Goal: Information Seeking & Learning: Check status

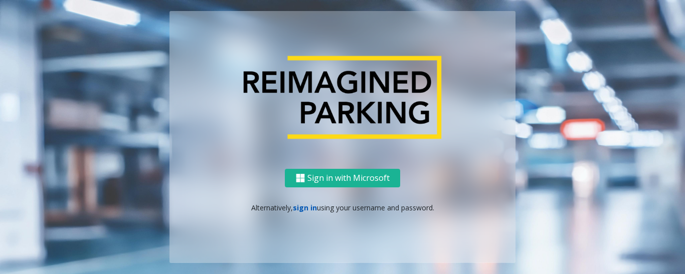
click at [306, 209] on link "sign in" at bounding box center [305, 208] width 24 height 10
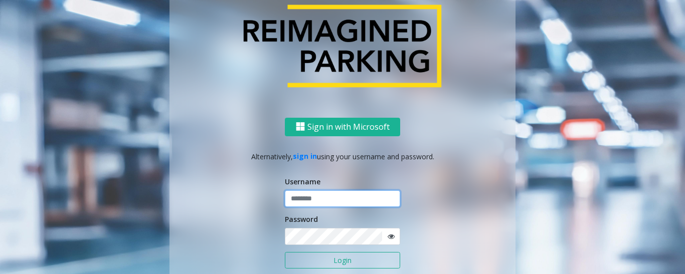
type input "*********"
click at [321, 261] on button "Login" at bounding box center [342, 260] width 115 height 17
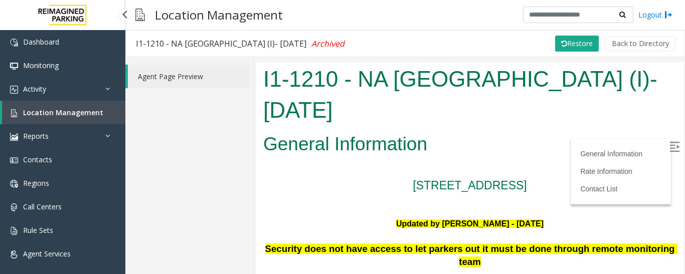
click at [57, 116] on span "Location Management" at bounding box center [63, 113] width 80 height 10
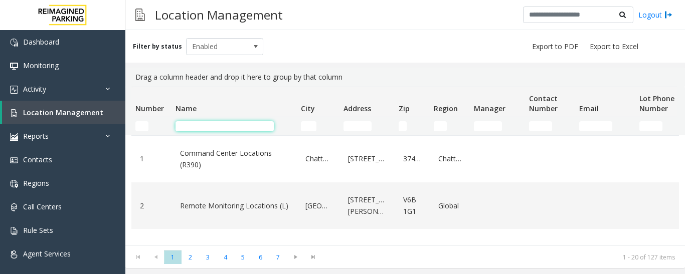
click at [222, 126] on input "Name Filter" at bounding box center [224, 126] width 98 height 10
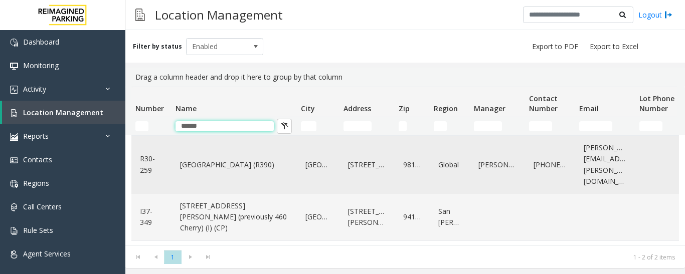
type input "******"
click at [231, 166] on link "[GEOGRAPHIC_DATA] (R390)" at bounding box center [233, 165] width 113 height 16
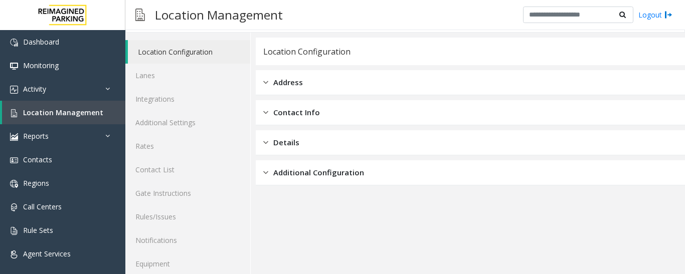
scroll to position [56, 0]
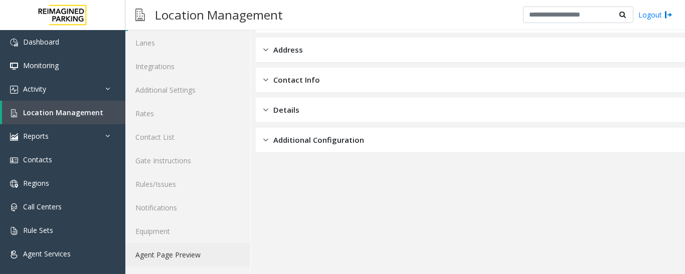
click at [187, 255] on link "Agent Page Preview" at bounding box center [187, 255] width 125 height 24
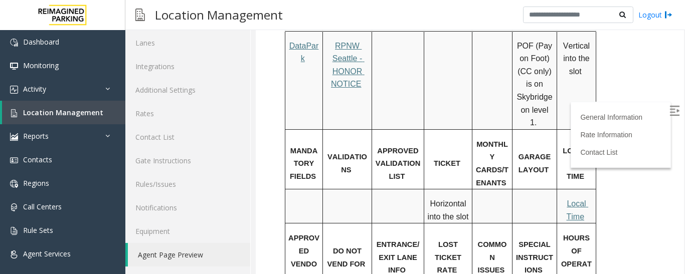
scroll to position [652, 0]
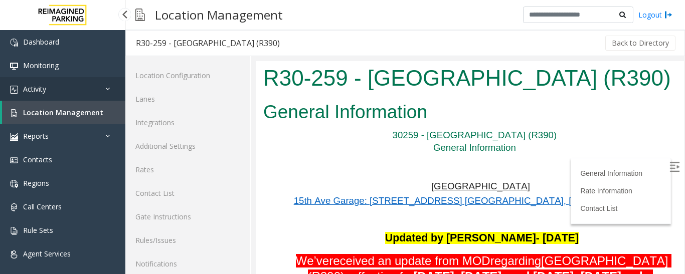
click at [72, 90] on link "Activity" at bounding box center [62, 89] width 125 height 24
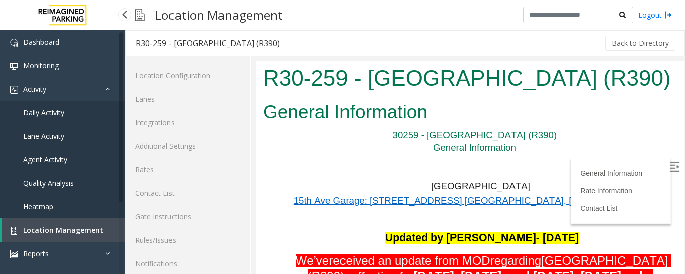
click at [63, 158] on span "Agent Activity" at bounding box center [45, 160] width 44 height 10
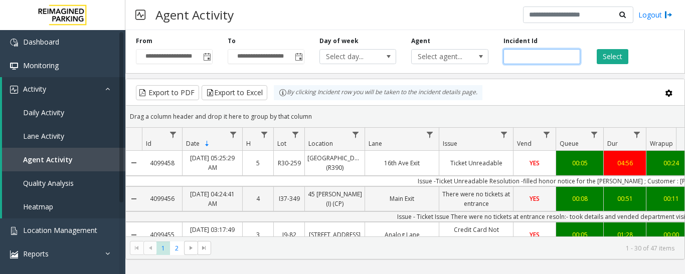
click at [538, 56] on input "number" at bounding box center [541, 56] width 77 height 15
click at [521, 58] on input "number" at bounding box center [541, 56] width 77 height 15
paste input "*******"
type input "*******"
click at [623, 51] on button "Select" at bounding box center [612, 56] width 32 height 15
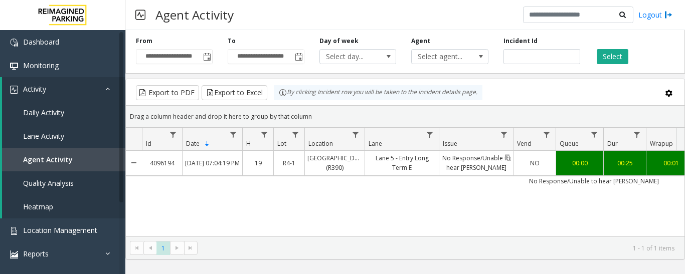
click at [475, 170] on link "No Response/Unable to hear [PERSON_NAME]" at bounding box center [476, 163] width 74 height 24
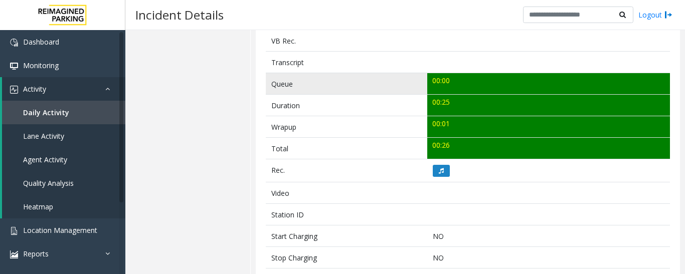
scroll to position [351, 0]
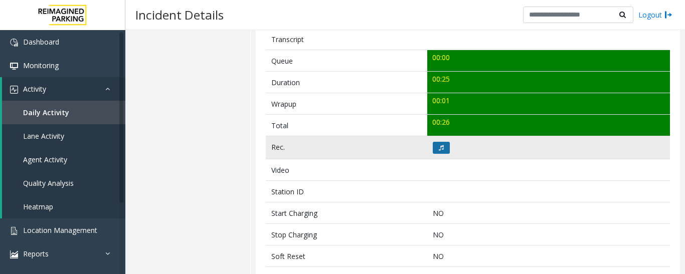
click at [439, 148] on icon at bounding box center [441, 148] width 5 height 6
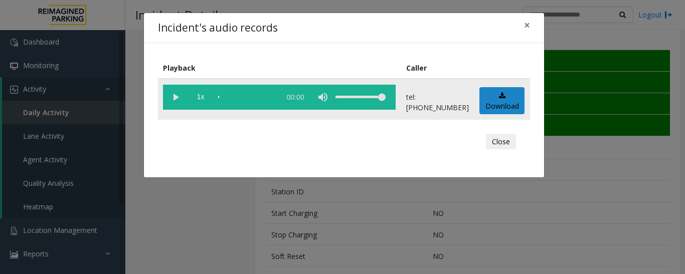
click at [172, 94] on vg-play-pause at bounding box center [175, 97] width 25 height 25
click at [509, 137] on button "Close" at bounding box center [501, 142] width 30 height 16
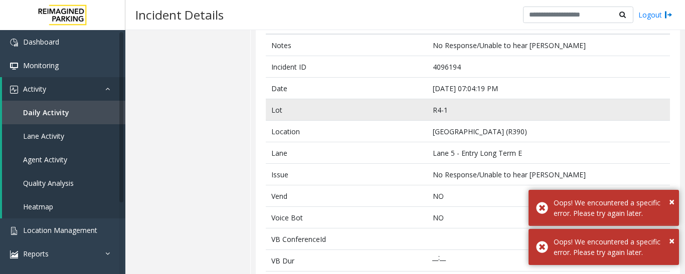
scroll to position [50, 0]
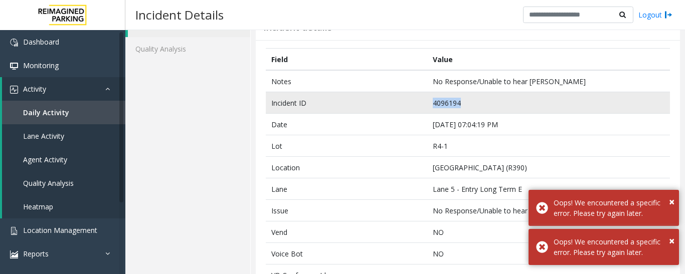
drag, startPoint x: 463, startPoint y: 103, endPoint x: 403, endPoint y: 103, distance: 60.1
click at [403, 103] on tr "Incident ID 4096194" at bounding box center [468, 103] width 404 height 22
copy tr "4096194"
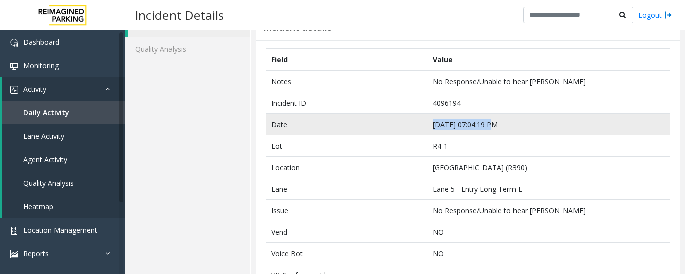
drag, startPoint x: 490, startPoint y: 125, endPoint x: 415, endPoint y: 128, distance: 74.7
click at [415, 128] on tr "Date Oct 8 07:04:19 PM" at bounding box center [468, 125] width 404 height 22
copy tr "Oct 8 07:04:19 PM"
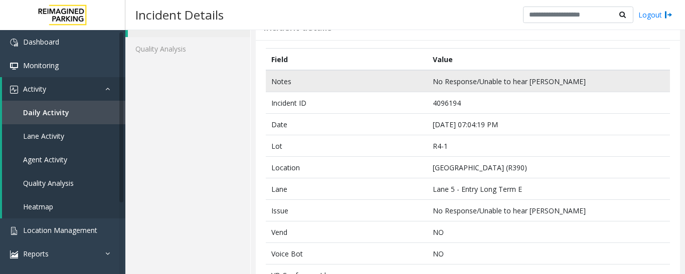
click at [545, 80] on td "No Response/Unable to hear [PERSON_NAME]" at bounding box center [548, 81] width 243 height 22
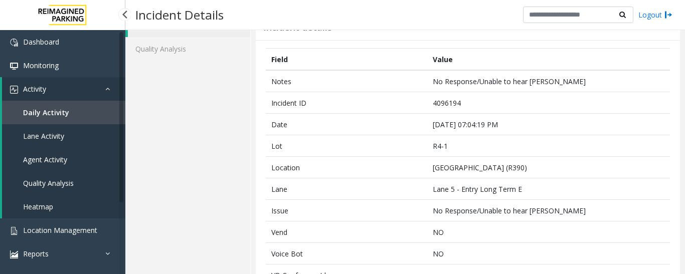
click at [60, 152] on link "Agent Activity" at bounding box center [63, 160] width 123 height 24
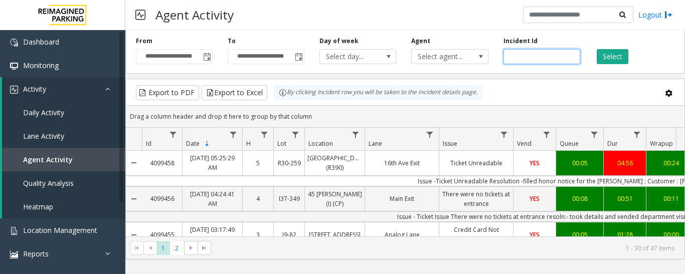
click at [544, 62] on input "number" at bounding box center [541, 56] width 77 height 15
paste input "*******"
type input "*******"
click at [606, 60] on button "Select" at bounding box center [612, 56] width 32 height 15
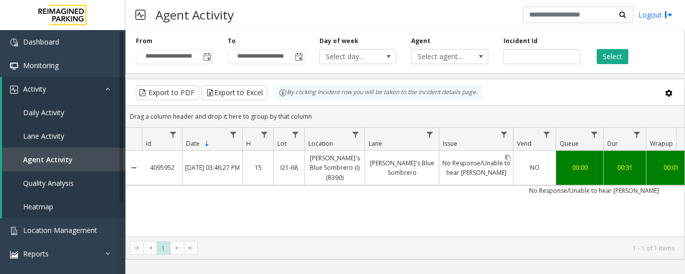
click at [509, 156] on link "No Response/Unable to hear [PERSON_NAME]" at bounding box center [476, 168] width 74 height 24
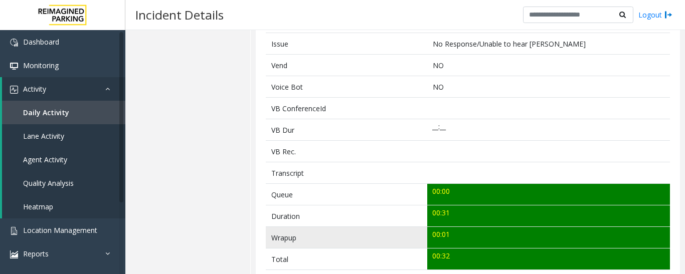
scroll to position [301, 0]
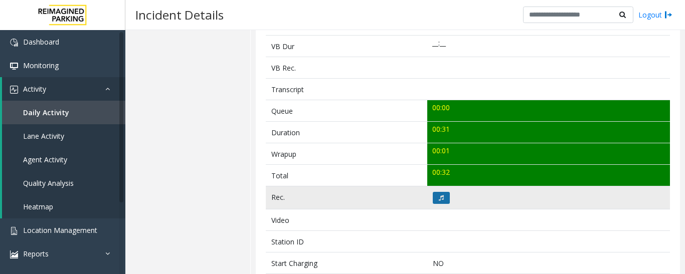
click at [433, 199] on button at bounding box center [441, 198] width 17 height 12
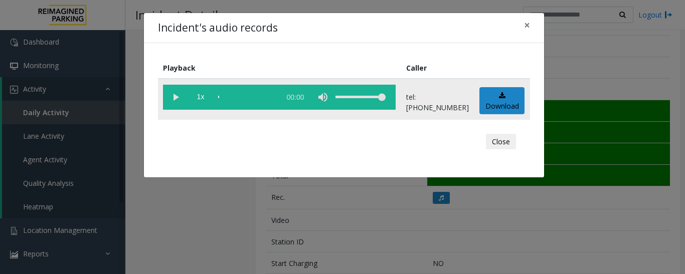
click at [160, 95] on td "1x 00:00" at bounding box center [279, 99] width 243 height 41
click at [166, 99] on vg-play-pause at bounding box center [175, 97] width 25 height 25
click at [505, 143] on button "Close" at bounding box center [501, 142] width 30 height 16
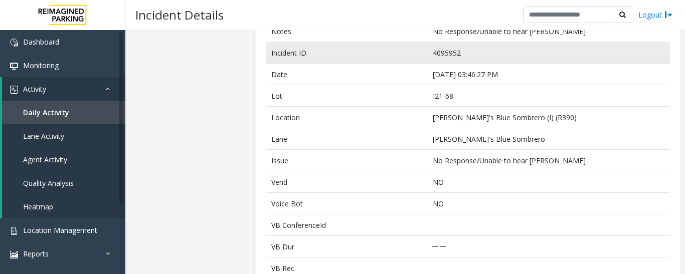
scroll to position [50, 0]
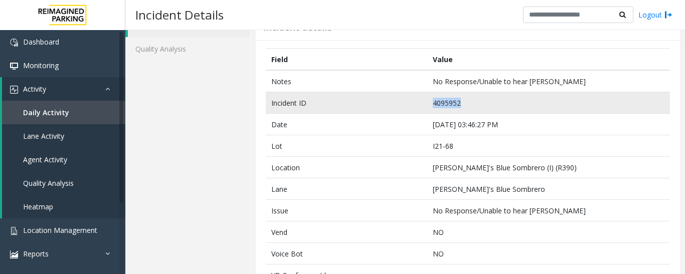
drag, startPoint x: 460, startPoint y: 104, endPoint x: 406, endPoint y: 105, distance: 53.1
click at [406, 105] on tr "Incident ID 4095952" at bounding box center [468, 103] width 404 height 22
copy tr "4095952"
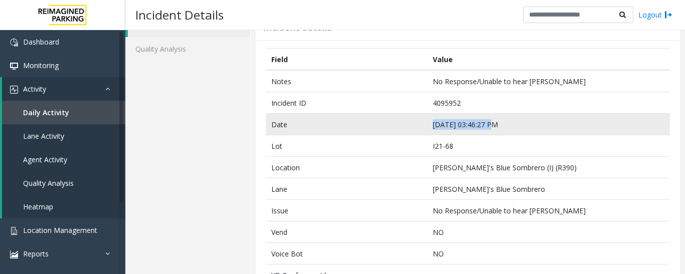
drag, startPoint x: 489, startPoint y: 124, endPoint x: 416, endPoint y: 132, distance: 73.1
click at [416, 132] on tr "Date Oct 8 03:46:27 PM" at bounding box center [468, 125] width 404 height 22
copy tr "Oct 8 03:46:27 PM"
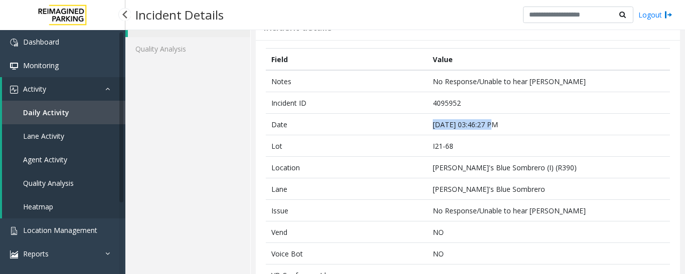
click at [51, 154] on link "Agent Activity" at bounding box center [63, 160] width 123 height 24
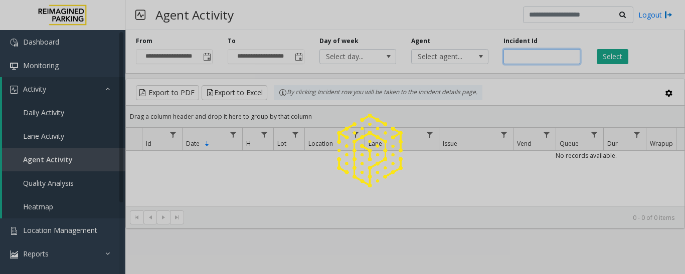
click at [545, 54] on input "number" at bounding box center [541, 56] width 77 height 15
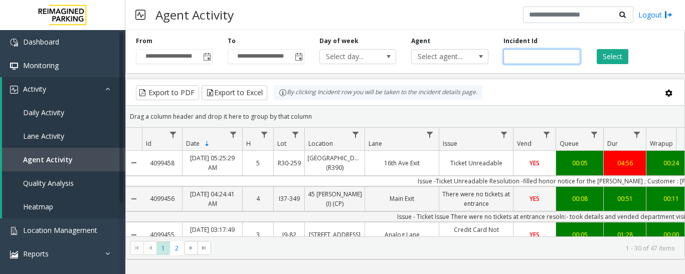
click at [545, 54] on input "number" at bounding box center [541, 56] width 77 height 15
paste input "*******"
type input "*******"
click at [616, 60] on button "Select" at bounding box center [612, 56] width 32 height 15
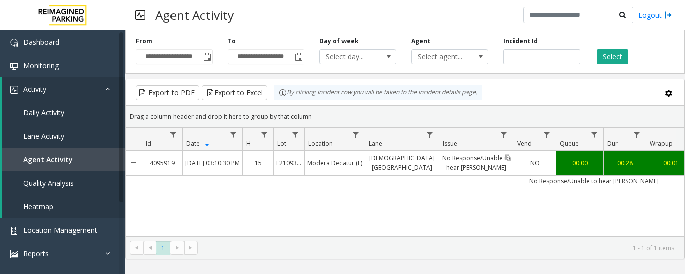
click at [500, 161] on link "No Response/Unable to hear [PERSON_NAME]" at bounding box center [476, 163] width 74 height 24
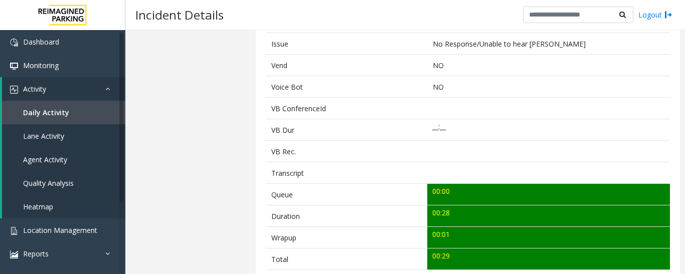
scroll to position [301, 0]
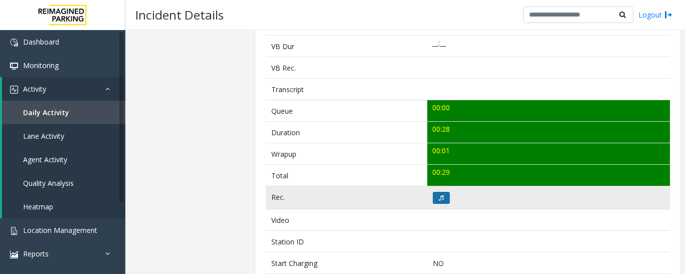
click at [444, 197] on button at bounding box center [441, 198] width 17 height 12
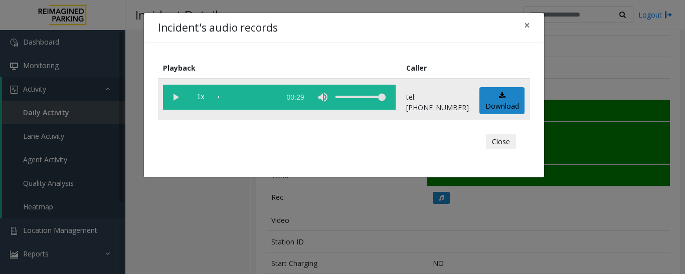
click at [176, 99] on vg-play-pause at bounding box center [175, 97] width 25 height 25
click at [505, 143] on button "Close" at bounding box center [501, 142] width 30 height 16
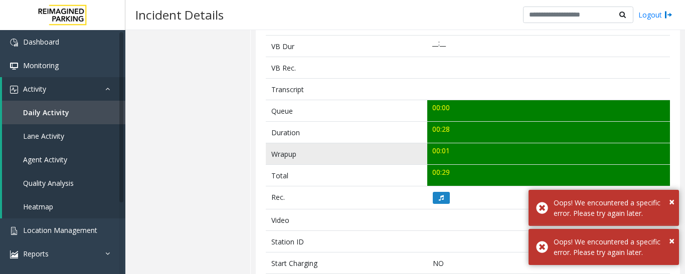
scroll to position [100, 0]
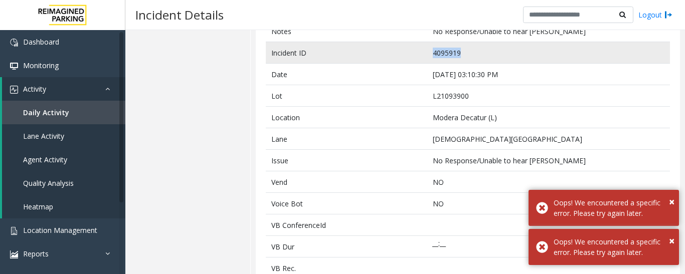
drag, startPoint x: 462, startPoint y: 54, endPoint x: 422, endPoint y: 54, distance: 39.6
click at [422, 54] on tr "Incident ID 4095919" at bounding box center [468, 53] width 404 height 22
copy tr "4095919"
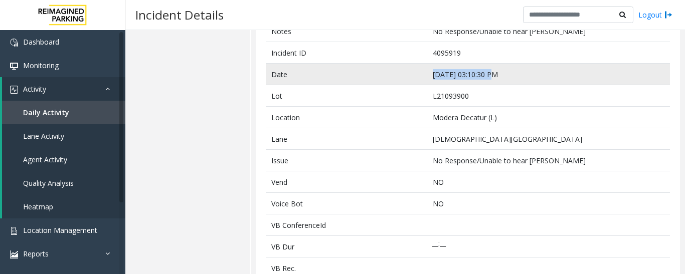
drag, startPoint x: 489, startPoint y: 71, endPoint x: 420, endPoint y: 75, distance: 69.8
click at [420, 75] on tr "Date Oct 8 03:10:30 PM" at bounding box center [468, 75] width 404 height 22
copy tr "Oct 8 03:10:30 PM"
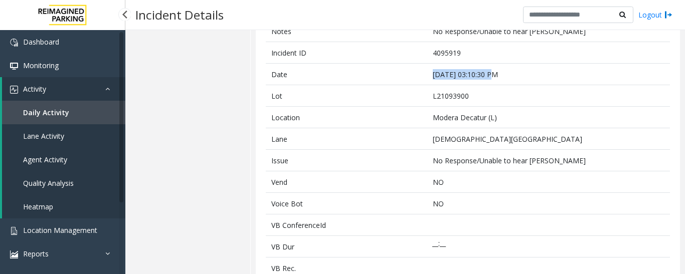
click at [43, 157] on span "Agent Activity" at bounding box center [45, 160] width 44 height 10
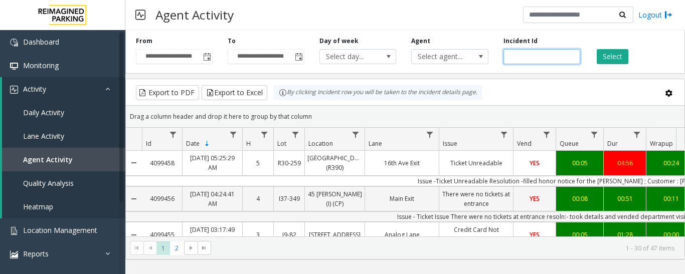
click at [541, 54] on input "number" at bounding box center [541, 56] width 77 height 15
paste input "*******"
type input "*******"
click at [624, 55] on button "Select" at bounding box center [612, 56] width 32 height 15
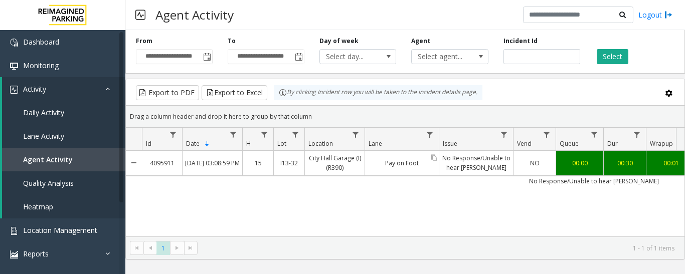
click at [431, 173] on div "Pay on Foot" at bounding box center [402, 163] width 74 height 24
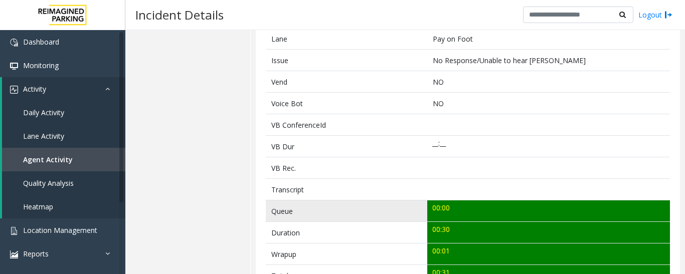
scroll to position [351, 0]
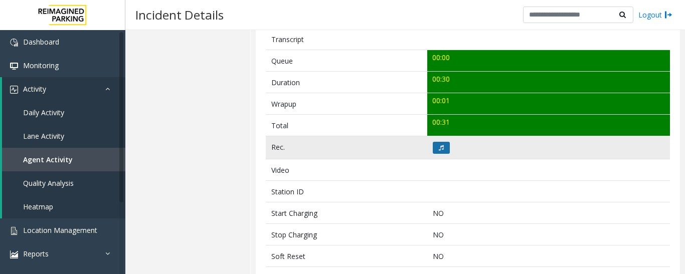
click at [439, 145] on icon at bounding box center [441, 148] width 5 height 6
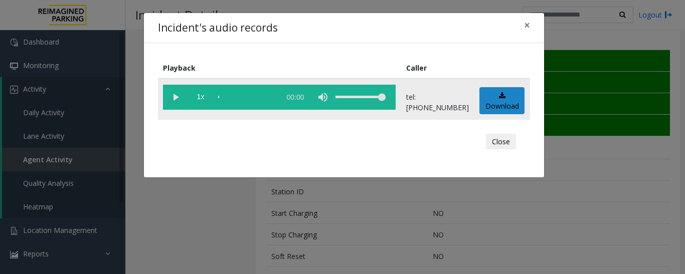
click at [168, 96] on vg-play-pause at bounding box center [175, 97] width 25 height 25
click at [514, 144] on button "Close" at bounding box center [501, 142] width 30 height 16
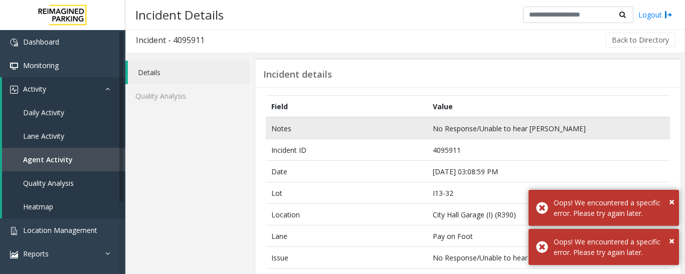
scroll to position [0, 0]
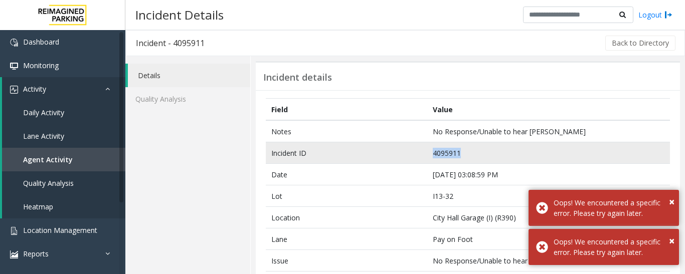
drag, startPoint x: 450, startPoint y: 151, endPoint x: 418, endPoint y: 154, distance: 32.2
click at [418, 154] on tr "Incident ID 4095911" at bounding box center [468, 153] width 404 height 22
copy tr "4095911"
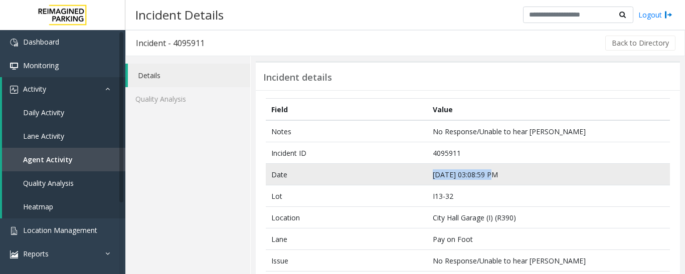
drag, startPoint x: 488, startPoint y: 172, endPoint x: 423, endPoint y: 180, distance: 65.2
click at [423, 180] on tr "Date Oct 8 03:08:59 PM" at bounding box center [468, 175] width 404 height 22
copy tr "Oct 8 03:08:59 PM"
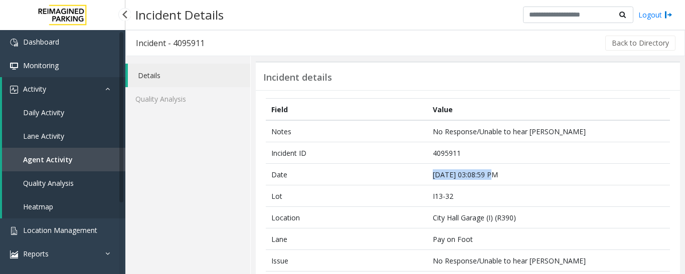
click at [85, 160] on link "Agent Activity" at bounding box center [63, 160] width 123 height 24
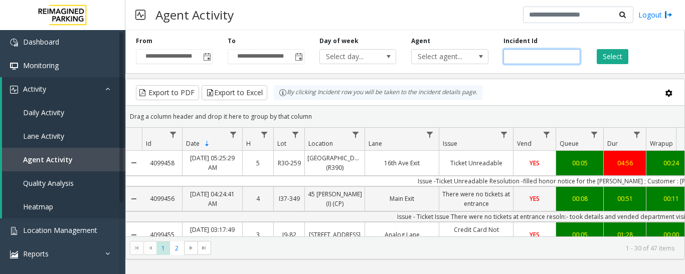
click at [548, 53] on input "number" at bounding box center [541, 56] width 77 height 15
paste input "*******"
type input "*******"
click at [603, 51] on button "Select" at bounding box center [612, 56] width 32 height 15
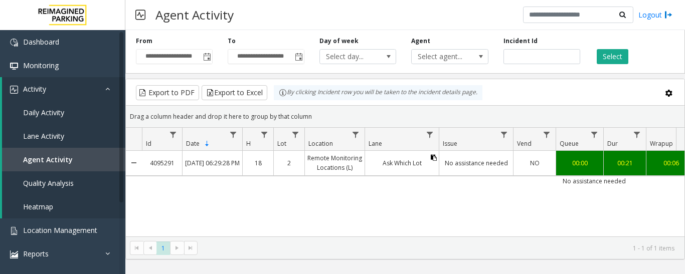
click at [436, 157] on icon "Data table" at bounding box center [434, 158] width 6 height 6
click at [459, 159] on link "No assistance needed" at bounding box center [476, 163] width 74 height 15
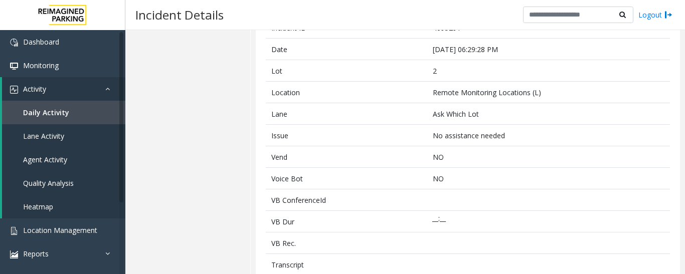
scroll to position [251, 0]
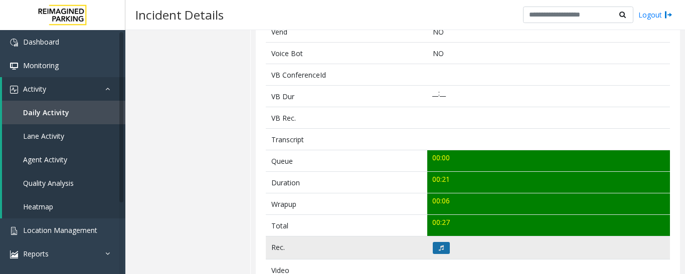
click at [437, 251] on button at bounding box center [441, 248] width 17 height 12
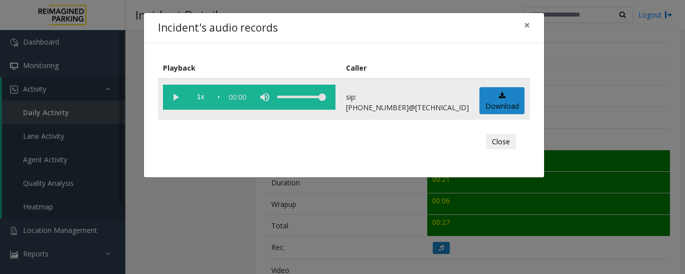
click at [172, 101] on vg-play-pause at bounding box center [175, 97] width 25 height 25
click at [503, 142] on button "Close" at bounding box center [501, 142] width 30 height 16
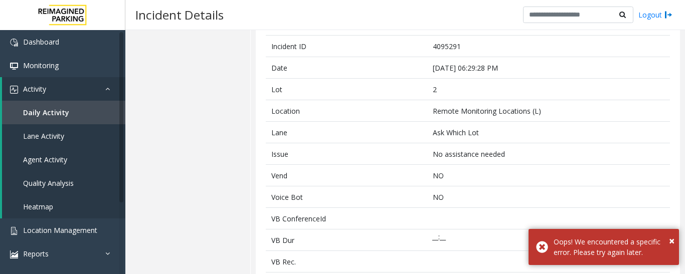
scroll to position [50, 0]
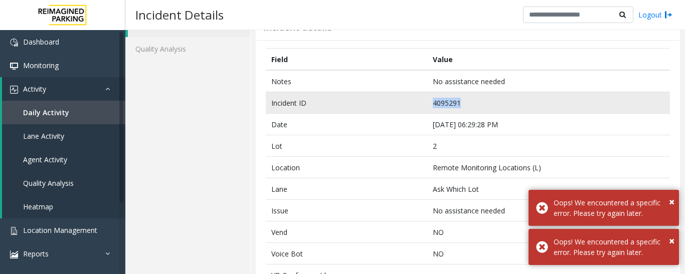
drag, startPoint x: 465, startPoint y: 106, endPoint x: 417, endPoint y: 106, distance: 47.6
click at [417, 106] on tr "Incident ID 4095291" at bounding box center [468, 103] width 404 height 22
copy tr "4095291"
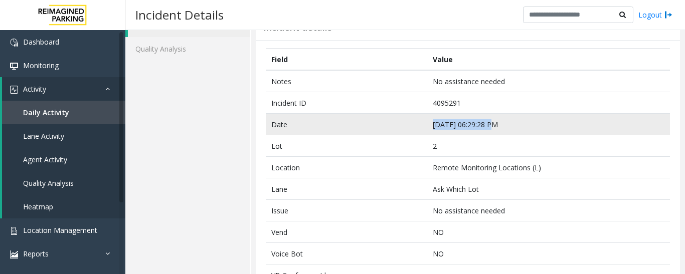
drag, startPoint x: 489, startPoint y: 127, endPoint x: 421, endPoint y: 127, distance: 68.2
click at [421, 127] on tr "Date Oct 7 06:29:28 PM" at bounding box center [468, 125] width 404 height 22
copy tr "Oct 7 06:29:28 PM"
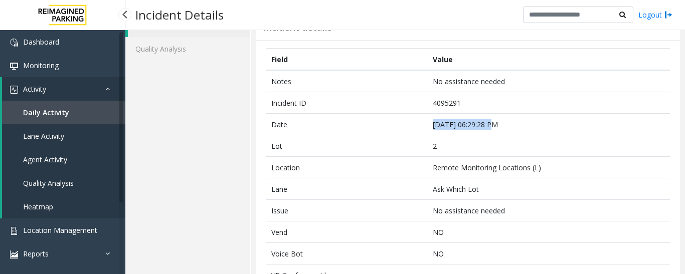
click at [60, 162] on span "Agent Activity" at bounding box center [45, 160] width 44 height 10
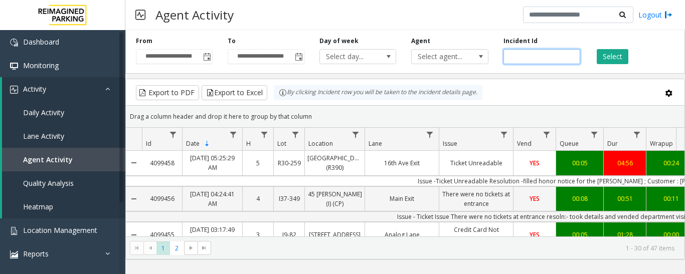
click at [542, 58] on input "number" at bounding box center [541, 56] width 77 height 15
paste input "*******"
type input "*******"
click at [611, 49] on button "Select" at bounding box center [612, 56] width 32 height 15
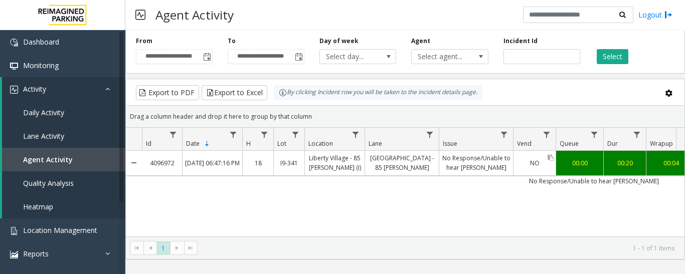
click at [533, 170] on link "NO" at bounding box center [534, 163] width 42 height 15
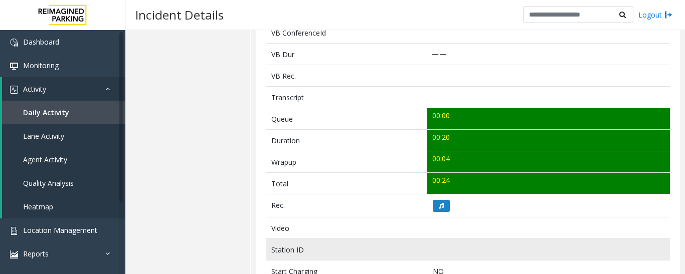
scroll to position [451, 0]
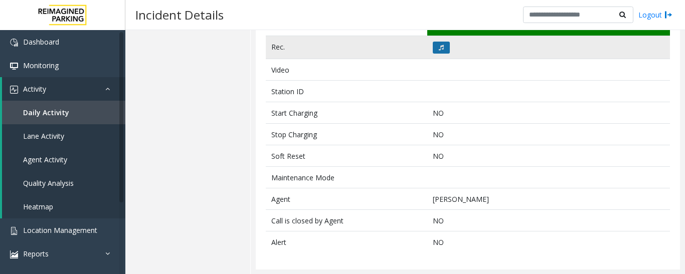
click at [434, 47] on button at bounding box center [441, 48] width 17 height 12
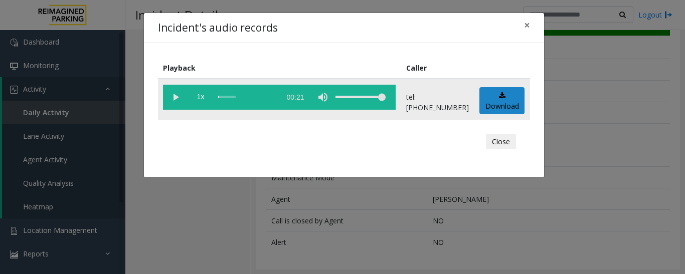
click at [168, 91] on vg-play-pause at bounding box center [175, 97] width 25 height 25
click at [507, 144] on button "Close" at bounding box center [501, 142] width 30 height 16
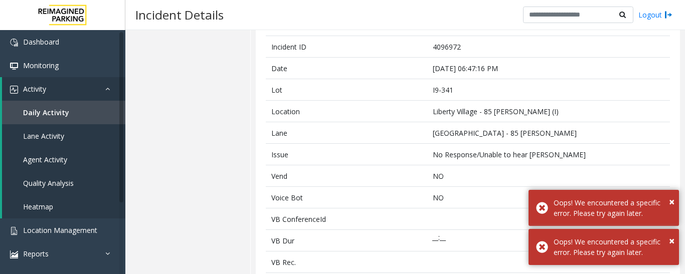
scroll to position [0, 0]
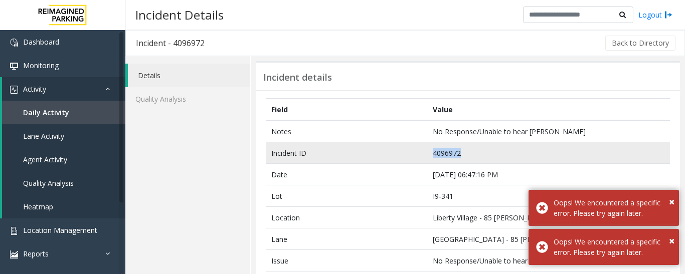
drag, startPoint x: 462, startPoint y: 151, endPoint x: 376, endPoint y: 156, distance: 85.4
click at [376, 156] on tr "Incident ID 4096972" at bounding box center [468, 153] width 404 height 22
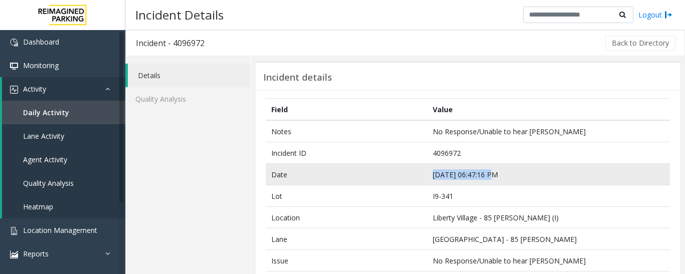
drag, startPoint x: 490, startPoint y: 170, endPoint x: 406, endPoint y: 175, distance: 83.3
click at [406, 175] on tr "Date Oct 9 06:47:16 PM" at bounding box center [468, 175] width 404 height 22
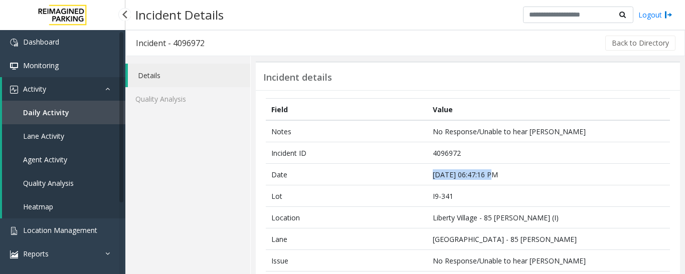
click at [43, 167] on link "Agent Activity" at bounding box center [63, 160] width 123 height 24
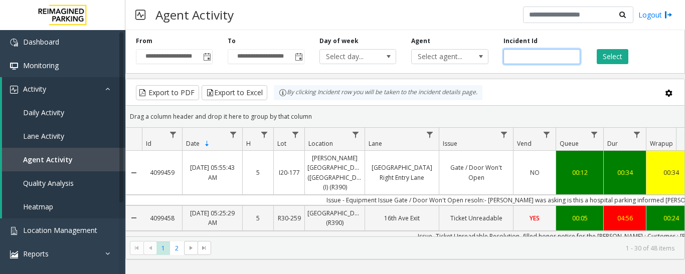
click at [530, 55] on input "number" at bounding box center [541, 56] width 77 height 15
paste input "*******"
type input "*******"
click at [595, 55] on div "Select" at bounding box center [633, 51] width 92 height 28
click at [610, 54] on button "Select" at bounding box center [612, 56] width 32 height 15
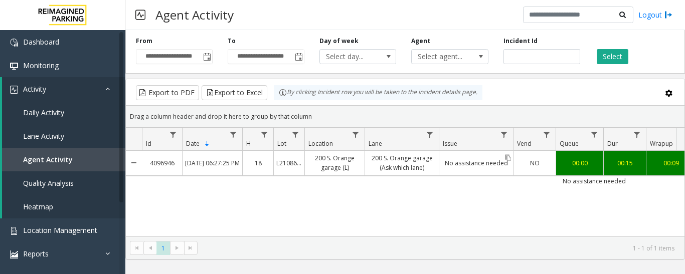
click at [484, 174] on div "No assistance needed" at bounding box center [476, 163] width 74 height 24
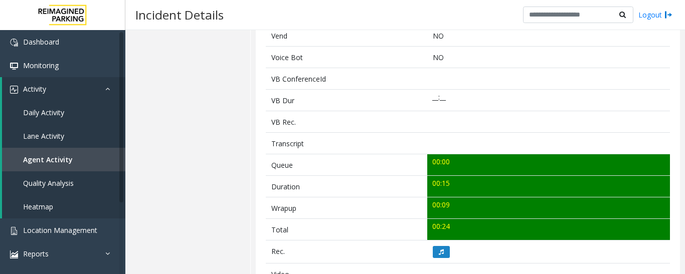
scroll to position [251, 0]
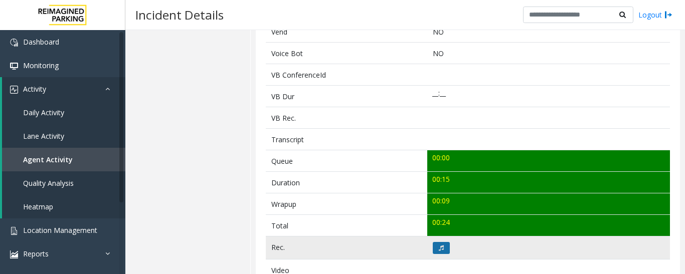
click at [440, 243] on button at bounding box center [441, 248] width 17 height 12
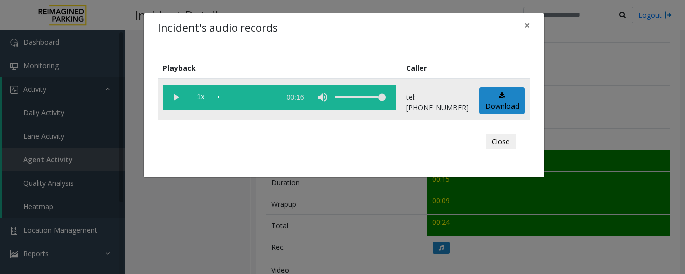
click at [176, 101] on vg-play-pause at bounding box center [175, 97] width 25 height 25
click at [223, 95] on div "scrub bar" at bounding box center [246, 97] width 57 height 25
click at [516, 142] on div "Close" at bounding box center [344, 142] width 358 height 30
click at [509, 146] on button "Close" at bounding box center [501, 142] width 30 height 16
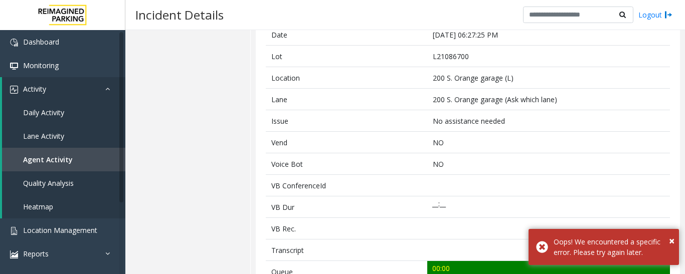
scroll to position [50, 0]
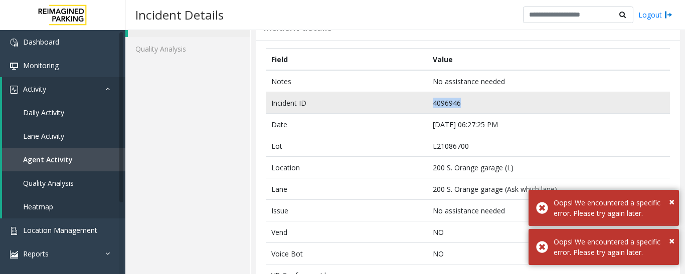
drag, startPoint x: 464, startPoint y: 102, endPoint x: 410, endPoint y: 103, distance: 53.6
click at [410, 103] on tr "Incident ID 4096946" at bounding box center [468, 103] width 404 height 22
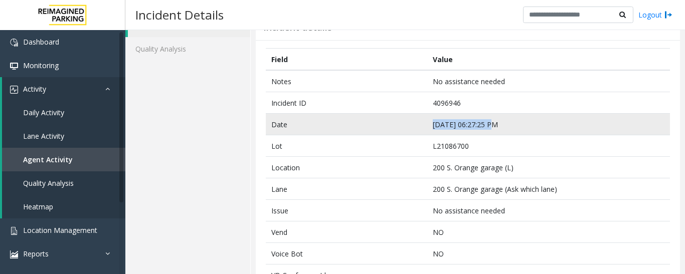
drag, startPoint x: 490, startPoint y: 125, endPoint x: 426, endPoint y: 134, distance: 64.2
click at [427, 134] on td "Oct 9 06:27:25 PM" at bounding box center [548, 125] width 243 height 22
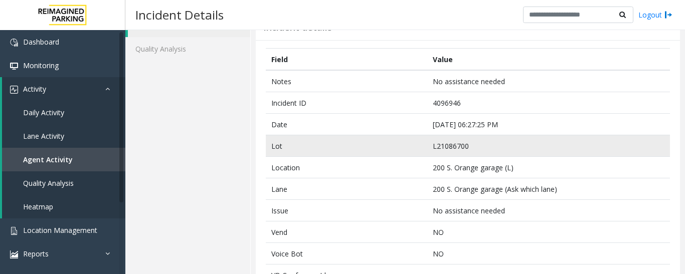
click at [437, 145] on td "L21086700" at bounding box center [548, 146] width 243 height 22
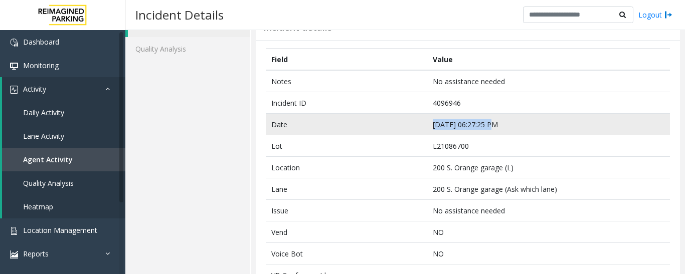
drag, startPoint x: 491, startPoint y: 126, endPoint x: 414, endPoint y: 132, distance: 76.4
click at [414, 132] on tr "Date Oct 9 06:27:25 PM" at bounding box center [468, 125] width 404 height 22
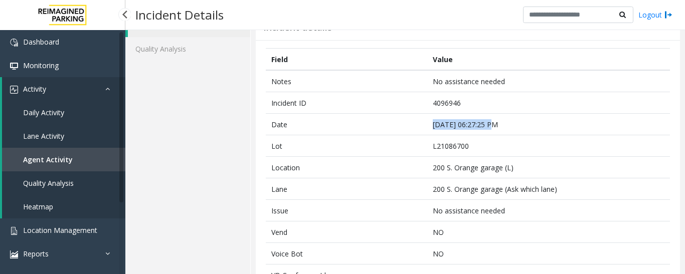
click at [89, 175] on link "Quality Analysis" at bounding box center [63, 183] width 123 height 24
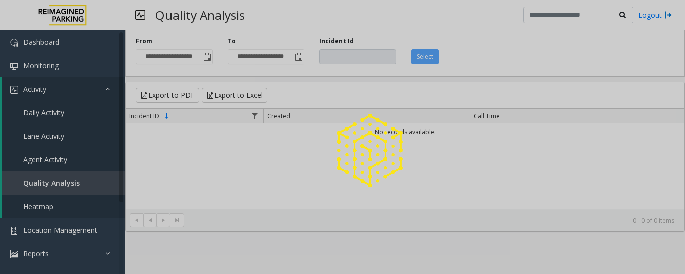
click at [111, 162] on div at bounding box center [342, 137] width 685 height 274
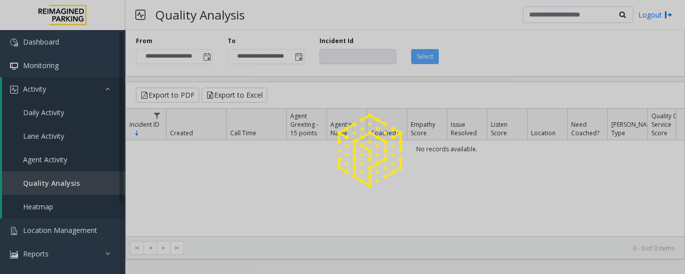
click at [67, 161] on div at bounding box center [342, 137] width 685 height 274
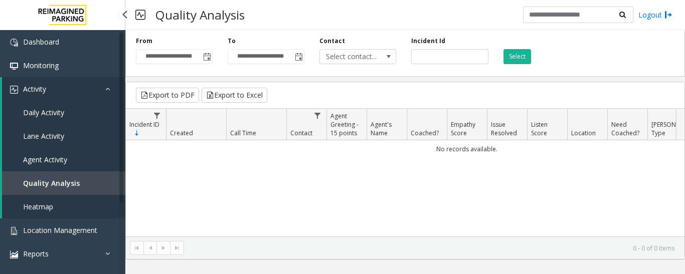
click at [67, 161] on link "Agent Activity" at bounding box center [63, 160] width 123 height 24
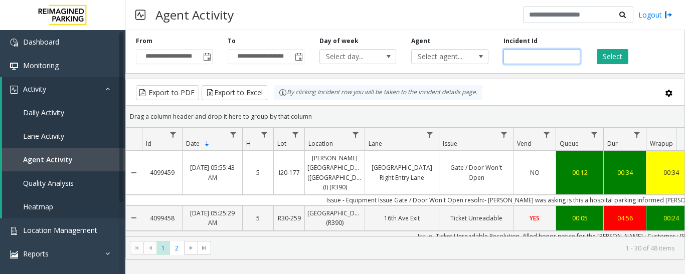
click at [519, 54] on input "number" at bounding box center [541, 56] width 77 height 15
paste input "*******"
type input "*******"
click at [617, 50] on button "Select" at bounding box center [612, 56] width 32 height 15
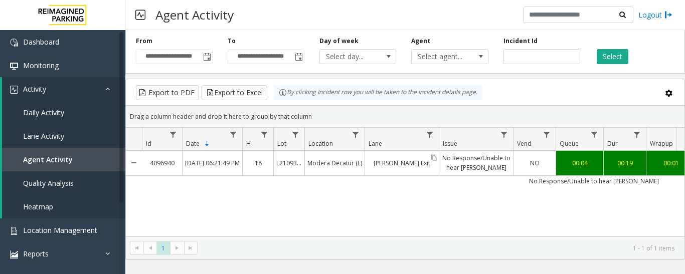
click at [422, 172] on div "Clairmont Exit" at bounding box center [402, 163] width 74 height 24
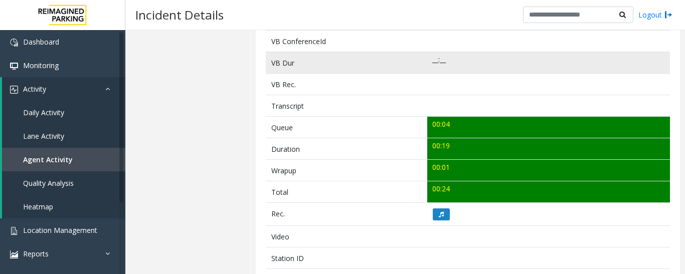
scroll to position [351, 0]
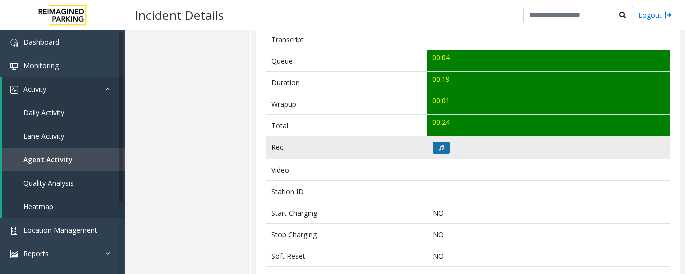
click at [441, 144] on button at bounding box center [441, 148] width 17 height 12
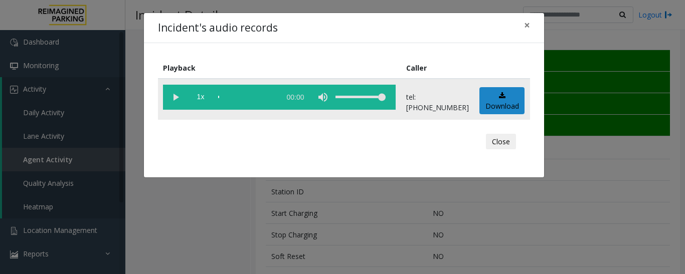
click at [162, 96] on td "1x 00:00" at bounding box center [279, 99] width 243 height 41
click at [170, 100] on vg-play-pause at bounding box center [175, 97] width 25 height 25
click at [500, 139] on button "Close" at bounding box center [501, 142] width 30 height 16
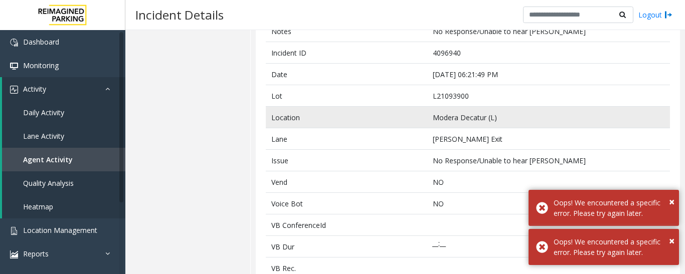
scroll to position [0, 0]
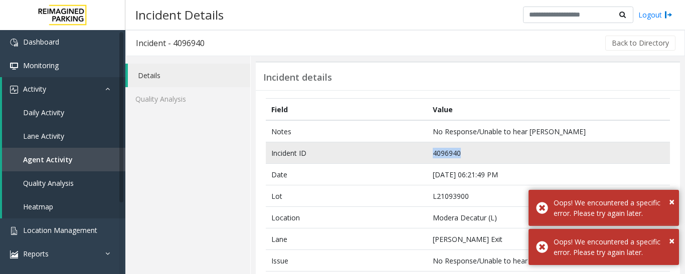
drag, startPoint x: 462, startPoint y: 154, endPoint x: 408, endPoint y: 149, distance: 53.4
click at [408, 149] on tr "Incident ID 4096940" at bounding box center [468, 153] width 404 height 22
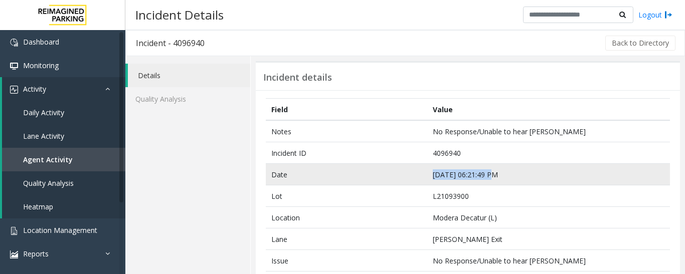
drag, startPoint x: 492, startPoint y: 175, endPoint x: 423, endPoint y: 176, distance: 68.7
click at [423, 176] on tr "Date Oct 9 06:21:49 PM" at bounding box center [468, 175] width 404 height 22
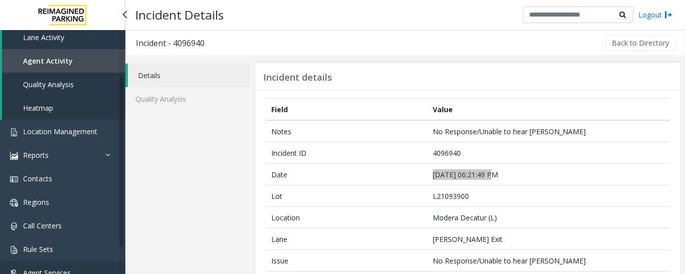
scroll to position [109, 0]
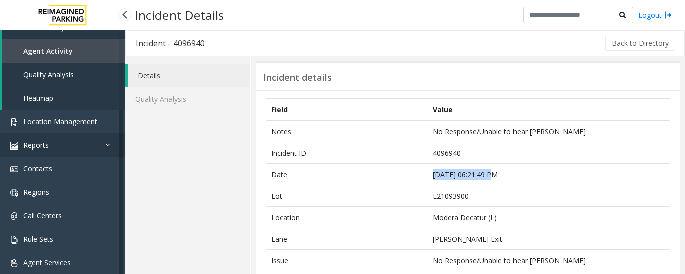
click at [73, 144] on link "Reports" at bounding box center [62, 145] width 125 height 24
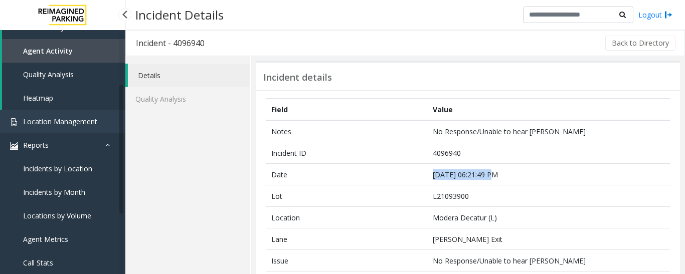
click at [81, 151] on link "Reports" at bounding box center [62, 145] width 125 height 24
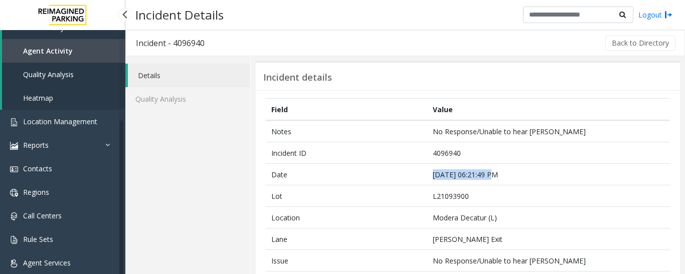
click at [76, 45] on link "Agent Activity" at bounding box center [63, 51] width 123 height 24
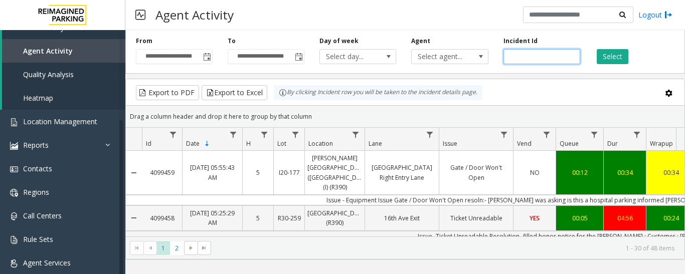
click at [523, 55] on input "number" at bounding box center [541, 56] width 77 height 15
paste input "*******"
type input "*******"
click at [616, 61] on button "Select" at bounding box center [612, 56] width 32 height 15
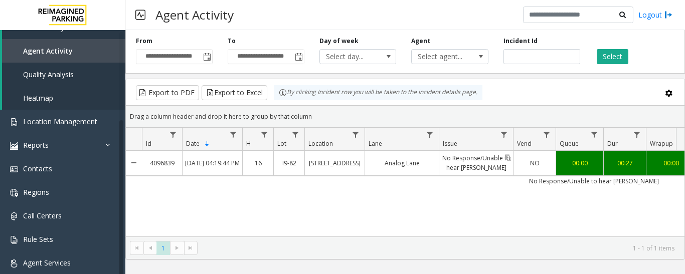
click at [494, 172] on link "No Response/Unable to hear [PERSON_NAME]" at bounding box center [476, 163] width 74 height 24
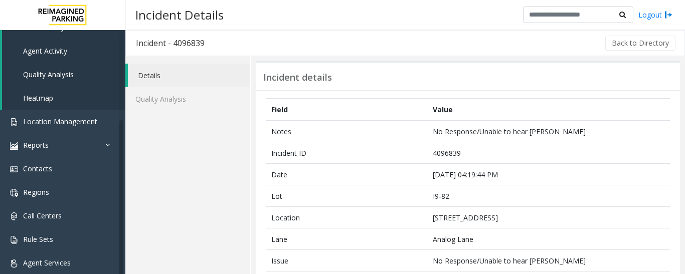
scroll to position [251, 0]
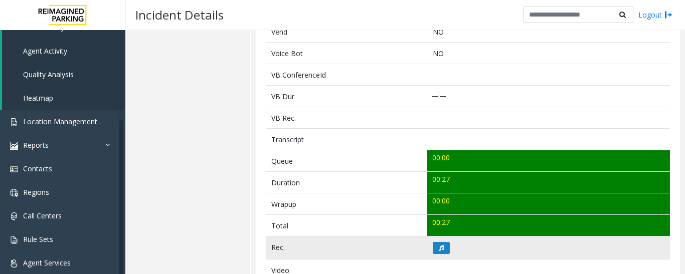
click at [427, 250] on td at bounding box center [548, 248] width 243 height 23
click at [440, 247] on icon at bounding box center [441, 248] width 5 height 6
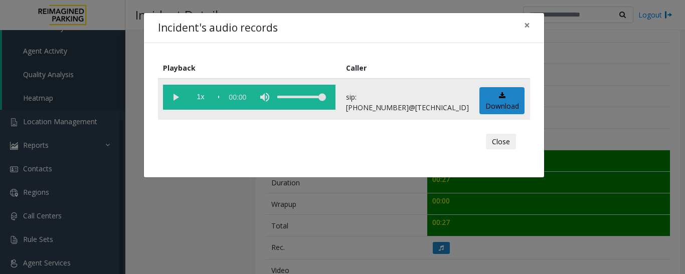
click at [176, 95] on vg-play-pause at bounding box center [175, 97] width 25 height 25
click at [497, 144] on button "Close" at bounding box center [501, 142] width 30 height 16
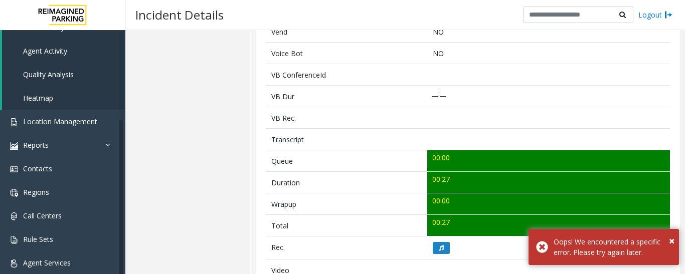
scroll to position [0, 0]
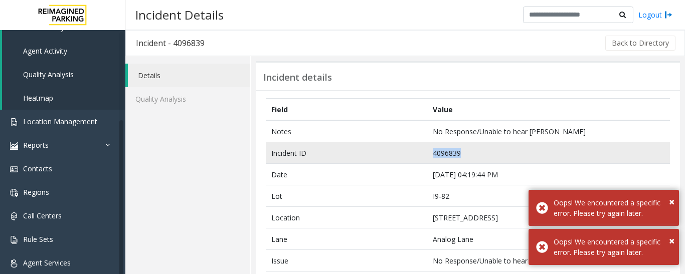
drag, startPoint x: 463, startPoint y: 149, endPoint x: 415, endPoint y: 156, distance: 47.6
click at [415, 156] on tr "Incident ID 4096839" at bounding box center [468, 153] width 404 height 22
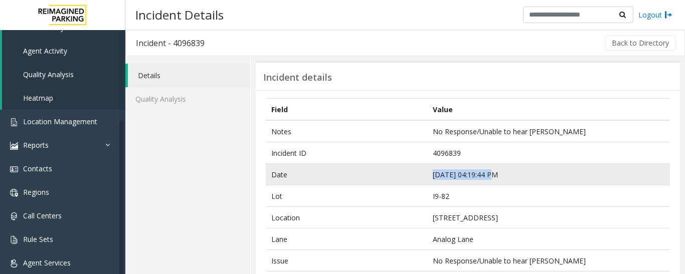
drag, startPoint x: 491, startPoint y: 174, endPoint x: 423, endPoint y: 175, distance: 68.2
click at [423, 175] on tr "Date Oct 9 04:19:44 PM" at bounding box center [468, 175] width 404 height 22
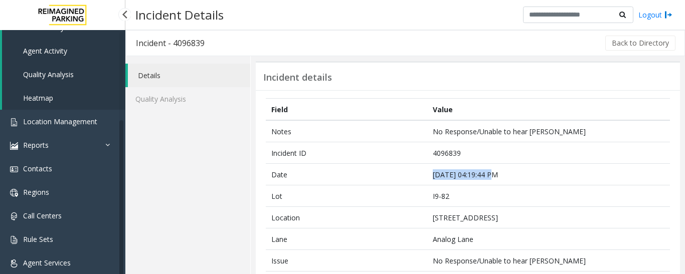
click at [83, 49] on link "Agent Activity" at bounding box center [63, 51] width 123 height 24
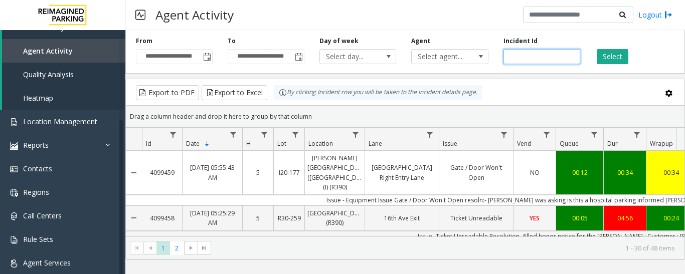
click at [524, 54] on input "number" at bounding box center [541, 56] width 77 height 15
paste input "*******"
type input "*******"
click at [631, 62] on div "Select" at bounding box center [633, 51] width 92 height 28
click at [617, 57] on button "Select" at bounding box center [612, 56] width 32 height 15
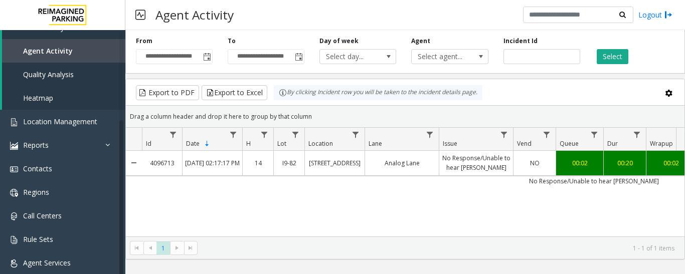
click at [410, 194] on div "4096713 Oct 9, 2025 02:17:17 PM 14 I9-82 777 Bay St. (I) Analog Lane No Respons…" at bounding box center [405, 213] width 558 height 125
click at [423, 168] on link "Analog Lane" at bounding box center [402, 163] width 74 height 15
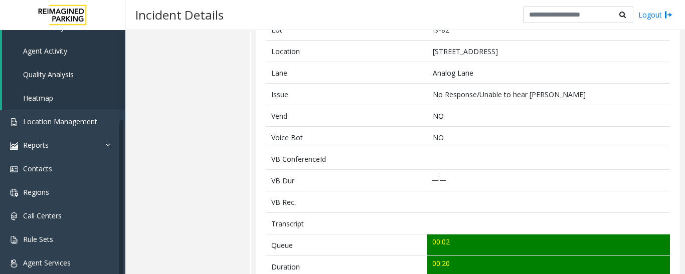
scroll to position [251, 0]
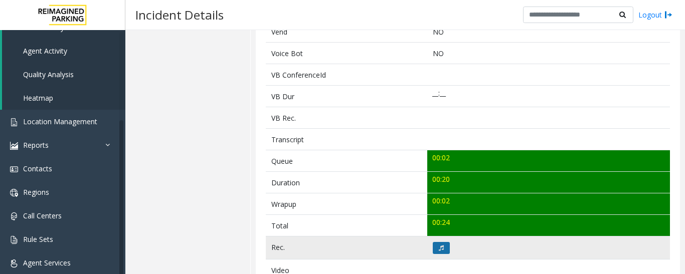
click at [440, 248] on icon at bounding box center [441, 248] width 5 height 6
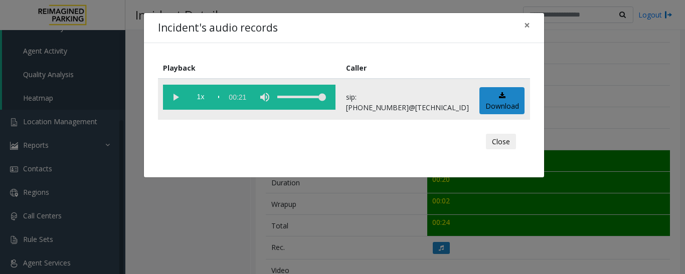
click at [178, 94] on vg-play-pause at bounding box center [175, 97] width 25 height 25
click at [512, 140] on button "Close" at bounding box center [501, 142] width 30 height 16
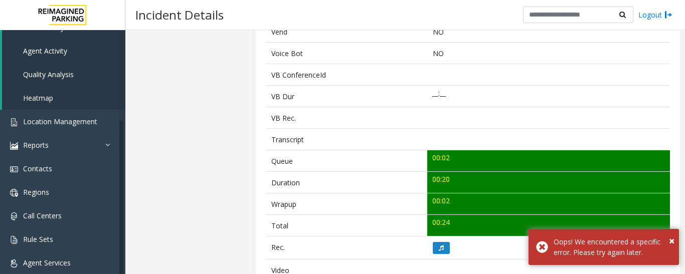
scroll to position [0, 0]
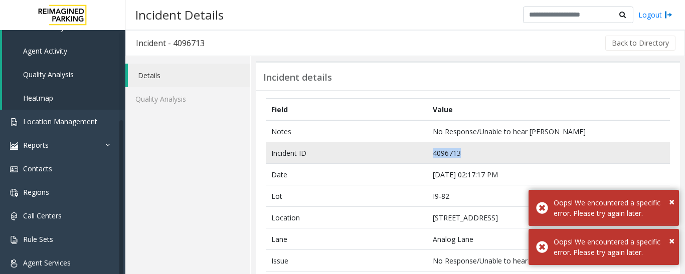
drag, startPoint x: 469, startPoint y: 153, endPoint x: 370, endPoint y: 154, distance: 98.2
click at [370, 154] on tr "Incident ID 4096713" at bounding box center [468, 153] width 404 height 22
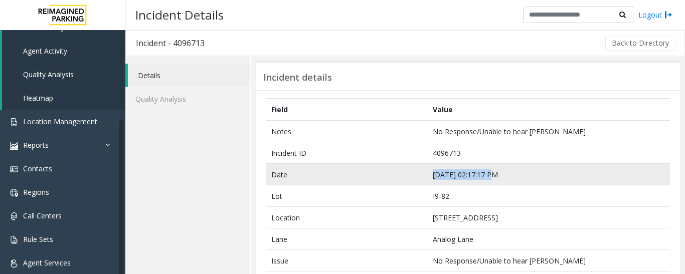
drag, startPoint x: 493, startPoint y: 175, endPoint x: 394, endPoint y: 182, distance: 99.5
click at [394, 182] on tr "Date Oct 9 02:17:17 PM" at bounding box center [468, 175] width 404 height 22
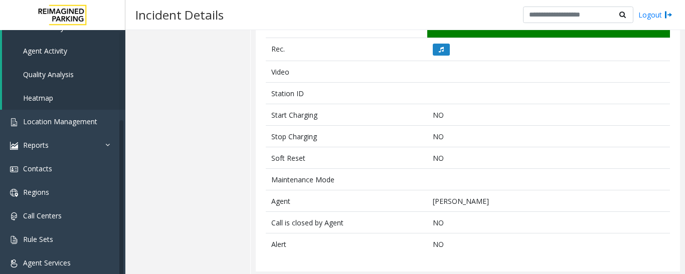
scroll to position [452, 0]
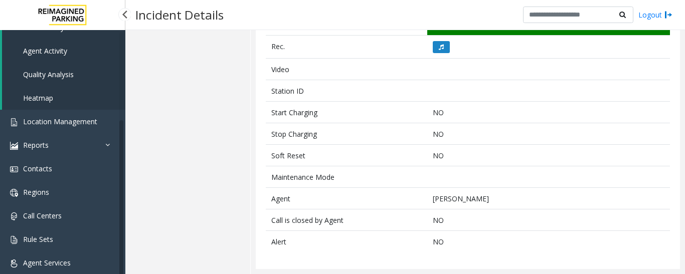
click at [74, 48] on link "Agent Activity" at bounding box center [63, 51] width 123 height 24
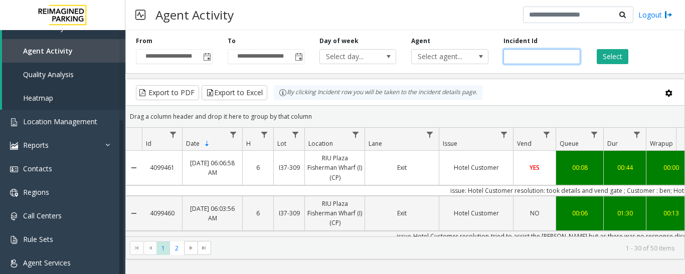
click at [535, 59] on input "number" at bounding box center [541, 56] width 77 height 15
paste input "*******"
type input "*******"
click at [621, 47] on div "Select" at bounding box center [633, 51] width 92 height 28
click at [620, 50] on button "Select" at bounding box center [612, 56] width 32 height 15
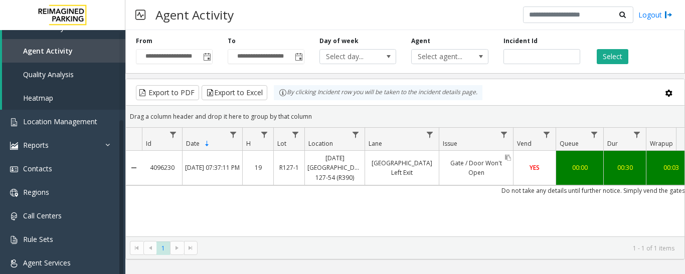
click at [485, 161] on link "Gate / Door Won't Open" at bounding box center [476, 168] width 74 height 24
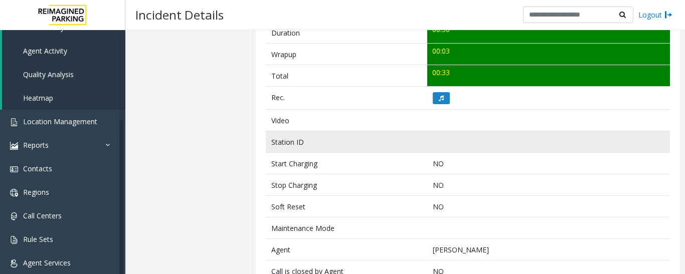
scroll to position [401, 0]
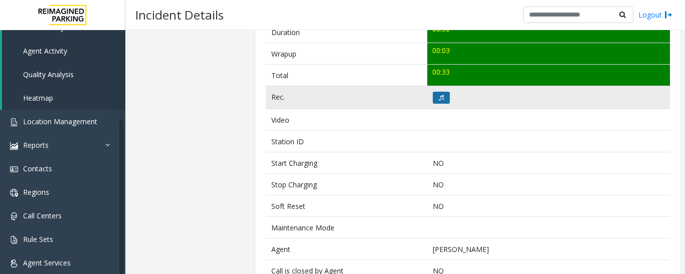
click at [434, 101] on button at bounding box center [441, 98] width 17 height 12
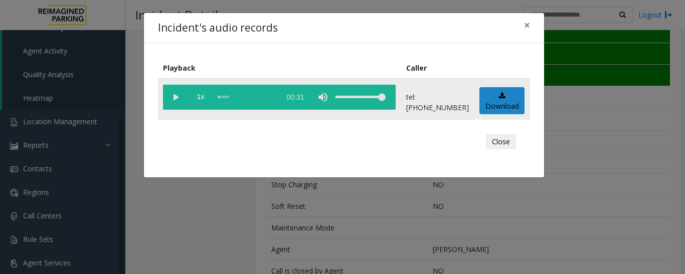
click at [171, 100] on vg-play-pause at bounding box center [175, 97] width 25 height 25
click at [501, 137] on button "Close" at bounding box center [501, 142] width 30 height 16
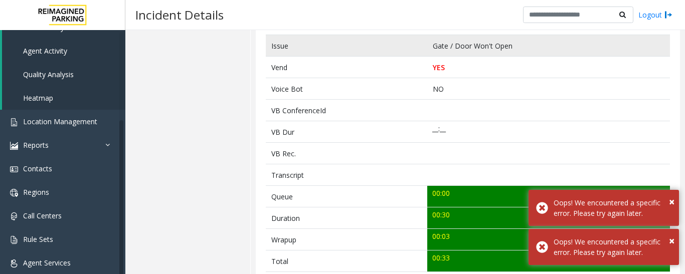
scroll to position [301, 0]
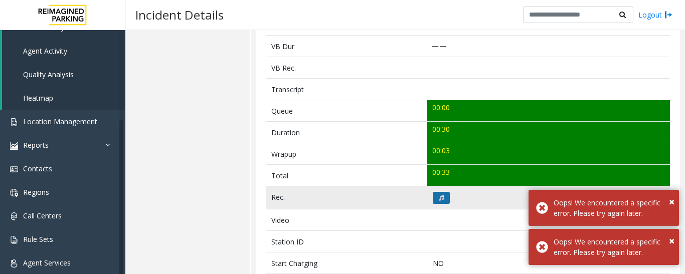
click at [440, 200] on icon at bounding box center [441, 198] width 5 height 6
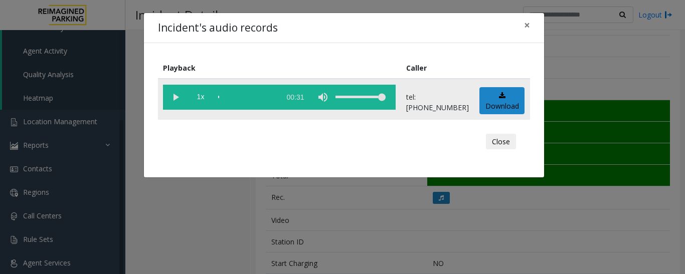
click at [177, 96] on vg-play-pause at bounding box center [175, 97] width 25 height 25
click at [509, 139] on button "Close" at bounding box center [501, 142] width 30 height 16
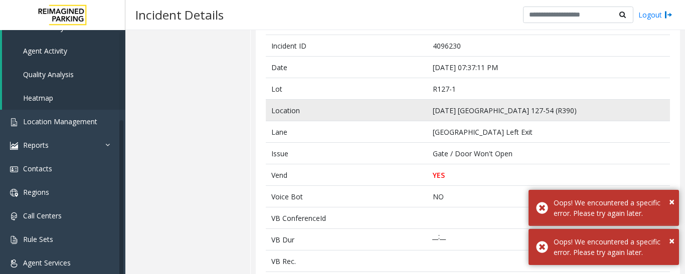
scroll to position [0, 0]
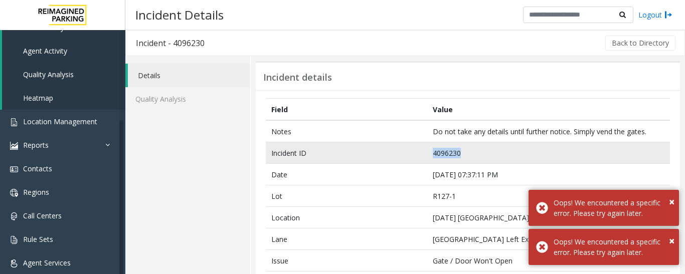
drag, startPoint x: 457, startPoint y: 154, endPoint x: 417, endPoint y: 154, distance: 39.6
click at [417, 154] on tr "Incident ID 4096230" at bounding box center [468, 153] width 404 height 22
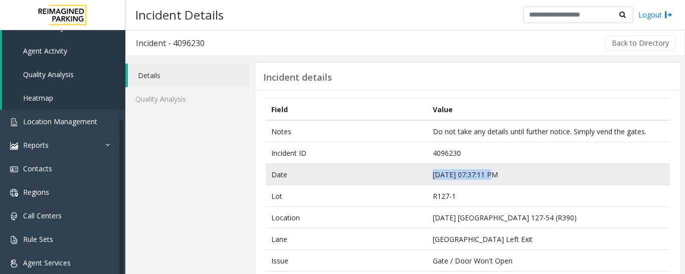
drag, startPoint x: 487, startPoint y: 173, endPoint x: 366, endPoint y: 168, distance: 120.4
click at [366, 168] on tr "Date Oct 8 07:37:11 PM" at bounding box center [468, 175] width 404 height 22
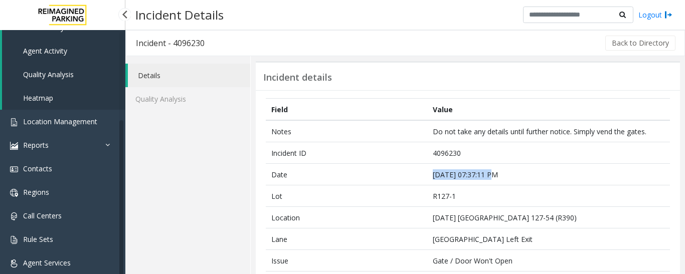
click at [70, 51] on link "Agent Activity" at bounding box center [63, 51] width 123 height 24
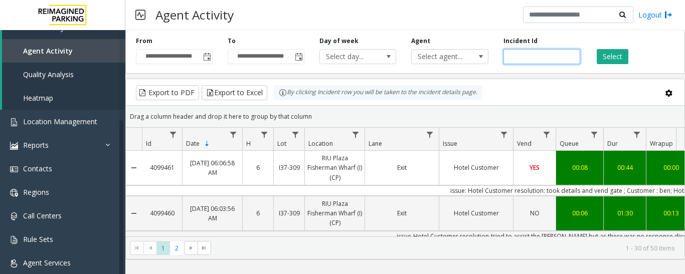
click at [510, 56] on input "number" at bounding box center [541, 56] width 77 height 15
paste input "*******"
type input "*******"
click at [613, 58] on button "Select" at bounding box center [612, 56] width 32 height 15
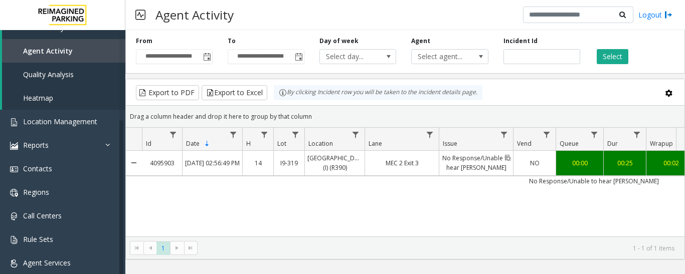
click at [476, 161] on link "No Response/Unable to hear [PERSON_NAME]" at bounding box center [476, 163] width 74 height 24
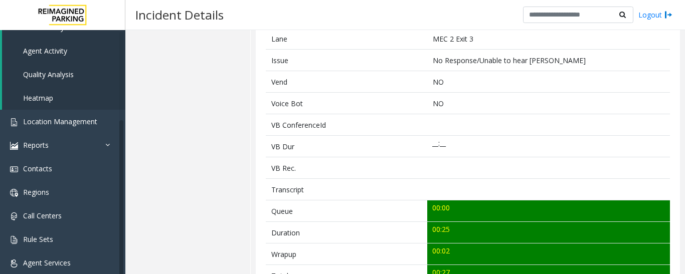
scroll to position [401, 0]
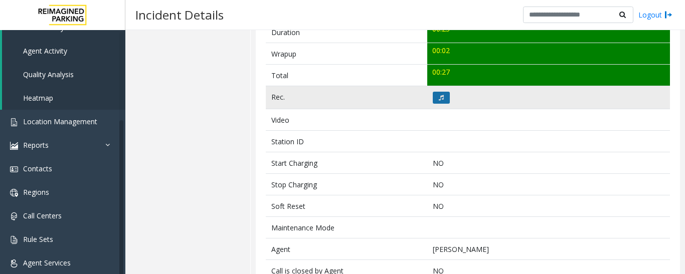
click at [443, 101] on button at bounding box center [441, 98] width 17 height 12
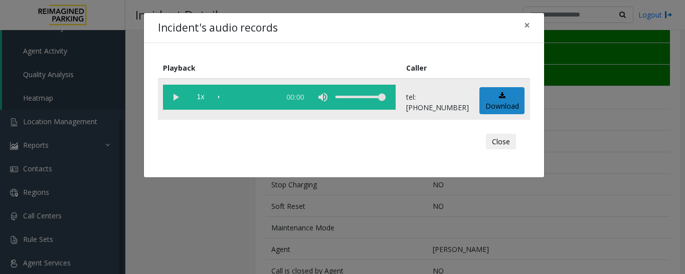
click at [174, 95] on vg-play-pause at bounding box center [175, 97] width 25 height 25
click at [222, 95] on div "scrub bar" at bounding box center [246, 97] width 57 height 25
click at [509, 146] on button "Close" at bounding box center [501, 142] width 30 height 16
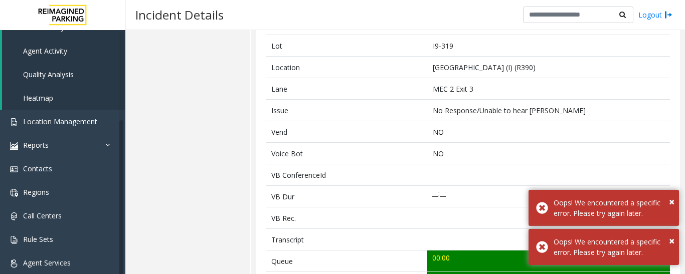
scroll to position [0, 0]
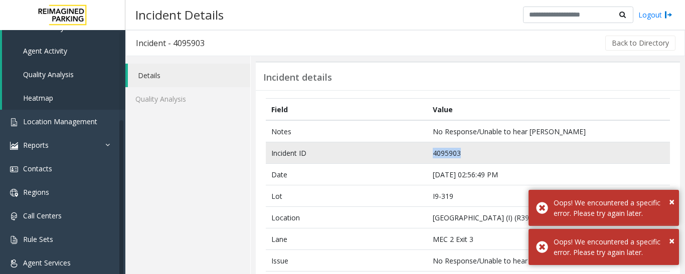
drag, startPoint x: 466, startPoint y: 150, endPoint x: 394, endPoint y: 152, distance: 72.2
click at [394, 152] on tr "Incident ID 4095903" at bounding box center [468, 153] width 404 height 22
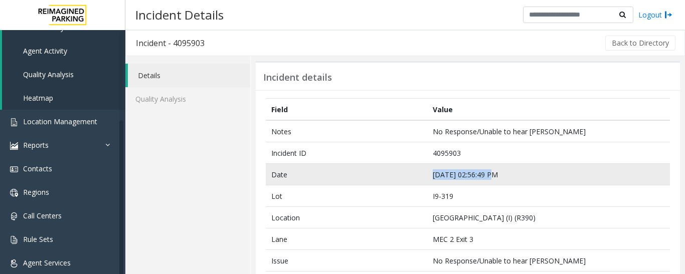
drag, startPoint x: 489, startPoint y: 174, endPoint x: 419, endPoint y: 180, distance: 70.9
click at [419, 180] on tr "Date Oct 8 02:56:49 PM" at bounding box center [468, 175] width 404 height 22
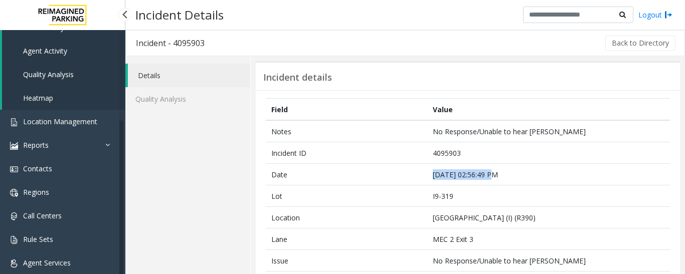
click at [67, 49] on span "Agent Activity" at bounding box center [45, 51] width 44 height 10
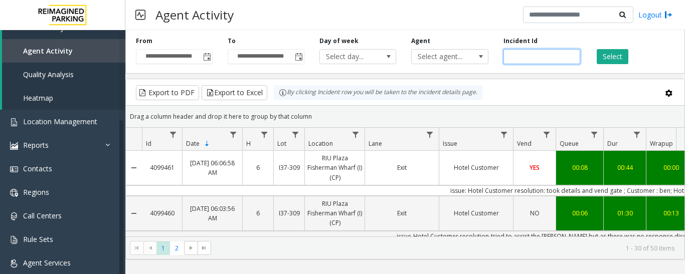
click at [527, 52] on input "number" at bounding box center [541, 56] width 77 height 15
paste input "*******"
type input "*******"
click at [609, 60] on button "Select" at bounding box center [612, 56] width 32 height 15
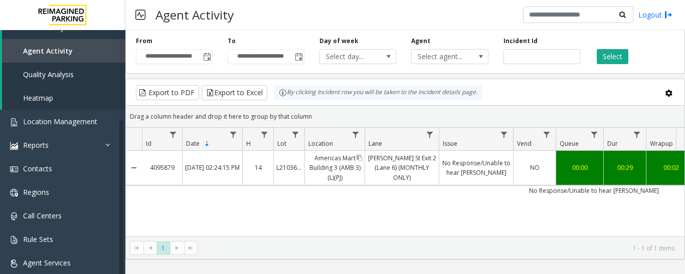
click at [358, 171] on link "Americas Mart Building 3 (AMB 3) (L)(PJ)" at bounding box center [335, 168] width 60 height 34
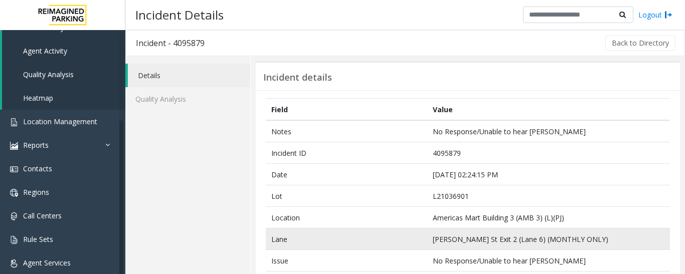
scroll to position [251, 0]
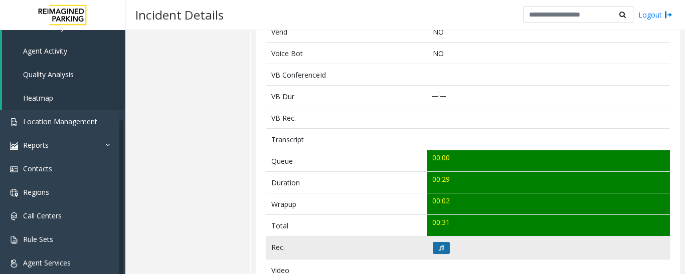
click at [437, 251] on button at bounding box center [441, 248] width 17 height 12
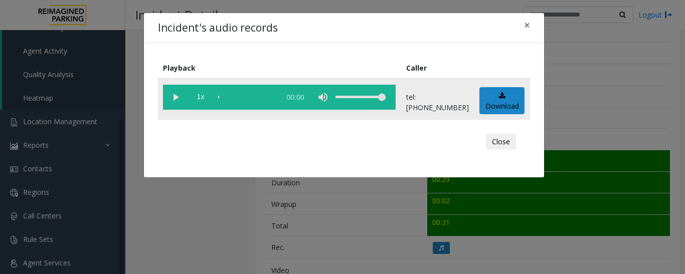
click at [178, 93] on vg-play-pause at bounding box center [175, 97] width 25 height 25
click at [501, 152] on div "Close" at bounding box center [344, 142] width 358 height 30
click at [510, 134] on button "Close" at bounding box center [501, 142] width 30 height 16
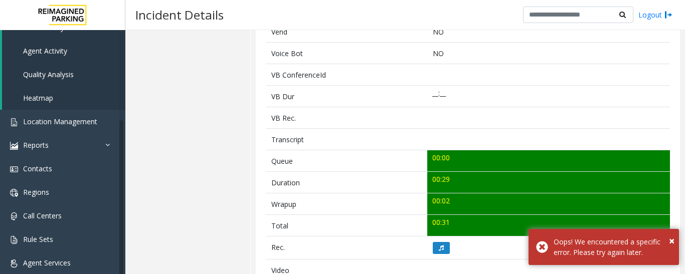
scroll to position [0, 0]
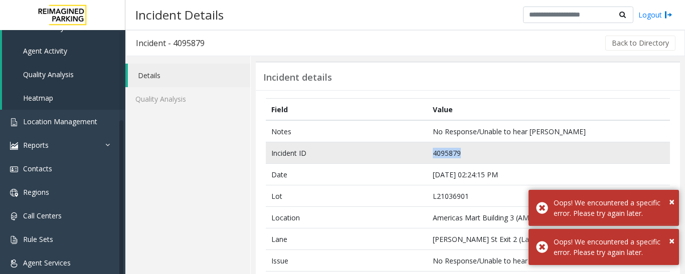
drag, startPoint x: 466, startPoint y: 151, endPoint x: 385, endPoint y: 156, distance: 80.8
click at [385, 156] on tr "Incident ID 4095879" at bounding box center [468, 153] width 404 height 22
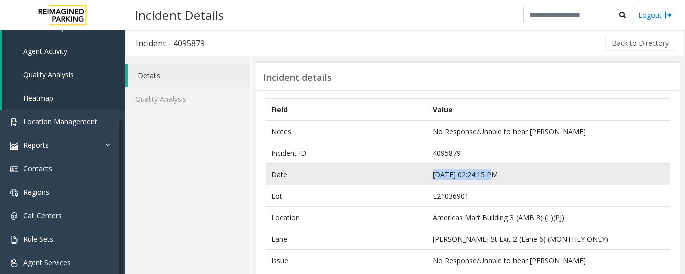
drag, startPoint x: 488, startPoint y: 173, endPoint x: 414, endPoint y: 176, distance: 73.7
click at [414, 176] on tr "Date Oct 8 02:24:15 PM" at bounding box center [468, 175] width 404 height 22
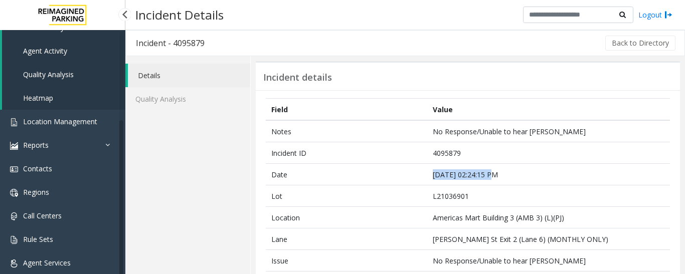
click at [68, 49] on link "Agent Activity" at bounding box center [63, 51] width 123 height 24
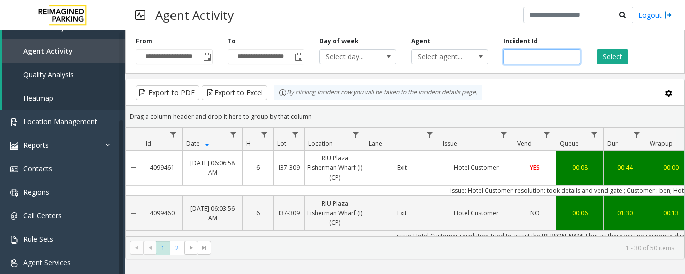
click at [531, 54] on input "number" at bounding box center [541, 56] width 77 height 15
paste input "*******"
type input "*******"
click at [615, 57] on button "Select" at bounding box center [612, 56] width 32 height 15
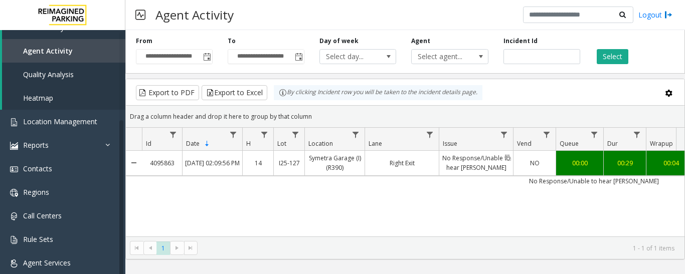
click at [482, 158] on link "No Response/Unable to hear [PERSON_NAME]" at bounding box center [476, 163] width 74 height 24
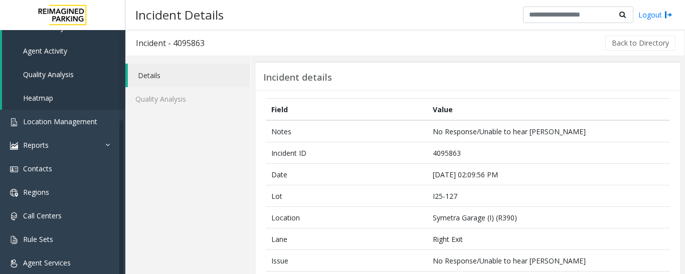
scroll to position [251, 0]
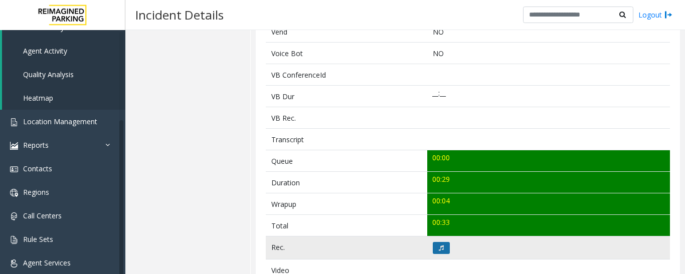
click at [439, 250] on icon at bounding box center [441, 248] width 5 height 6
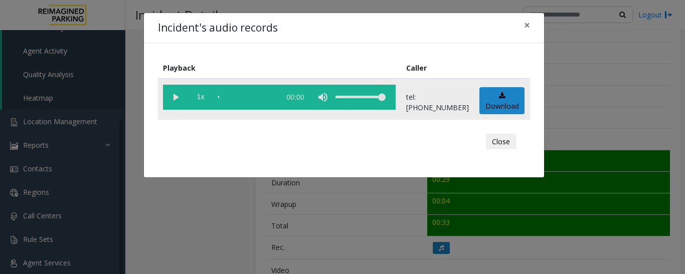
click at [180, 97] on vg-play-pause at bounding box center [175, 97] width 25 height 25
click at [511, 139] on button "Close" at bounding box center [501, 142] width 30 height 16
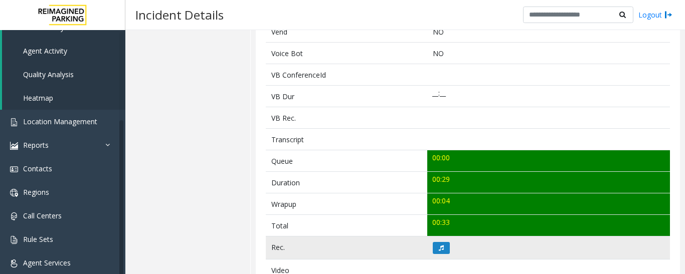
click at [427, 245] on td at bounding box center [548, 248] width 243 height 23
click at [439, 249] on icon at bounding box center [441, 248] width 5 height 6
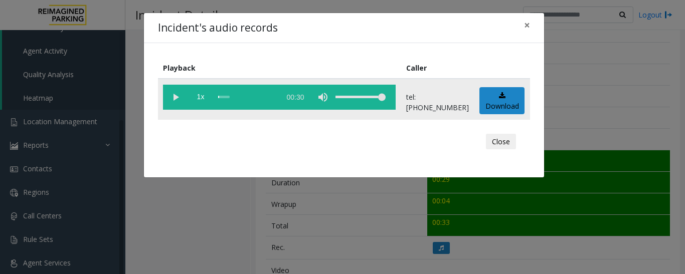
click at [178, 99] on vg-play-pause at bounding box center [175, 97] width 25 height 25
click at [262, 95] on div "scrub bar" at bounding box center [246, 97] width 57 height 25
click at [263, 98] on div "scrub bar" at bounding box center [246, 97] width 57 height 25
click at [256, 98] on div "scrub bar" at bounding box center [246, 97] width 57 height 25
click at [507, 141] on button "Close" at bounding box center [501, 142] width 30 height 16
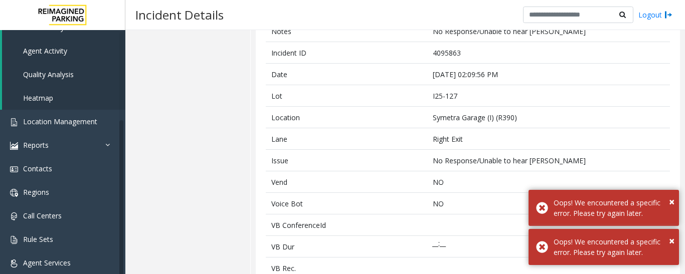
scroll to position [0, 0]
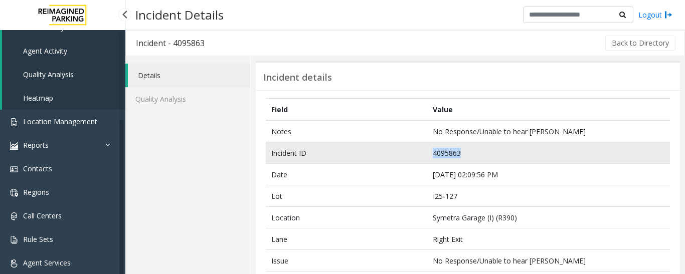
drag, startPoint x: 463, startPoint y: 155, endPoint x: 336, endPoint y: 144, distance: 127.3
click at [336, 144] on tr "Incident ID 4095863" at bounding box center [468, 153] width 404 height 22
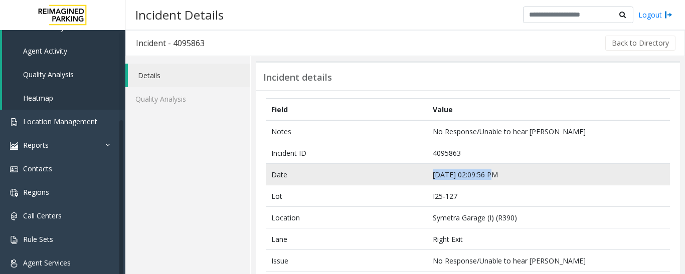
drag, startPoint x: 490, startPoint y: 174, endPoint x: 385, endPoint y: 184, distance: 104.8
click at [385, 184] on tr "Date Oct 8 02:09:56 PM" at bounding box center [468, 175] width 404 height 22
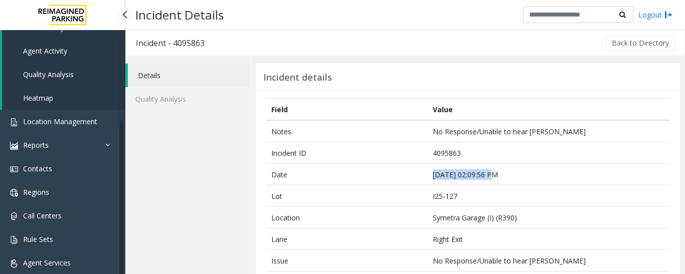
click at [76, 51] on link "Agent Activity" at bounding box center [63, 51] width 123 height 24
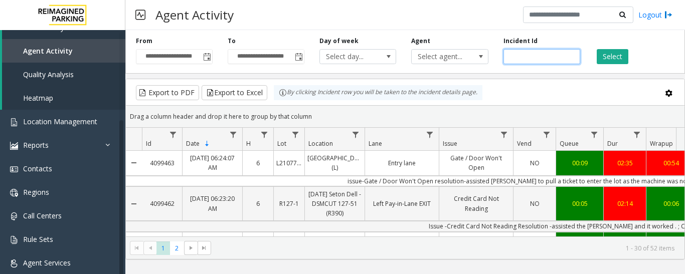
click at [516, 58] on input "number" at bounding box center [541, 56] width 77 height 15
paste input "*******"
type input "*******"
click at [608, 65] on div "**********" at bounding box center [404, 50] width 559 height 48
click at [610, 57] on button "Select" at bounding box center [612, 56] width 32 height 15
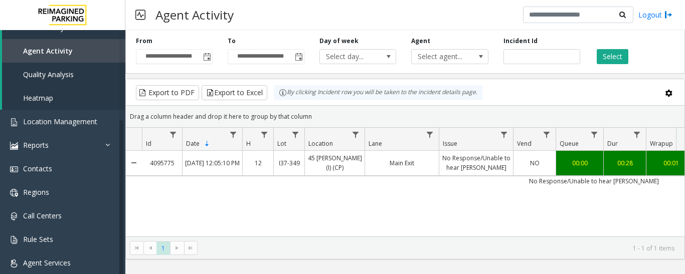
click at [467, 179] on td "No Response/Unable to hear [PERSON_NAME]" at bounding box center [594, 181] width 904 height 10
click at [477, 163] on link "No Response/Unable to hear [PERSON_NAME]" at bounding box center [476, 163] width 74 height 24
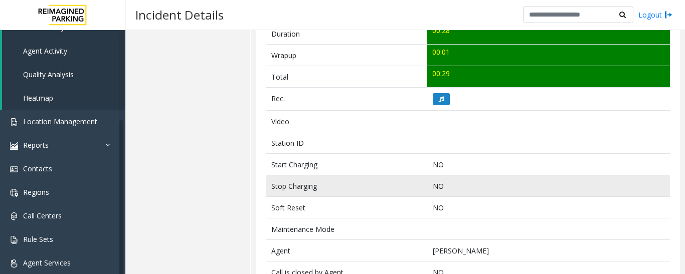
scroll to position [401, 0]
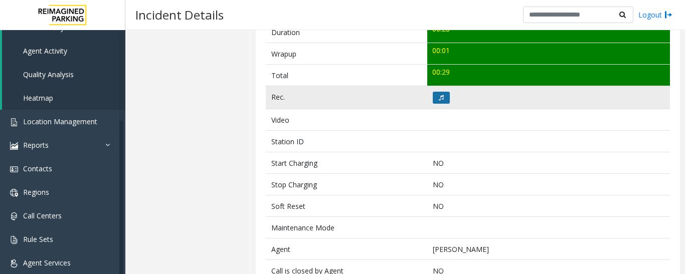
click at [441, 101] on button at bounding box center [441, 98] width 17 height 12
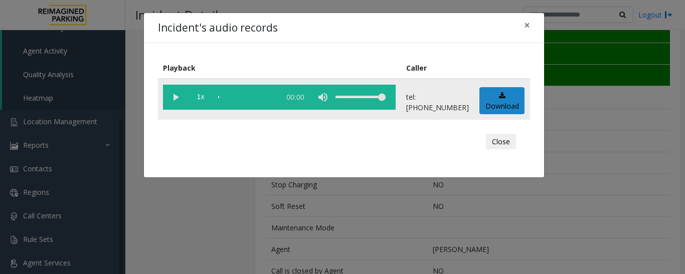
click at [177, 92] on vg-play-pause at bounding box center [175, 97] width 25 height 25
click at [176, 99] on vg-play-pause at bounding box center [175, 97] width 25 height 25
click at [176, 98] on vg-play-pause at bounding box center [175, 97] width 25 height 25
click at [506, 135] on button "Close" at bounding box center [501, 142] width 30 height 16
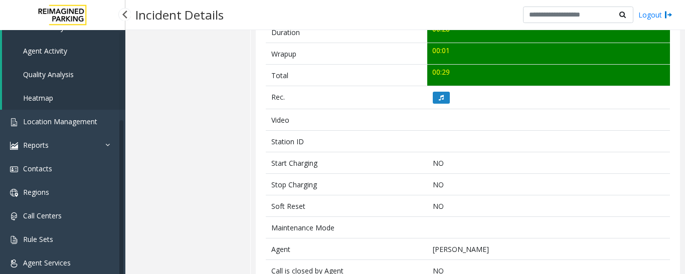
click at [70, 46] on link "Agent Activity" at bounding box center [63, 51] width 123 height 24
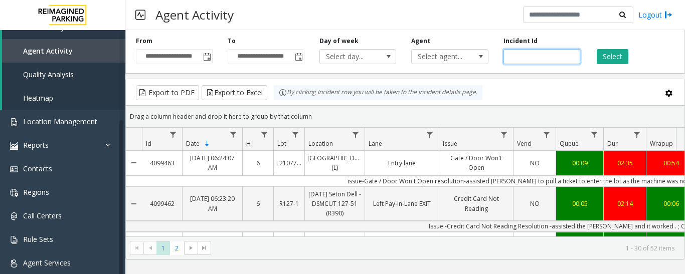
click at [509, 55] on input "number" at bounding box center [541, 56] width 77 height 15
paste input "*******"
type input "*******"
click at [623, 60] on button "Select" at bounding box center [612, 56] width 32 height 15
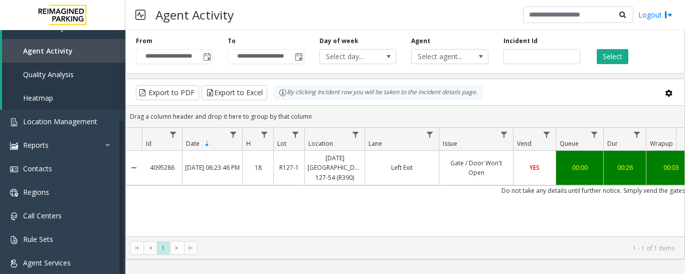
click at [415, 187] on td "Do not take any details until further notice. Simply vend the gates." at bounding box center [594, 190] width 904 height 10
click at [413, 176] on div "Left Exit" at bounding box center [402, 168] width 74 height 34
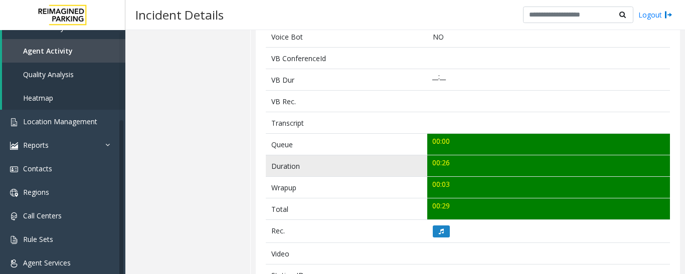
scroll to position [351, 0]
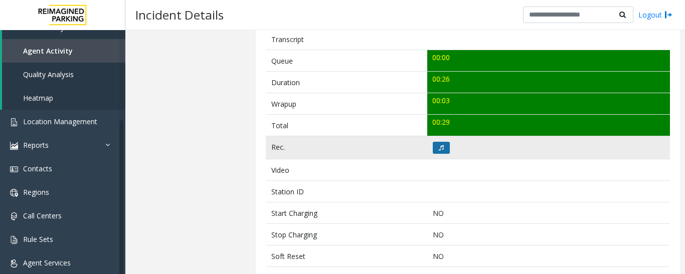
click at [439, 148] on icon at bounding box center [441, 148] width 5 height 6
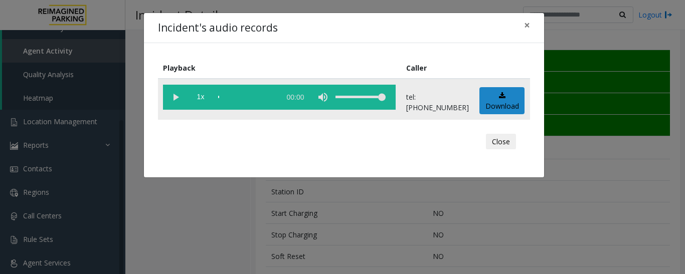
click at [178, 96] on vg-play-pause at bounding box center [175, 97] width 25 height 25
click at [494, 133] on div "Close" at bounding box center [344, 142] width 358 height 30
click at [511, 138] on button "Close" at bounding box center [501, 142] width 30 height 16
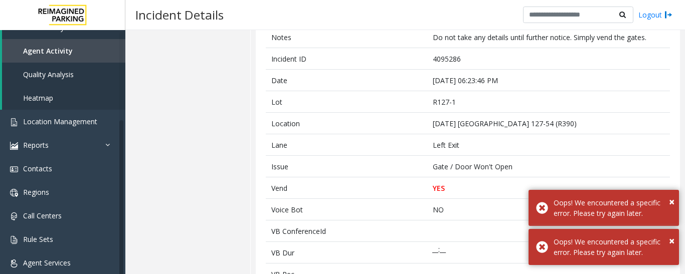
scroll to position [0, 0]
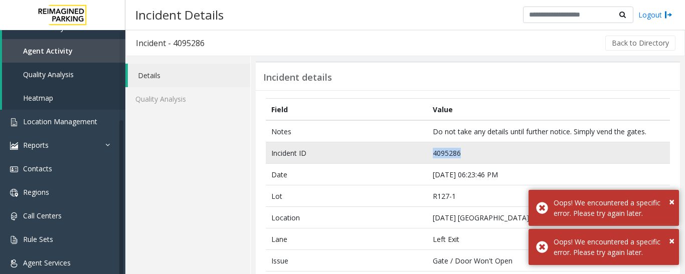
drag, startPoint x: 465, startPoint y: 153, endPoint x: 428, endPoint y: 155, distance: 37.1
click at [428, 155] on td "4095286" at bounding box center [548, 153] width 243 height 22
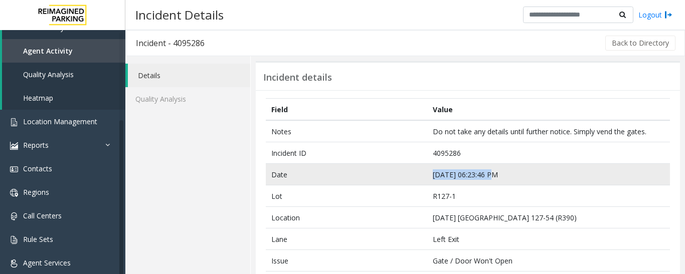
drag, startPoint x: 491, startPoint y: 171, endPoint x: 417, endPoint y: 173, distance: 74.2
click at [417, 173] on tr "Date Oct 7 06:23:46 PM" at bounding box center [468, 175] width 404 height 22
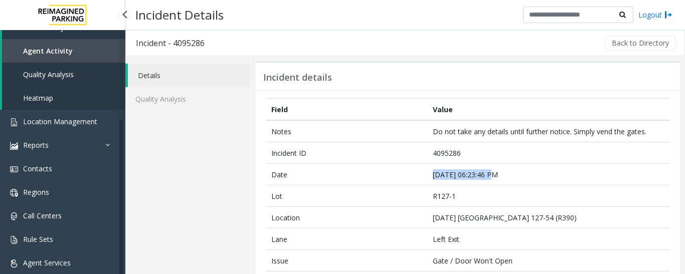
click at [55, 51] on span "Agent Activity" at bounding box center [48, 51] width 50 height 10
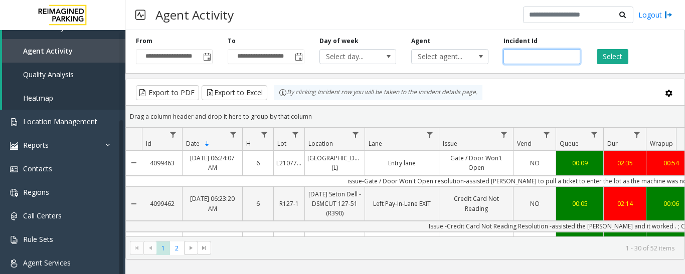
click at [529, 58] on input "number" at bounding box center [541, 56] width 77 height 15
paste input "*******"
type input "*******"
click at [594, 49] on div "Select" at bounding box center [633, 51] width 92 height 28
click at [602, 50] on button "Select" at bounding box center [612, 56] width 32 height 15
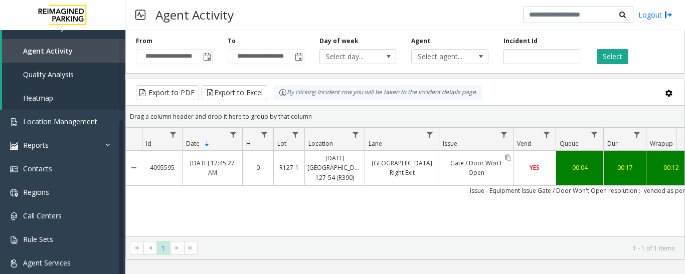
click at [497, 160] on link "Gate / Door Won't Open" at bounding box center [476, 168] width 74 height 24
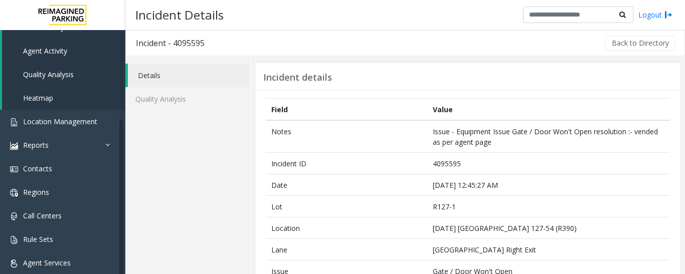
scroll to position [251, 0]
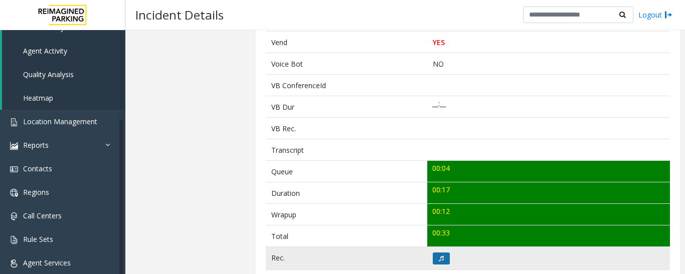
click at [442, 263] on button at bounding box center [441, 259] width 17 height 12
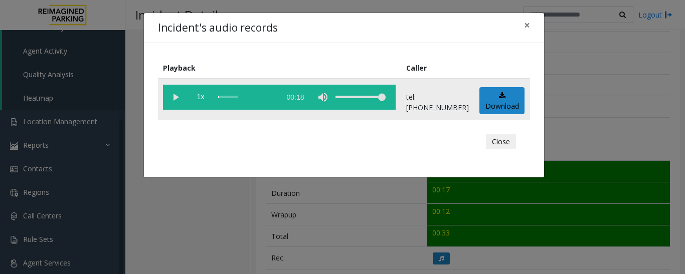
click at [178, 98] on vg-play-pause at bounding box center [175, 97] width 25 height 25
click at [225, 99] on div "scrub bar" at bounding box center [246, 97] width 57 height 25
click at [498, 139] on button "Close" at bounding box center [501, 142] width 30 height 16
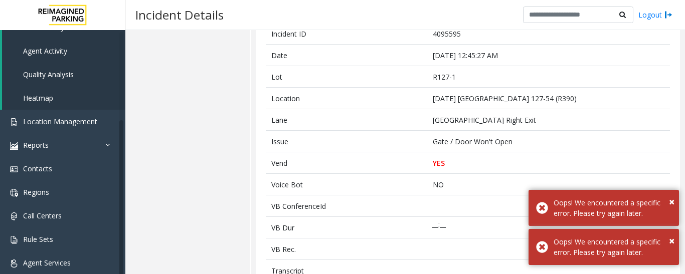
scroll to position [0, 0]
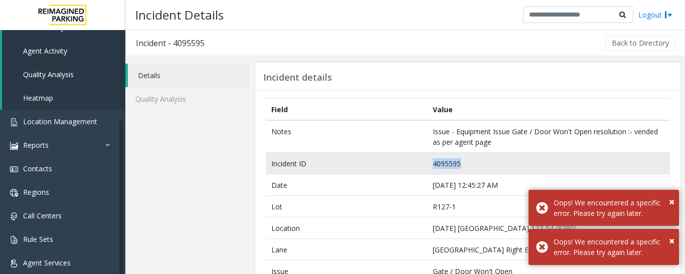
drag, startPoint x: 475, startPoint y: 167, endPoint x: 369, endPoint y: 163, distance: 106.3
click at [369, 163] on tr "Incident ID 4095595" at bounding box center [468, 164] width 404 height 22
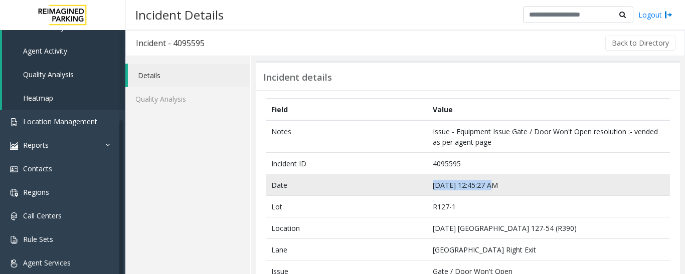
drag, startPoint x: 486, startPoint y: 183, endPoint x: 422, endPoint y: 186, distance: 64.2
click at [422, 186] on tr "Date Oct 8 12:45:27 AM" at bounding box center [468, 185] width 404 height 22
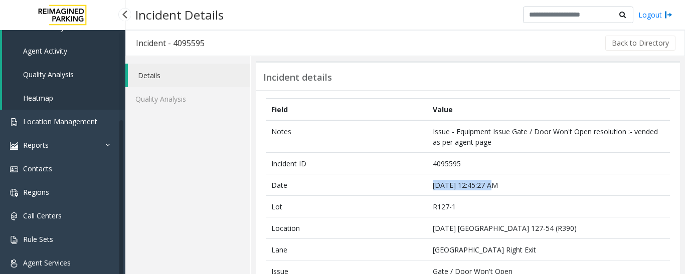
click at [65, 44] on link "Agent Activity" at bounding box center [63, 51] width 123 height 24
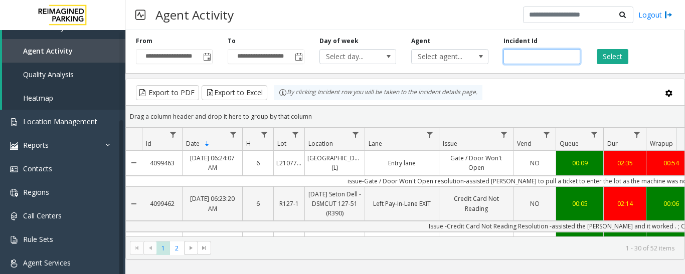
click at [538, 58] on input "number" at bounding box center [541, 56] width 77 height 15
paste input "*******"
type input "*******"
click at [624, 56] on button "Select" at bounding box center [612, 56] width 32 height 15
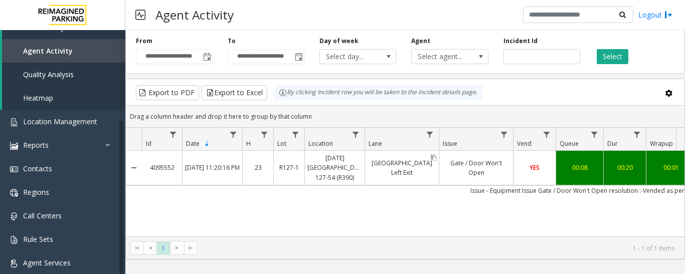
click at [429, 159] on div "34th Street Left Exit" at bounding box center [402, 168] width 74 height 34
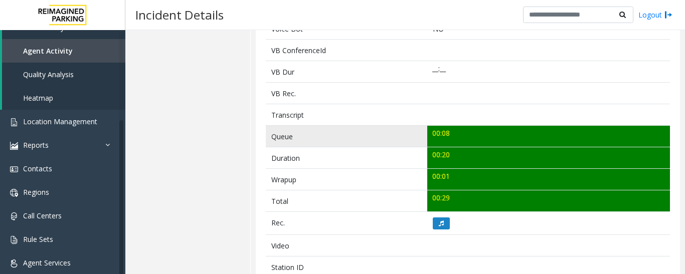
scroll to position [351, 0]
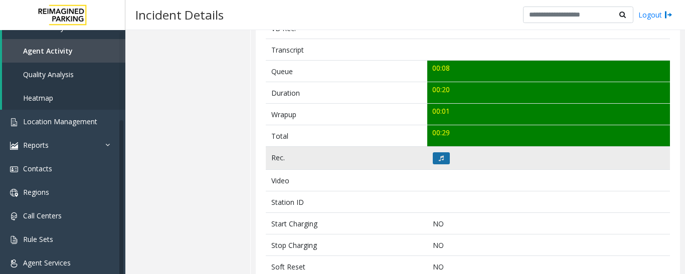
click at [439, 162] on button at bounding box center [441, 158] width 17 height 12
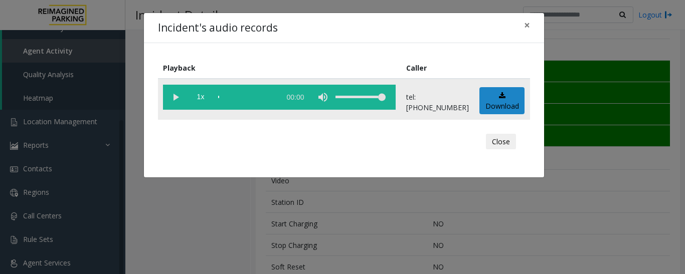
click at [171, 101] on vg-play-pause at bounding box center [175, 97] width 25 height 25
click at [501, 144] on button "Close" at bounding box center [501, 142] width 30 height 16
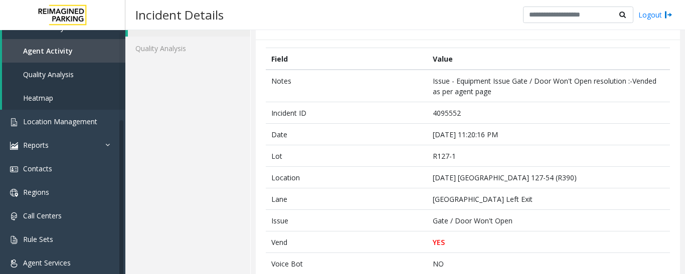
scroll to position [50, 0]
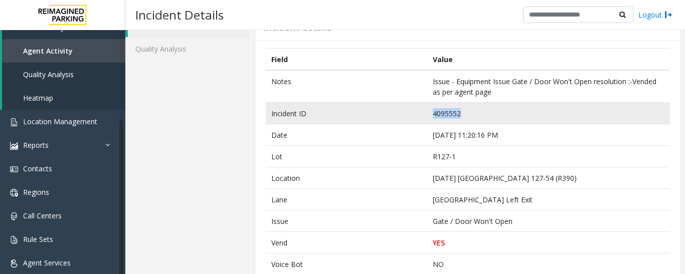
drag, startPoint x: 457, startPoint y: 114, endPoint x: 410, endPoint y: 118, distance: 46.3
click at [410, 118] on tr "Incident ID 4095552" at bounding box center [468, 114] width 404 height 22
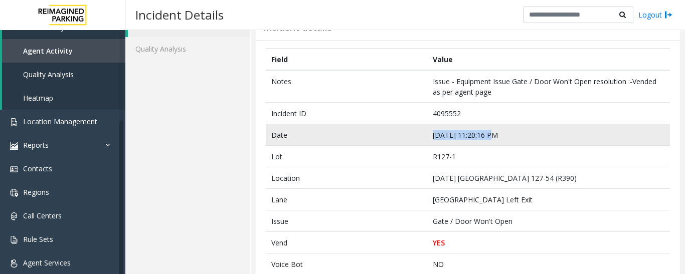
drag, startPoint x: 488, startPoint y: 135, endPoint x: 404, endPoint y: 141, distance: 83.9
click at [404, 141] on tr "Date Oct 7 11:20:16 PM" at bounding box center [468, 135] width 404 height 22
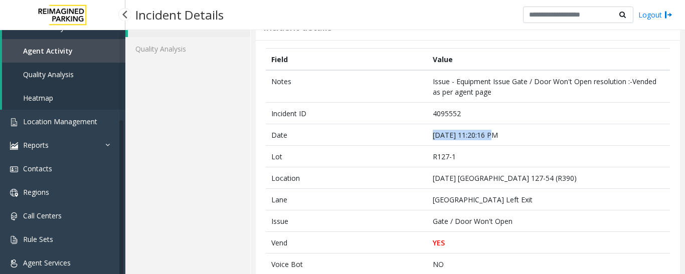
click at [53, 50] on span "Agent Activity" at bounding box center [48, 51] width 50 height 10
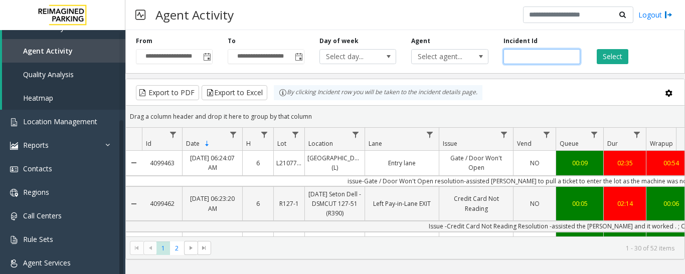
click at [525, 55] on input "number" at bounding box center [541, 56] width 77 height 15
paste input "*******"
type input "*******"
click at [600, 53] on button "Select" at bounding box center [612, 56] width 32 height 15
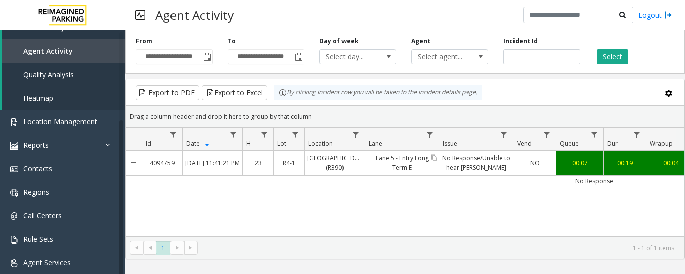
click at [420, 160] on link "Lane 5 - Entry Long Term E" at bounding box center [402, 163] width 74 height 24
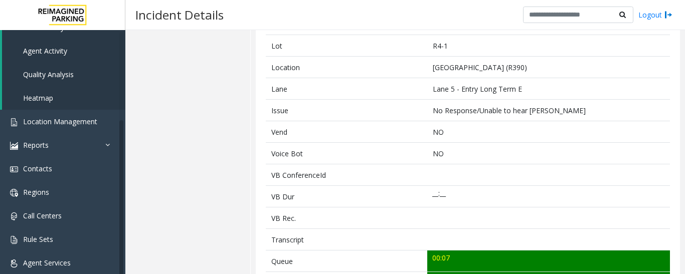
scroll to position [351, 0]
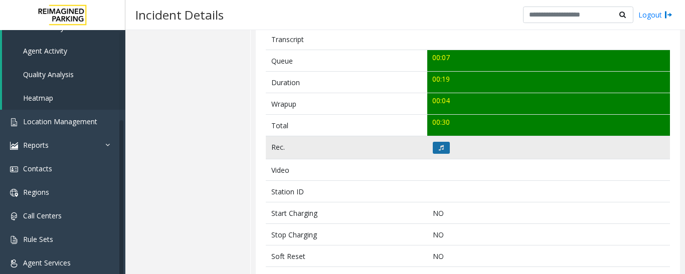
click at [441, 148] on button at bounding box center [441, 148] width 17 height 12
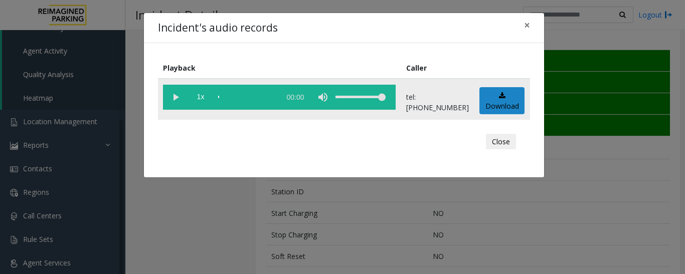
click at [172, 102] on vg-play-pause at bounding box center [175, 97] width 25 height 25
click at [503, 138] on button "Close" at bounding box center [501, 142] width 30 height 16
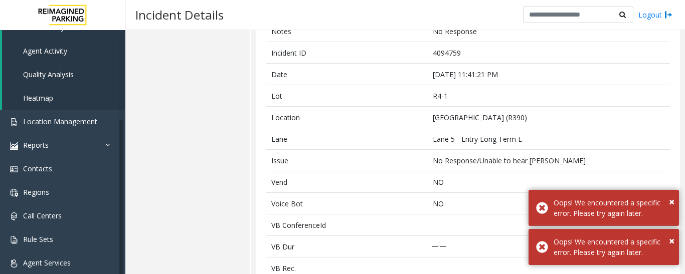
scroll to position [0, 0]
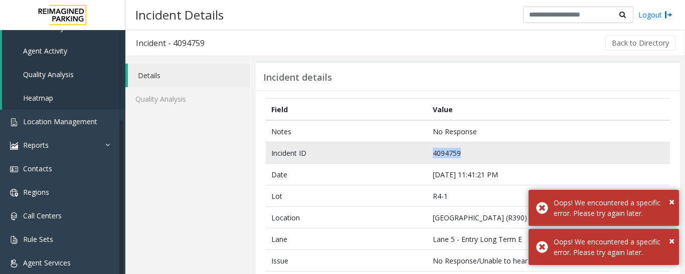
drag, startPoint x: 466, startPoint y: 150, endPoint x: 396, endPoint y: 155, distance: 70.3
click at [396, 155] on tr "Incident ID 4094759" at bounding box center [468, 153] width 404 height 22
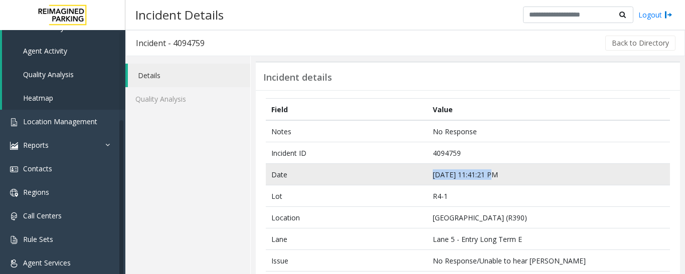
drag, startPoint x: 491, startPoint y: 175, endPoint x: 423, endPoint y: 184, distance: 68.3
click at [423, 184] on tr "Date Oct 6 11:41:21 PM" at bounding box center [468, 175] width 404 height 22
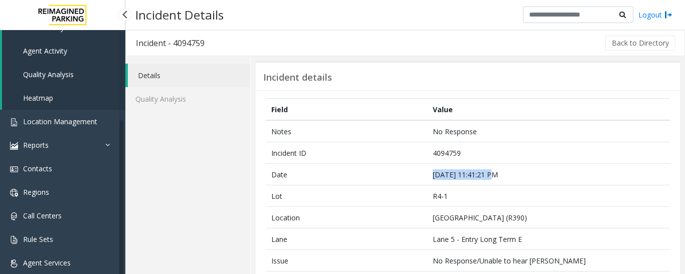
click at [58, 44] on link "Agent Activity" at bounding box center [63, 51] width 123 height 24
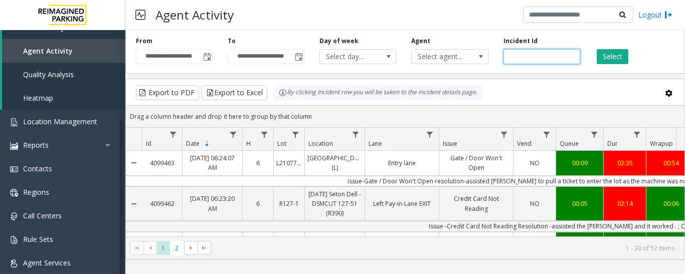
click at [537, 54] on input "number" at bounding box center [541, 56] width 77 height 15
paste input "*******"
type input "*******"
click at [595, 56] on div "Select" at bounding box center [633, 51] width 92 height 28
click at [613, 56] on button "Select" at bounding box center [612, 56] width 32 height 15
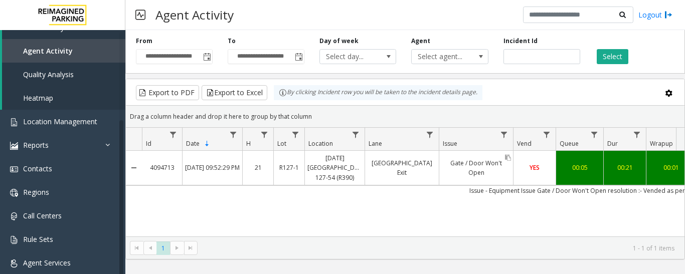
click at [471, 171] on link "Gate / Door Won't Open" at bounding box center [476, 168] width 74 height 24
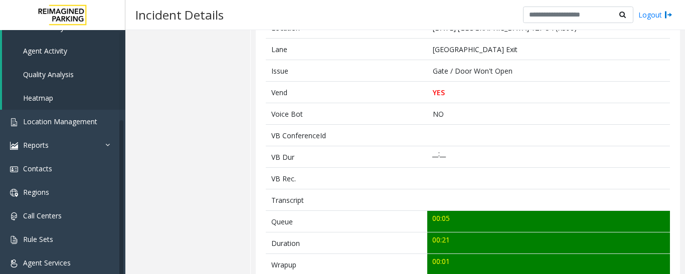
scroll to position [301, 0]
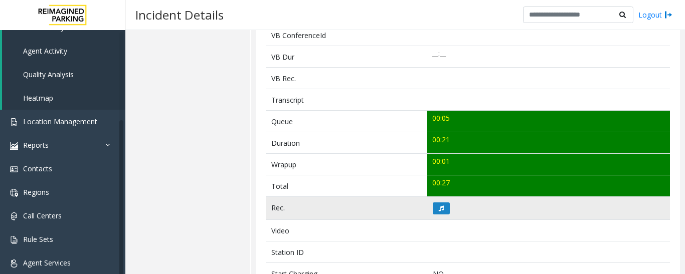
click at [433, 215] on td at bounding box center [548, 208] width 243 height 23
click at [439, 210] on icon at bounding box center [441, 208] width 5 height 6
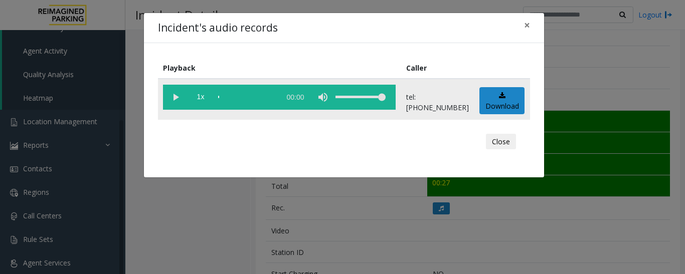
click at [168, 95] on vg-play-pause at bounding box center [175, 97] width 25 height 25
click at [497, 144] on button "Close" at bounding box center [501, 142] width 30 height 16
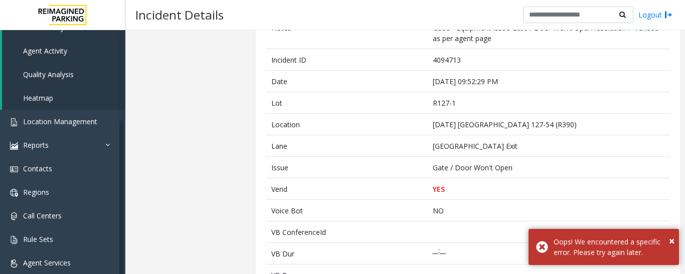
scroll to position [50, 0]
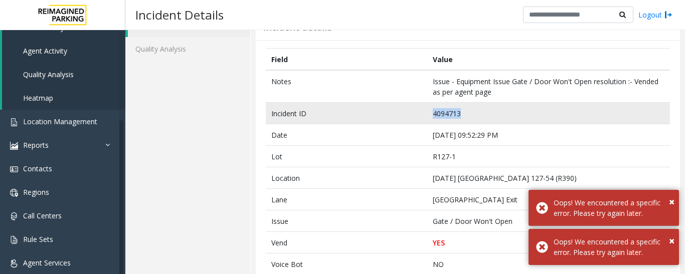
drag, startPoint x: 469, startPoint y: 116, endPoint x: 408, endPoint y: 117, distance: 60.7
click at [408, 117] on tr "Incident ID 4094713" at bounding box center [468, 114] width 404 height 22
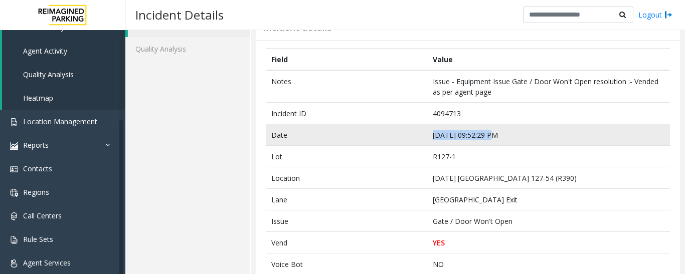
drag, startPoint x: 495, startPoint y: 131, endPoint x: 367, endPoint y: 132, distance: 127.8
click at [367, 132] on tr "Date Oct 6 09:52:29 PM" at bounding box center [468, 135] width 404 height 22
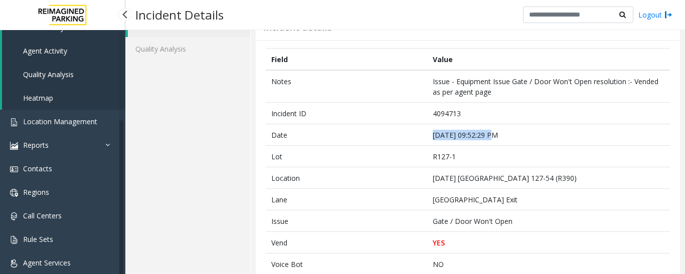
click at [49, 53] on span "Agent Activity" at bounding box center [45, 51] width 44 height 10
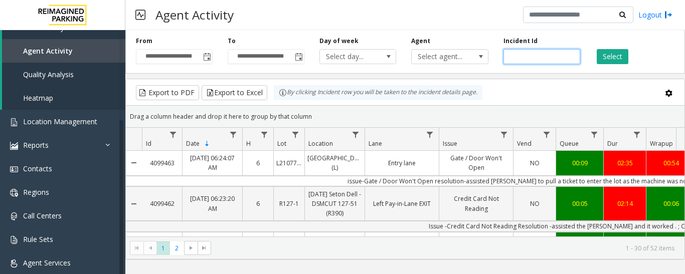
click at [537, 54] on input "number" at bounding box center [541, 56] width 77 height 15
paste input "*******"
type input "*******"
click at [604, 49] on button "Select" at bounding box center [612, 56] width 32 height 15
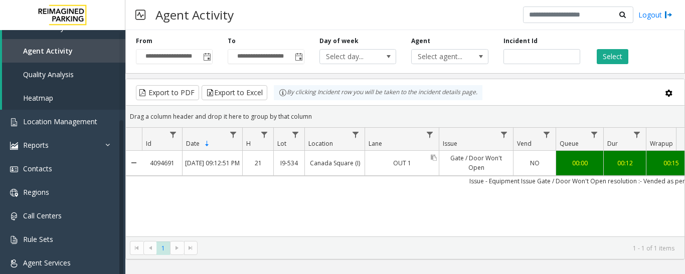
click at [410, 167] on link "OUT 1" at bounding box center [402, 163] width 74 height 15
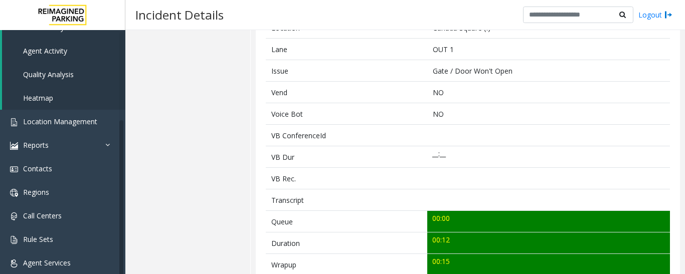
scroll to position [351, 0]
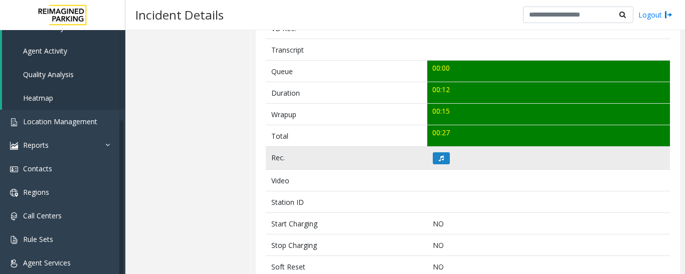
click at [439, 166] on td at bounding box center [548, 158] width 243 height 23
click at [440, 162] on button at bounding box center [441, 158] width 17 height 12
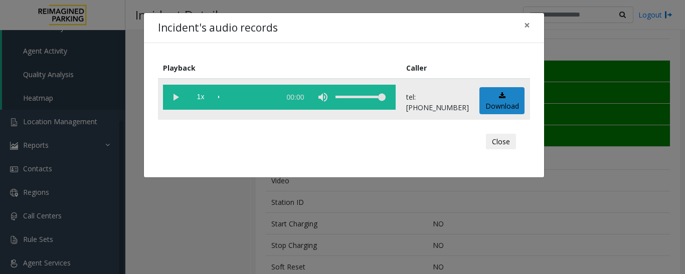
click at [172, 102] on vg-play-pause at bounding box center [175, 97] width 25 height 25
click at [491, 138] on button "Close" at bounding box center [501, 142] width 30 height 16
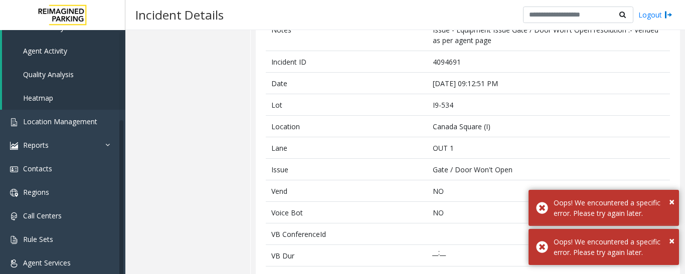
scroll to position [50, 0]
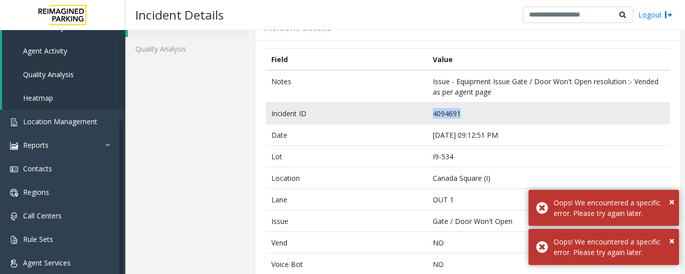
drag, startPoint x: 456, startPoint y: 107, endPoint x: 407, endPoint y: 111, distance: 48.7
click at [407, 111] on tr "Incident ID 4094691" at bounding box center [468, 114] width 404 height 22
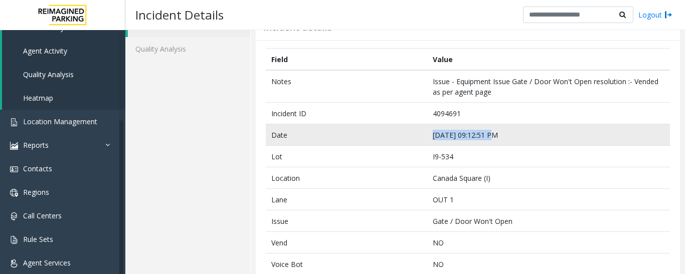
drag, startPoint x: 488, startPoint y: 135, endPoint x: 350, endPoint y: 128, distance: 137.5
click at [350, 128] on tr "Date Oct 6 09:12:51 PM" at bounding box center [468, 135] width 404 height 22
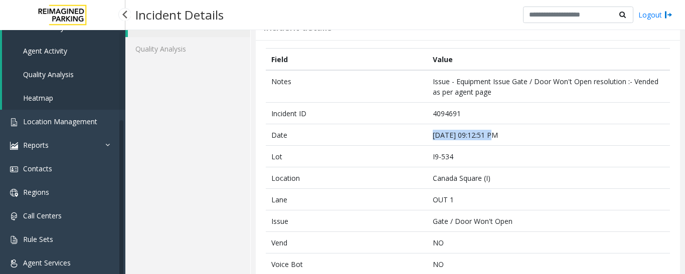
click at [66, 36] on link "Lane Activity" at bounding box center [63, 28] width 123 height 24
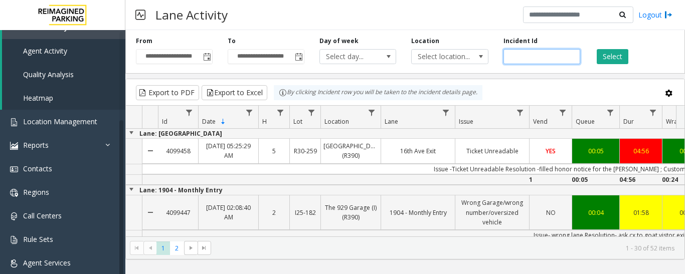
click at [505, 60] on input "number" at bounding box center [541, 56] width 77 height 15
paste input "*******"
type input "*******"
click at [598, 56] on button "Select" at bounding box center [612, 56] width 32 height 15
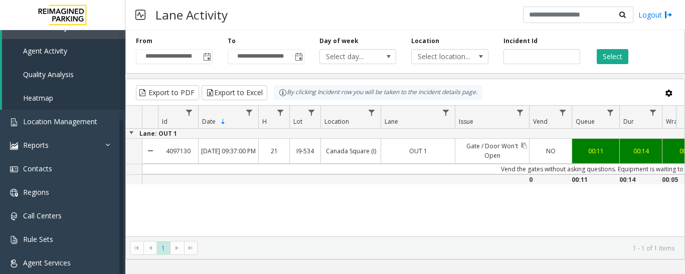
click at [486, 152] on link "Gate / Door Won't Open" at bounding box center [492, 151] width 74 height 24
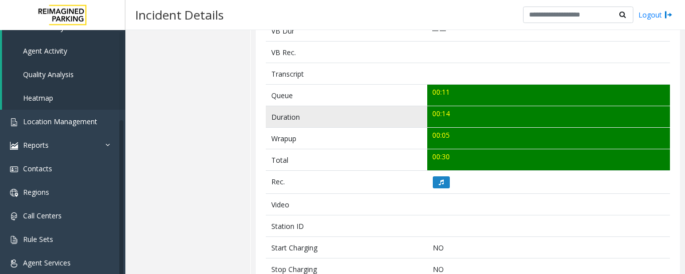
scroll to position [351, 0]
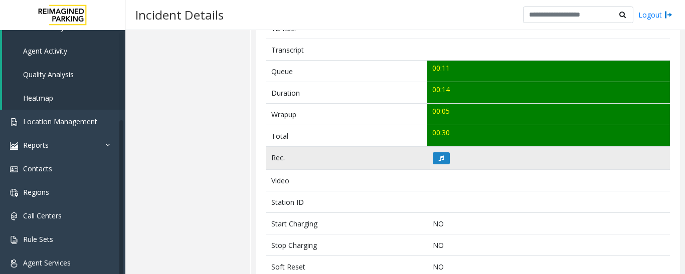
click at [431, 165] on td at bounding box center [548, 158] width 243 height 23
click at [435, 163] on button at bounding box center [441, 158] width 17 height 12
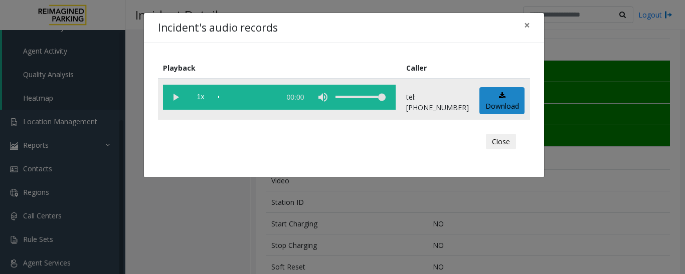
click at [176, 97] on vg-play-pause at bounding box center [175, 97] width 25 height 25
click at [508, 145] on button "Close" at bounding box center [501, 142] width 30 height 16
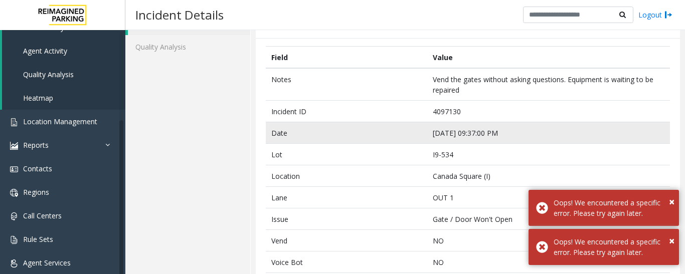
scroll to position [50, 0]
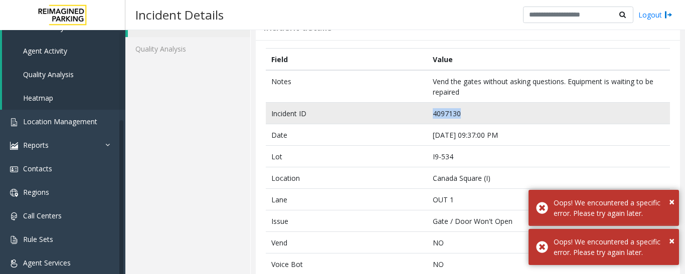
drag, startPoint x: 457, startPoint y: 114, endPoint x: 405, endPoint y: 113, distance: 51.6
click at [405, 113] on tr "Incident ID 4097130" at bounding box center [468, 114] width 404 height 22
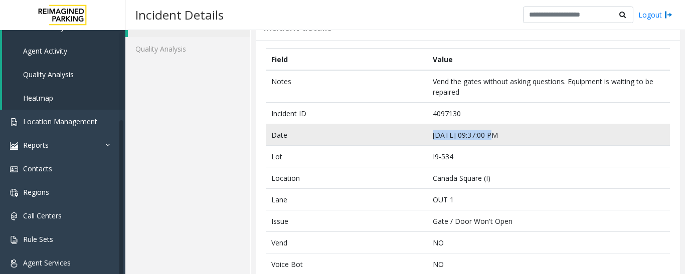
drag, startPoint x: 490, startPoint y: 133, endPoint x: 390, endPoint y: 127, distance: 99.9
click at [390, 127] on tr "Date Oct 9 09:37:00 PM" at bounding box center [468, 135] width 404 height 22
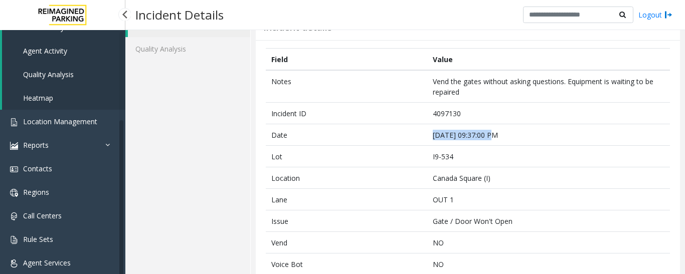
click at [61, 43] on link "Agent Activity" at bounding box center [63, 51] width 123 height 24
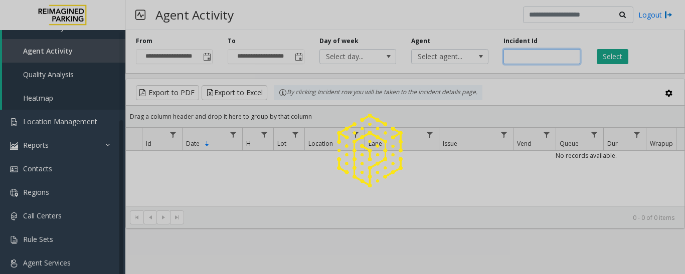
click at [548, 54] on input "number" at bounding box center [541, 56] width 77 height 15
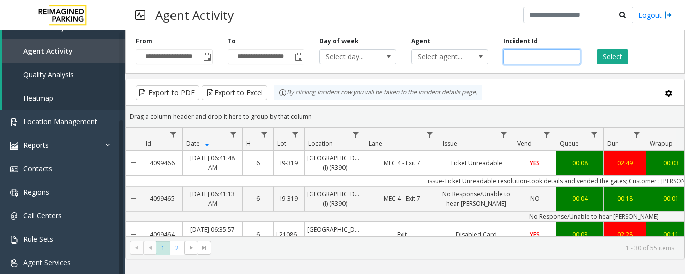
paste input "*******"
type input "*******"
click at [614, 57] on button "Select" at bounding box center [612, 56] width 32 height 15
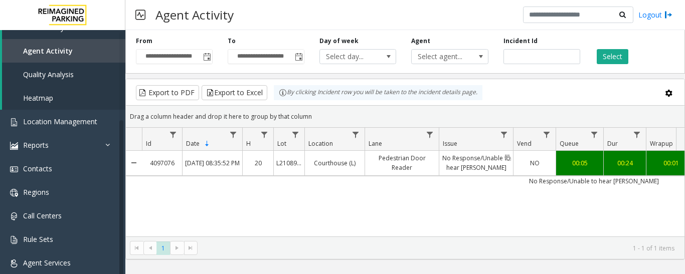
click at [473, 171] on link "No Response/Unable to hear [PERSON_NAME]" at bounding box center [476, 163] width 74 height 24
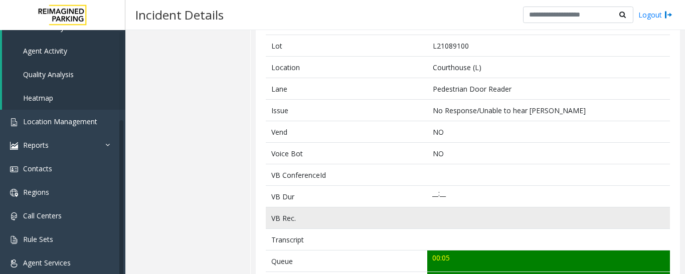
scroll to position [301, 0]
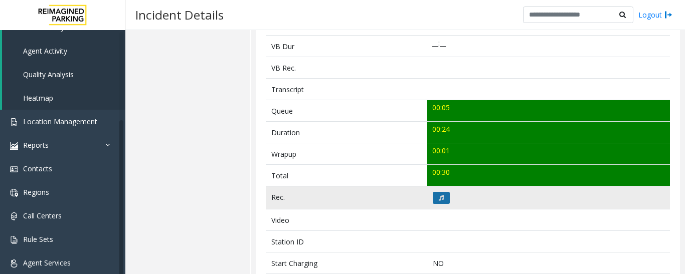
click at [443, 199] on button at bounding box center [441, 198] width 17 height 12
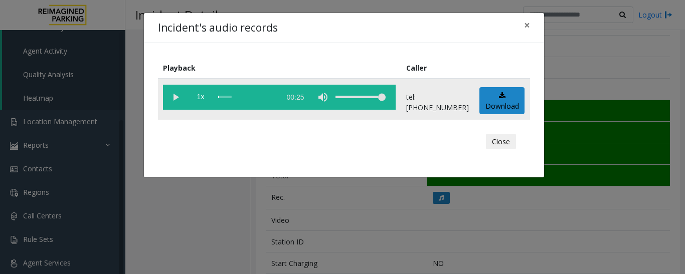
click at [174, 97] on vg-play-pause at bounding box center [175, 97] width 25 height 25
click at [525, 29] on span "×" at bounding box center [527, 25] width 6 height 14
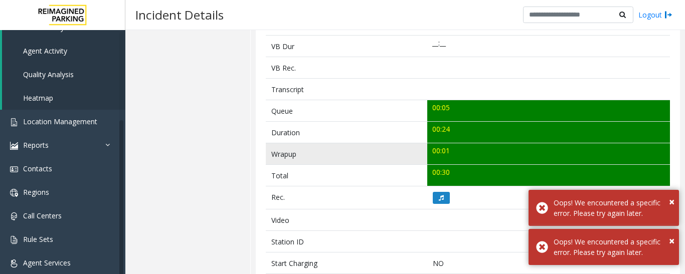
scroll to position [0, 0]
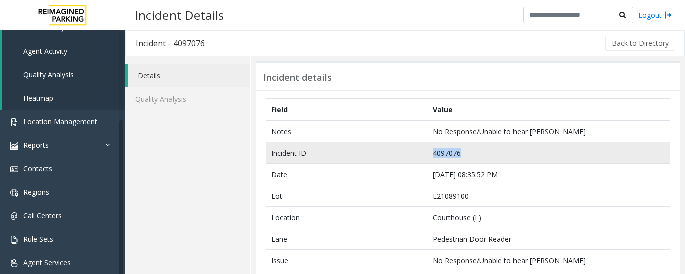
drag, startPoint x: 460, startPoint y: 154, endPoint x: 393, endPoint y: 155, distance: 66.2
click at [393, 155] on tr "Incident ID 4097076" at bounding box center [468, 153] width 404 height 22
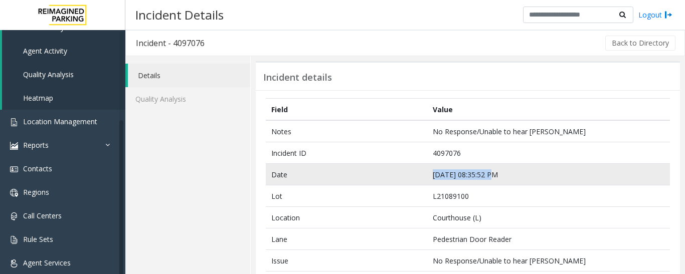
drag, startPoint x: 489, startPoint y: 175, endPoint x: 356, endPoint y: 181, distance: 133.0
click at [356, 181] on tr "Date Oct 9 08:35:52 PM" at bounding box center [468, 175] width 404 height 22
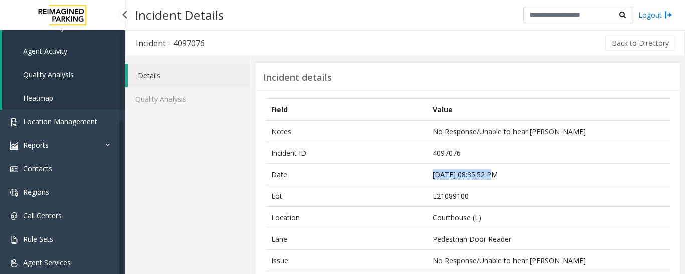
click at [62, 48] on span "Agent Activity" at bounding box center [45, 51] width 44 height 10
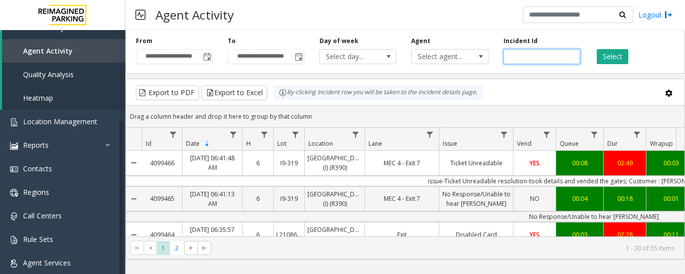
click at [533, 57] on input "number" at bounding box center [541, 56] width 77 height 15
paste input "*******"
type input "*******"
click at [610, 60] on button "Select" at bounding box center [612, 56] width 32 height 15
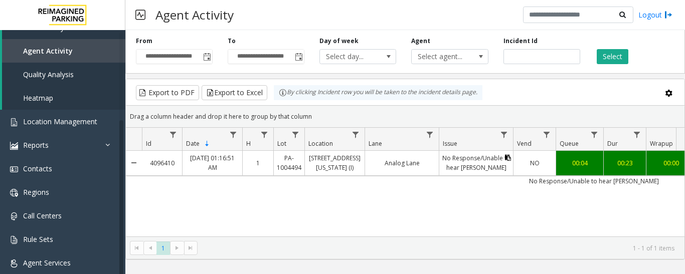
click at [505, 154] on button "Data table" at bounding box center [508, 158] width 6 height 10
click at [480, 161] on link "No Response/Unable to hear [PERSON_NAME]" at bounding box center [476, 163] width 74 height 24
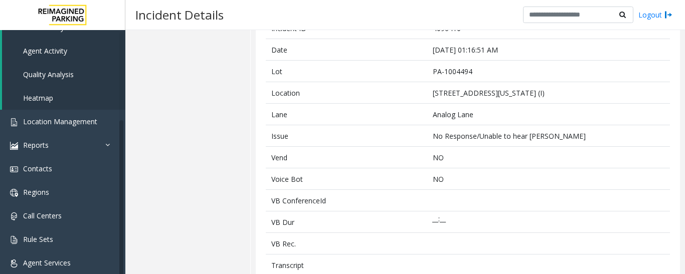
scroll to position [251, 0]
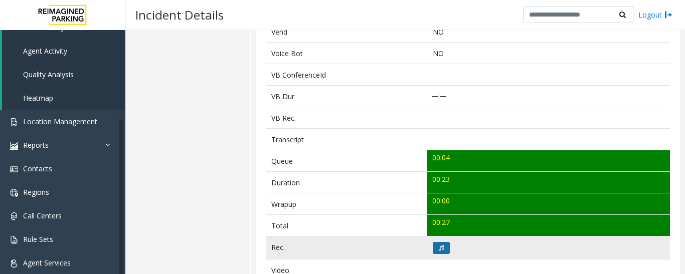
click at [435, 250] on button at bounding box center [441, 248] width 17 height 12
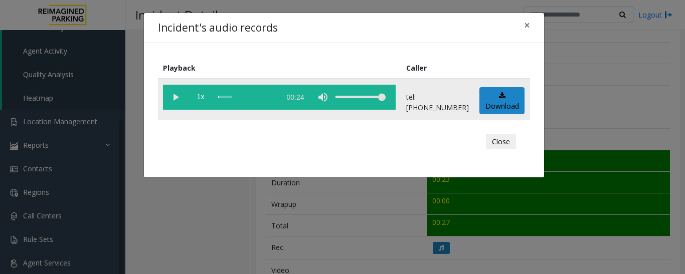
click at [171, 97] on vg-play-pause at bounding box center [175, 97] width 25 height 25
click at [511, 139] on button "Close" at bounding box center [501, 142] width 30 height 16
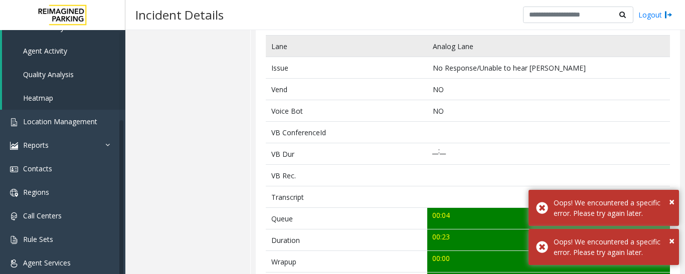
scroll to position [50, 0]
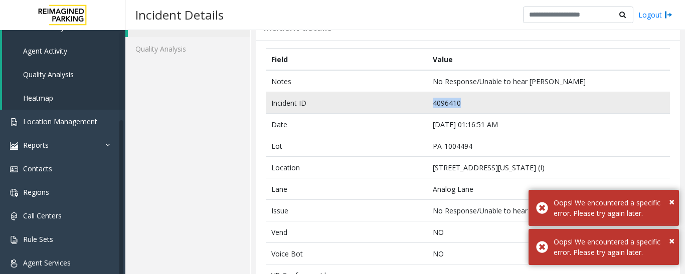
drag, startPoint x: 468, startPoint y: 101, endPoint x: 368, endPoint y: 101, distance: 99.7
click at [368, 101] on tr "Incident ID 4096410" at bounding box center [468, 103] width 404 height 22
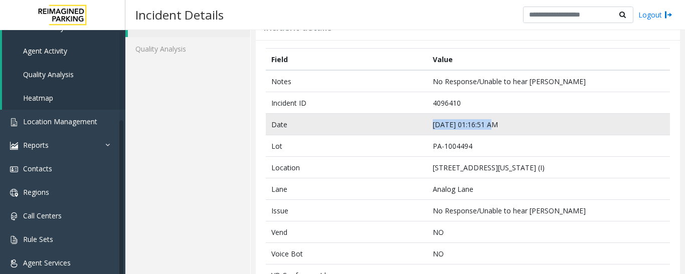
drag, startPoint x: 492, startPoint y: 123, endPoint x: 432, endPoint y: 128, distance: 60.8
click at [432, 128] on td "Oct 9 01:16:51 AM" at bounding box center [548, 125] width 243 height 22
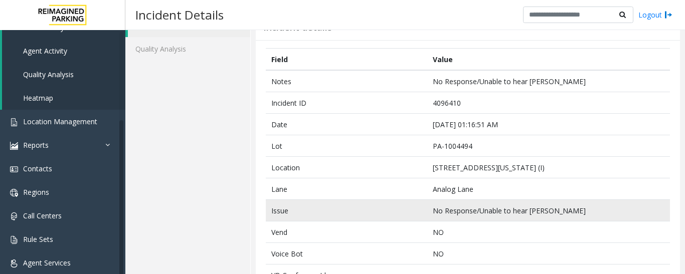
click at [568, 201] on td "No Response/Unable to hear [PERSON_NAME]" at bounding box center [548, 211] width 243 height 22
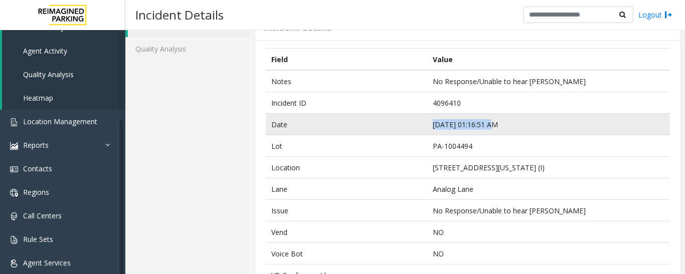
drag, startPoint x: 491, startPoint y: 126, endPoint x: 389, endPoint y: 125, distance: 101.7
click at [389, 125] on tr "Date Oct 9 01:16:51 AM" at bounding box center [468, 125] width 404 height 22
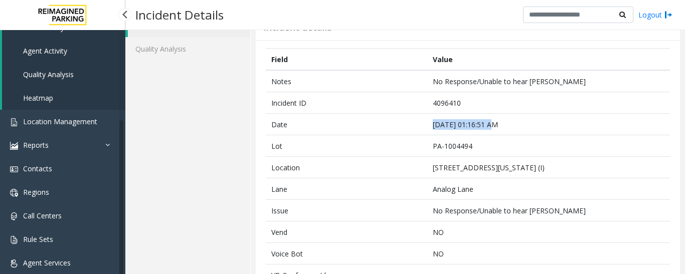
click at [63, 49] on span "Agent Activity" at bounding box center [45, 51] width 44 height 10
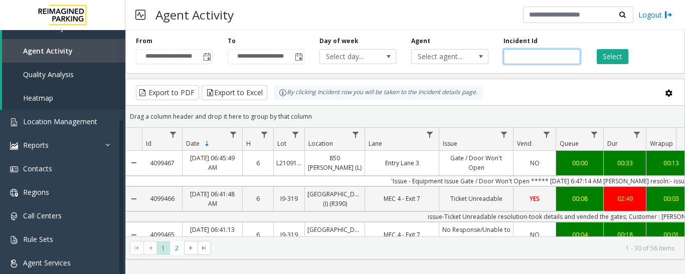
click at [515, 52] on input "number" at bounding box center [541, 56] width 77 height 15
paste input "*******"
type input "*******"
click at [610, 52] on button "Select" at bounding box center [612, 56] width 32 height 15
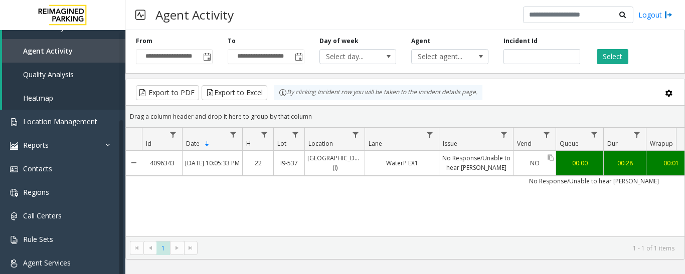
click at [519, 160] on link "NO" at bounding box center [534, 163] width 42 height 15
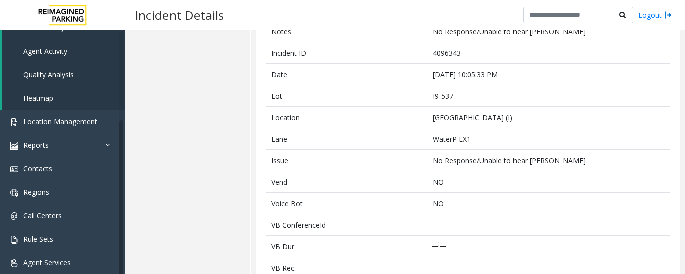
scroll to position [301, 0]
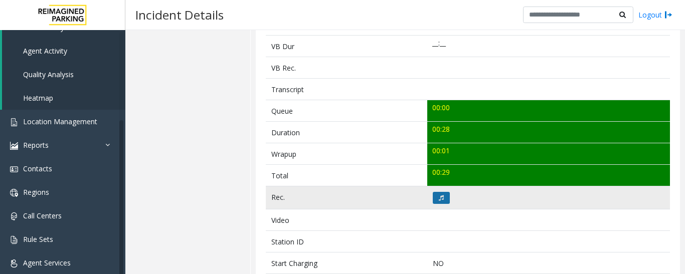
click at [446, 197] on button at bounding box center [441, 198] width 17 height 12
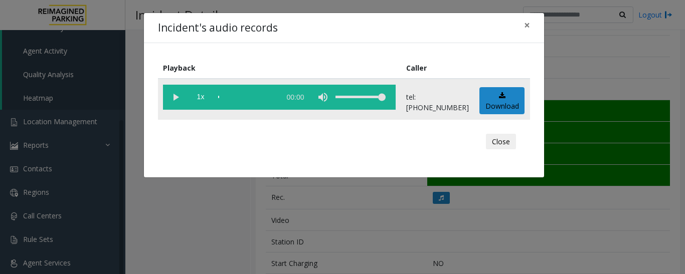
click at [169, 100] on vg-play-pause at bounding box center [175, 97] width 25 height 25
click at [502, 128] on div "Close" at bounding box center [344, 142] width 358 height 30
click at [502, 134] on button "Close" at bounding box center [501, 142] width 30 height 16
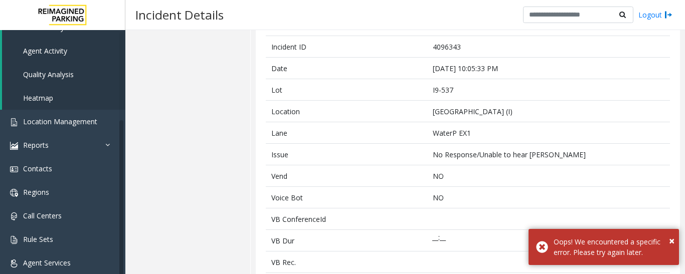
scroll to position [50, 0]
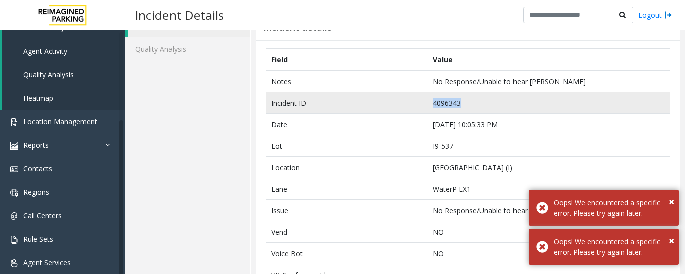
drag, startPoint x: 489, startPoint y: 103, endPoint x: 399, endPoint y: 99, distance: 89.8
click at [399, 99] on tr "Incident ID 4096343" at bounding box center [468, 103] width 404 height 22
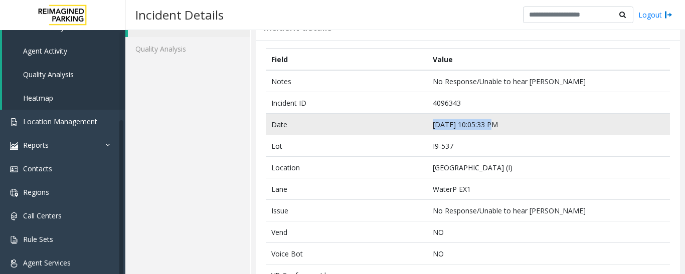
drag, startPoint x: 487, startPoint y: 124, endPoint x: 412, endPoint y: 127, distance: 74.7
click at [412, 127] on tr "Date Oct 8 10:05:33 PM" at bounding box center [468, 125] width 404 height 22
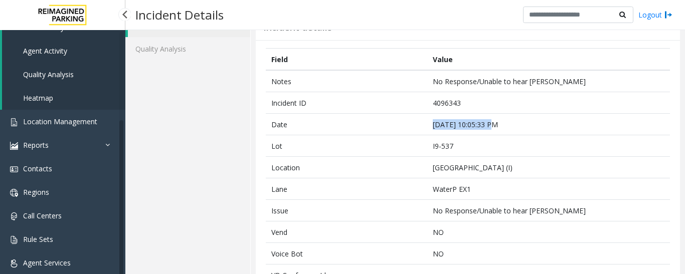
click at [47, 44] on link "Agent Activity" at bounding box center [63, 51] width 123 height 24
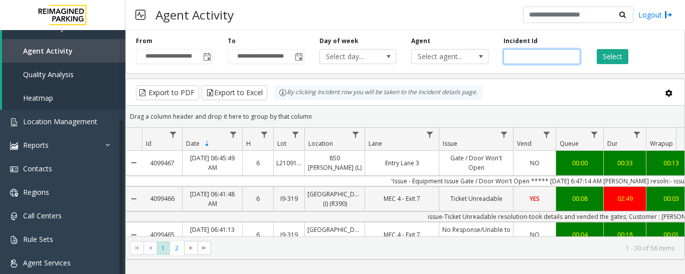
click at [513, 57] on input "number" at bounding box center [541, 56] width 77 height 15
paste input "*******"
type input "*******"
click at [591, 62] on div "Select" at bounding box center [633, 51] width 92 height 28
click at [615, 60] on button "Select" at bounding box center [612, 56] width 32 height 15
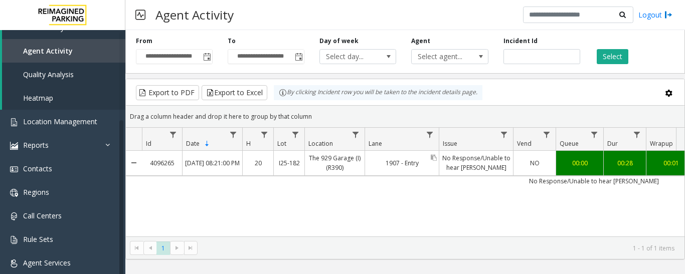
click at [422, 156] on link "1907 - Entry" at bounding box center [402, 163] width 74 height 15
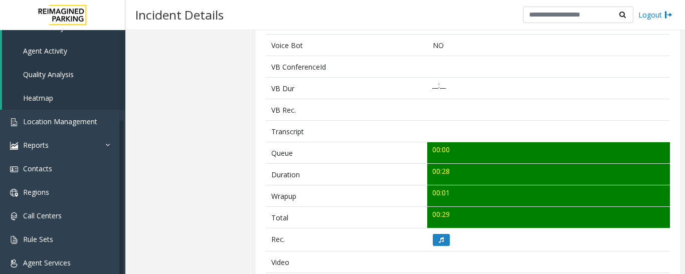
scroll to position [351, 0]
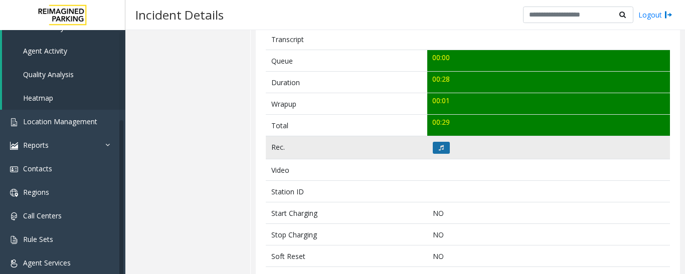
click at [446, 150] on button at bounding box center [441, 148] width 17 height 12
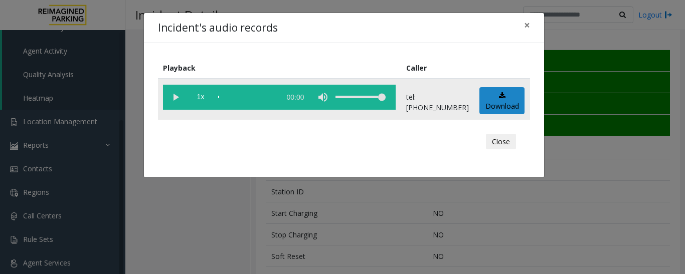
click at [172, 100] on vg-play-pause at bounding box center [175, 97] width 25 height 25
click at [501, 139] on button "Close" at bounding box center [501, 142] width 30 height 16
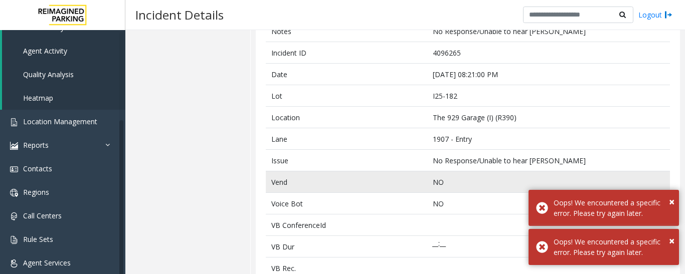
scroll to position [50, 0]
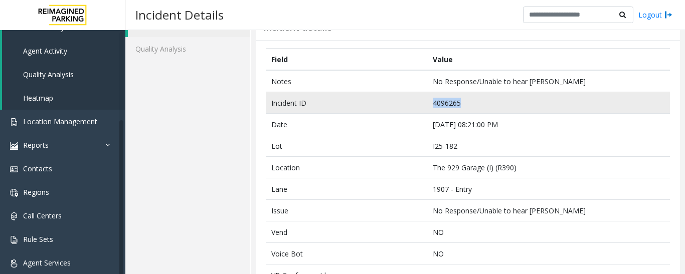
drag, startPoint x: 459, startPoint y: 105, endPoint x: 397, endPoint y: 105, distance: 61.6
click at [397, 105] on tr "Incident ID 4096265" at bounding box center [468, 103] width 404 height 22
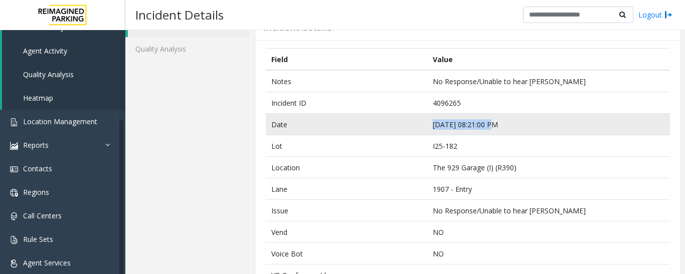
drag, startPoint x: 487, startPoint y: 123, endPoint x: 393, endPoint y: 126, distance: 94.3
click at [393, 126] on tr "Date Oct 8 08:21:00 PM" at bounding box center [468, 125] width 404 height 22
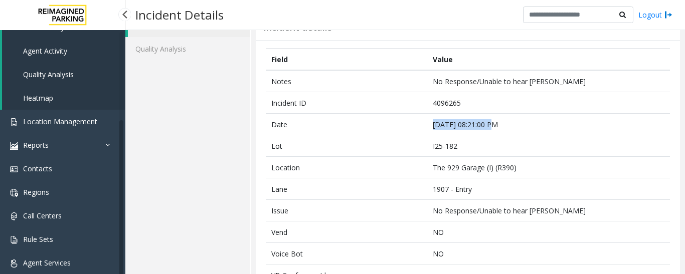
click at [58, 48] on span "Agent Activity" at bounding box center [45, 51] width 44 height 10
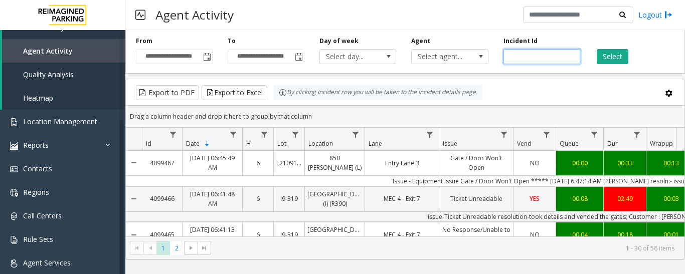
click at [542, 57] on input "number" at bounding box center [541, 56] width 77 height 15
paste input "*******"
type input "*******"
click at [597, 56] on button "Select" at bounding box center [612, 56] width 32 height 15
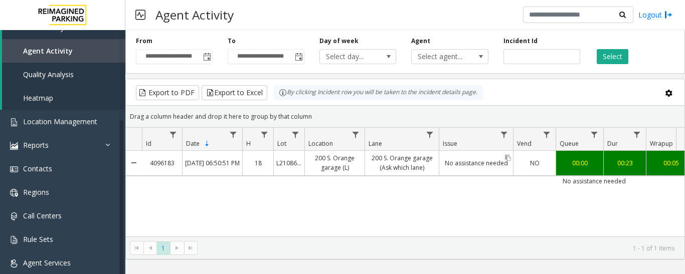
click at [458, 163] on link "No assistance needed" at bounding box center [476, 163] width 74 height 15
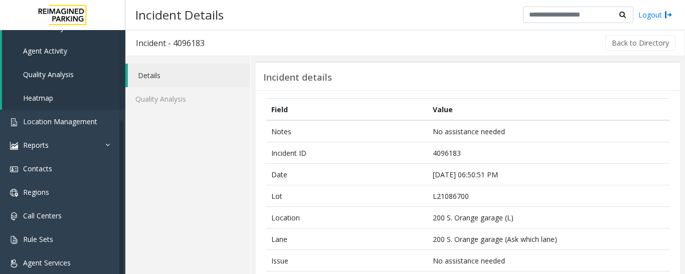
scroll to position [301, 0]
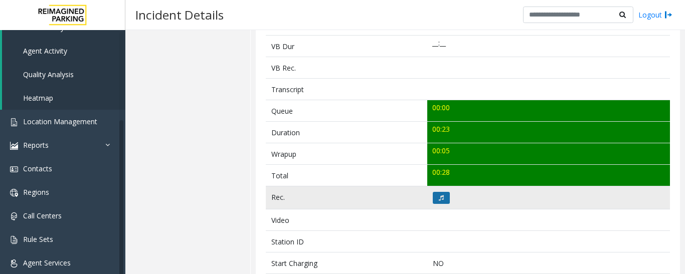
click at [434, 200] on button at bounding box center [441, 198] width 17 height 12
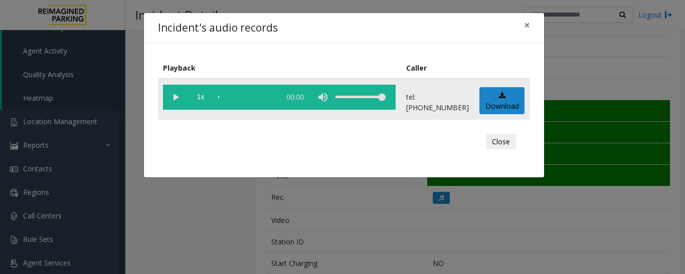
click at [165, 99] on vg-play-pause at bounding box center [175, 97] width 25 height 25
click at [512, 146] on button "Close" at bounding box center [501, 142] width 30 height 16
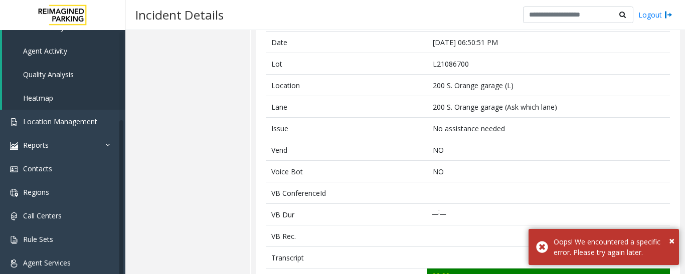
scroll to position [0, 0]
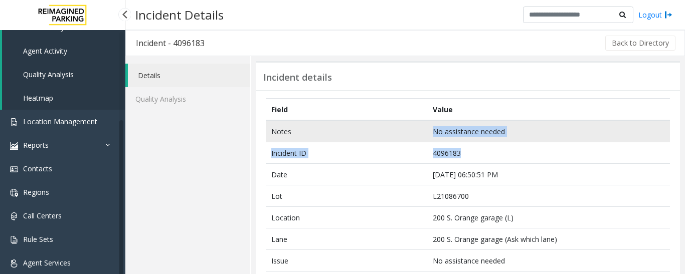
drag, startPoint x: 458, startPoint y: 151, endPoint x: 319, endPoint y: 139, distance: 139.4
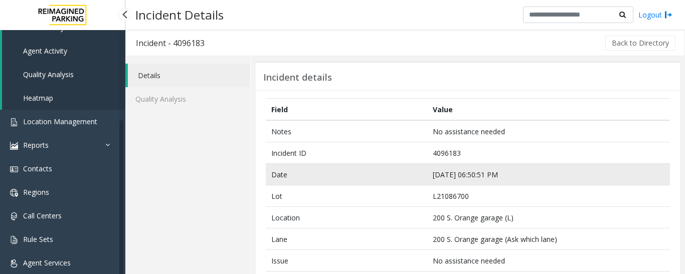
click at [423, 169] on td "Date" at bounding box center [346, 175] width 161 height 22
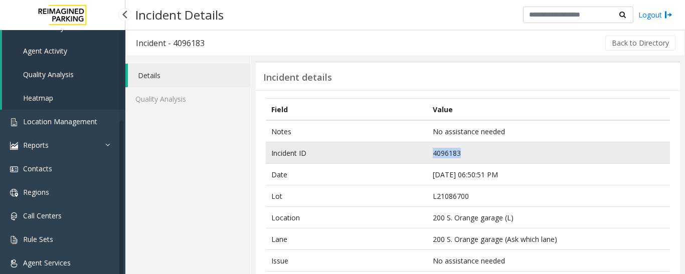
drag, startPoint x: 463, startPoint y: 150, endPoint x: 391, endPoint y: 155, distance: 71.3
click at [391, 155] on tr "Incident ID 4096183" at bounding box center [468, 153] width 404 height 22
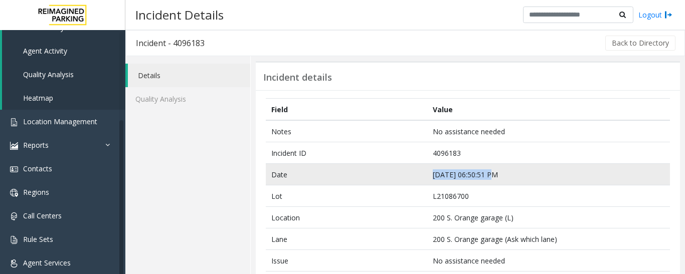
drag, startPoint x: 486, startPoint y: 173, endPoint x: 373, endPoint y: 177, distance: 113.3
click at [373, 177] on tr "Date Oct 8 06:50:51 PM" at bounding box center [468, 175] width 404 height 22
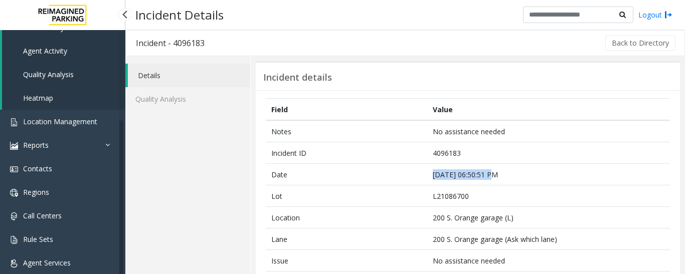
click at [52, 53] on span "Agent Activity" at bounding box center [45, 51] width 44 height 10
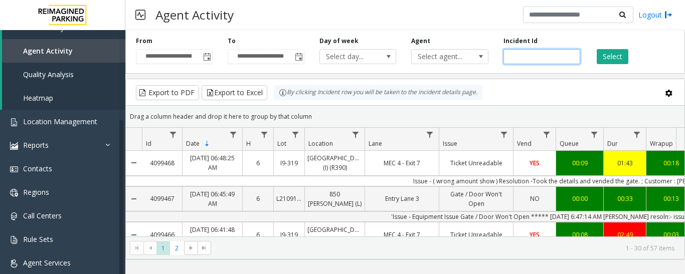
click at [530, 60] on input "number" at bounding box center [541, 56] width 77 height 15
paste input "*******"
type input "*******"
click at [603, 63] on button "Select" at bounding box center [612, 56] width 32 height 15
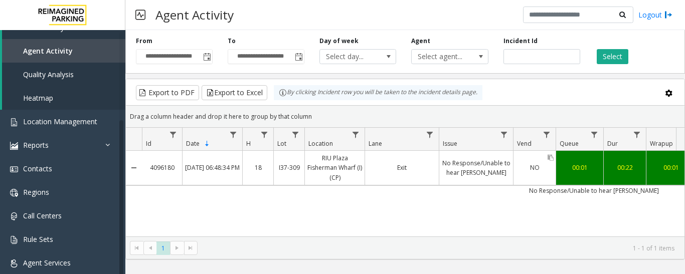
click at [517, 172] on link "NO" at bounding box center [534, 167] width 42 height 15
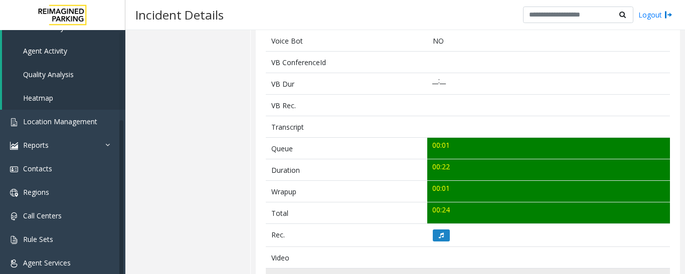
scroll to position [401, 0]
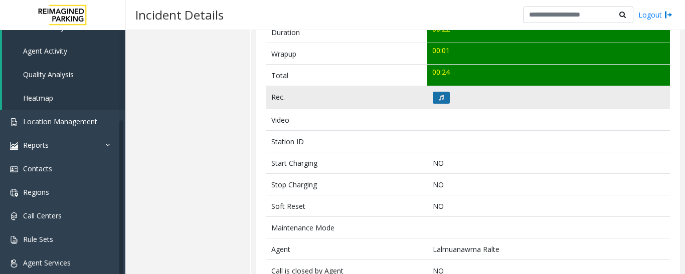
click at [442, 100] on button at bounding box center [441, 98] width 17 height 12
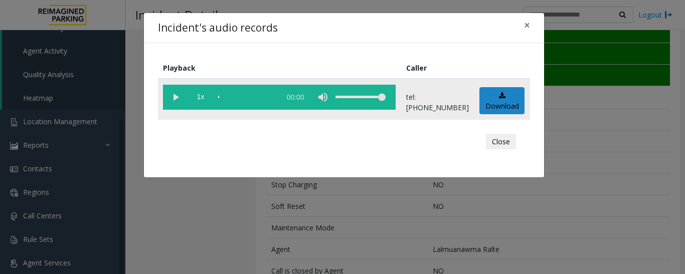
click at [176, 103] on vg-play-pause at bounding box center [175, 97] width 25 height 25
click at [513, 140] on button "Close" at bounding box center [501, 142] width 30 height 16
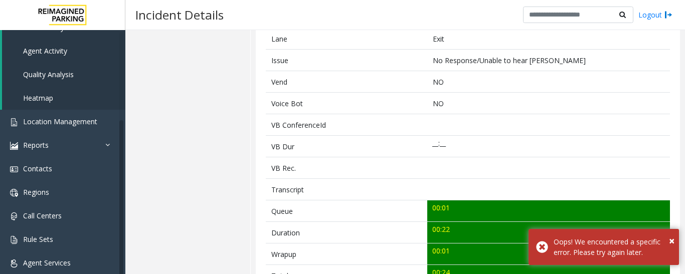
scroll to position [50, 0]
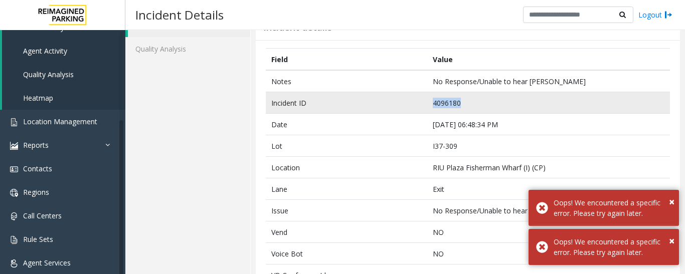
drag, startPoint x: 470, startPoint y: 103, endPoint x: 339, endPoint y: 100, distance: 130.8
click at [339, 100] on tr "Incident ID 4096180" at bounding box center [468, 103] width 404 height 22
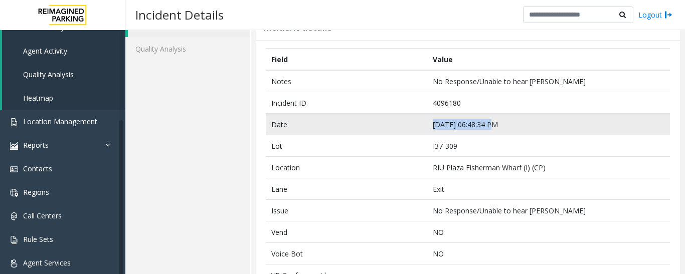
drag, startPoint x: 488, startPoint y: 127, endPoint x: 416, endPoint y: 127, distance: 71.7
click at [416, 127] on tr "Date Oct 8 06:48:34 PM" at bounding box center [468, 125] width 404 height 22
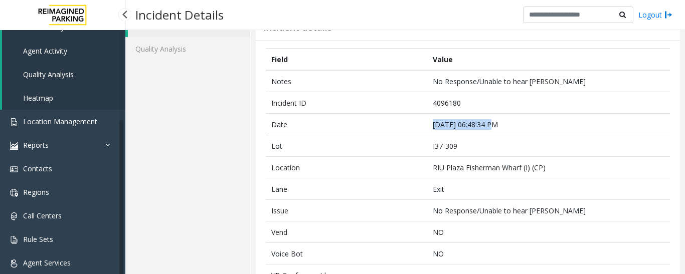
click at [79, 46] on link "Agent Activity" at bounding box center [63, 51] width 123 height 24
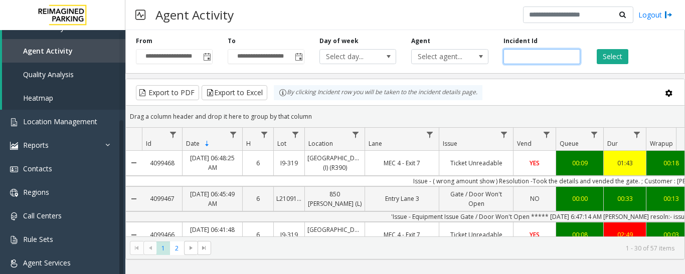
click at [526, 55] on input "number" at bounding box center [541, 56] width 77 height 15
paste input "*******"
type input "*******"
click at [617, 54] on button "Select" at bounding box center [612, 56] width 32 height 15
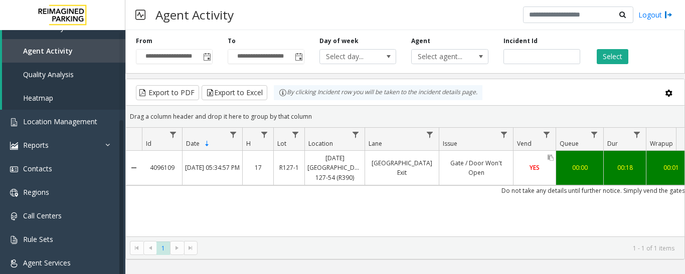
drag, startPoint x: 526, startPoint y: 156, endPoint x: 524, endPoint y: 166, distance: 9.8
click at [524, 165] on div "YES" at bounding box center [534, 168] width 42 height 34
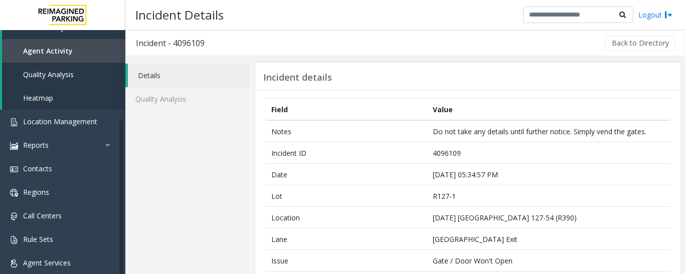
scroll to position [251, 0]
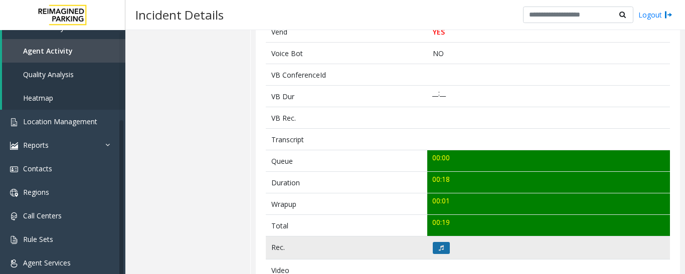
click at [439, 249] on icon at bounding box center [441, 248] width 5 height 6
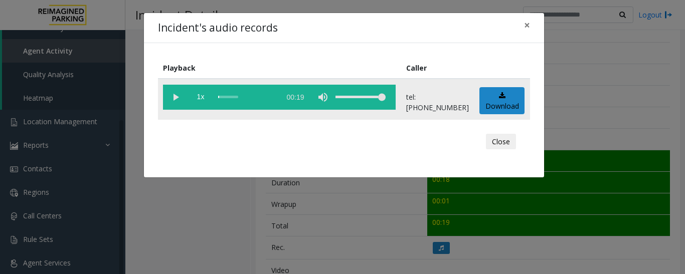
click at [178, 97] on vg-play-pause at bounding box center [175, 97] width 25 height 25
click at [511, 136] on button "Close" at bounding box center [501, 142] width 30 height 16
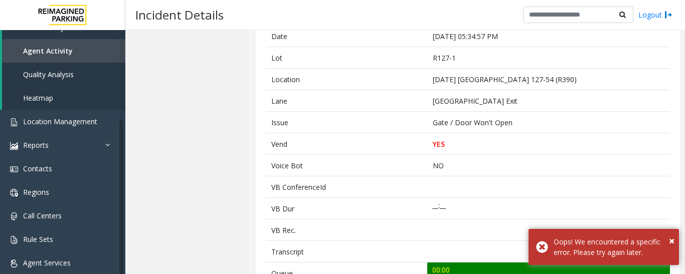
scroll to position [50, 0]
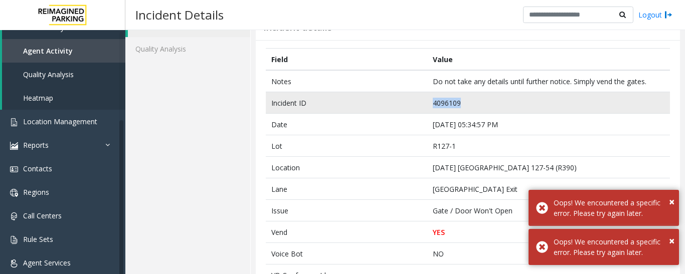
drag, startPoint x: 466, startPoint y: 102, endPoint x: 381, endPoint y: 109, distance: 85.5
click at [381, 109] on tr "Incident ID 4096109" at bounding box center [468, 103] width 404 height 22
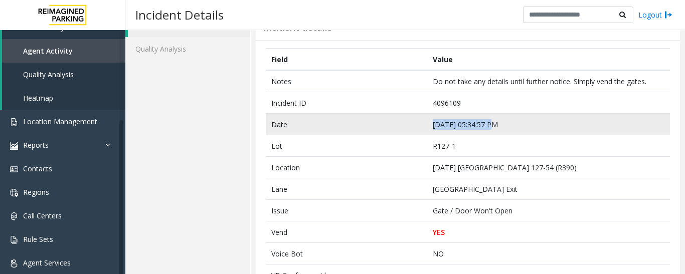
drag, startPoint x: 488, startPoint y: 125, endPoint x: 414, endPoint y: 125, distance: 73.7
click at [414, 125] on tr "Date Oct 8 05:34:57 PM" at bounding box center [468, 125] width 404 height 22
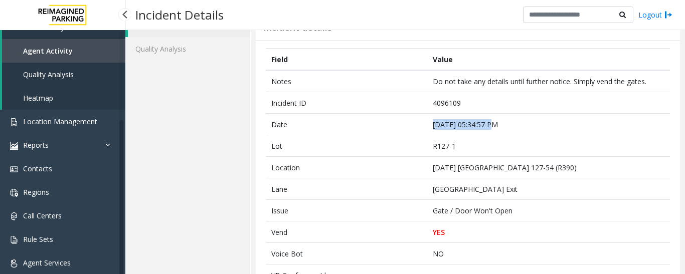
click at [61, 45] on link "Agent Activity" at bounding box center [63, 51] width 123 height 24
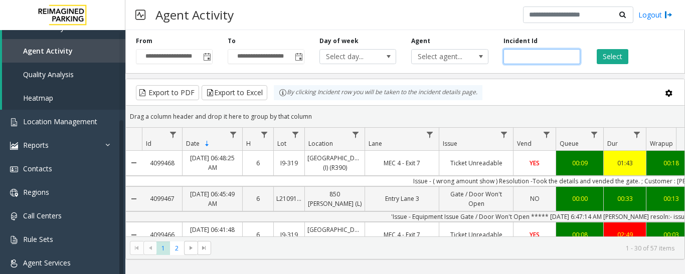
click at [548, 56] on input "number" at bounding box center [541, 56] width 77 height 15
paste input "*******"
type input "*******"
click at [619, 55] on button "Select" at bounding box center [612, 56] width 32 height 15
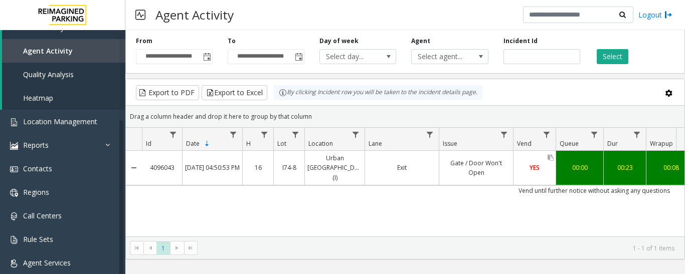
click at [530, 171] on div "YES" at bounding box center [534, 168] width 42 height 34
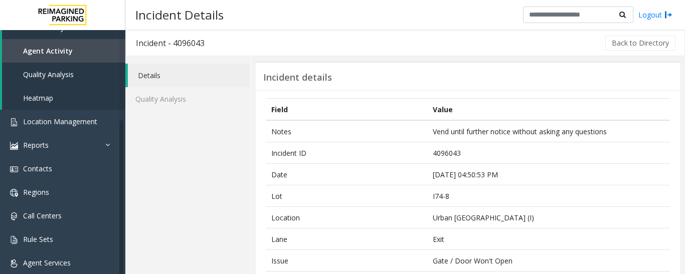
scroll to position [251, 0]
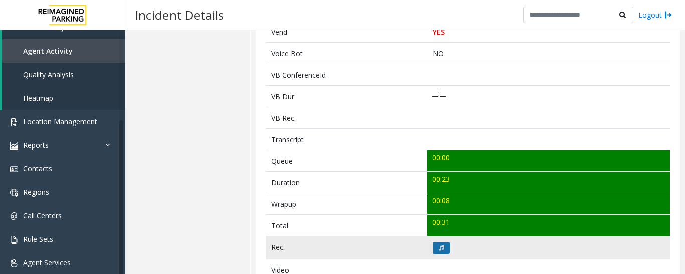
click at [442, 247] on button at bounding box center [441, 248] width 17 height 12
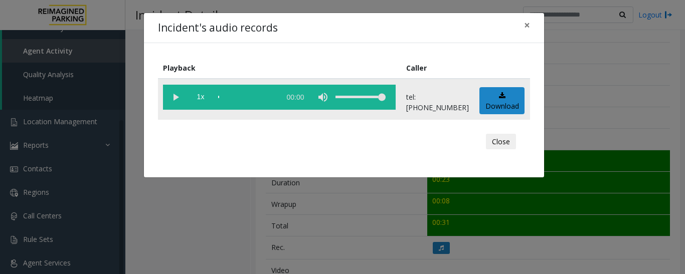
click at [171, 99] on vg-play-pause at bounding box center [175, 97] width 25 height 25
drag, startPoint x: 496, startPoint y: 132, endPoint x: 495, endPoint y: 140, distance: 8.1
click at [496, 132] on div "Close" at bounding box center [344, 142] width 358 height 30
click at [496, 143] on button "Close" at bounding box center [501, 142] width 30 height 16
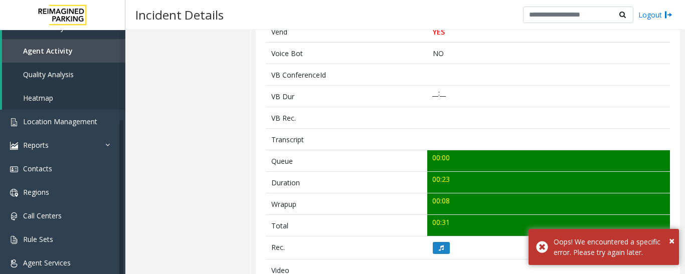
scroll to position [0, 0]
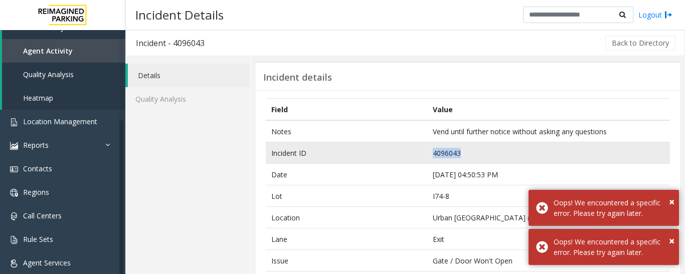
drag, startPoint x: 470, startPoint y: 153, endPoint x: 401, endPoint y: 157, distance: 68.3
click at [401, 157] on tr "Incident ID 4096043" at bounding box center [468, 153] width 404 height 22
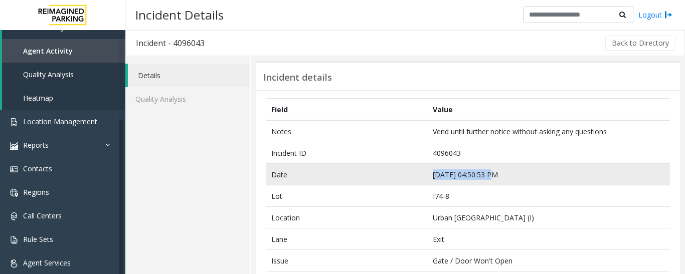
drag, startPoint x: 489, startPoint y: 173, endPoint x: 414, endPoint y: 176, distance: 74.7
click at [414, 176] on tr "Date Oct 8 04:50:53 PM" at bounding box center [468, 175] width 404 height 22
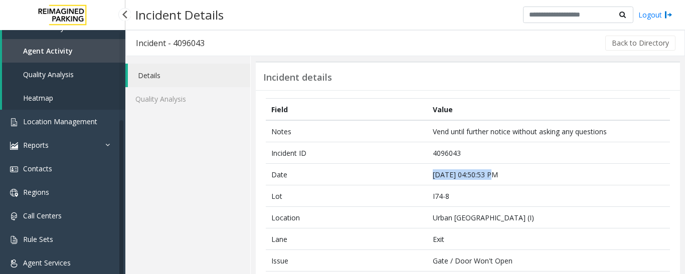
click at [55, 46] on span "Agent Activity" at bounding box center [48, 51] width 50 height 10
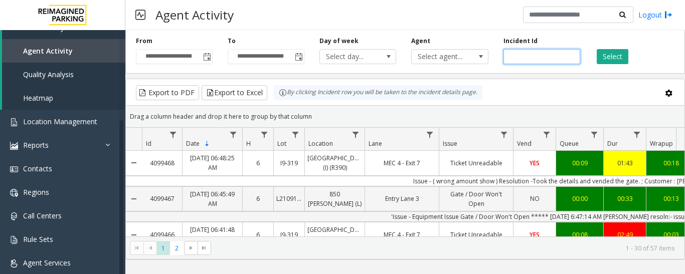
click at [531, 56] on input "number" at bounding box center [541, 56] width 77 height 15
paste input "*******"
type input "*******"
click at [614, 57] on button "Select" at bounding box center [612, 56] width 32 height 15
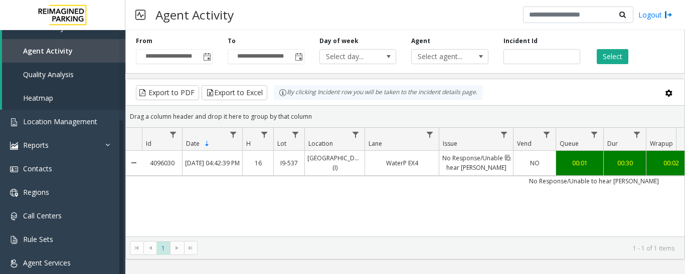
click at [474, 168] on link "No Response/Unable to hear [PERSON_NAME]" at bounding box center [476, 163] width 74 height 24
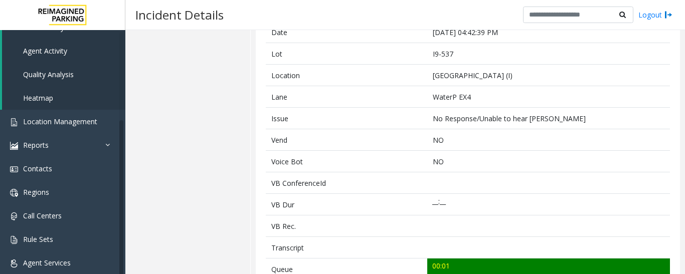
scroll to position [251, 0]
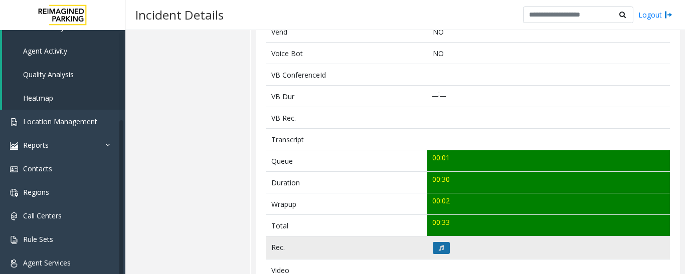
click at [438, 252] on button at bounding box center [441, 248] width 17 height 12
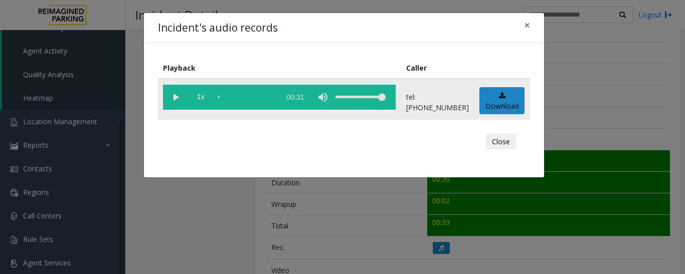
click at [180, 102] on vg-play-pause at bounding box center [175, 97] width 25 height 25
click at [514, 140] on button "Close" at bounding box center [501, 142] width 30 height 16
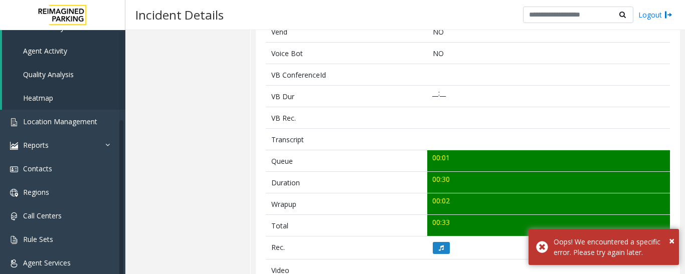
scroll to position [50, 0]
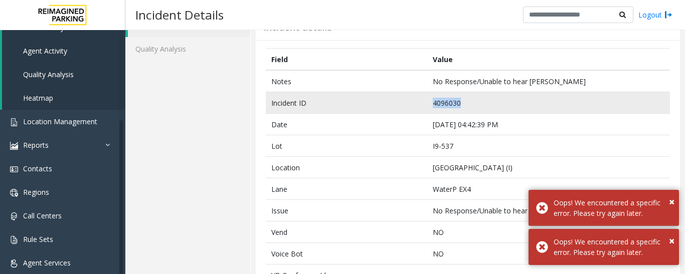
drag, startPoint x: 463, startPoint y: 107, endPoint x: 403, endPoint y: 106, distance: 60.2
click at [403, 106] on tr "Incident ID 4096030" at bounding box center [468, 103] width 404 height 22
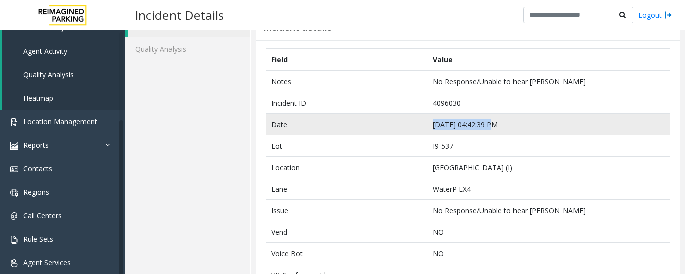
drag, startPoint x: 489, startPoint y: 123, endPoint x: 393, endPoint y: 122, distance: 95.7
click at [393, 122] on tr "Date Oct 8 04:42:39 PM" at bounding box center [468, 125] width 404 height 22
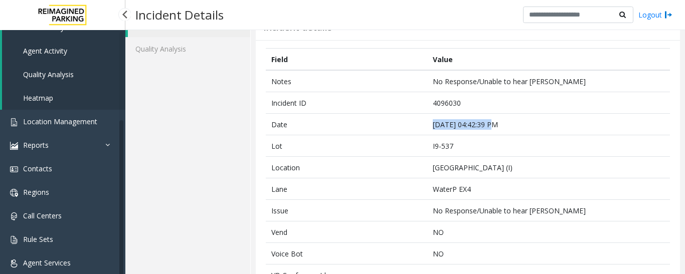
click at [68, 48] on link "Agent Activity" at bounding box center [63, 51] width 123 height 24
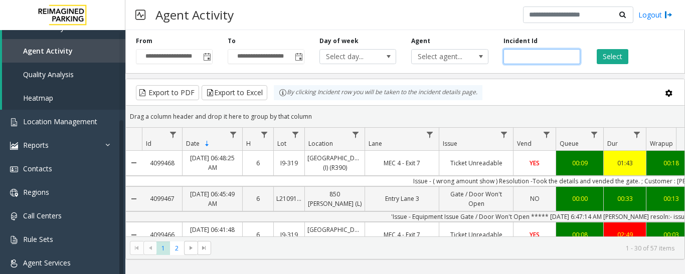
click at [516, 57] on input "number" at bounding box center [541, 56] width 77 height 15
paste input "*******"
type input "*******"
click at [612, 57] on button "Select" at bounding box center [612, 56] width 32 height 15
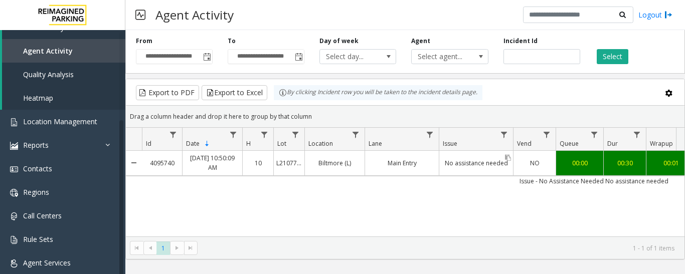
click at [501, 167] on link "No assistance needed" at bounding box center [476, 163] width 74 height 15
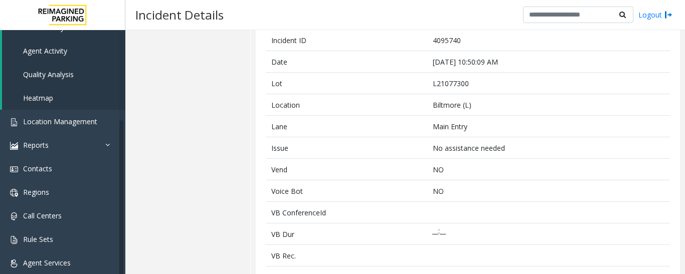
scroll to position [251, 0]
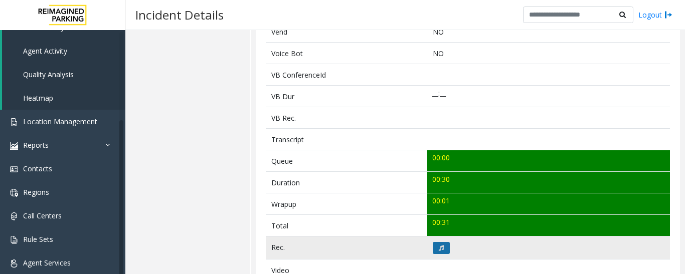
click at [442, 242] on button at bounding box center [441, 248] width 17 height 12
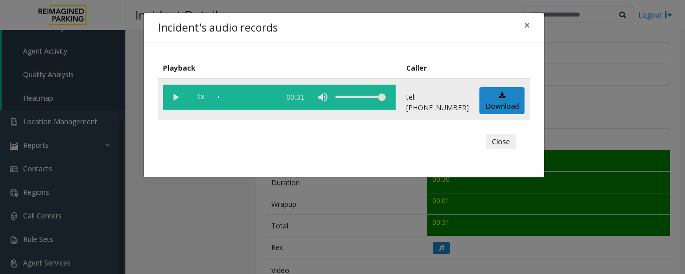
click at [175, 98] on vg-play-pause at bounding box center [175, 97] width 25 height 25
click at [512, 146] on button "Close" at bounding box center [501, 142] width 30 height 16
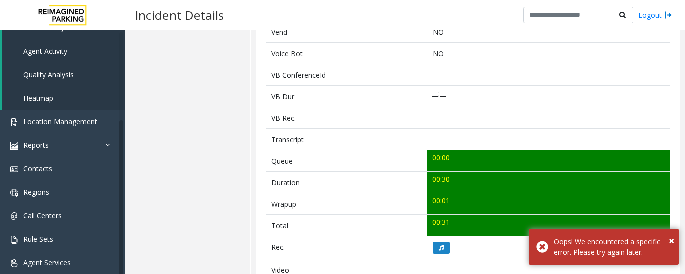
scroll to position [0, 0]
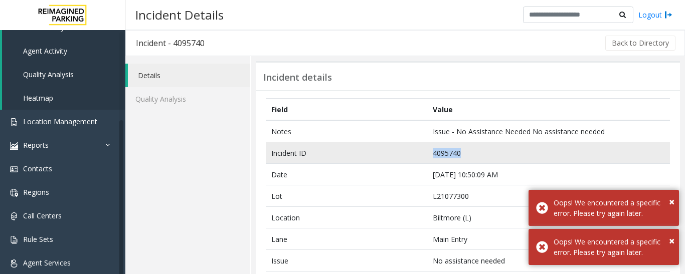
drag, startPoint x: 493, startPoint y: 156, endPoint x: 414, endPoint y: 159, distance: 78.2
click at [414, 159] on tr "Incident ID 4095740" at bounding box center [468, 153] width 404 height 22
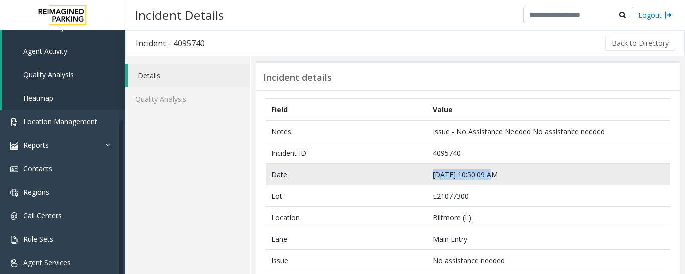
drag, startPoint x: 494, startPoint y: 175, endPoint x: 427, endPoint y: 181, distance: 67.4
click at [427, 181] on td "Oct 8 10:50:09 AM" at bounding box center [548, 175] width 243 height 22
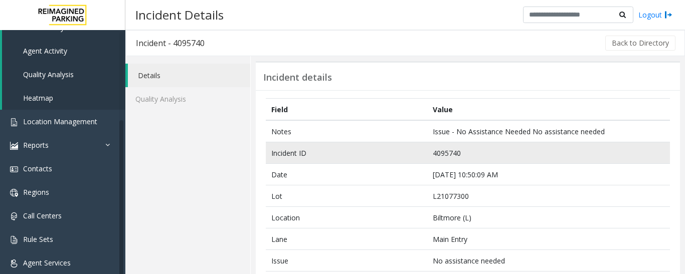
click at [422, 163] on td "Incident ID" at bounding box center [346, 153] width 161 height 22
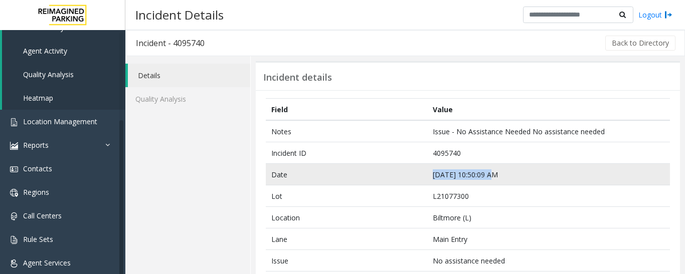
drag, startPoint x: 487, startPoint y: 172, endPoint x: 400, endPoint y: 177, distance: 86.9
click at [400, 177] on tr "Date Oct 8 10:50:09 AM" at bounding box center [468, 175] width 404 height 22
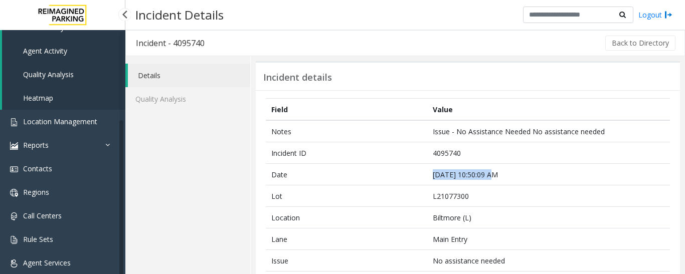
click at [67, 41] on link "Agent Activity" at bounding box center [63, 51] width 123 height 24
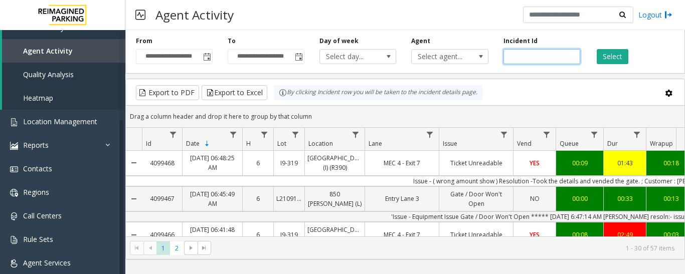
click at [542, 55] on input "number" at bounding box center [541, 56] width 77 height 15
paste input "*******"
type input "*******"
click at [621, 52] on button "Select" at bounding box center [612, 56] width 32 height 15
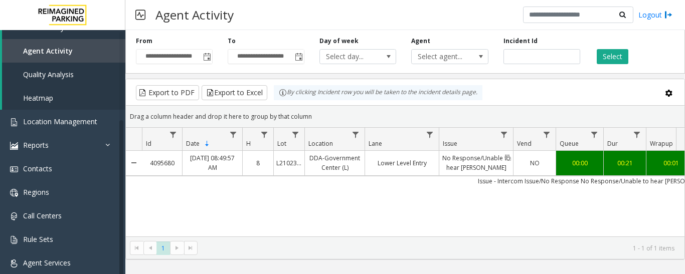
click at [445, 163] on link "No Response/Unable to hear [PERSON_NAME]" at bounding box center [476, 163] width 74 height 24
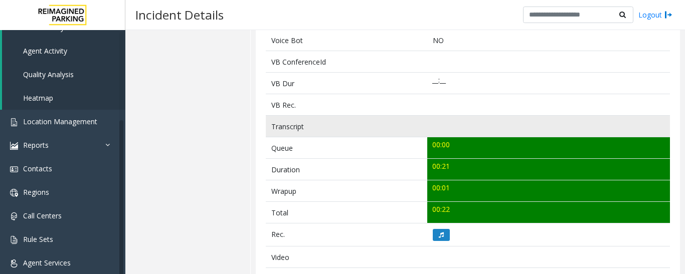
scroll to position [401, 0]
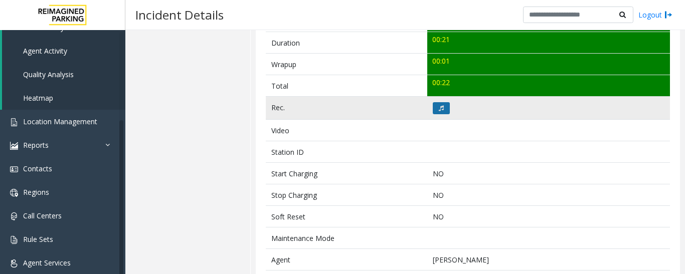
click at [439, 110] on icon at bounding box center [441, 108] width 5 height 6
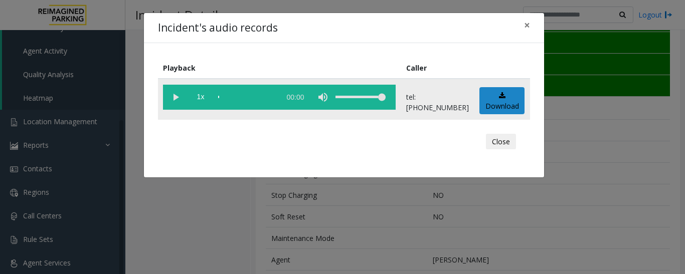
click at [177, 99] on vg-play-pause at bounding box center [175, 97] width 25 height 25
click at [505, 141] on button "Close" at bounding box center [501, 142] width 30 height 16
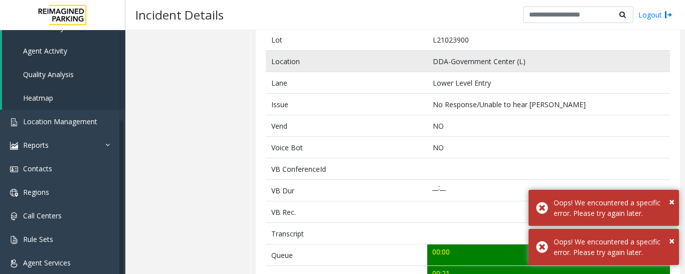
scroll to position [100, 0]
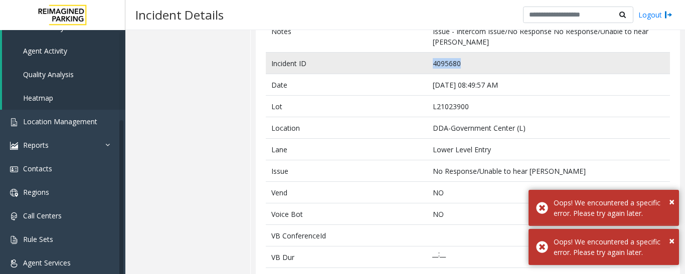
drag, startPoint x: 466, startPoint y: 66, endPoint x: 391, endPoint y: 69, distance: 75.2
click at [391, 69] on tr "Incident ID 4095680" at bounding box center [468, 64] width 404 height 22
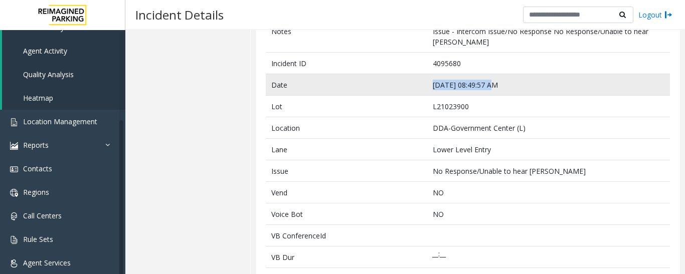
drag, startPoint x: 487, startPoint y: 84, endPoint x: 396, endPoint y: 87, distance: 90.8
click at [396, 87] on tr "Date Oct 8 08:49:57 AM" at bounding box center [468, 85] width 404 height 22
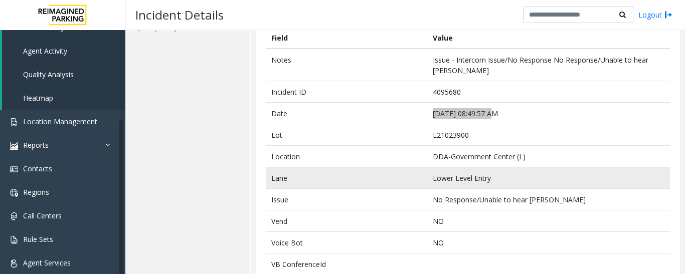
scroll to position [50, 0]
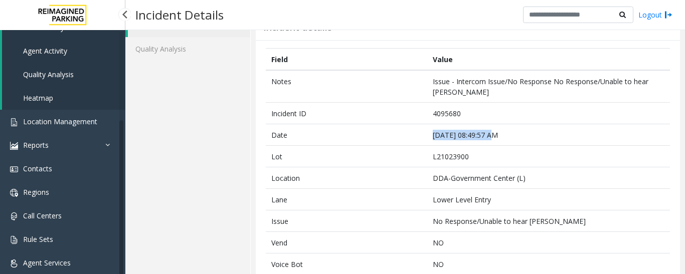
click at [43, 46] on link "Agent Activity" at bounding box center [63, 51] width 123 height 24
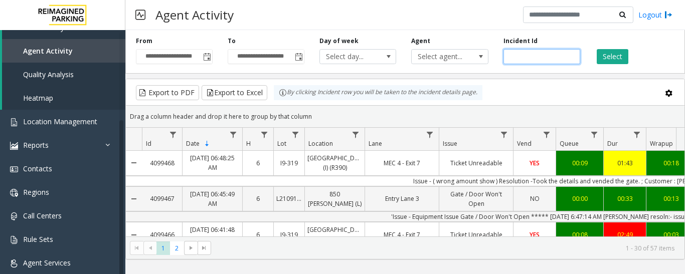
click at [533, 61] on input "number" at bounding box center [541, 56] width 77 height 15
paste input "*******"
type input "*******"
click at [609, 59] on button "Select" at bounding box center [612, 56] width 32 height 15
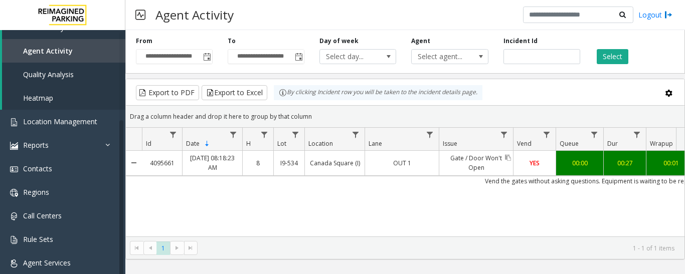
click at [462, 167] on link "Gate / Door Won't Open" at bounding box center [476, 163] width 74 height 24
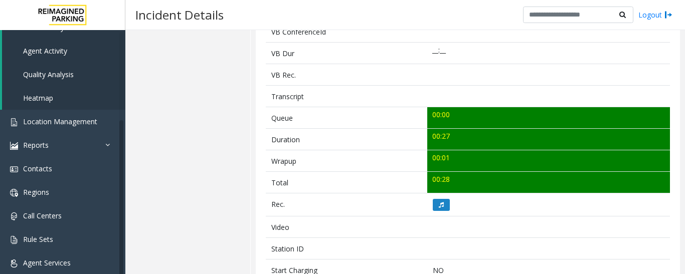
scroll to position [451, 0]
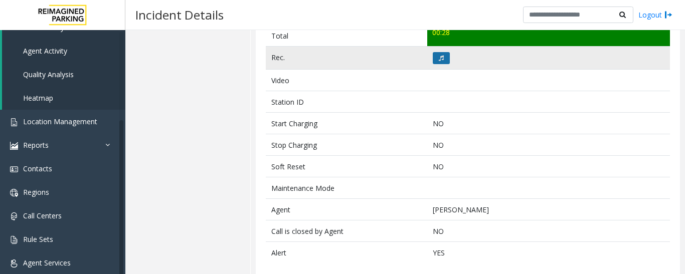
click at [441, 57] on button at bounding box center [441, 58] width 17 height 12
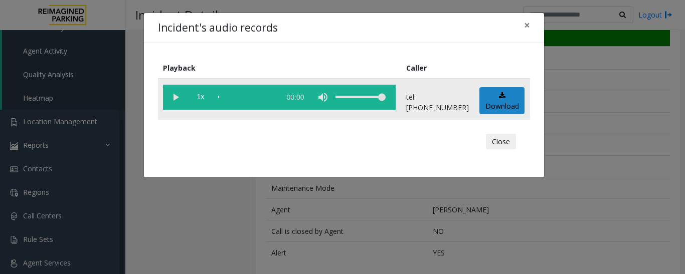
click at [173, 99] on vg-play-pause at bounding box center [175, 97] width 25 height 25
click at [497, 141] on button "Close" at bounding box center [501, 142] width 30 height 16
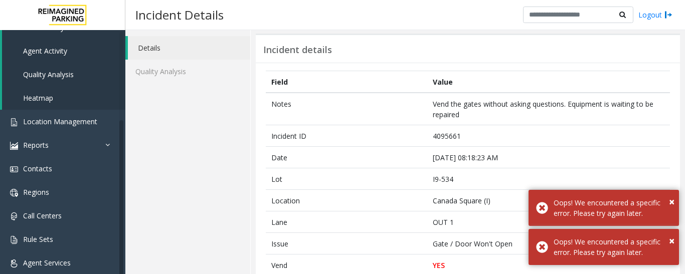
scroll to position [0, 0]
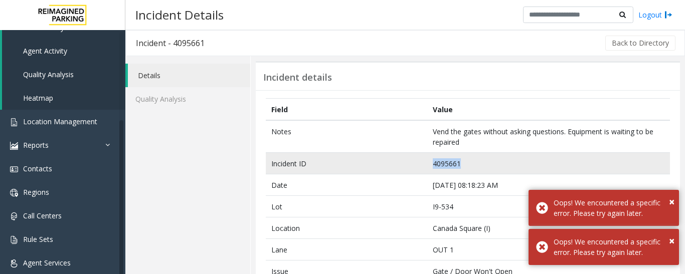
drag, startPoint x: 466, startPoint y: 162, endPoint x: 377, endPoint y: 159, distance: 88.8
click at [377, 159] on tr "Incident ID 4095661" at bounding box center [468, 164] width 404 height 22
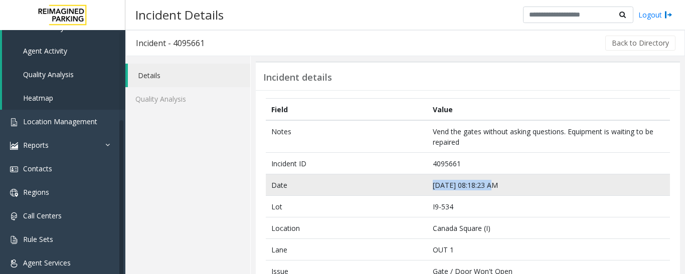
drag, startPoint x: 491, startPoint y: 185, endPoint x: 405, endPoint y: 185, distance: 86.2
click at [405, 185] on tr "Date Oct 8 08:18:23 AM" at bounding box center [468, 185] width 404 height 22
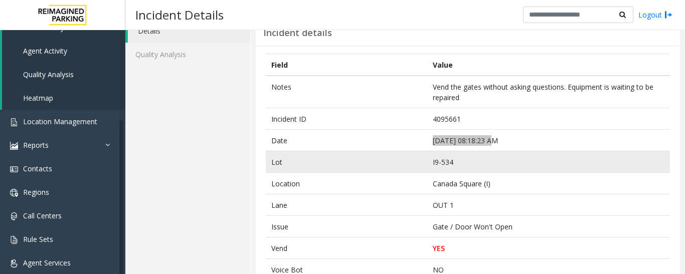
scroll to position [100, 0]
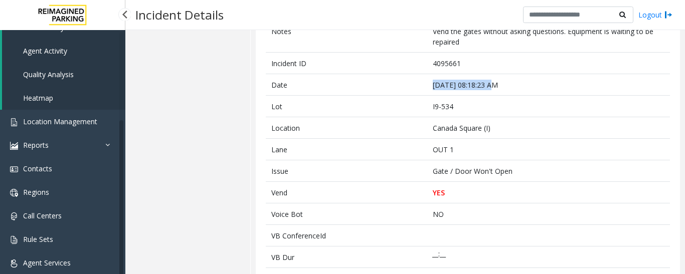
click at [64, 53] on span "Agent Activity" at bounding box center [45, 51] width 44 height 10
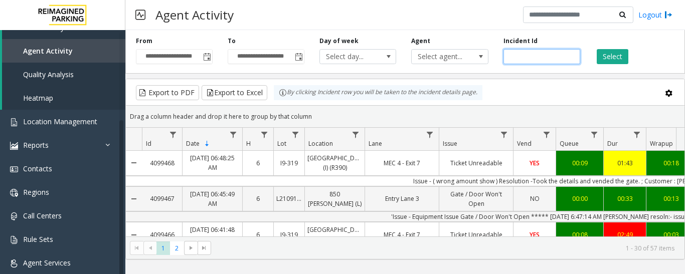
click at [510, 60] on input "number" at bounding box center [541, 56] width 77 height 15
paste input "*******"
type input "*******"
click at [616, 57] on button "Select" at bounding box center [612, 56] width 32 height 15
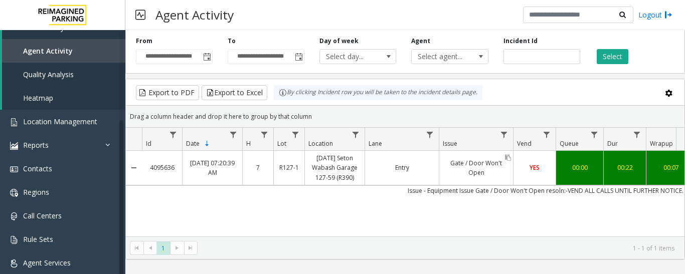
click at [464, 167] on link "Gate / Door Won't Open" at bounding box center [476, 168] width 74 height 24
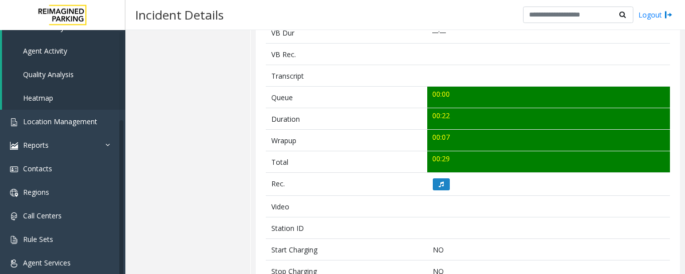
scroll to position [401, 0]
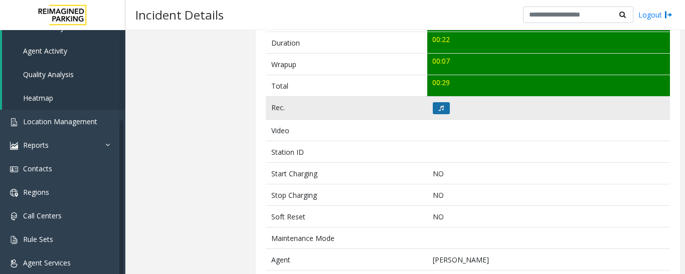
click at [439, 106] on icon at bounding box center [441, 108] width 5 height 6
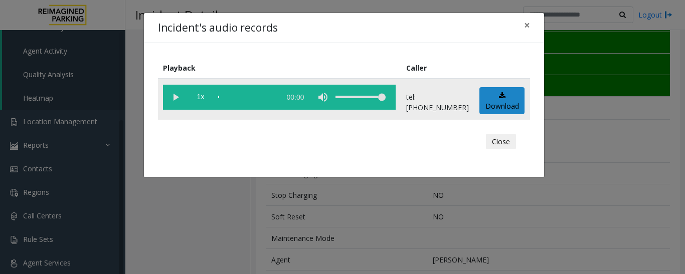
click at [180, 98] on vg-play-pause at bounding box center [175, 97] width 25 height 25
click at [503, 144] on button "Close" at bounding box center [501, 142] width 30 height 16
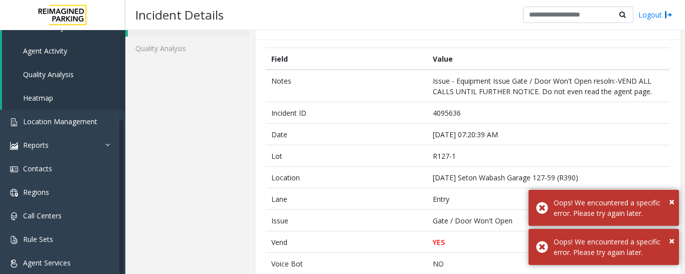
scroll to position [50, 0]
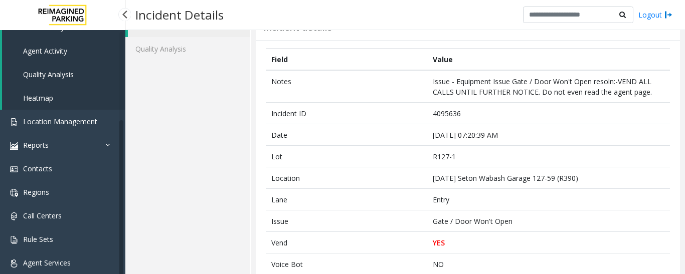
click at [55, 51] on span "Agent Activity" at bounding box center [45, 51] width 44 height 10
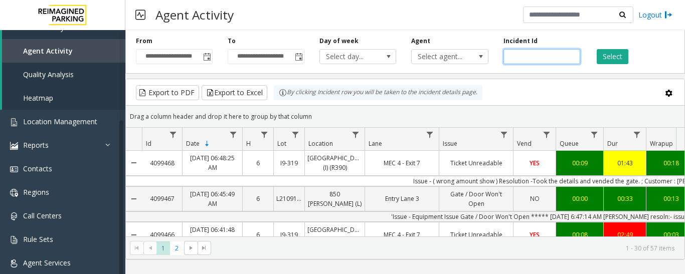
click at [536, 57] on input "number" at bounding box center [541, 56] width 77 height 15
paste input "*******"
type input "*******"
drag, startPoint x: 605, startPoint y: 45, endPoint x: 607, endPoint y: 56, distance: 10.8
click at [606, 52] on div "Select" at bounding box center [633, 51] width 92 height 28
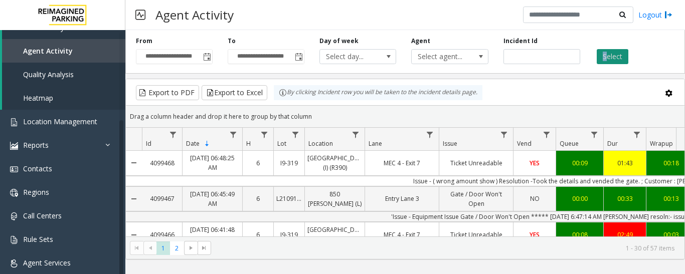
click at [607, 56] on button "Select" at bounding box center [612, 56] width 32 height 15
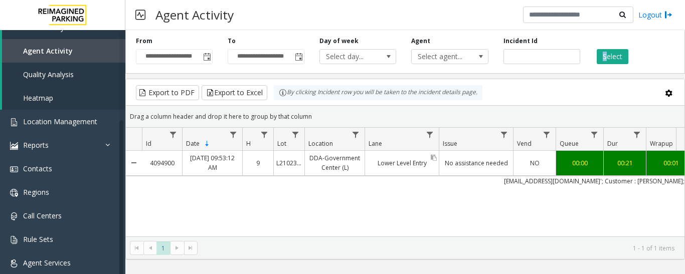
click at [385, 162] on link "Lower Level Entry" at bounding box center [402, 163] width 74 height 15
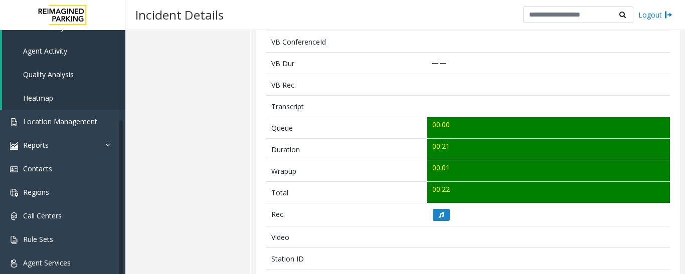
scroll to position [401, 0]
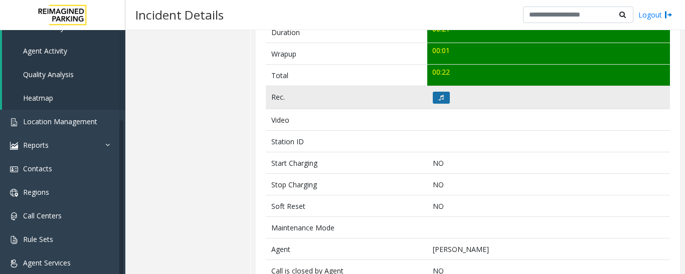
click at [433, 93] on button at bounding box center [441, 98] width 17 height 12
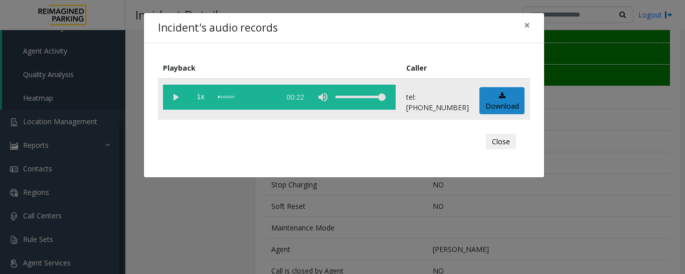
click at [173, 94] on vg-play-pause at bounding box center [175, 97] width 25 height 25
click at [222, 100] on div "scrub bar" at bounding box center [246, 97] width 57 height 25
click at [493, 141] on button "Close" at bounding box center [501, 142] width 30 height 16
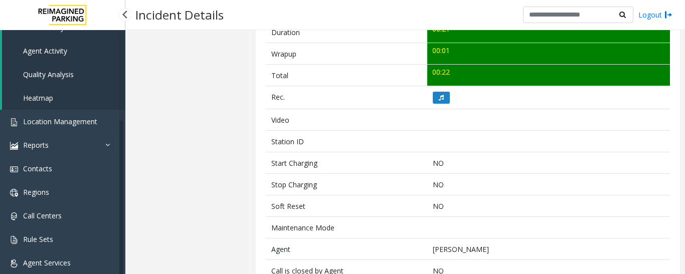
click at [64, 60] on link "Agent Activity" at bounding box center [63, 51] width 123 height 24
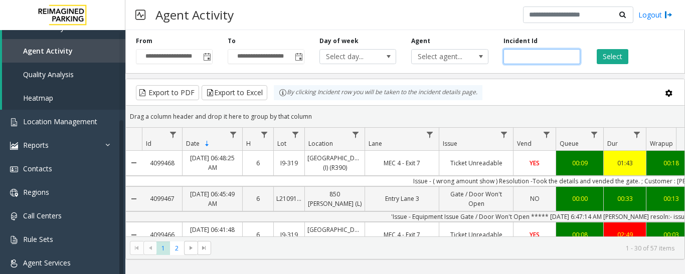
click at [515, 58] on input "number" at bounding box center [541, 56] width 77 height 15
paste input "*******"
type input "*******"
click at [630, 61] on div "Select" at bounding box center [633, 51] width 92 height 28
click at [617, 58] on button "Select" at bounding box center [612, 56] width 32 height 15
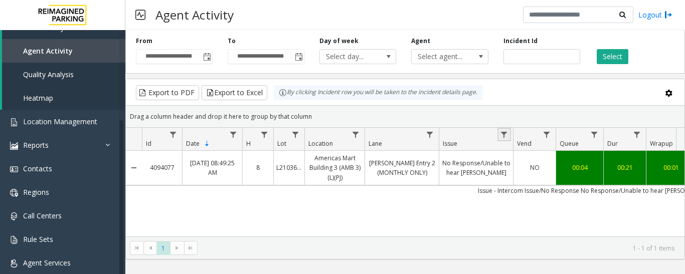
click at [500, 140] on link "Data table" at bounding box center [504, 135] width 14 height 14
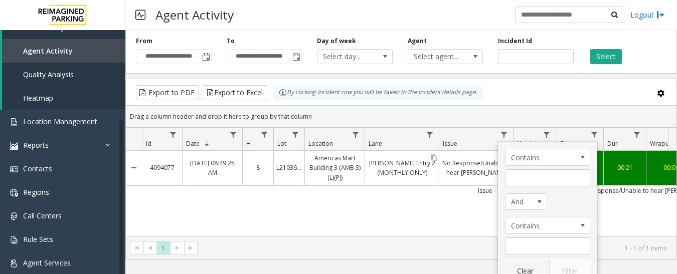
click at [366, 183] on div "[PERSON_NAME] Entry 2 (MONTHLY ONLY)" at bounding box center [402, 168] width 74 height 34
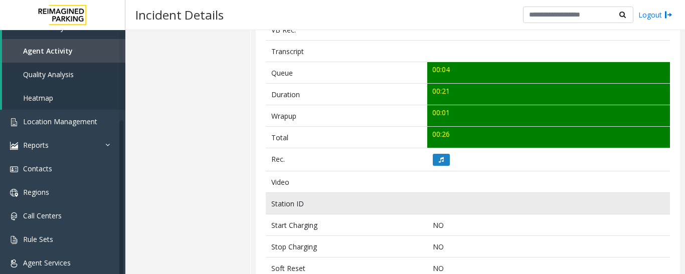
scroll to position [351, 0]
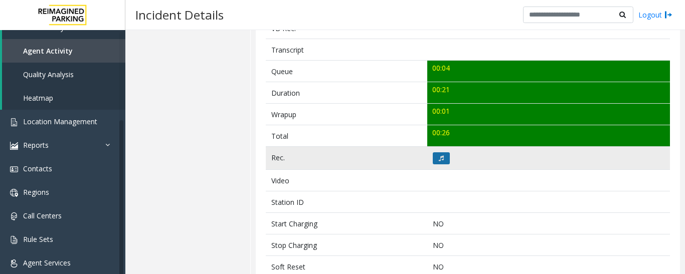
click at [435, 160] on button at bounding box center [441, 158] width 17 height 12
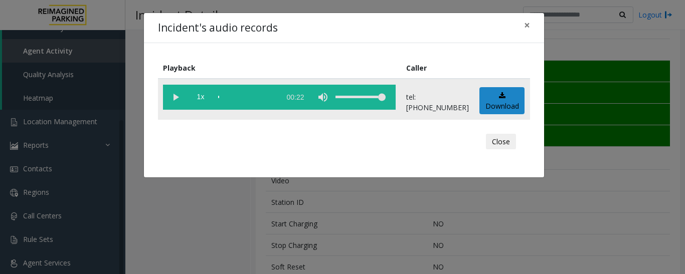
click at [180, 103] on vg-play-pause at bounding box center [175, 97] width 25 height 25
click at [494, 135] on button "Close" at bounding box center [501, 142] width 30 height 16
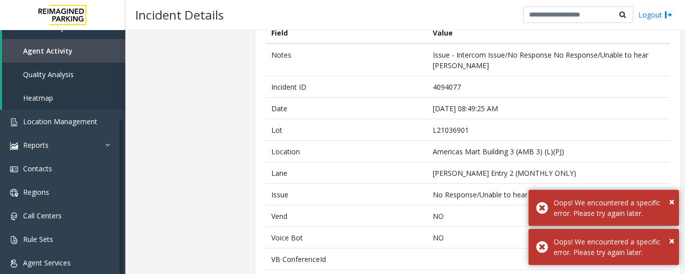
scroll to position [0, 0]
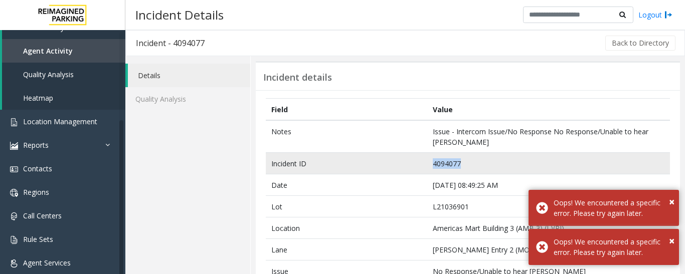
drag, startPoint x: 462, startPoint y: 157, endPoint x: 407, endPoint y: 162, distance: 54.9
click at [407, 162] on tr "Incident ID 4094077" at bounding box center [468, 164] width 404 height 22
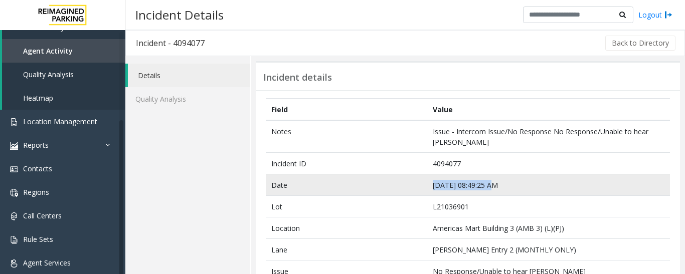
drag, startPoint x: 488, startPoint y: 183, endPoint x: 411, endPoint y: 183, distance: 76.7
click at [411, 183] on tr "Date Oct 6 08:49:25 AM" at bounding box center [468, 185] width 404 height 22
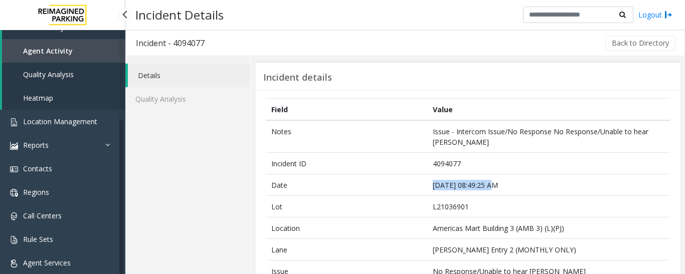
click at [69, 51] on span "Agent Activity" at bounding box center [48, 51] width 50 height 10
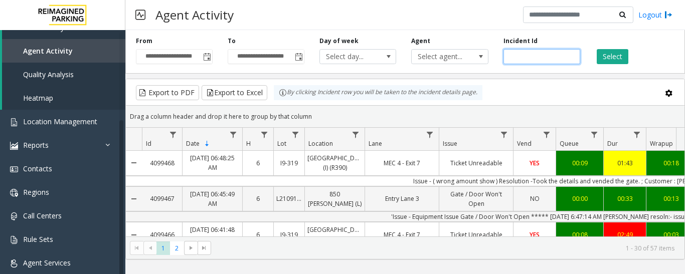
click at [512, 55] on input "number" at bounding box center [541, 56] width 77 height 15
paste input "*******"
type input "*******"
click at [598, 52] on button "Select" at bounding box center [612, 56] width 32 height 15
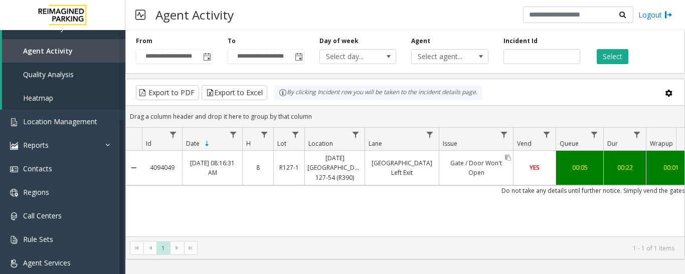
click at [501, 160] on link "Gate / Door Won't Open" at bounding box center [476, 168] width 74 height 24
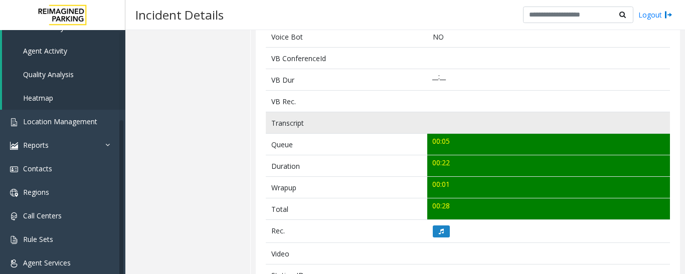
scroll to position [351, 0]
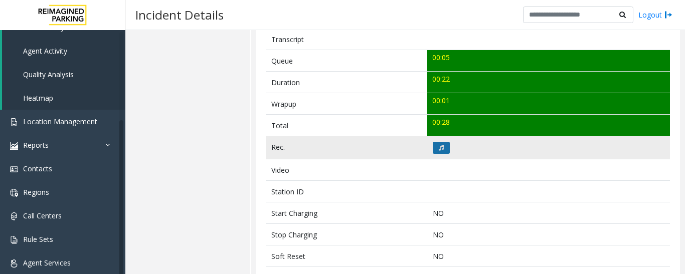
click at [438, 153] on button at bounding box center [441, 148] width 17 height 12
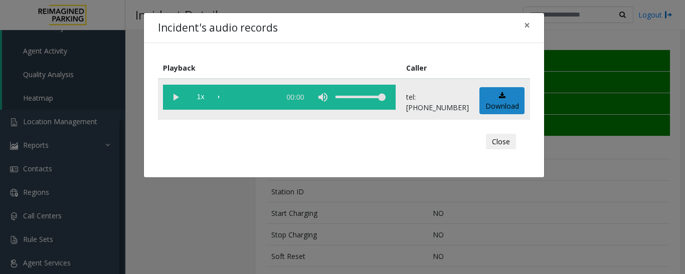
click at [181, 94] on vg-play-pause at bounding box center [175, 97] width 25 height 25
click at [498, 139] on button "Close" at bounding box center [501, 142] width 30 height 16
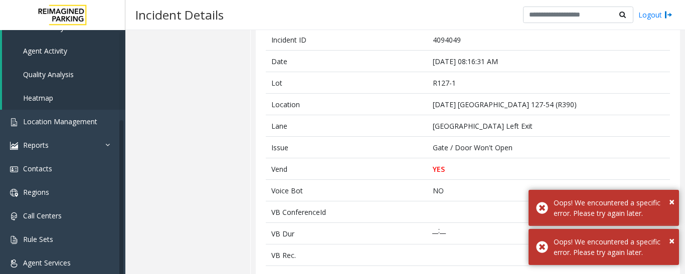
scroll to position [50, 0]
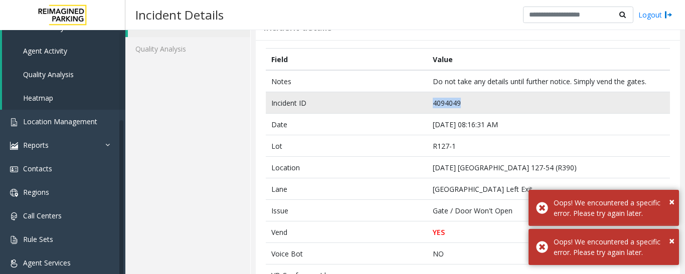
drag, startPoint x: 463, startPoint y: 106, endPoint x: 370, endPoint y: 106, distance: 92.2
click at [370, 106] on tr "Incident ID 4094049" at bounding box center [468, 103] width 404 height 22
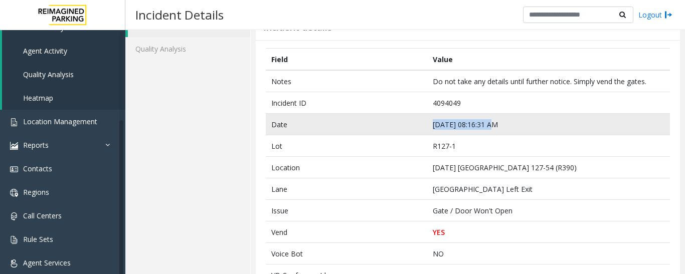
drag, startPoint x: 490, startPoint y: 122, endPoint x: 428, endPoint y: 132, distance: 62.9
click at [428, 132] on td "Oct 6 08:16:31 AM" at bounding box center [548, 125] width 243 height 22
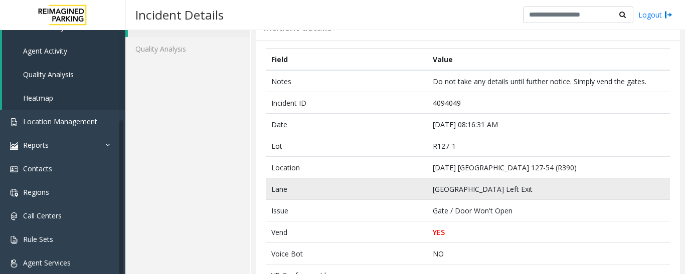
click at [547, 198] on td "34th Street Left Exit" at bounding box center [548, 189] width 243 height 22
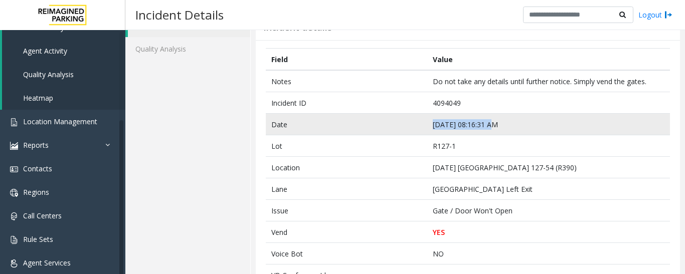
drag, startPoint x: 490, startPoint y: 125, endPoint x: 429, endPoint y: 126, distance: 61.7
click at [429, 126] on td "Oct 6 08:16:31 AM" at bounding box center [548, 125] width 243 height 22
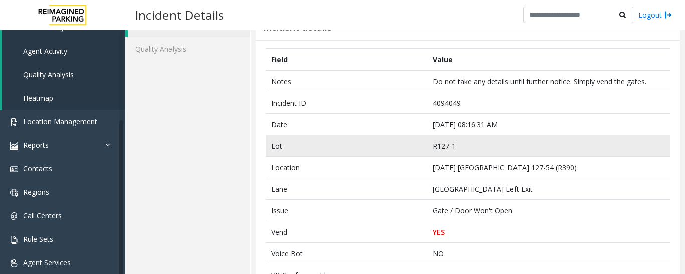
drag, startPoint x: 590, startPoint y: 159, endPoint x: 568, endPoint y: 148, distance: 25.1
click at [590, 159] on td "[DATE] [GEOGRAPHIC_DATA] 127-54 (R390)" at bounding box center [548, 168] width 243 height 22
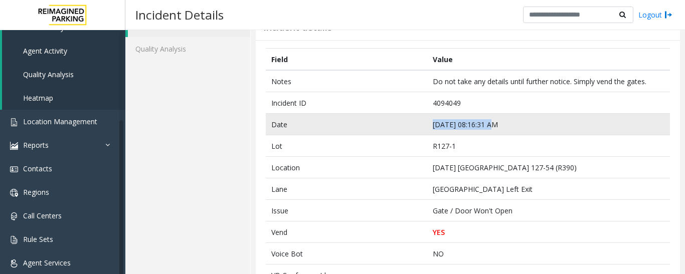
drag, startPoint x: 488, startPoint y: 125, endPoint x: 409, endPoint y: 124, distance: 78.7
click at [409, 124] on tr "Date Oct 6 08:16:31 AM" at bounding box center [468, 125] width 404 height 22
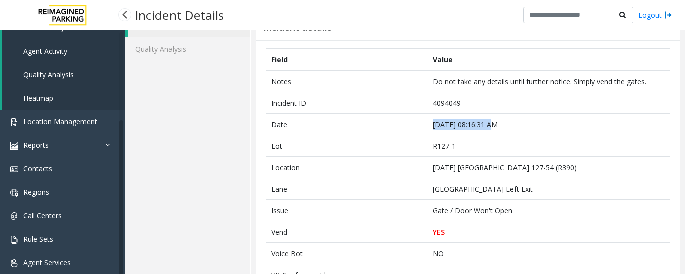
click at [62, 50] on span "Agent Activity" at bounding box center [45, 51] width 44 height 10
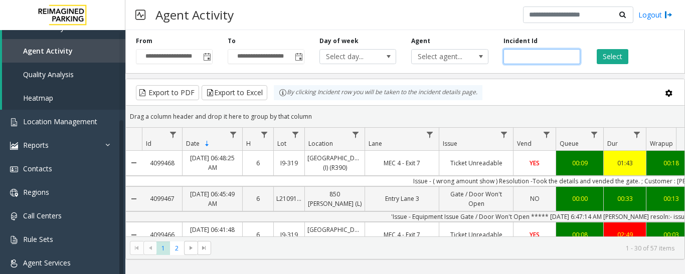
click at [527, 58] on input "number" at bounding box center [541, 56] width 77 height 15
paste input "*******"
type input "*******"
click at [604, 57] on button "Select" at bounding box center [612, 56] width 32 height 15
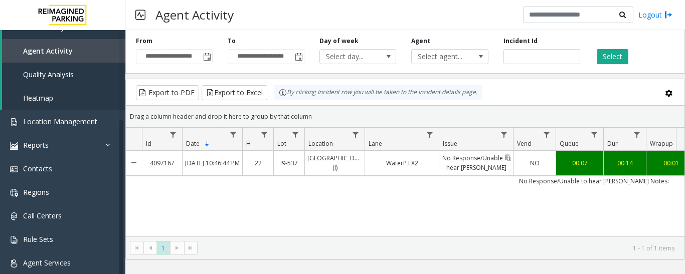
click at [491, 163] on link "No Response/Unable to hear [PERSON_NAME]" at bounding box center [476, 163] width 74 height 24
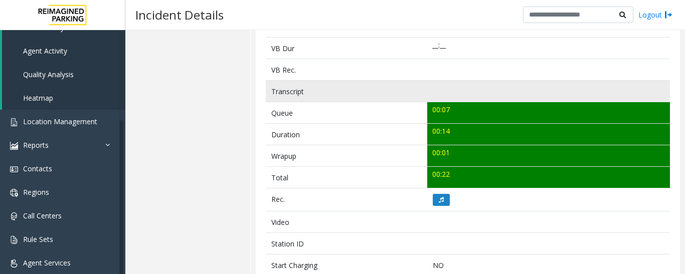
scroll to position [401, 0]
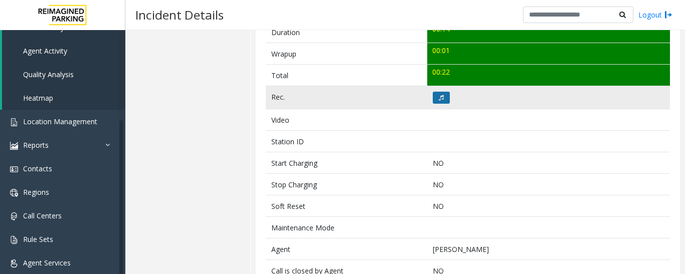
click at [436, 103] on button at bounding box center [441, 98] width 17 height 12
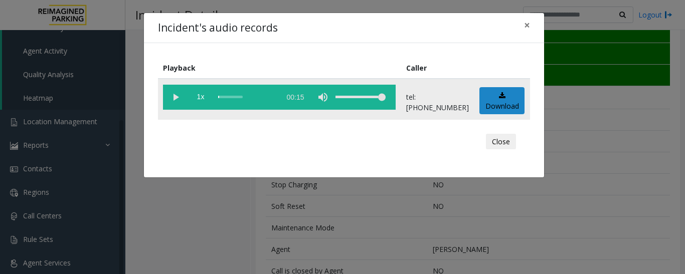
click at [175, 101] on vg-play-pause at bounding box center [175, 97] width 25 height 25
click at [499, 142] on button "Close" at bounding box center [501, 142] width 30 height 16
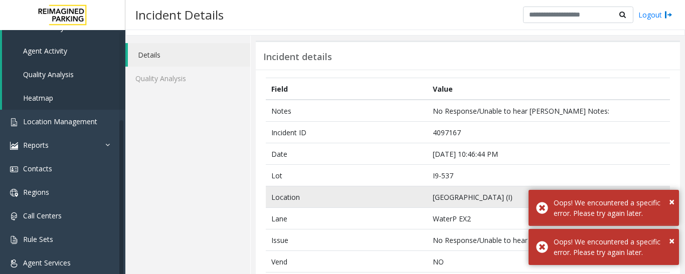
scroll to position [0, 0]
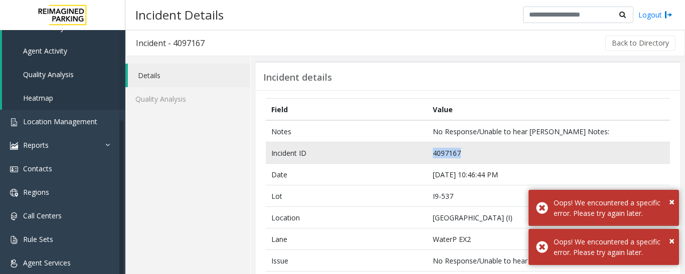
drag, startPoint x: 464, startPoint y: 153, endPoint x: 392, endPoint y: 150, distance: 71.7
click at [392, 150] on tr "Incident ID 4097167" at bounding box center [468, 153] width 404 height 22
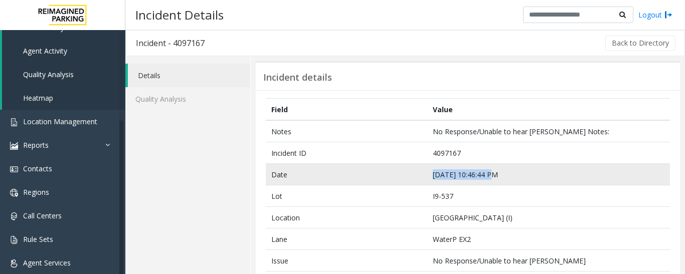
drag, startPoint x: 489, startPoint y: 171, endPoint x: 367, endPoint y: 172, distance: 121.3
click at [367, 172] on tr "Date Oct 9 10:46:44 PM" at bounding box center [468, 175] width 404 height 22
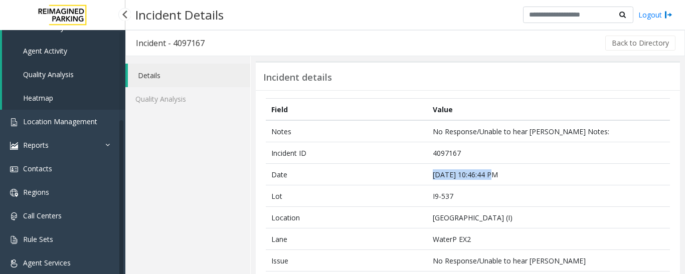
click at [59, 53] on span "Agent Activity" at bounding box center [45, 51] width 44 height 10
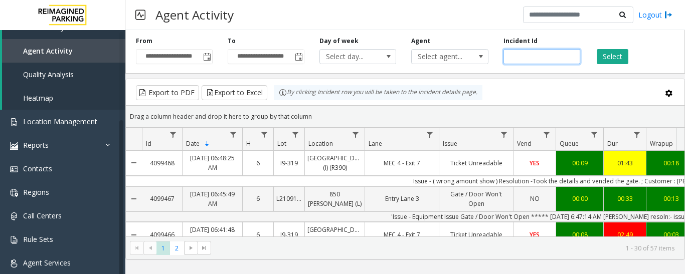
click at [511, 53] on input "number" at bounding box center [541, 56] width 77 height 15
paste input "*******"
type input "*******"
click at [604, 50] on button "Select" at bounding box center [612, 56] width 32 height 15
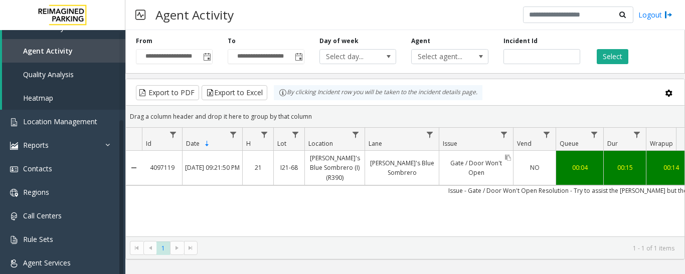
click at [494, 164] on link "Gate / Door Won't Open" at bounding box center [476, 168] width 74 height 24
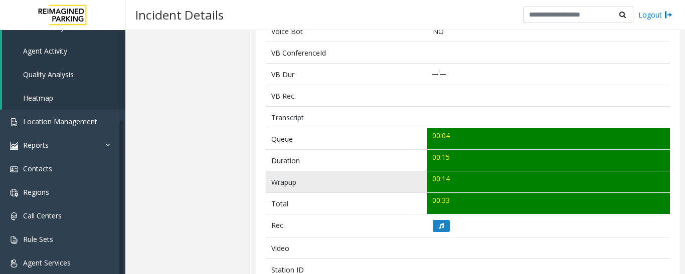
scroll to position [301, 0]
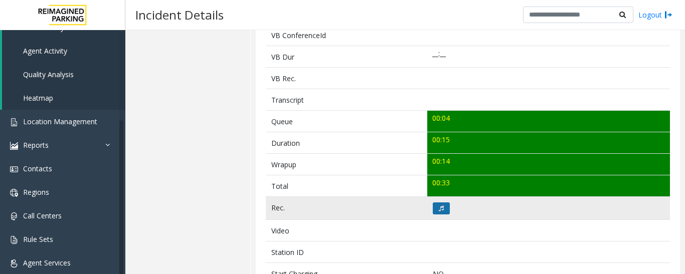
click at [439, 205] on icon at bounding box center [441, 208] width 5 height 6
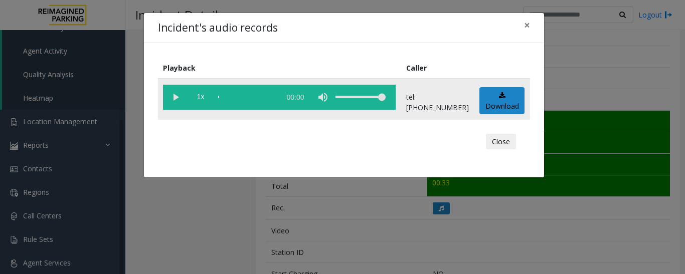
click at [174, 100] on vg-play-pause at bounding box center [175, 97] width 25 height 25
click at [501, 139] on button "Close" at bounding box center [501, 142] width 30 height 16
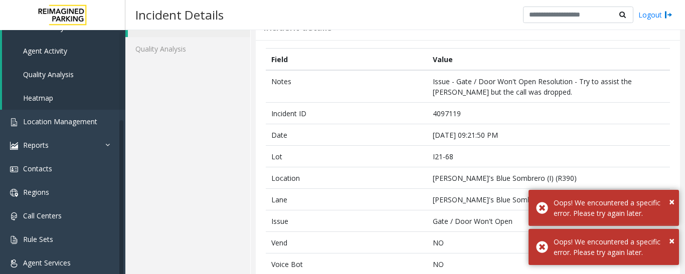
scroll to position [251, 0]
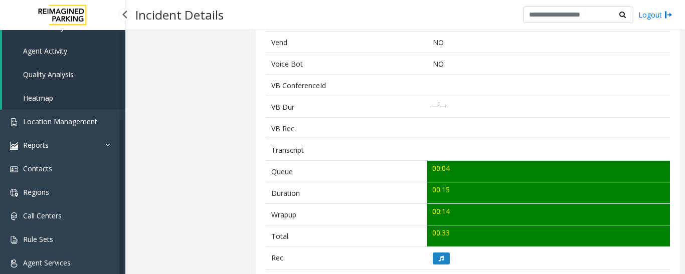
click at [57, 50] on span "Agent Activity" at bounding box center [45, 51] width 44 height 10
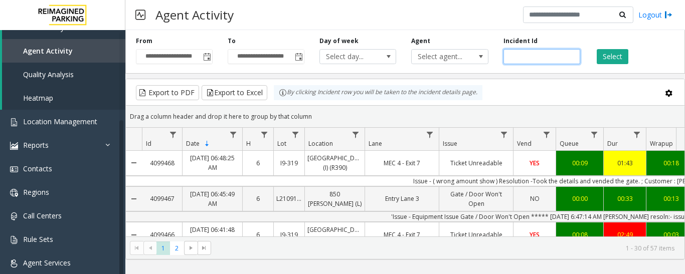
click at [557, 53] on input "number" at bounding box center [541, 56] width 77 height 15
paste input "*******"
type input "*******"
click at [601, 55] on button "Select" at bounding box center [612, 56] width 32 height 15
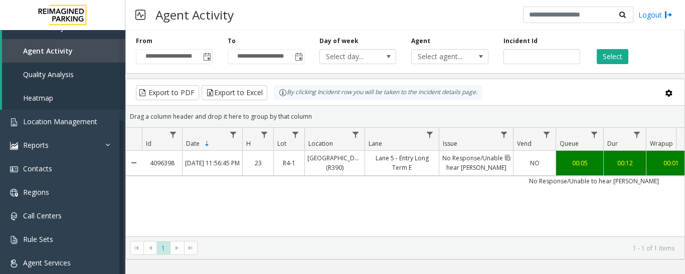
click at [497, 171] on link "No Response/Unable to hear [PERSON_NAME]" at bounding box center [476, 163] width 74 height 24
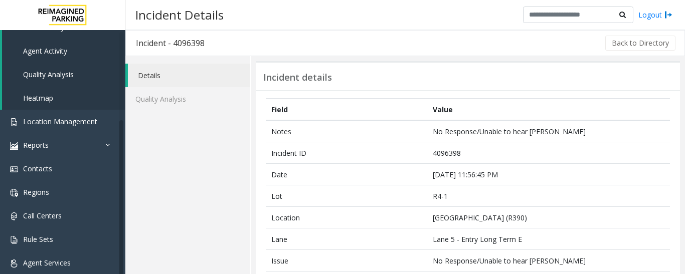
scroll to position [251, 0]
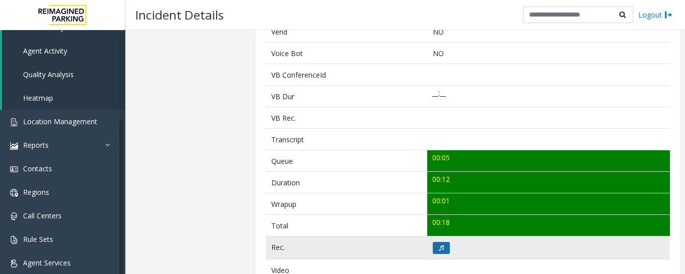
click at [433, 246] on button at bounding box center [441, 248] width 17 height 12
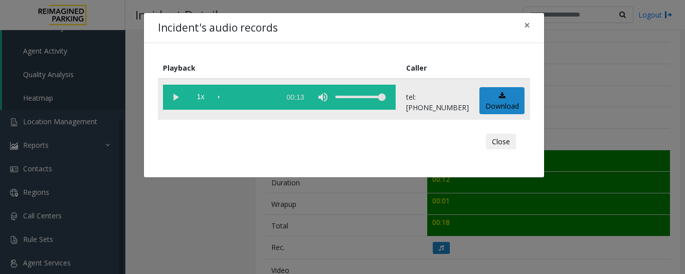
click at [168, 98] on vg-play-pause at bounding box center [175, 97] width 25 height 25
click at [500, 139] on button "Close" at bounding box center [501, 142] width 30 height 16
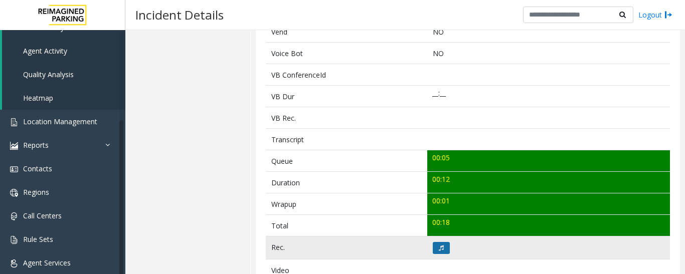
click at [439, 249] on icon at bounding box center [441, 248] width 5 height 6
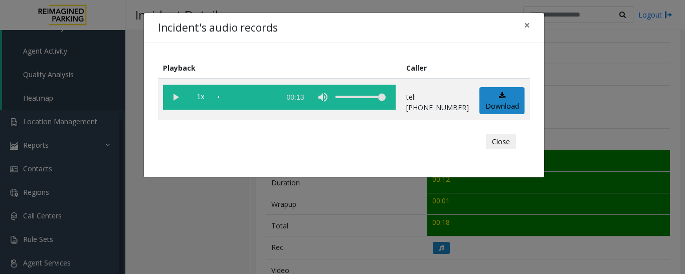
click at [167, 93] on vg-play-pause at bounding box center [175, 97] width 25 height 25
click at [490, 147] on button "Close" at bounding box center [501, 142] width 30 height 16
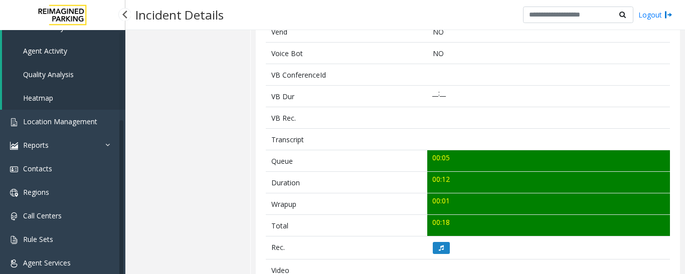
click at [60, 50] on span "Agent Activity" at bounding box center [45, 51] width 44 height 10
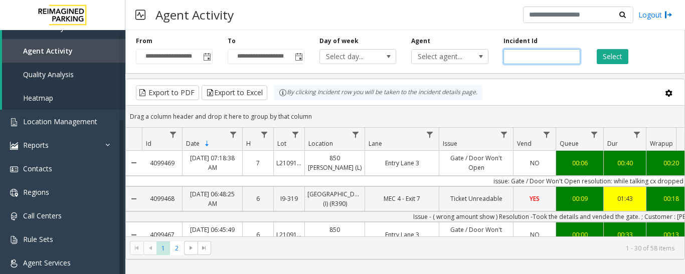
click at [527, 55] on input "number" at bounding box center [541, 56] width 77 height 15
paste input "*******"
type input "*******"
click at [615, 53] on button "Select" at bounding box center [612, 56] width 32 height 15
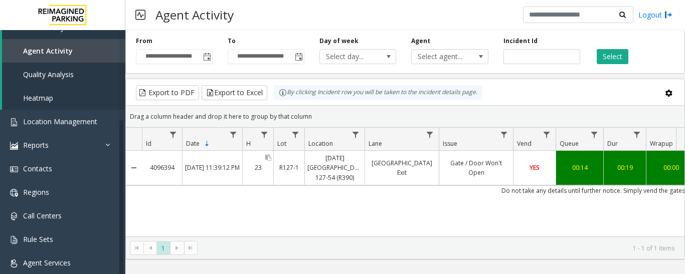
click at [263, 169] on link "23" at bounding box center [258, 167] width 31 height 15
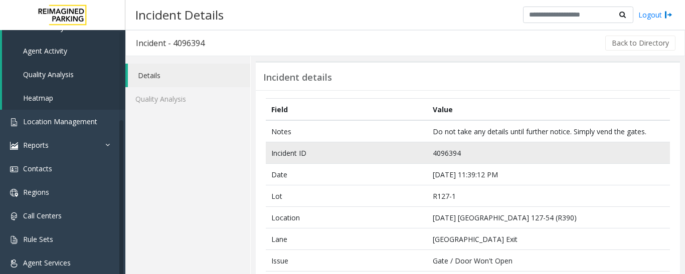
scroll to position [251, 0]
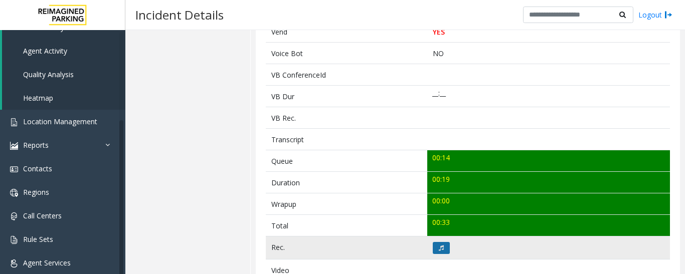
click at [443, 242] on button at bounding box center [441, 248] width 17 height 12
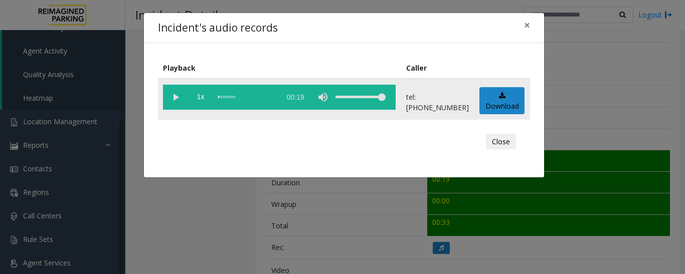
click at [172, 100] on vg-play-pause at bounding box center [175, 97] width 25 height 25
click at [504, 141] on button "Close" at bounding box center [501, 142] width 30 height 16
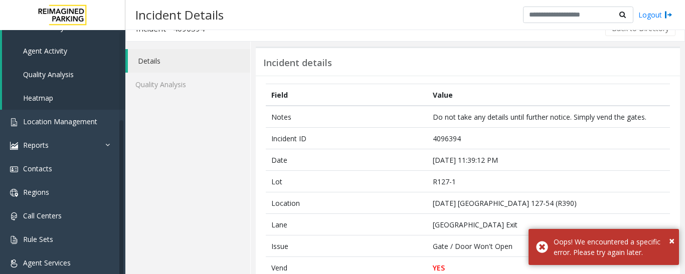
scroll to position [0, 0]
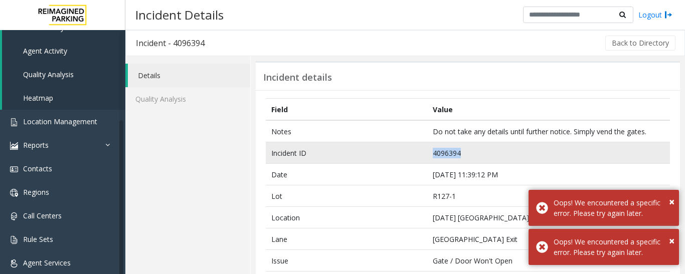
drag, startPoint x: 479, startPoint y: 151, endPoint x: 390, endPoint y: 157, distance: 88.4
click at [390, 157] on tr "Incident ID 4096394" at bounding box center [468, 153] width 404 height 22
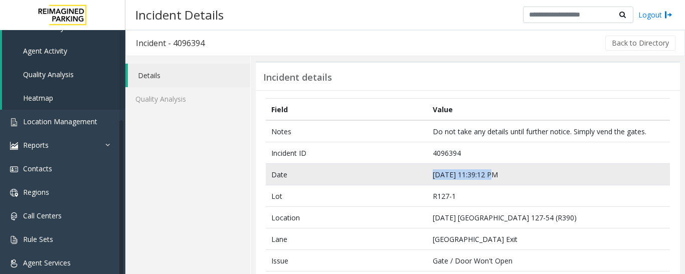
drag, startPoint x: 491, startPoint y: 175, endPoint x: 413, endPoint y: 180, distance: 77.3
click at [413, 180] on tr "Date Oct 8 11:39:12 PM" at bounding box center [468, 175] width 404 height 22
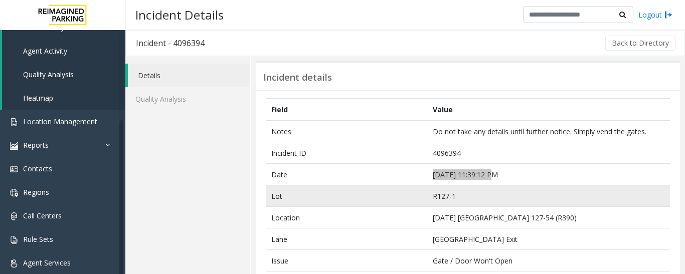
scroll to position [50, 0]
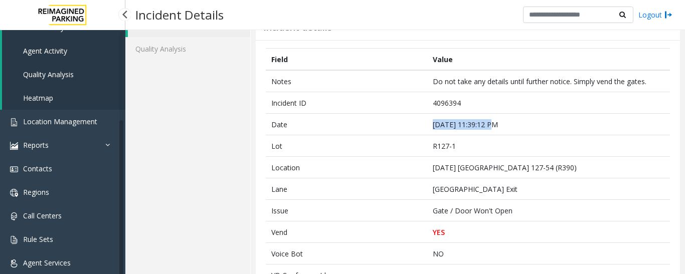
click at [61, 47] on span "Agent Activity" at bounding box center [45, 51] width 44 height 10
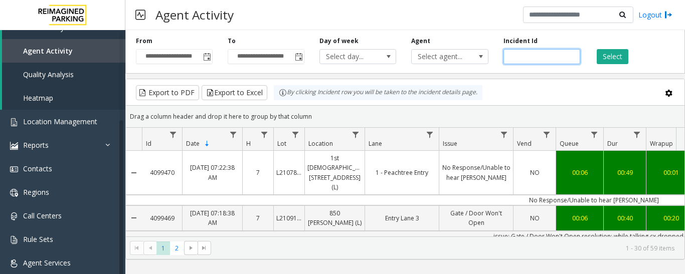
click at [520, 59] on input "number" at bounding box center [541, 56] width 77 height 15
paste input "*******"
type input "*******"
click at [609, 58] on button "Select" at bounding box center [612, 56] width 32 height 15
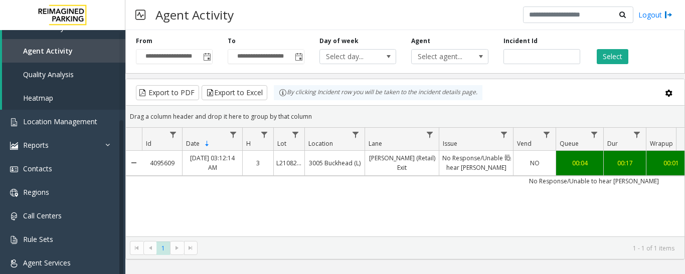
click at [488, 173] on link "No Response/Unable to hear [PERSON_NAME]" at bounding box center [476, 163] width 74 height 24
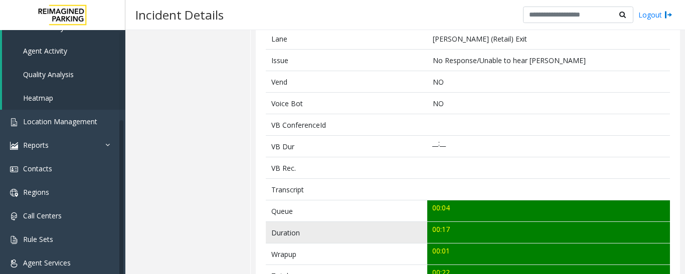
scroll to position [351, 0]
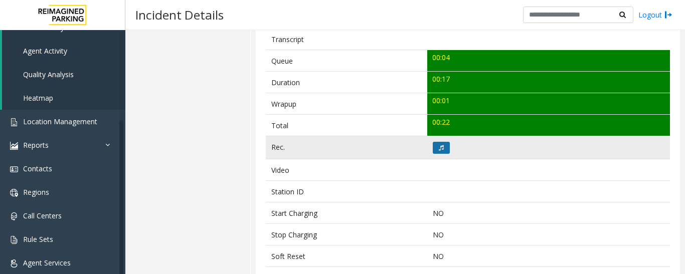
click at [439, 147] on icon at bounding box center [441, 148] width 5 height 6
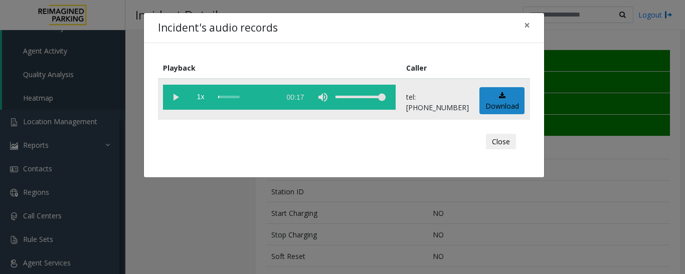
click at [175, 99] on vg-play-pause at bounding box center [175, 97] width 25 height 25
click at [499, 132] on div "Close" at bounding box center [344, 142] width 358 height 30
click at [500, 136] on button "Close" at bounding box center [501, 142] width 30 height 16
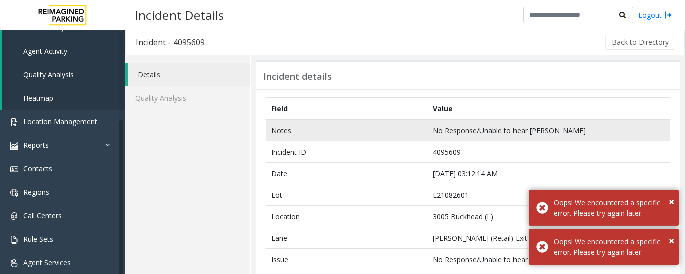
scroll to position [0, 0]
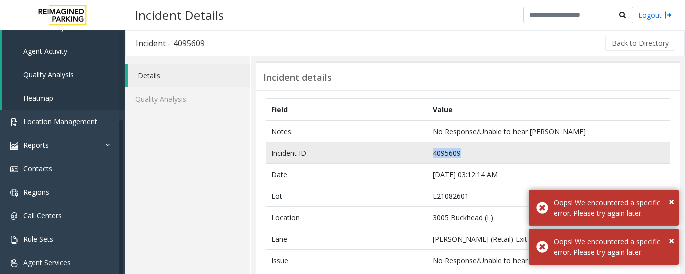
drag, startPoint x: 460, startPoint y: 152, endPoint x: 409, endPoint y: 158, distance: 50.5
click at [409, 158] on tr "Incident ID 4095609" at bounding box center [468, 153] width 404 height 22
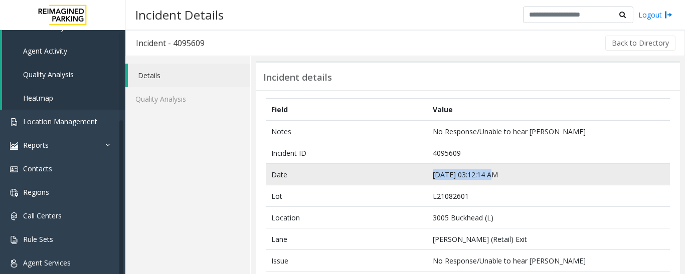
drag, startPoint x: 491, startPoint y: 176, endPoint x: 354, endPoint y: 174, distance: 136.8
click at [354, 174] on tr "Date Oct 8 03:12:14 AM" at bounding box center [468, 175] width 404 height 22
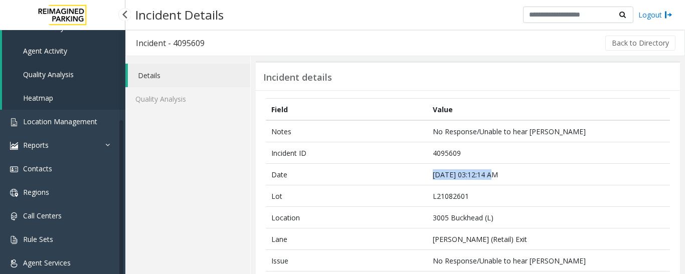
click at [69, 46] on link "Agent Activity" at bounding box center [63, 51] width 123 height 24
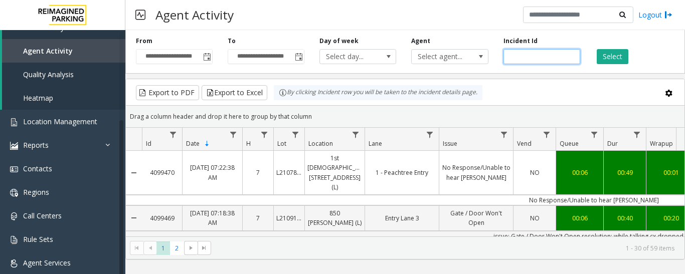
click at [542, 56] on input "number" at bounding box center [541, 56] width 77 height 15
paste input "*******"
type input "*******"
click at [607, 56] on button "Select" at bounding box center [612, 56] width 32 height 15
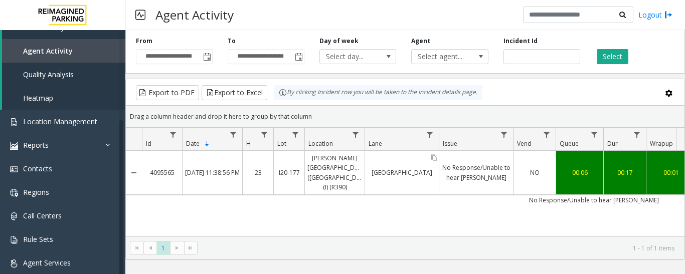
click at [401, 169] on link "28th St. Exit Lane" at bounding box center [402, 172] width 74 height 15
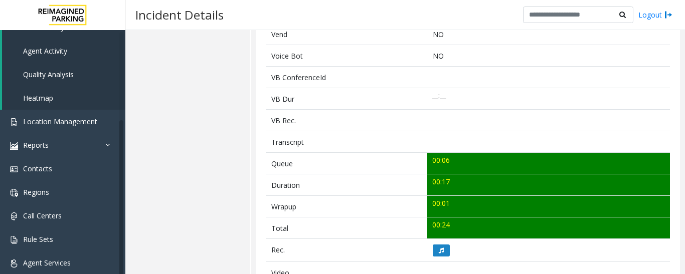
scroll to position [351, 0]
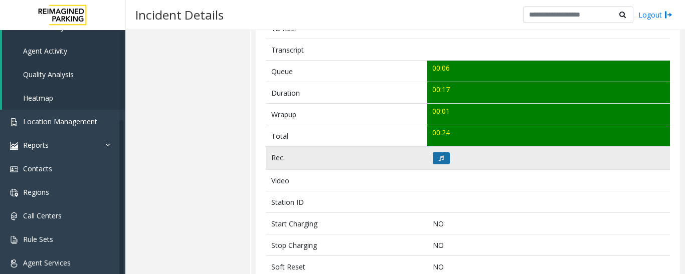
click at [439, 155] on icon at bounding box center [441, 158] width 5 height 6
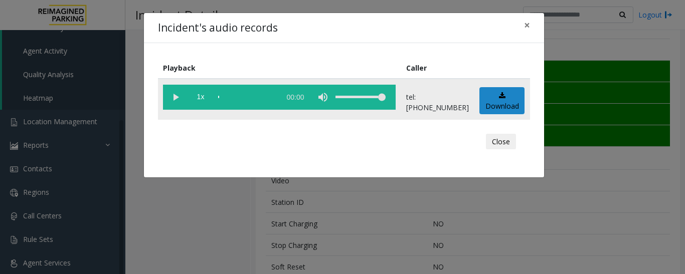
click at [176, 103] on vg-play-pause at bounding box center [175, 97] width 25 height 25
click at [517, 142] on div "Close" at bounding box center [344, 142] width 358 height 30
click at [504, 137] on button "Close" at bounding box center [501, 142] width 30 height 16
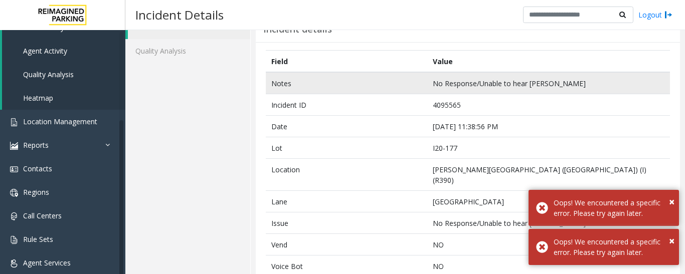
scroll to position [0, 0]
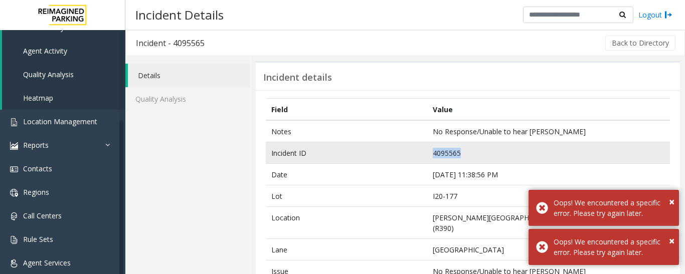
drag, startPoint x: 470, startPoint y: 154, endPoint x: 373, endPoint y: 155, distance: 96.2
click at [373, 155] on tr "Incident ID 4095565" at bounding box center [468, 153] width 404 height 22
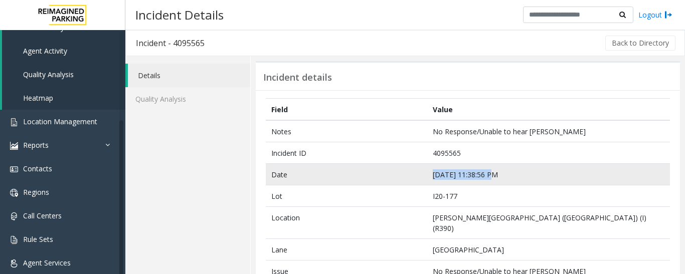
drag, startPoint x: 486, startPoint y: 173, endPoint x: 406, endPoint y: 175, distance: 80.2
click at [406, 175] on tr "Date Oct 7 11:38:56 PM" at bounding box center [468, 175] width 404 height 22
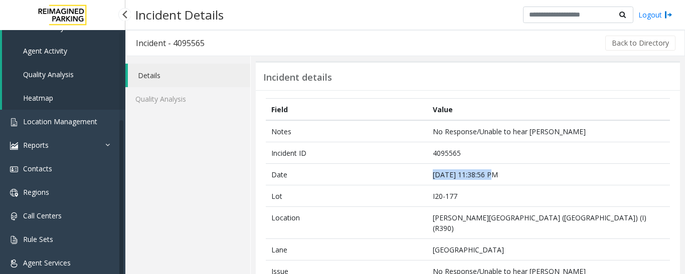
click at [72, 53] on link "Agent Activity" at bounding box center [63, 51] width 123 height 24
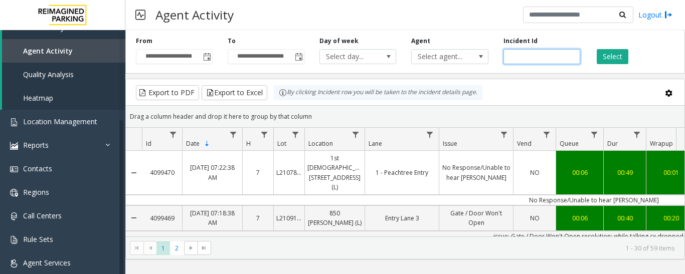
click at [552, 57] on input "number" at bounding box center [541, 56] width 77 height 15
paste input "*******"
type input "*******"
click at [628, 56] on div "Select" at bounding box center [633, 51] width 92 height 28
click at [619, 57] on button "Select" at bounding box center [612, 56] width 32 height 15
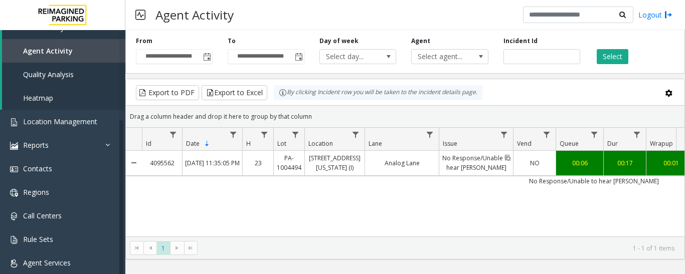
click at [487, 171] on link "No Response/Unable to hear [PERSON_NAME]" at bounding box center [476, 163] width 74 height 24
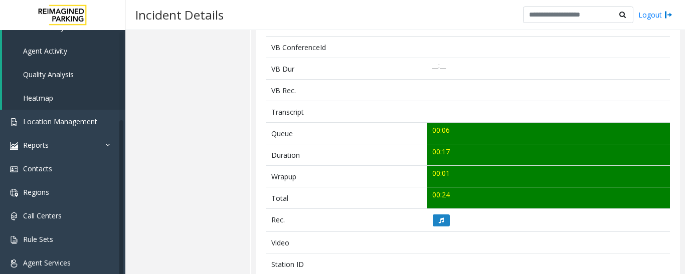
scroll to position [301, 0]
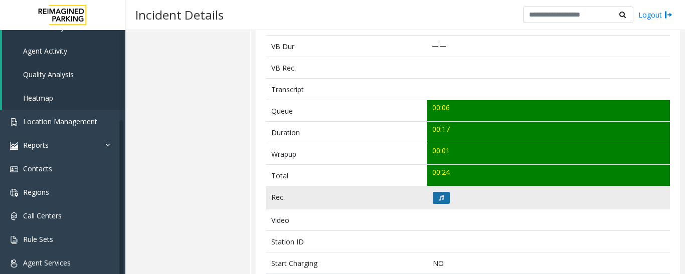
click at [439, 200] on icon at bounding box center [441, 198] width 5 height 6
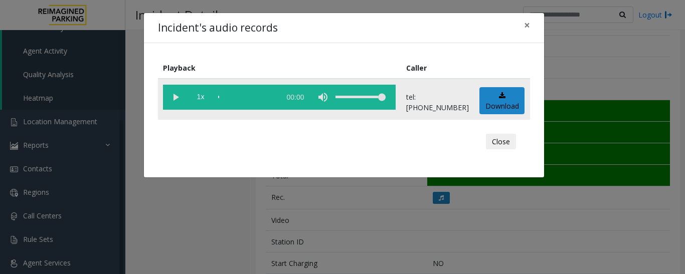
click at [175, 97] on vg-play-pause at bounding box center [175, 97] width 25 height 25
click at [511, 140] on button "Close" at bounding box center [501, 142] width 30 height 16
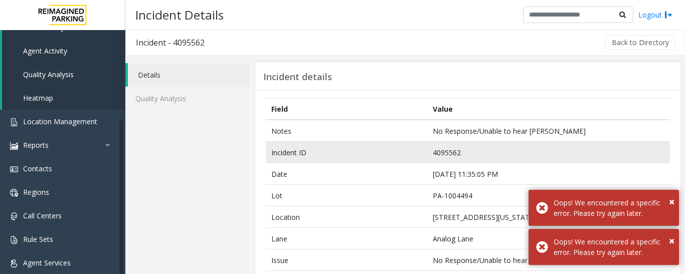
scroll to position [0, 0]
drag, startPoint x: 464, startPoint y: 156, endPoint x: 411, endPoint y: 155, distance: 52.6
click at [411, 155] on tr "Incident ID 4095562" at bounding box center [468, 153] width 404 height 22
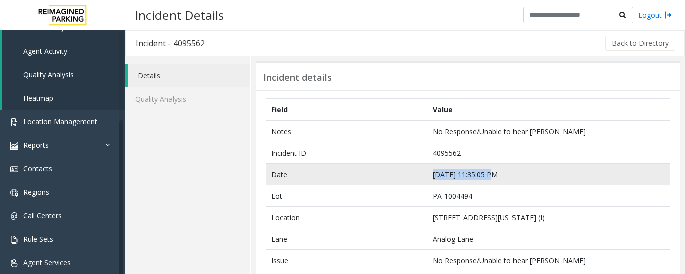
drag, startPoint x: 488, startPoint y: 173, endPoint x: 380, endPoint y: 175, distance: 107.3
click at [380, 175] on tr "Date Oct 7 11:35:05 PM" at bounding box center [468, 175] width 404 height 22
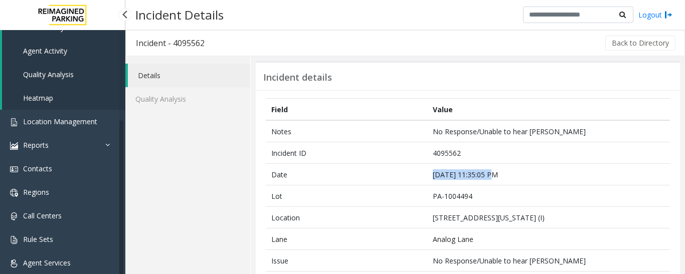
click at [59, 52] on span "Agent Activity" at bounding box center [45, 51] width 44 height 10
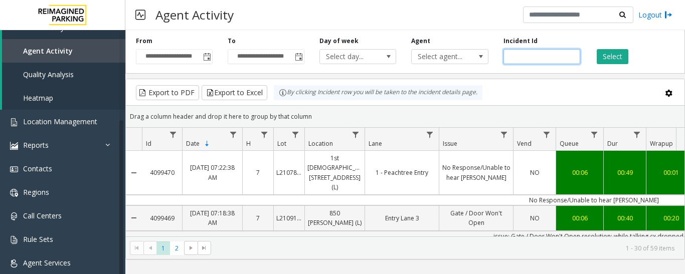
click at [522, 56] on input "number" at bounding box center [541, 56] width 77 height 15
paste input "*******"
type input "*******"
click at [605, 58] on button "Select" at bounding box center [612, 56] width 32 height 15
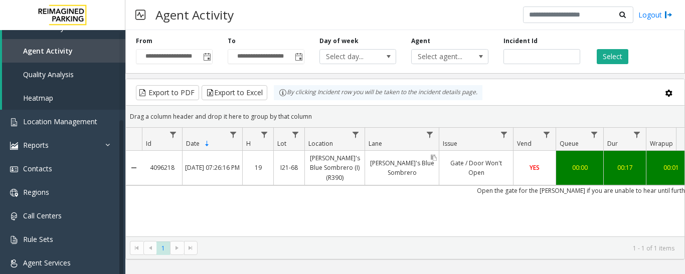
click at [428, 169] on link "Jose's Blue Sombrero" at bounding box center [402, 168] width 74 height 24
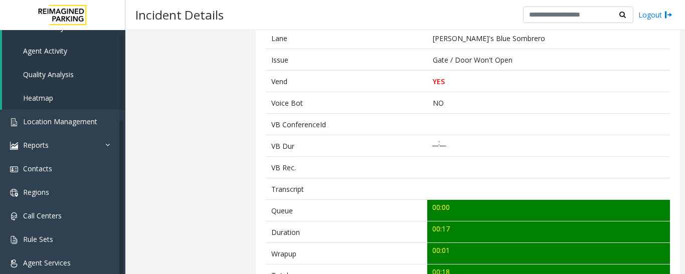
scroll to position [362, 0]
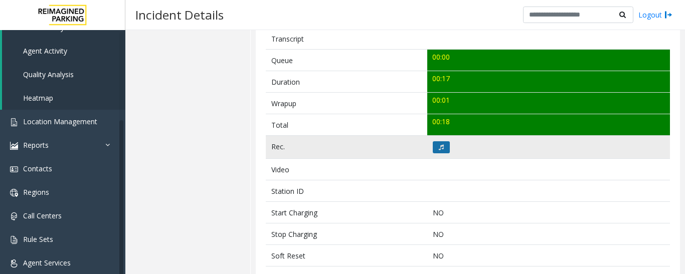
click at [439, 146] on icon at bounding box center [441, 147] width 5 height 6
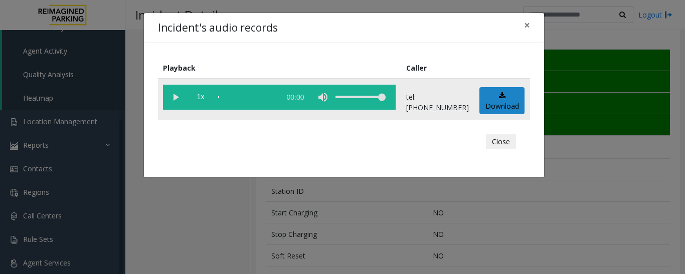
click at [180, 92] on vg-play-pause at bounding box center [175, 97] width 25 height 25
click at [505, 140] on button "Close" at bounding box center [501, 142] width 30 height 16
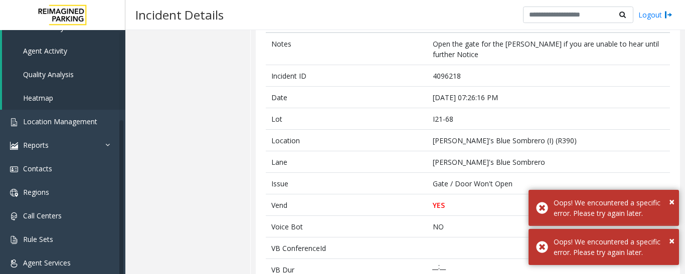
scroll to position [11, 0]
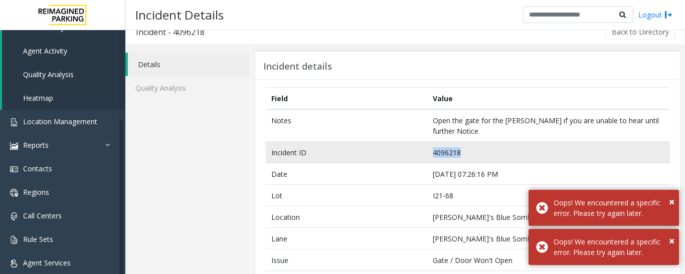
drag, startPoint x: 466, startPoint y: 154, endPoint x: 422, endPoint y: 153, distance: 44.6
click at [422, 153] on tr "Incident ID 4096218" at bounding box center [468, 153] width 404 height 22
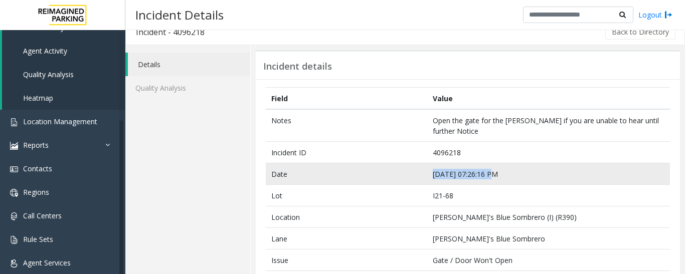
drag, startPoint x: 486, startPoint y: 172, endPoint x: 426, endPoint y: 175, distance: 59.7
click at [427, 175] on td "Oct 8 07:26:16 PM" at bounding box center [548, 174] width 243 height 22
click at [396, 181] on td "Date" at bounding box center [346, 174] width 161 height 22
drag, startPoint x: 485, startPoint y: 175, endPoint x: 409, endPoint y: 176, distance: 75.7
click at [409, 176] on tr "Date Oct 8 07:26:16 PM" at bounding box center [468, 174] width 404 height 22
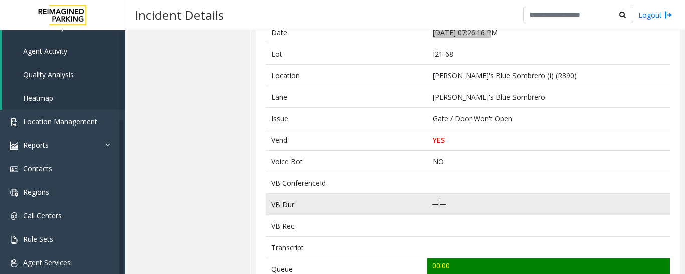
scroll to position [161, 0]
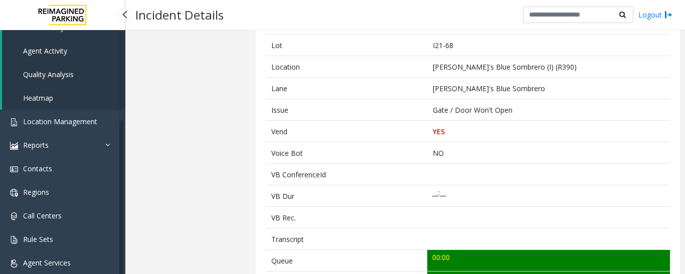
click at [64, 56] on link "Agent Activity" at bounding box center [63, 51] width 123 height 24
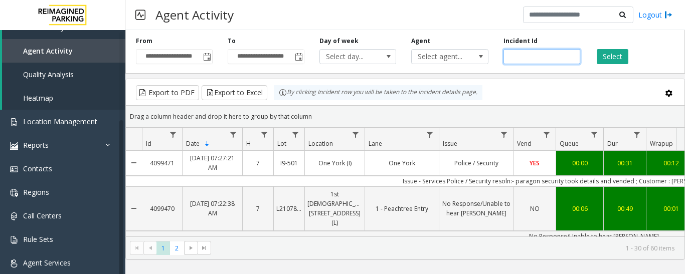
click at [521, 57] on input "number" at bounding box center [541, 56] width 77 height 15
paste input "*******"
type input "*******"
click at [610, 56] on button "Select" at bounding box center [612, 56] width 32 height 15
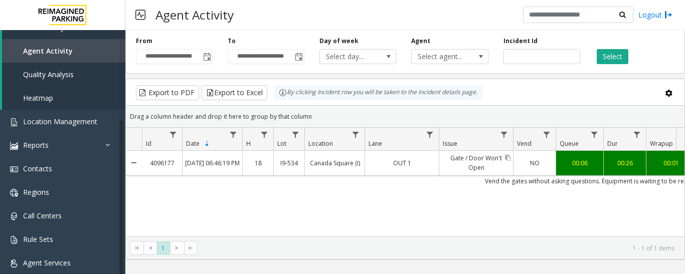
click at [440, 174] on div "Gate / Door Won't Open" at bounding box center [476, 163] width 74 height 24
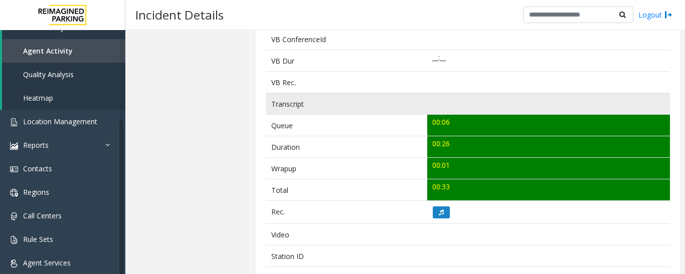
scroll to position [401, 0]
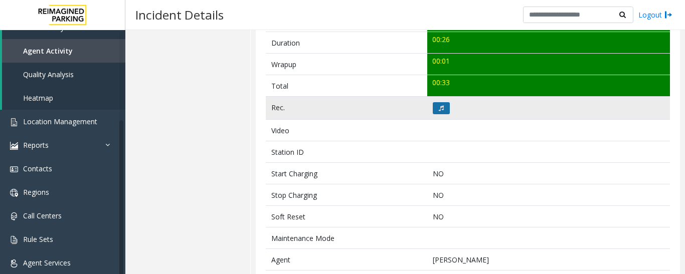
click at [440, 103] on button at bounding box center [441, 108] width 17 height 12
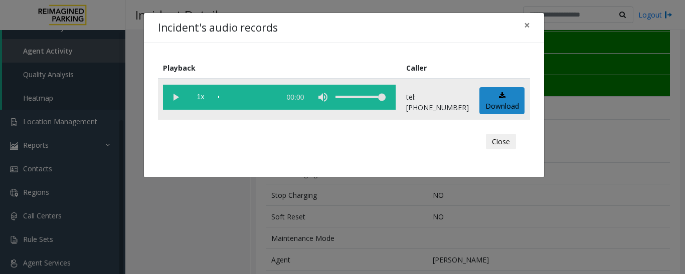
click at [173, 102] on vg-play-pause at bounding box center [175, 97] width 25 height 25
click at [221, 95] on div "scrub bar" at bounding box center [246, 97] width 57 height 25
click at [504, 148] on button "Close" at bounding box center [501, 142] width 30 height 16
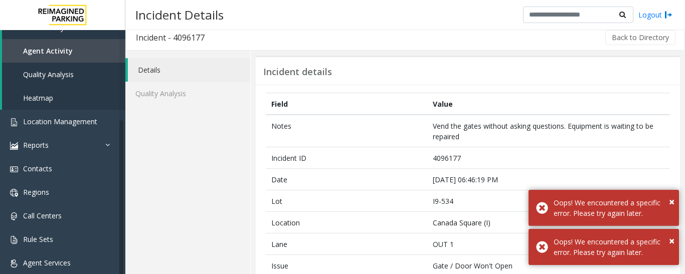
scroll to position [0, 0]
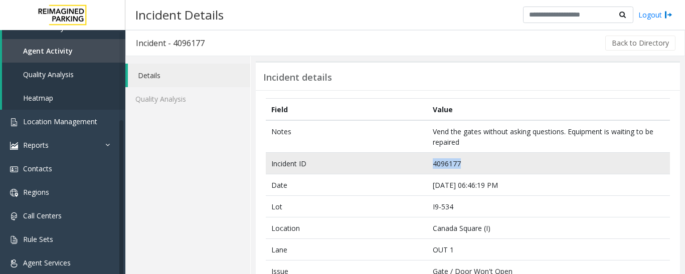
drag, startPoint x: 462, startPoint y: 161, endPoint x: 369, endPoint y: 161, distance: 92.2
click at [369, 161] on tr "Incident ID 4096177" at bounding box center [468, 164] width 404 height 22
click at [448, 153] on td "4096177" at bounding box center [548, 164] width 243 height 22
click at [479, 170] on td "4096177" at bounding box center [548, 164] width 243 height 22
drag, startPoint x: 469, startPoint y: 165, endPoint x: 399, endPoint y: 169, distance: 70.3
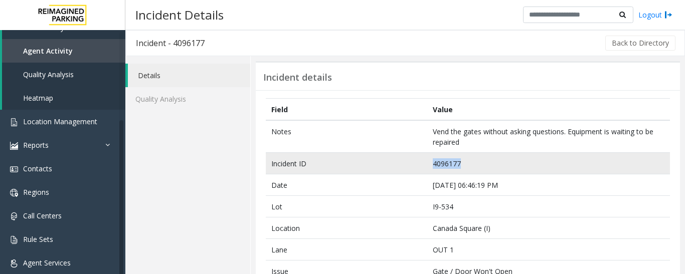
click at [399, 169] on tr "Incident ID 4096177" at bounding box center [468, 164] width 404 height 22
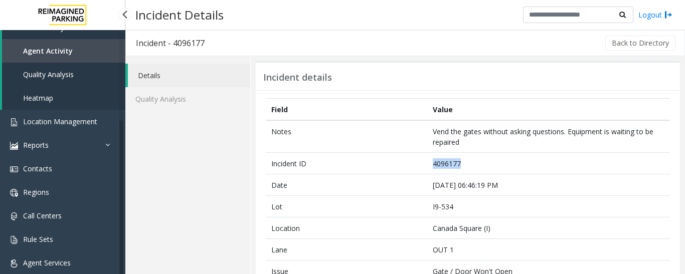
click at [57, 46] on link "Agent Activity" at bounding box center [63, 51] width 123 height 24
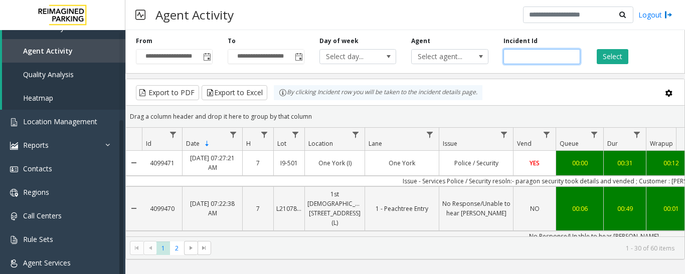
click at [512, 62] on input "number" at bounding box center [541, 56] width 77 height 15
paste input "*******"
type input "*******"
click at [605, 61] on button "Select" at bounding box center [612, 56] width 32 height 15
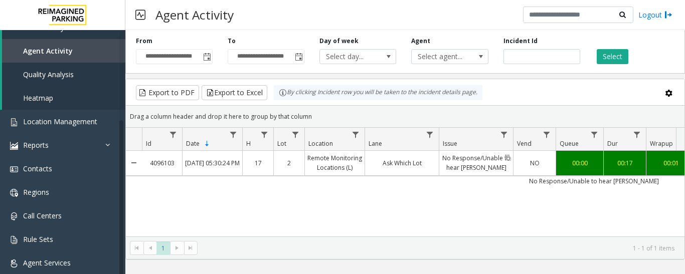
click at [450, 173] on link "No Response/Unable to hear [PERSON_NAME]" at bounding box center [476, 163] width 74 height 24
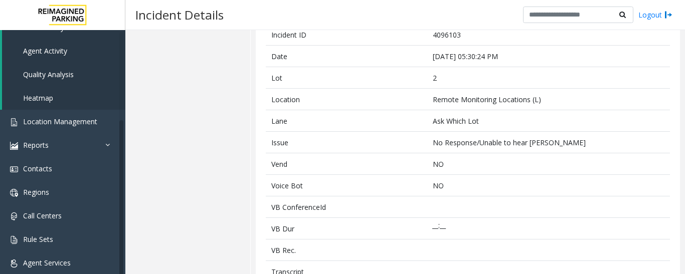
scroll to position [251, 0]
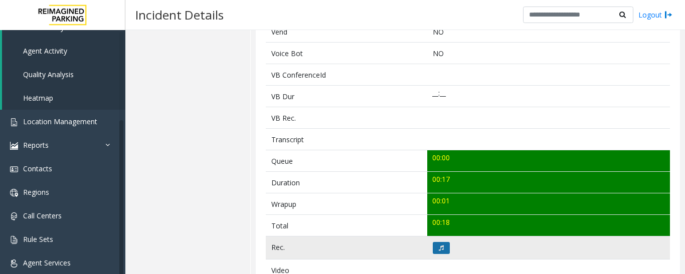
click at [439, 249] on icon at bounding box center [441, 248] width 5 height 6
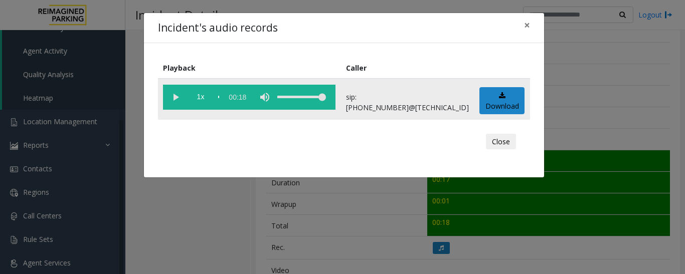
click at [168, 101] on vg-play-pause at bounding box center [175, 97] width 25 height 25
click at [491, 147] on button "Close" at bounding box center [501, 142] width 30 height 16
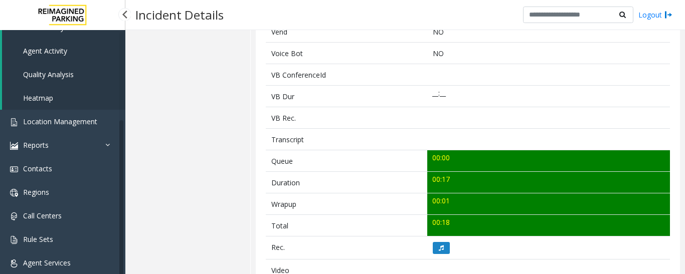
click at [57, 49] on span "Agent Activity" at bounding box center [45, 51] width 44 height 10
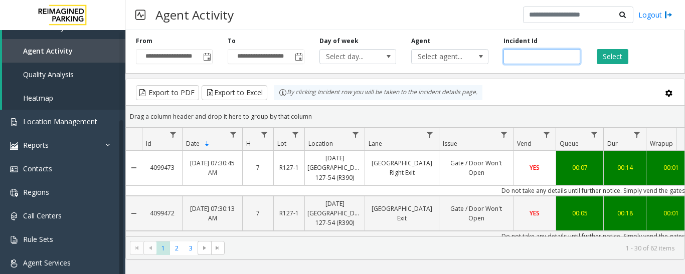
click at [525, 56] on input "number" at bounding box center [541, 56] width 77 height 15
paste input "*******"
type input "*******"
click at [603, 51] on button "Select" at bounding box center [612, 56] width 32 height 15
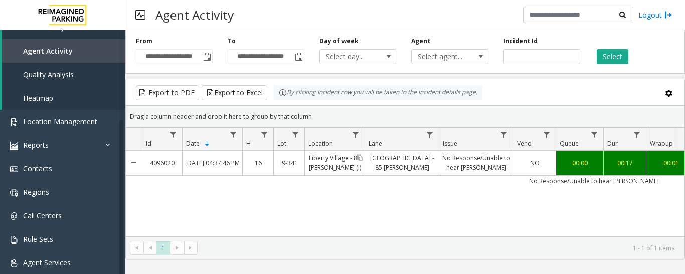
click at [346, 175] on link "Liberty Village - 85 Hanna (I)" at bounding box center [335, 163] width 60 height 24
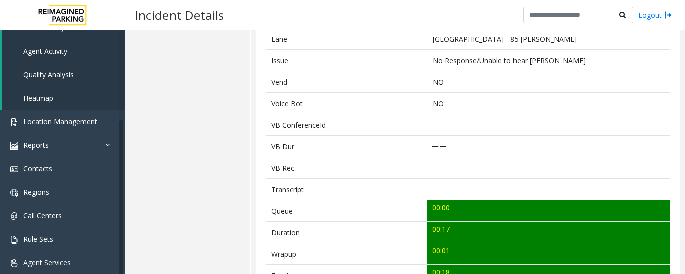
scroll to position [401, 0]
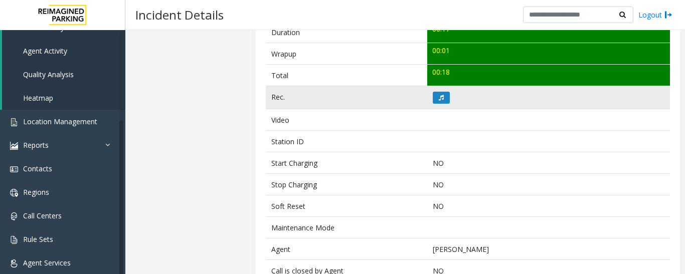
click at [428, 100] on td at bounding box center [548, 97] width 243 height 23
click at [439, 99] on icon at bounding box center [441, 98] width 5 height 6
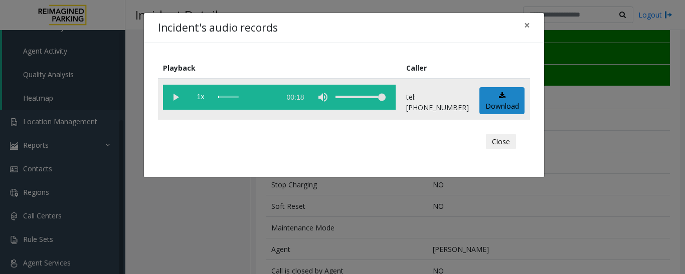
click at [168, 98] on vg-play-pause at bounding box center [175, 97] width 25 height 25
click at [524, 25] on span "×" at bounding box center [527, 25] width 6 height 14
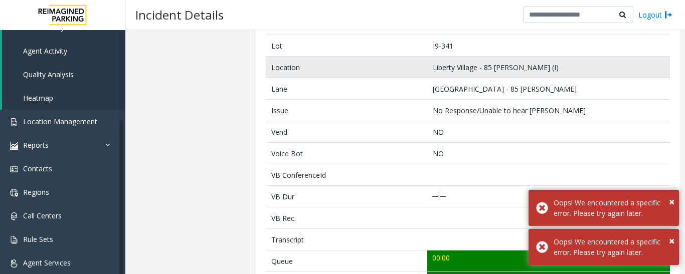
scroll to position [50, 0]
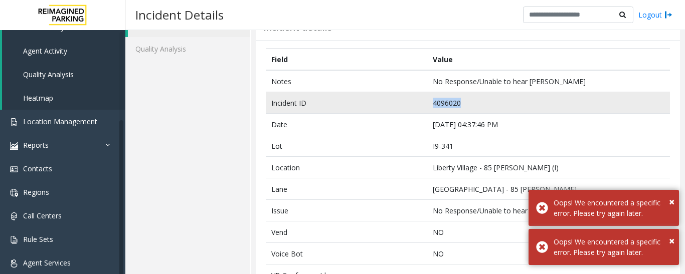
drag, startPoint x: 463, startPoint y: 102, endPoint x: 392, endPoint y: 104, distance: 70.7
click at [392, 104] on tr "Incident ID 4096020" at bounding box center [468, 103] width 404 height 22
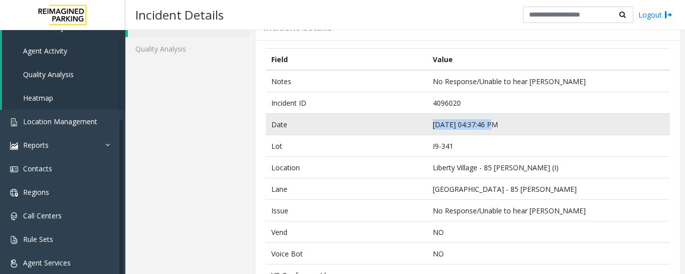
drag, startPoint x: 488, startPoint y: 123, endPoint x: 421, endPoint y: 124, distance: 66.7
click at [421, 124] on tr "Date Oct 8 04:37:46 PM" at bounding box center [468, 125] width 404 height 22
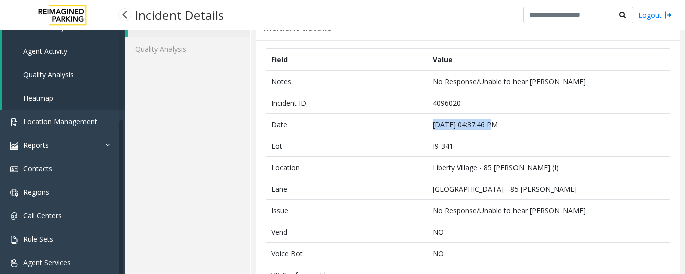
click at [54, 61] on link "Agent Activity" at bounding box center [63, 51] width 123 height 24
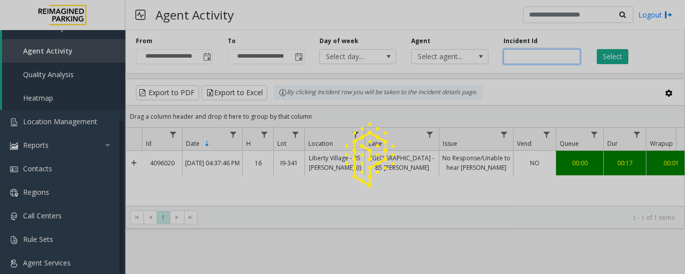
click at [512, 54] on input "number" at bounding box center [541, 56] width 77 height 15
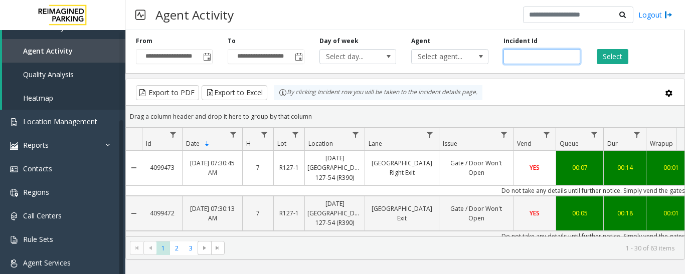
paste input "*******"
type input "*******"
click at [618, 52] on button "Select" at bounding box center [612, 56] width 32 height 15
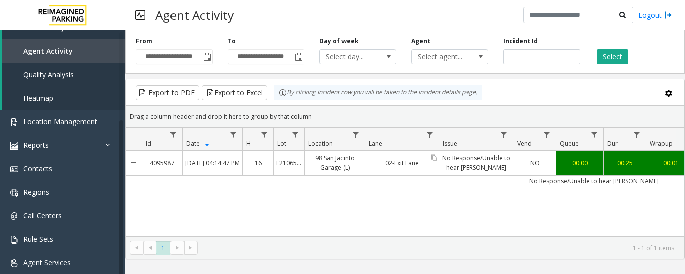
click at [377, 165] on link "02-Exit Lane" at bounding box center [402, 163] width 74 height 15
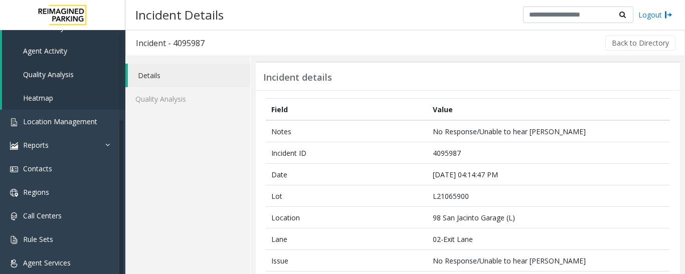
scroll to position [251, 0]
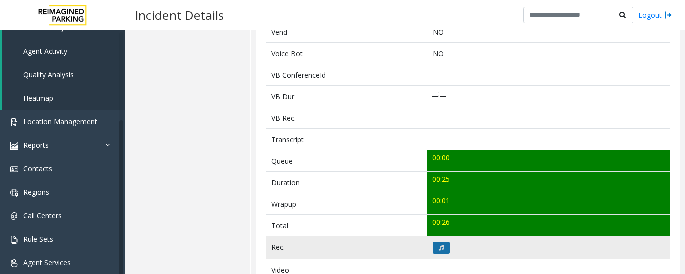
click at [439, 245] on icon at bounding box center [441, 248] width 5 height 6
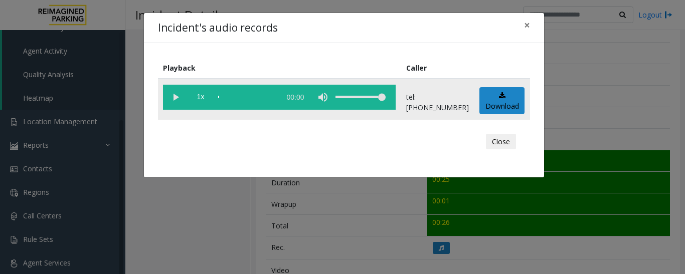
click at [175, 99] on vg-play-pause at bounding box center [175, 97] width 25 height 25
click at [509, 140] on button "Close" at bounding box center [501, 142] width 30 height 16
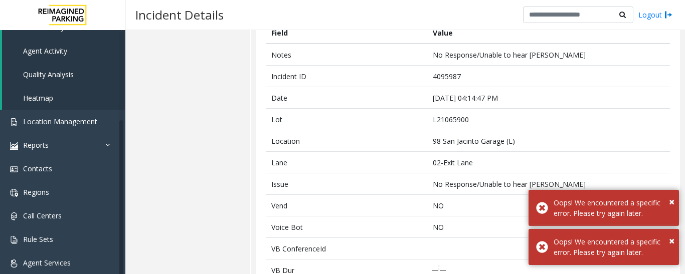
scroll to position [0, 0]
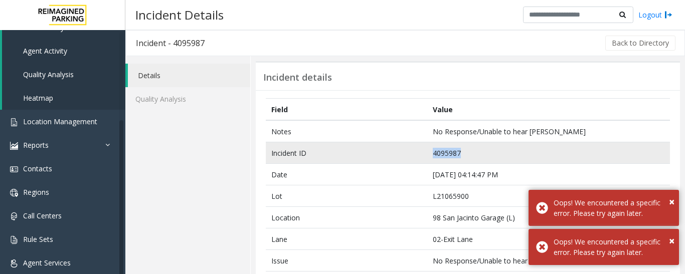
drag, startPoint x: 468, startPoint y: 151, endPoint x: 430, endPoint y: 159, distance: 38.8
click at [430, 159] on td "4095987" at bounding box center [548, 153] width 243 height 22
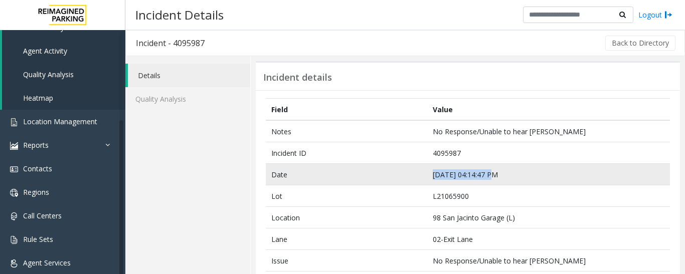
drag, startPoint x: 490, startPoint y: 176, endPoint x: 426, endPoint y: 181, distance: 64.8
click at [427, 181] on td "Oct 8 04:14:47 PM" at bounding box center [548, 175] width 243 height 22
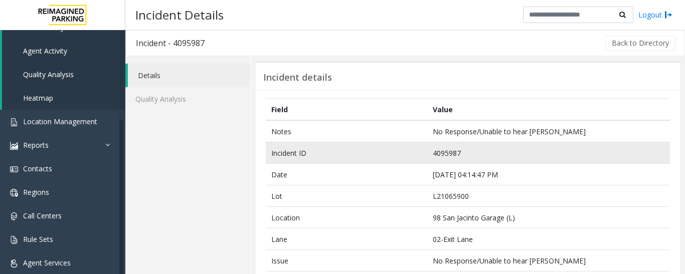
click at [468, 156] on td "4095987" at bounding box center [548, 153] width 243 height 22
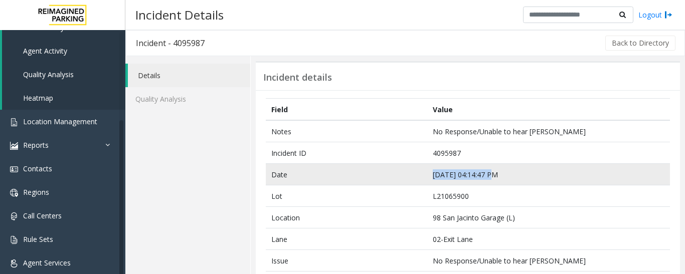
drag, startPoint x: 491, startPoint y: 175, endPoint x: 407, endPoint y: 180, distance: 83.8
click at [407, 180] on tr "Date Oct 8 04:14:47 PM" at bounding box center [468, 175] width 404 height 22
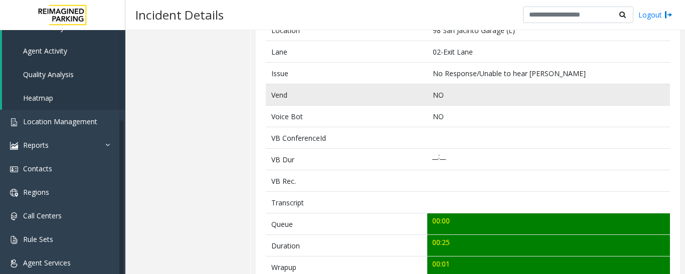
scroll to position [100, 0]
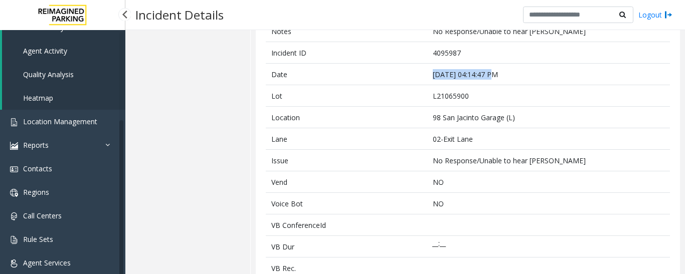
click at [58, 56] on link "Agent Activity" at bounding box center [63, 51] width 123 height 24
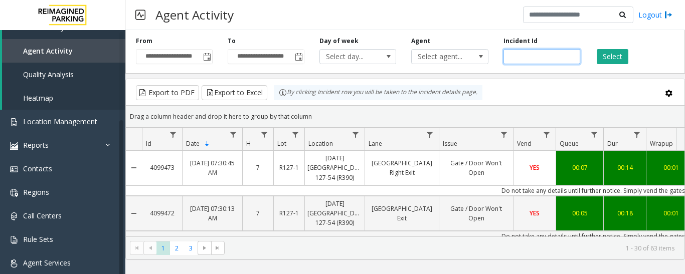
click at [510, 56] on input "number" at bounding box center [541, 56] width 77 height 15
paste input "*******"
type input "*******"
click at [616, 48] on div "Select" at bounding box center [633, 51] width 92 height 28
click at [613, 54] on button "Select" at bounding box center [612, 56] width 32 height 15
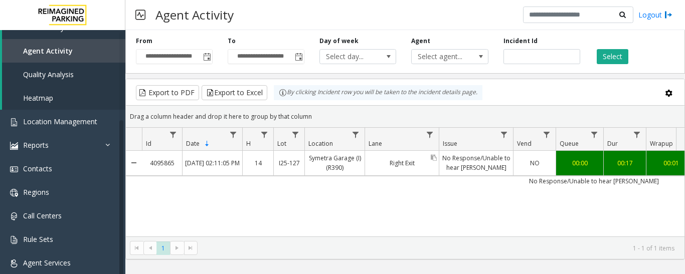
click at [421, 172] on div "Right Exit" at bounding box center [402, 163] width 74 height 24
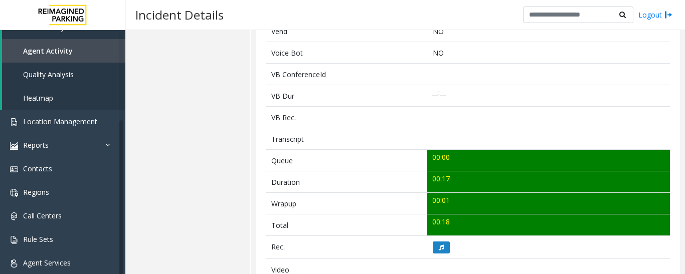
scroll to position [351, 0]
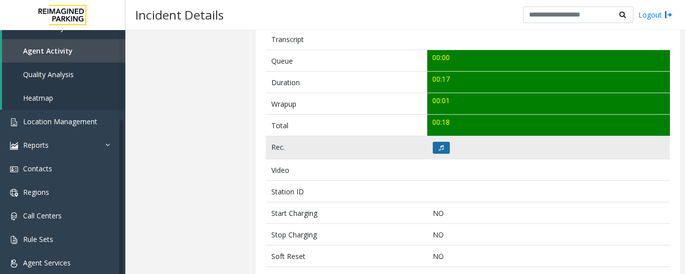
click at [439, 153] on button at bounding box center [441, 148] width 17 height 12
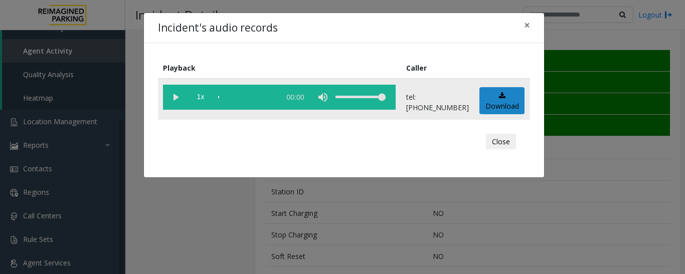
click at [168, 99] on vg-play-pause at bounding box center [175, 97] width 25 height 25
click at [516, 140] on div "Close" at bounding box center [344, 142] width 358 height 30
click at [514, 141] on button "Close" at bounding box center [501, 142] width 30 height 16
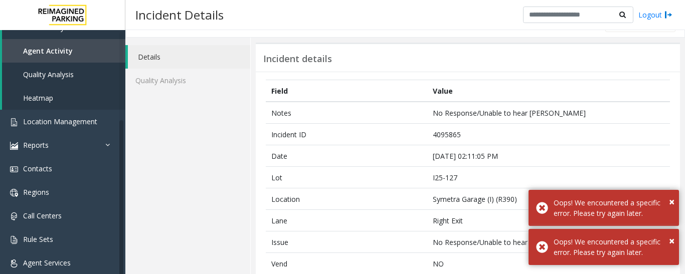
scroll to position [0, 0]
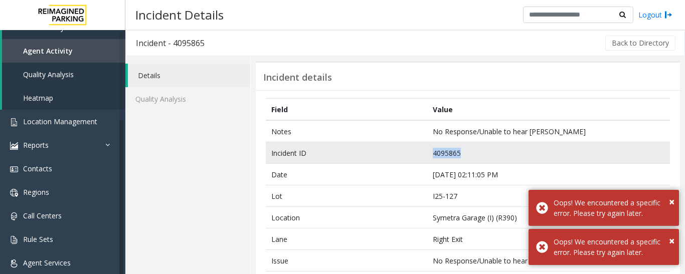
drag, startPoint x: 460, startPoint y: 149, endPoint x: 412, endPoint y: 155, distance: 47.6
click at [412, 155] on tr "Incident ID 4095865" at bounding box center [468, 153] width 404 height 22
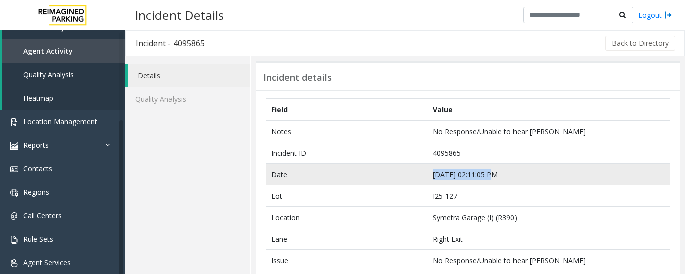
drag, startPoint x: 488, startPoint y: 174, endPoint x: 424, endPoint y: 173, distance: 64.7
click at [424, 173] on tr "Date Oct 8 02:11:05 PM" at bounding box center [468, 175] width 404 height 22
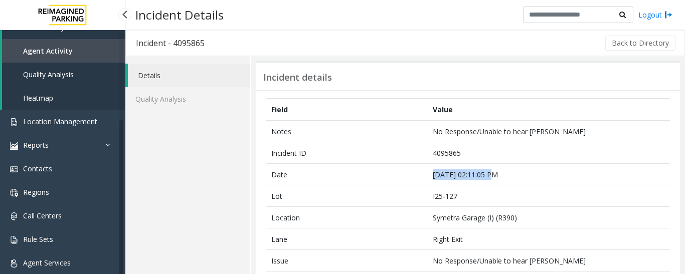
click at [91, 46] on link "Agent Activity" at bounding box center [63, 51] width 123 height 24
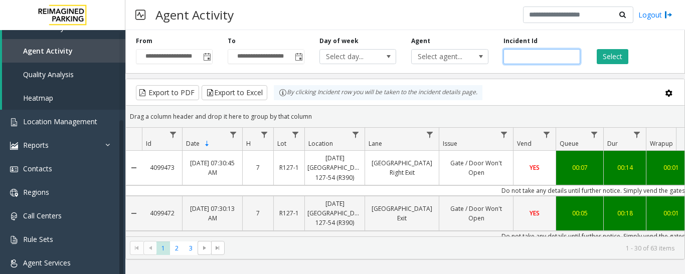
click at [540, 54] on input "number" at bounding box center [541, 56] width 77 height 15
paste input "*******"
type input "*******"
click at [609, 54] on button "Select" at bounding box center [612, 56] width 32 height 15
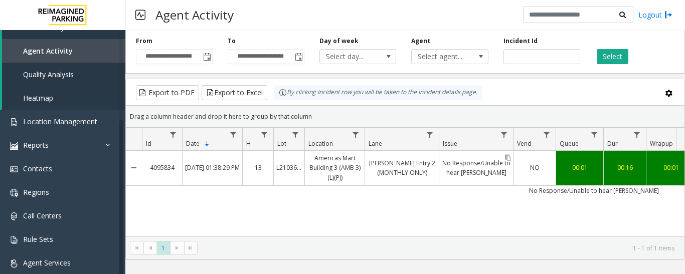
click at [476, 162] on link "No Response/Unable to hear [PERSON_NAME]" at bounding box center [476, 168] width 74 height 24
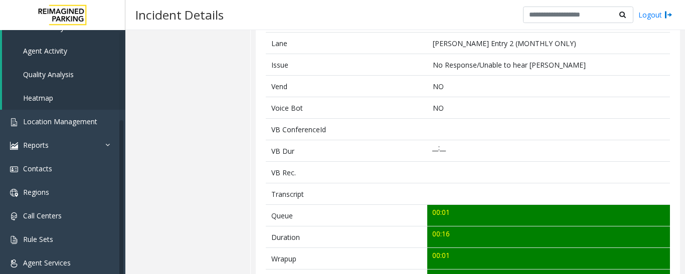
scroll to position [251, 0]
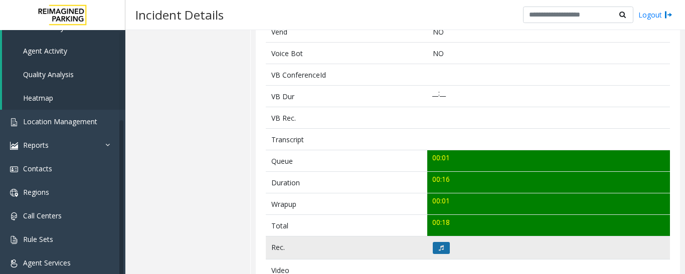
click at [439, 247] on icon at bounding box center [441, 248] width 5 height 6
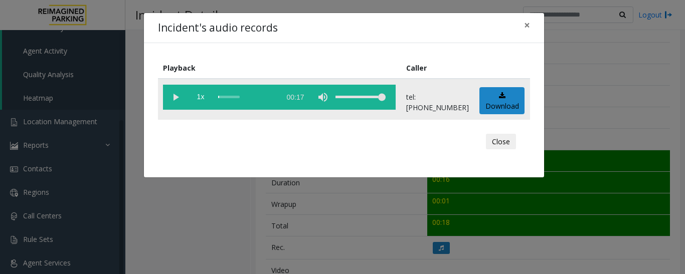
click at [173, 98] on vg-play-pause at bounding box center [175, 97] width 25 height 25
click at [502, 140] on button "Close" at bounding box center [501, 142] width 30 height 16
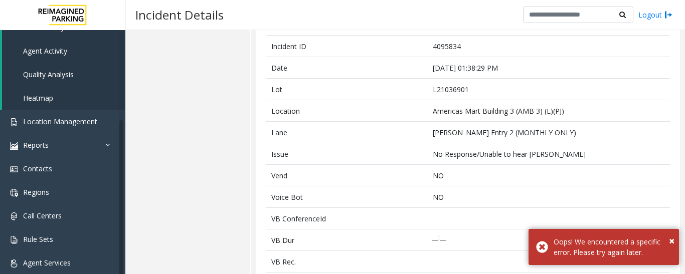
scroll to position [0, 0]
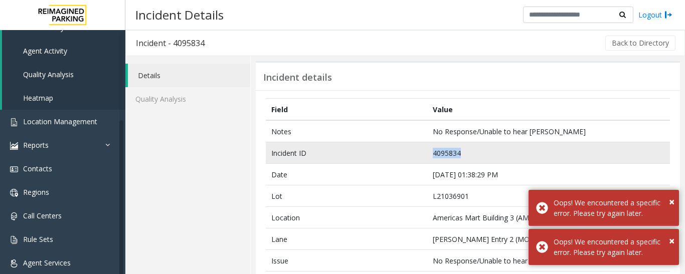
drag, startPoint x: 456, startPoint y: 159, endPoint x: 360, endPoint y: 149, distance: 96.2
click at [360, 149] on tr "Incident ID 4095834" at bounding box center [468, 153] width 404 height 22
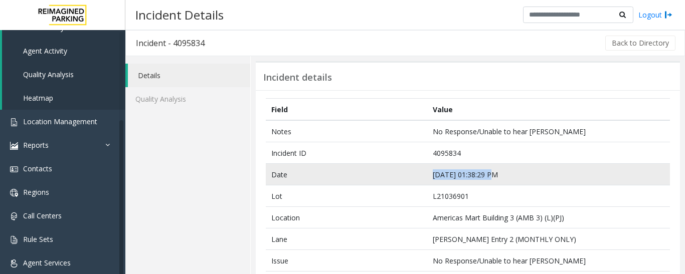
drag, startPoint x: 488, startPoint y: 174, endPoint x: 413, endPoint y: 175, distance: 75.2
click at [413, 175] on tr "Date Oct 8 01:38:29 PM" at bounding box center [468, 175] width 404 height 22
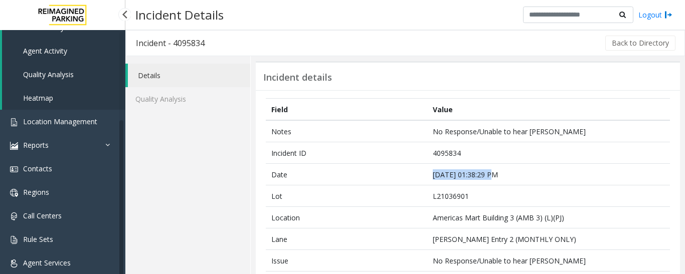
click at [75, 52] on link "Agent Activity" at bounding box center [63, 51] width 123 height 24
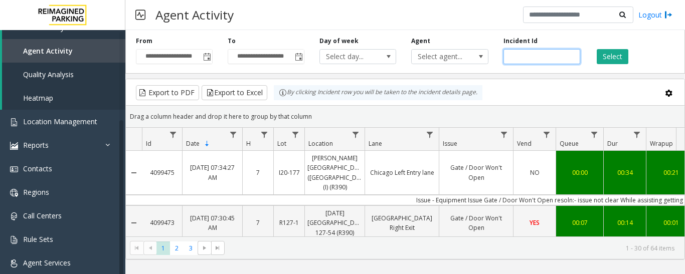
click at [559, 56] on input "number" at bounding box center [541, 56] width 77 height 15
paste input "*******"
type input "*******"
click at [616, 52] on button "Select" at bounding box center [612, 56] width 32 height 15
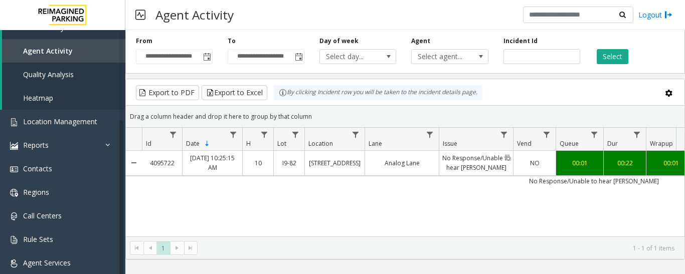
click at [492, 171] on link "No Response/Unable to hear [PERSON_NAME]" at bounding box center [476, 163] width 74 height 24
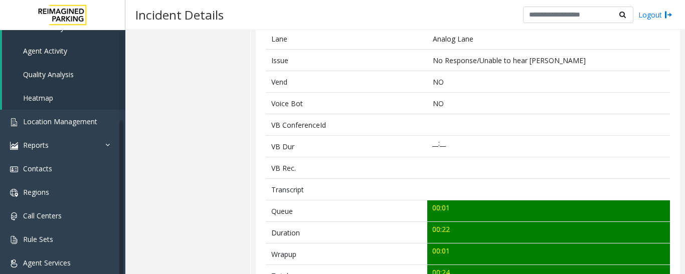
scroll to position [401, 0]
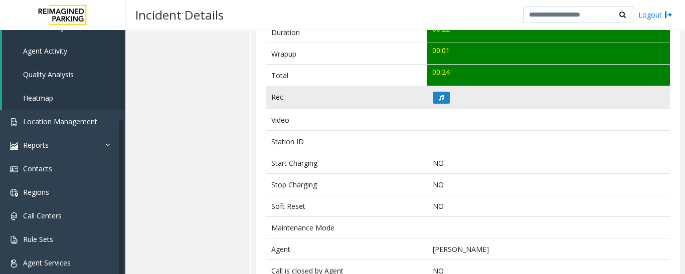
click at [446, 105] on td at bounding box center [548, 97] width 243 height 23
click at [440, 100] on icon at bounding box center [441, 98] width 5 height 6
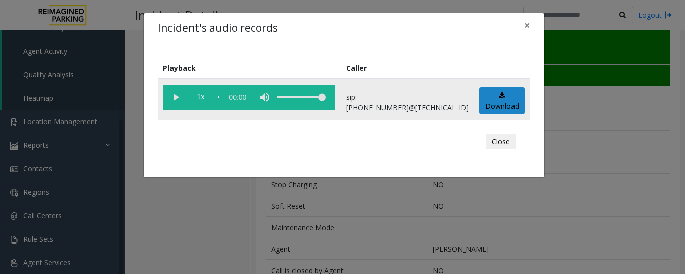
click at [174, 98] on vg-play-pause at bounding box center [175, 97] width 25 height 25
click at [500, 147] on button "Close" at bounding box center [501, 142] width 30 height 16
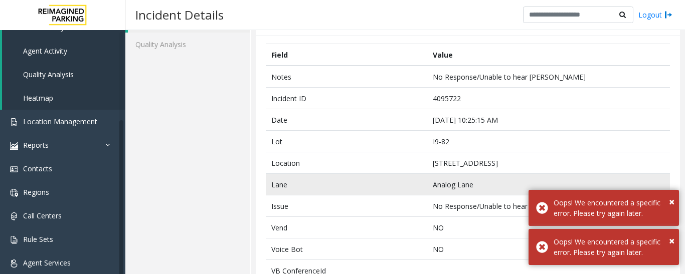
scroll to position [0, 0]
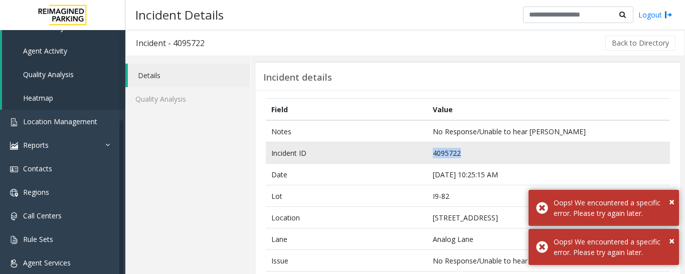
drag, startPoint x: 465, startPoint y: 152, endPoint x: 407, endPoint y: 156, distance: 58.3
click at [407, 156] on tr "Incident ID 4095722" at bounding box center [468, 153] width 404 height 22
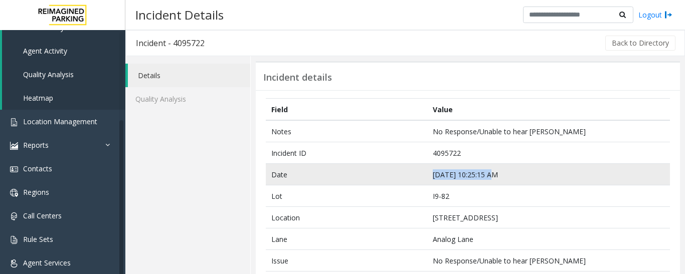
drag, startPoint x: 488, startPoint y: 176, endPoint x: 357, endPoint y: 173, distance: 130.9
click at [357, 173] on tr "Date Oct 8 10:25:15 AM" at bounding box center [468, 175] width 404 height 22
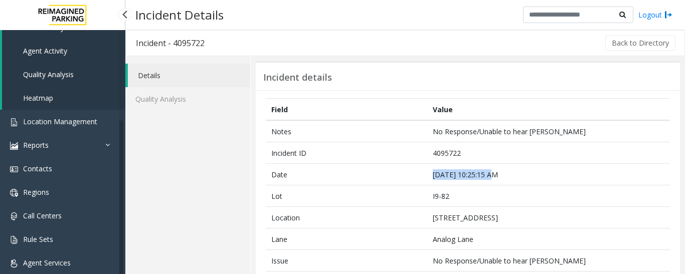
click at [61, 46] on link "Agent Activity" at bounding box center [63, 51] width 123 height 24
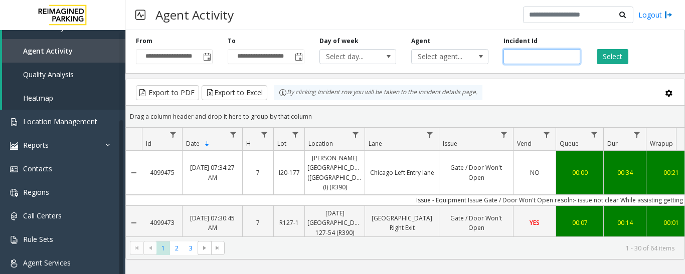
click at [533, 57] on input "number" at bounding box center [541, 56] width 77 height 15
paste input "*******"
type input "*******"
click at [616, 56] on button "Select" at bounding box center [612, 56] width 32 height 15
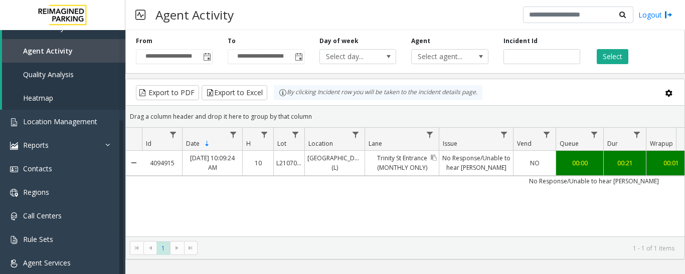
click at [384, 171] on link "Trinity St Entrance (MONTHLY ONLY)" at bounding box center [402, 163] width 74 height 24
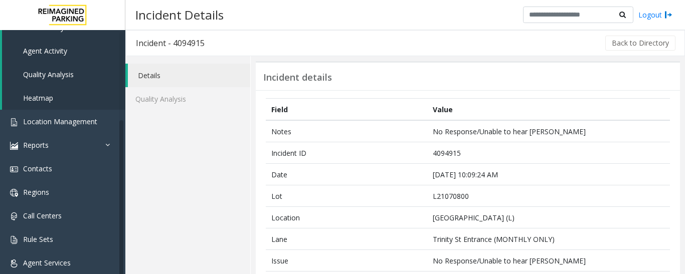
scroll to position [251, 0]
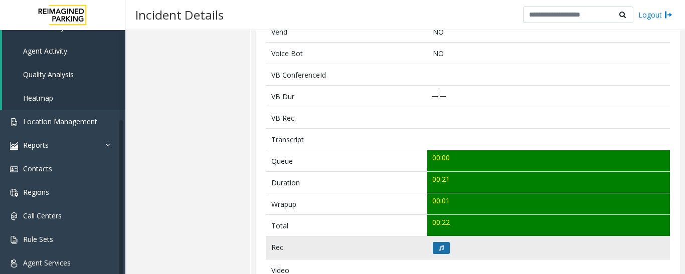
click at [439, 249] on icon at bounding box center [441, 248] width 5 height 6
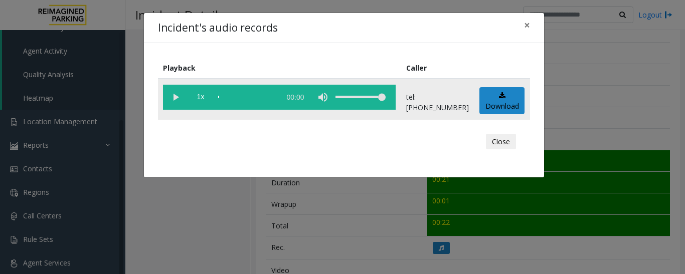
click at [174, 102] on vg-play-pause at bounding box center [175, 97] width 25 height 25
click at [493, 142] on button "Close" at bounding box center [501, 142] width 30 height 16
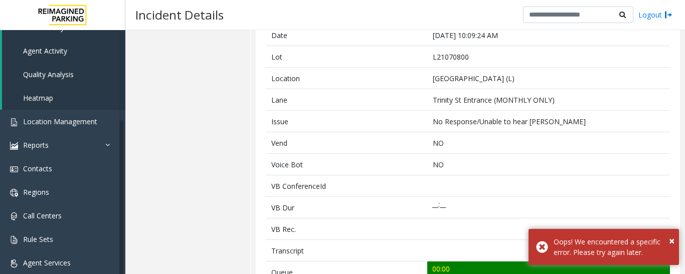
scroll to position [0, 0]
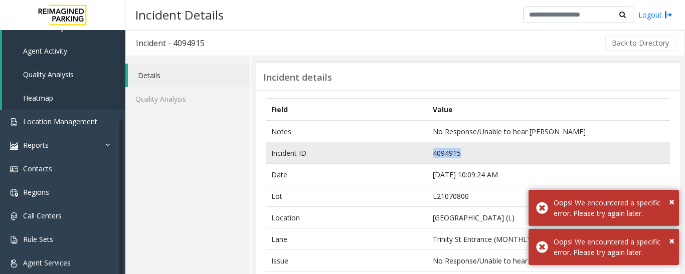
drag, startPoint x: 462, startPoint y: 154, endPoint x: 376, endPoint y: 155, distance: 85.2
click at [376, 155] on tr "Incident ID 4094915" at bounding box center [468, 153] width 404 height 22
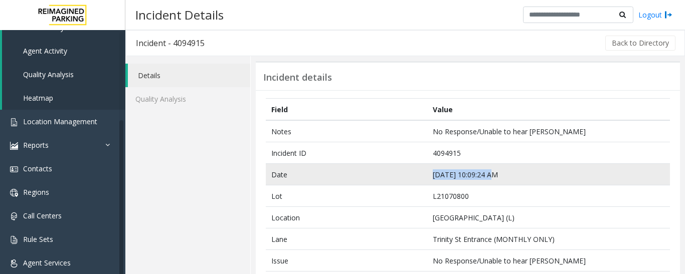
drag, startPoint x: 494, startPoint y: 174, endPoint x: 408, endPoint y: 177, distance: 85.8
click at [408, 177] on tr "Date Oct 7 10:09:24 AM" at bounding box center [468, 175] width 404 height 22
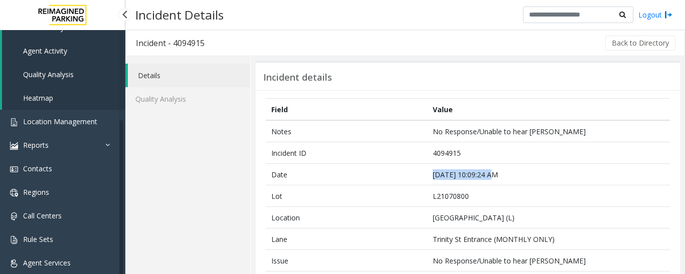
click at [65, 43] on link "Agent Activity" at bounding box center [63, 51] width 123 height 24
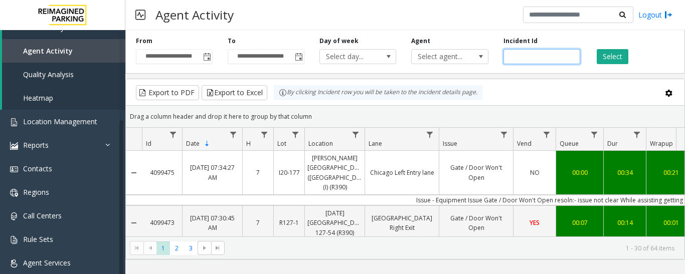
click at [532, 55] on input "number" at bounding box center [541, 56] width 77 height 15
paste input "*******"
type input "*******"
click at [602, 55] on button "Select" at bounding box center [612, 56] width 32 height 15
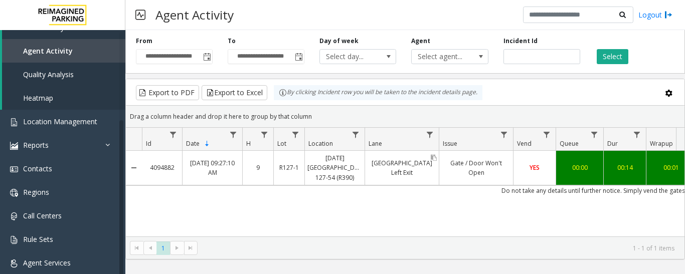
click at [421, 172] on link "34th Street Left Exit" at bounding box center [402, 168] width 74 height 24
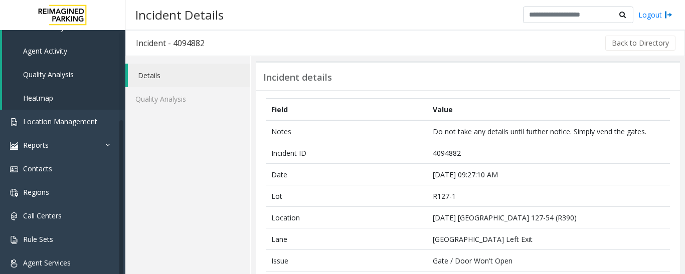
scroll to position [251, 0]
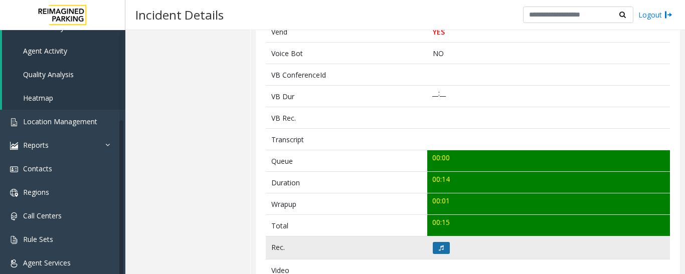
click at [441, 251] on button at bounding box center [441, 248] width 17 height 12
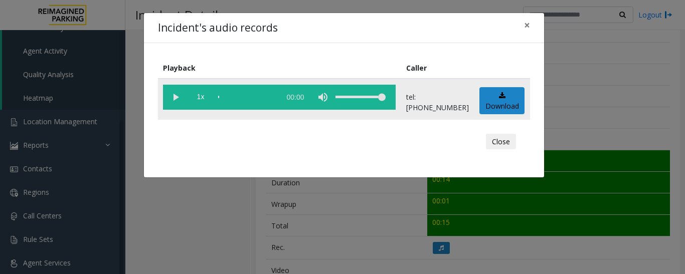
click at [175, 98] on vg-play-pause at bounding box center [175, 97] width 25 height 25
click at [497, 141] on button "Close" at bounding box center [501, 142] width 30 height 16
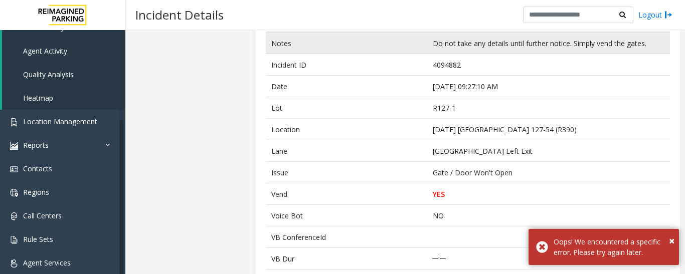
scroll to position [0, 0]
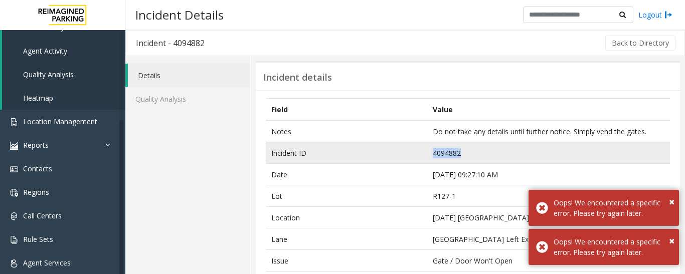
drag, startPoint x: 465, startPoint y: 150, endPoint x: 355, endPoint y: 153, distance: 109.3
click at [355, 153] on tr "Incident ID 4094882" at bounding box center [468, 153] width 404 height 22
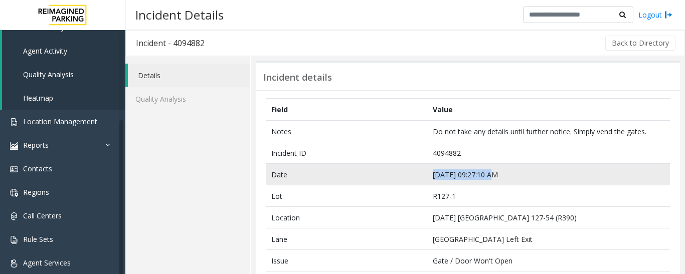
drag, startPoint x: 494, startPoint y: 174, endPoint x: 414, endPoint y: 177, distance: 80.3
click at [414, 177] on tr "Date Oct 7 09:27:10 AM" at bounding box center [468, 175] width 404 height 22
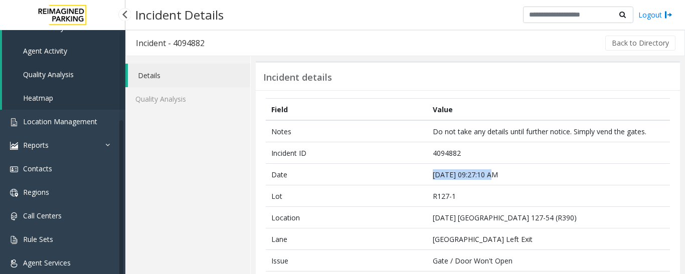
click at [61, 49] on span "Agent Activity" at bounding box center [45, 51] width 44 height 10
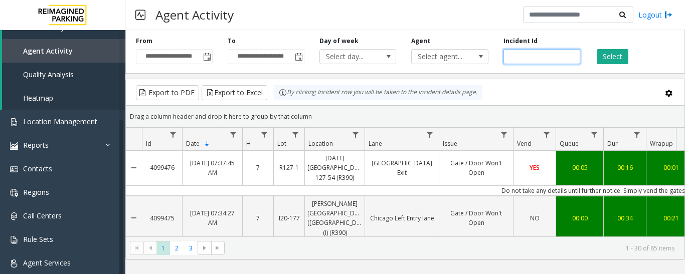
click at [537, 57] on input "number" at bounding box center [541, 56] width 77 height 15
paste input "*******"
type input "*******"
click at [610, 54] on button "Select" at bounding box center [612, 56] width 32 height 15
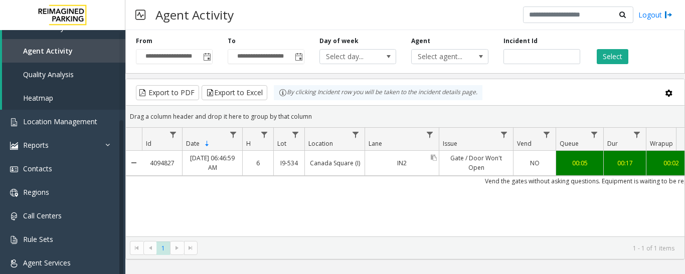
click at [407, 161] on link "IN2" at bounding box center [402, 163] width 74 height 15
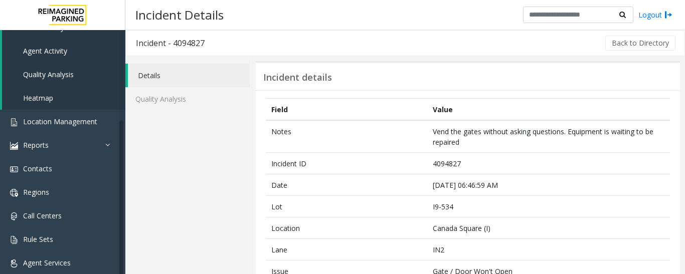
scroll to position [251, 0]
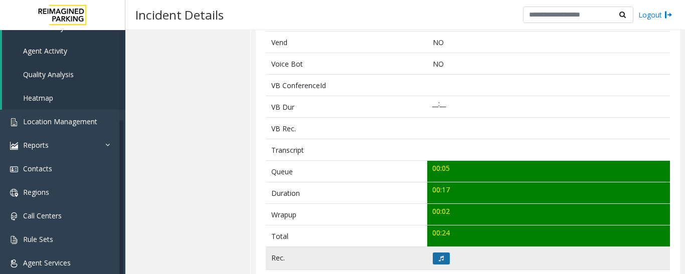
click at [439, 262] on button at bounding box center [441, 259] width 17 height 12
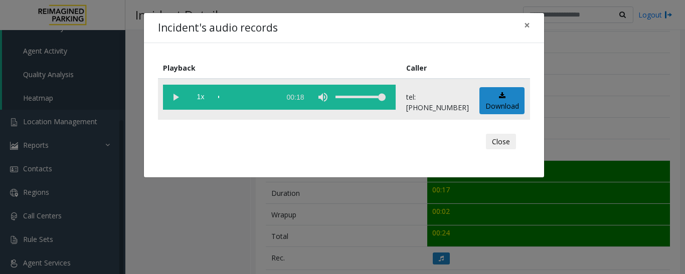
click at [173, 91] on vg-play-pause at bounding box center [175, 97] width 25 height 25
click at [511, 147] on button "Close" at bounding box center [501, 142] width 30 height 16
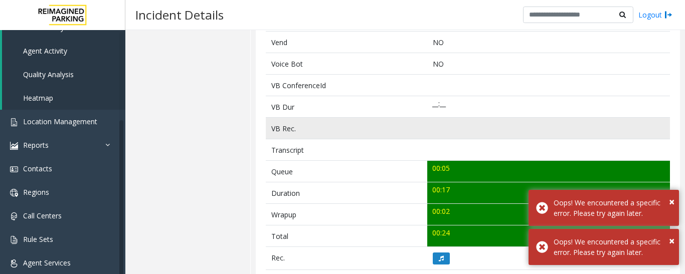
scroll to position [50, 0]
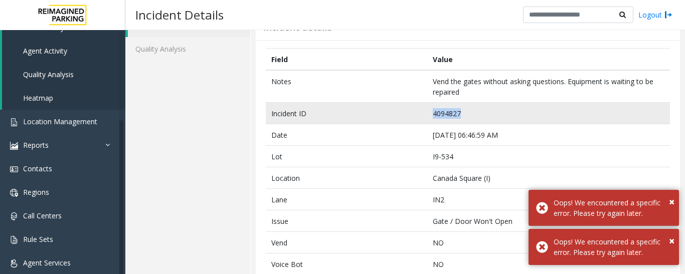
drag, startPoint x: 461, startPoint y: 108, endPoint x: 396, endPoint y: 118, distance: 65.4
click at [396, 118] on tr "Incident ID 4094827" at bounding box center [468, 114] width 404 height 22
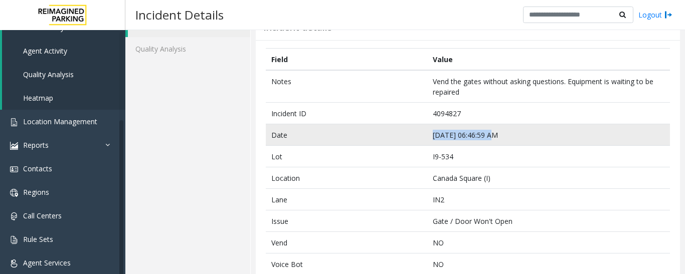
drag, startPoint x: 489, startPoint y: 134, endPoint x: 391, endPoint y: 137, distance: 97.8
click at [391, 137] on tr "Date Oct 7 06:46:59 AM" at bounding box center [468, 135] width 404 height 22
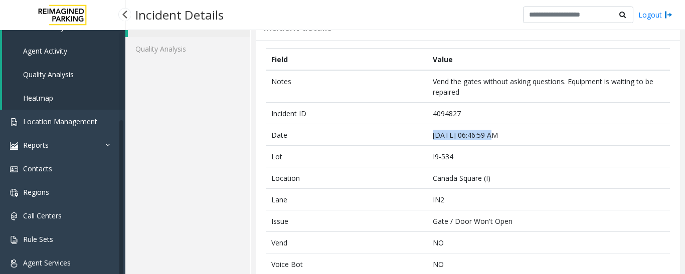
click at [52, 50] on span "Agent Activity" at bounding box center [45, 51] width 44 height 10
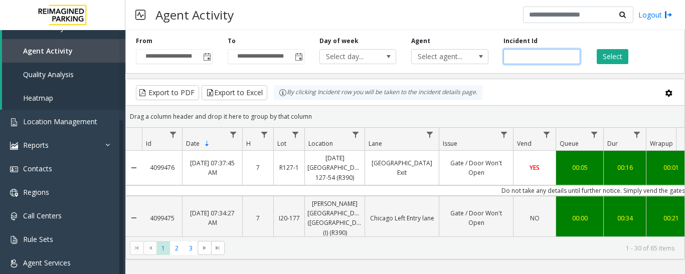
click at [537, 56] on input "number" at bounding box center [541, 56] width 77 height 15
paste input "*******"
type input "*******"
click at [593, 59] on div "Select" at bounding box center [633, 51] width 92 height 28
click at [597, 58] on button "Select" at bounding box center [612, 56] width 32 height 15
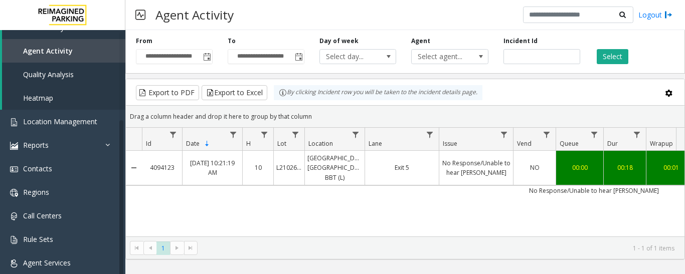
click at [370, 185] on td "No Response/Unable to hear [PERSON_NAME]" at bounding box center [594, 190] width 904 height 10
click at [379, 172] on div "Exit 5" at bounding box center [402, 168] width 74 height 34
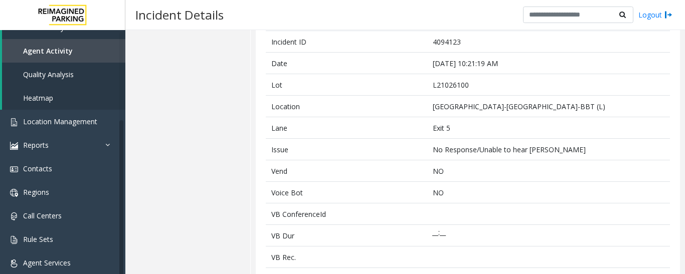
scroll to position [251, 0]
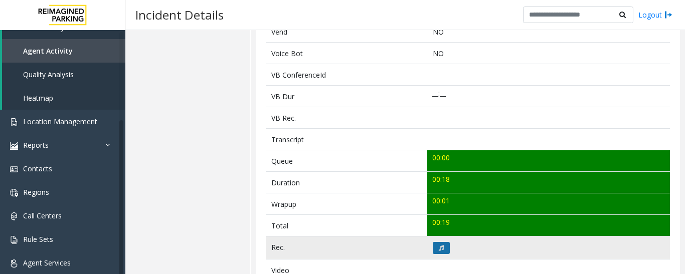
click at [439, 246] on icon at bounding box center [441, 248] width 5 height 6
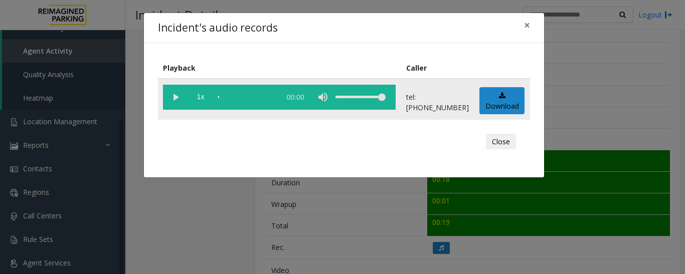
click at [167, 95] on vg-play-pause at bounding box center [175, 97] width 25 height 25
click at [499, 142] on button "Close" at bounding box center [501, 142] width 30 height 16
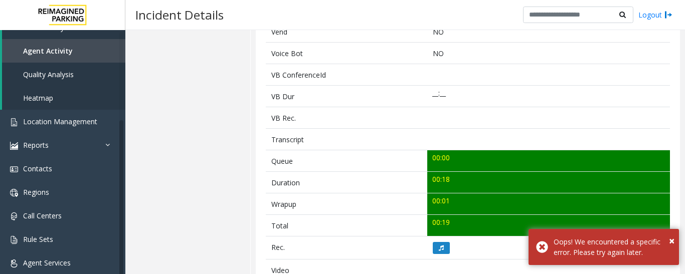
scroll to position [0, 0]
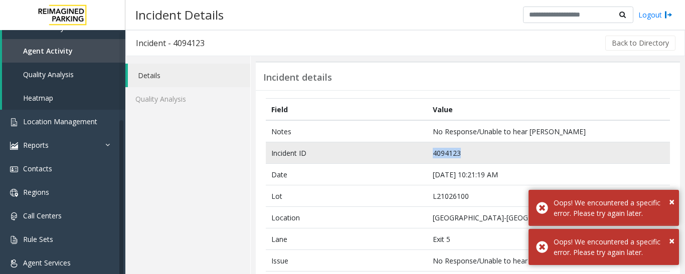
drag, startPoint x: 458, startPoint y: 153, endPoint x: 384, endPoint y: 159, distance: 73.5
click at [384, 159] on tr "Incident ID 4094123" at bounding box center [468, 153] width 404 height 22
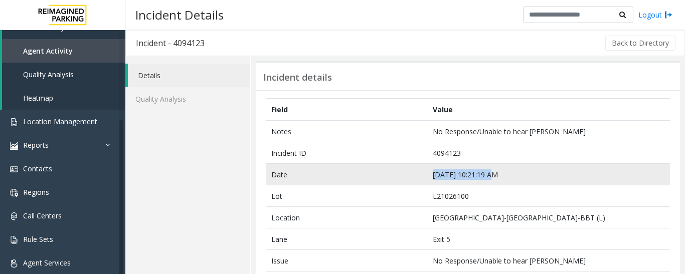
drag, startPoint x: 492, startPoint y: 172, endPoint x: 432, endPoint y: 181, distance: 60.8
click at [432, 181] on td "[DATE] 10:21:19 AM" at bounding box center [548, 175] width 243 height 22
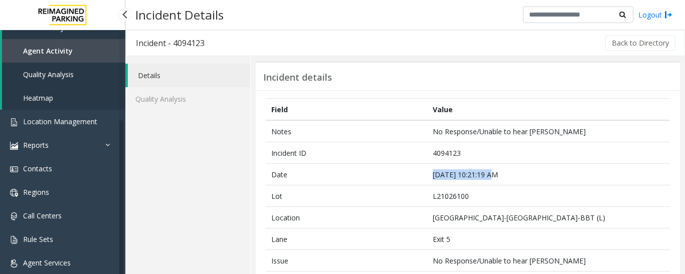
click at [70, 52] on link "Agent Activity" at bounding box center [63, 51] width 123 height 24
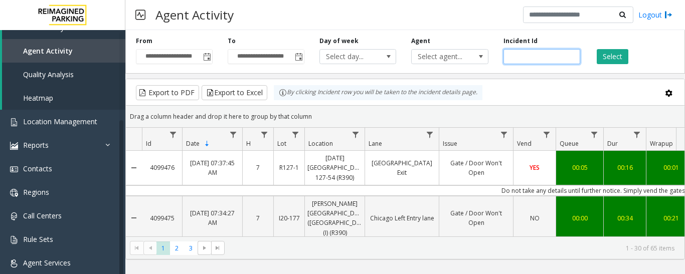
click at [534, 57] on input "number" at bounding box center [541, 56] width 77 height 15
paste input "*******"
type input "*******"
click at [614, 60] on button "Select" at bounding box center [612, 56] width 32 height 15
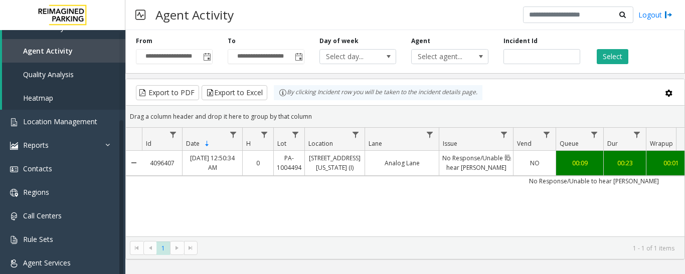
click at [448, 162] on link "No Response/Unable to hear [PERSON_NAME]" at bounding box center [476, 163] width 74 height 24
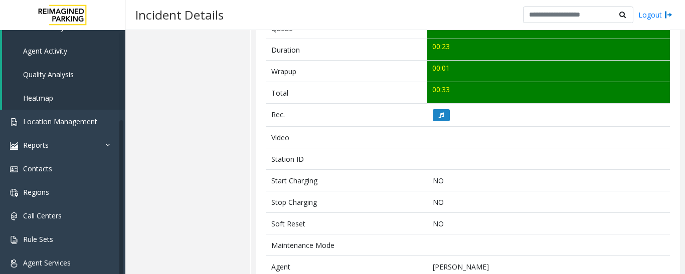
scroll to position [451, 0]
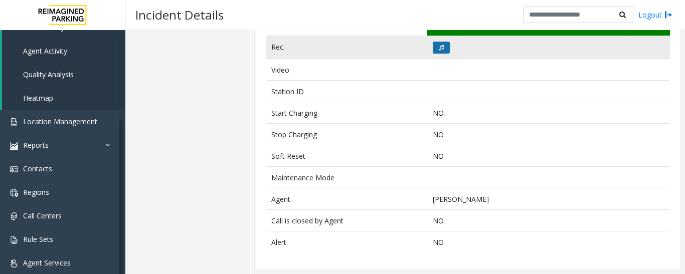
click at [440, 53] on button at bounding box center [441, 48] width 17 height 12
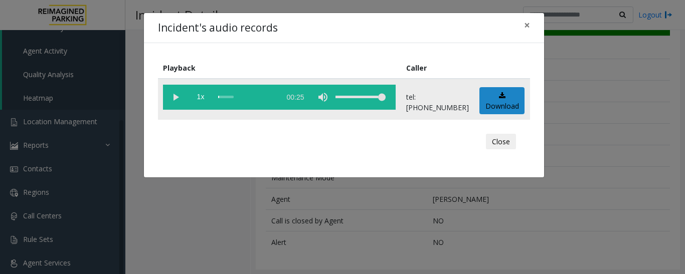
click at [179, 98] on vg-play-pause at bounding box center [175, 97] width 25 height 25
click at [488, 138] on button "Close" at bounding box center [501, 142] width 30 height 16
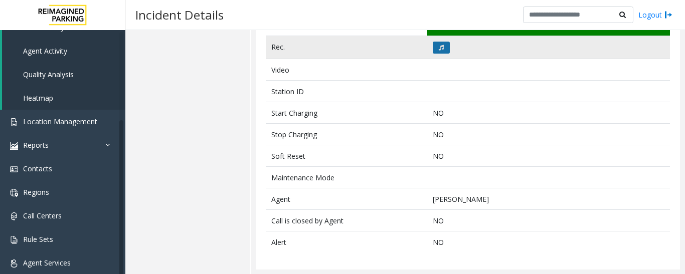
click at [445, 52] on button at bounding box center [441, 48] width 17 height 12
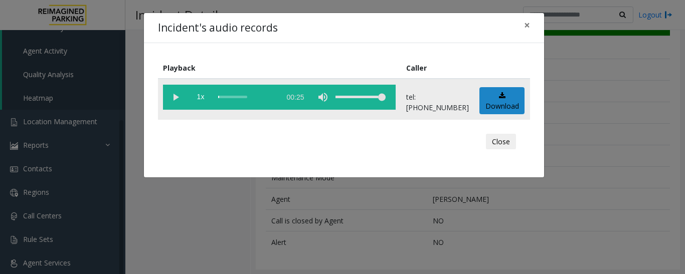
click at [177, 93] on vg-play-pause at bounding box center [175, 97] width 25 height 25
click at [240, 96] on div "scrub bar" at bounding box center [246, 97] width 57 height 25
click at [502, 143] on button "Close" at bounding box center [501, 142] width 30 height 16
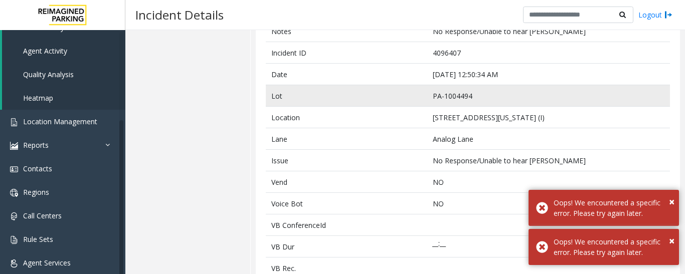
scroll to position [0, 0]
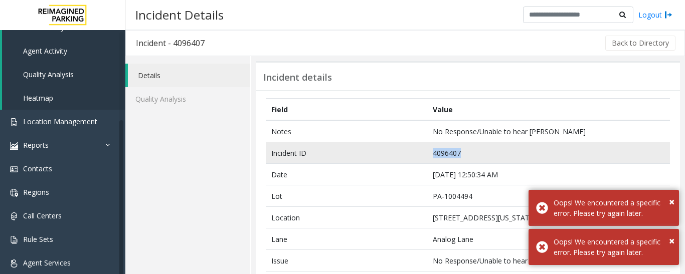
drag, startPoint x: 458, startPoint y: 153, endPoint x: 409, endPoint y: 153, distance: 48.1
click at [409, 153] on tr "Incident ID 4096407" at bounding box center [468, 153] width 404 height 22
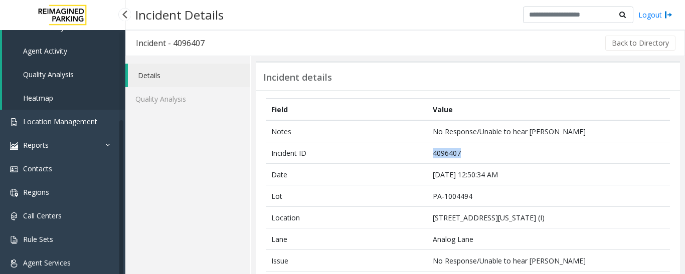
click at [53, 46] on span "Agent Activity" at bounding box center [45, 51] width 44 height 10
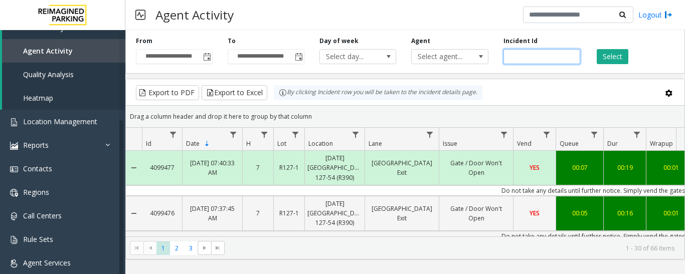
click at [551, 53] on input "number" at bounding box center [541, 56] width 77 height 15
paste input "*******"
type input "*******"
click at [615, 53] on button "Select" at bounding box center [612, 56] width 32 height 15
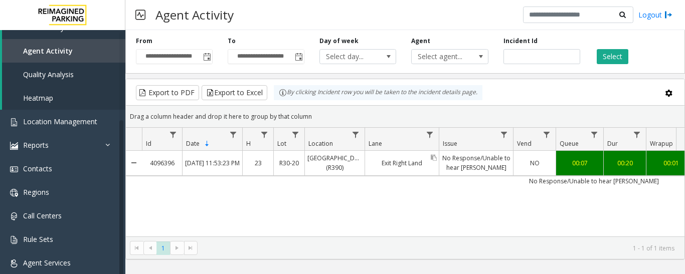
click at [406, 172] on div "Exit Right Land" at bounding box center [402, 163] width 74 height 24
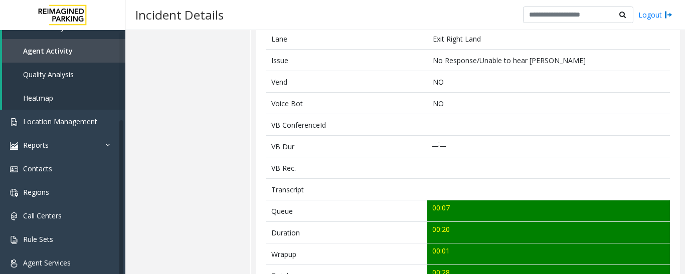
scroll to position [351, 0]
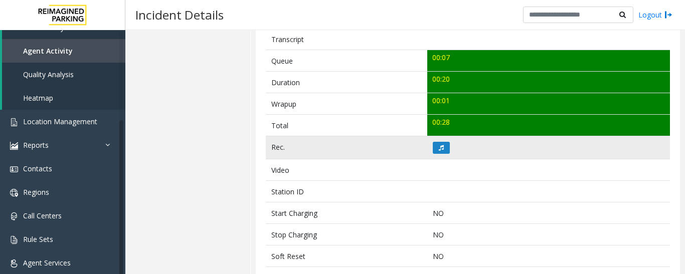
click at [444, 154] on td at bounding box center [548, 147] width 243 height 23
click at [439, 149] on icon at bounding box center [441, 148] width 5 height 6
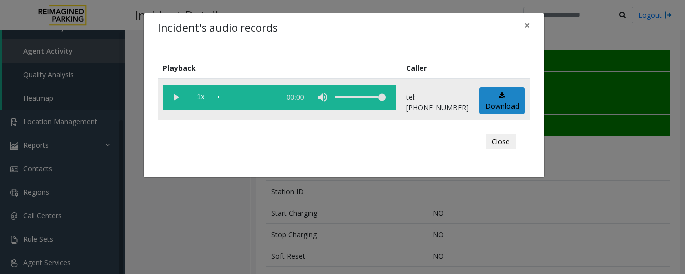
click at [177, 95] on vg-play-pause at bounding box center [175, 97] width 25 height 25
click at [511, 146] on button "Close" at bounding box center [501, 142] width 30 height 16
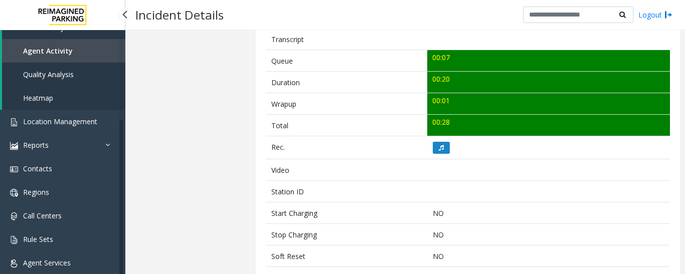
click at [100, 56] on link "Agent Activity" at bounding box center [63, 51] width 123 height 24
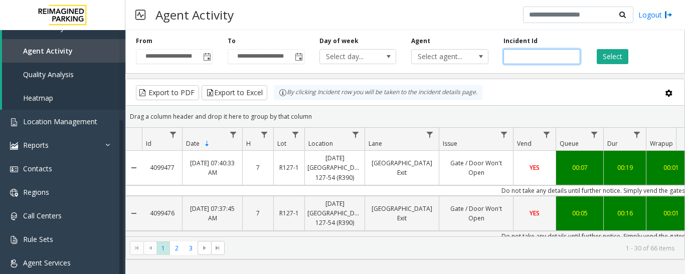
click at [548, 55] on input "number" at bounding box center [541, 56] width 77 height 15
paste input "*******"
type input "*******"
click at [616, 58] on button "Select" at bounding box center [612, 56] width 32 height 15
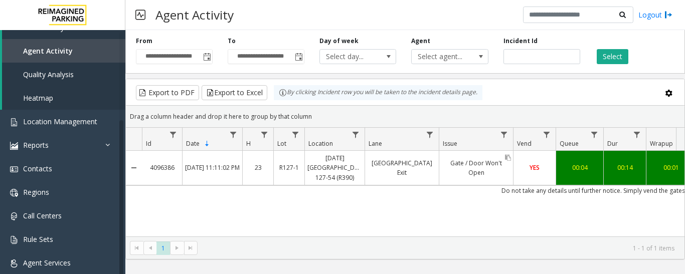
click at [441, 171] on link "Gate / Door Won't Open" at bounding box center [476, 168] width 74 height 24
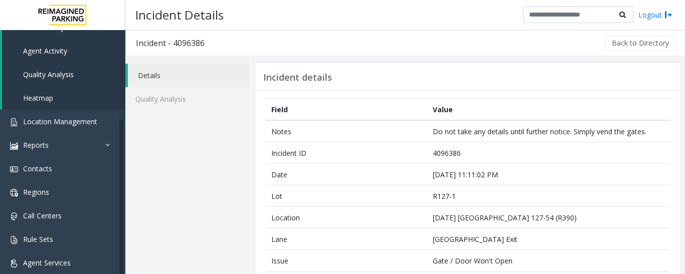
scroll to position [44, 0]
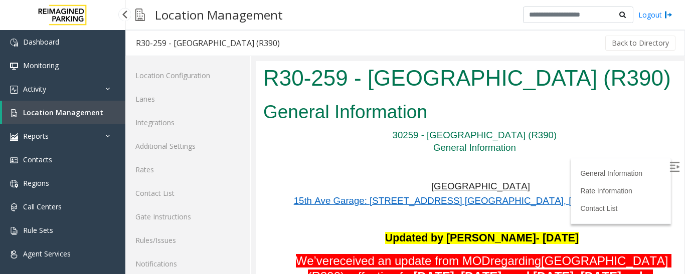
click at [27, 110] on span "Location Management" at bounding box center [63, 113] width 80 height 10
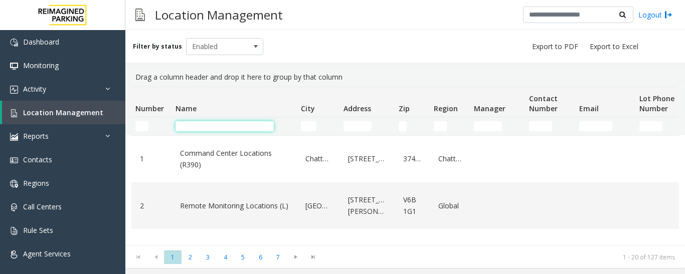
click at [194, 126] on input "Name Filter" at bounding box center [224, 126] width 98 height 10
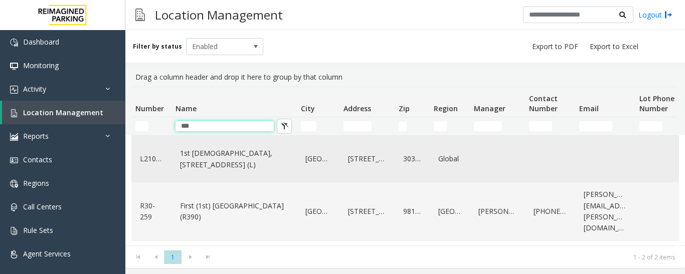
type input "***"
click at [207, 156] on link "1st [DEMOGRAPHIC_DATA], [STREET_ADDRESS] (L)" at bounding box center [233, 159] width 113 height 28
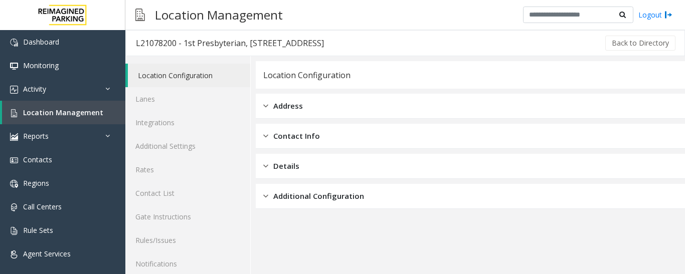
scroll to position [56, 0]
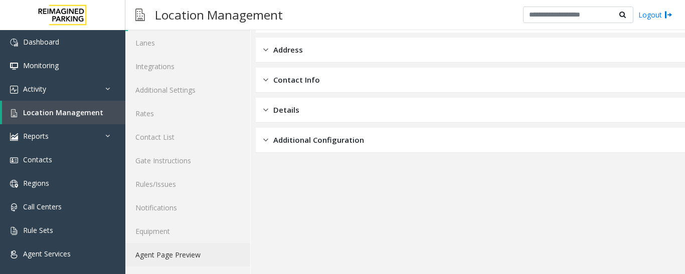
click at [199, 246] on link "Agent Page Preview" at bounding box center [187, 255] width 125 height 24
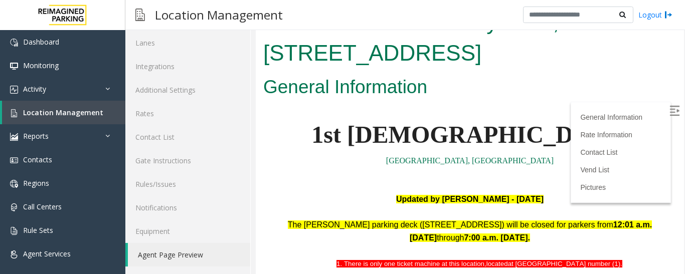
click at [669, 113] on img at bounding box center [674, 111] width 10 height 10
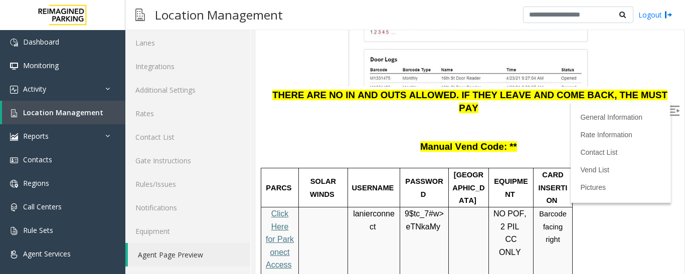
scroll to position [1453, 0]
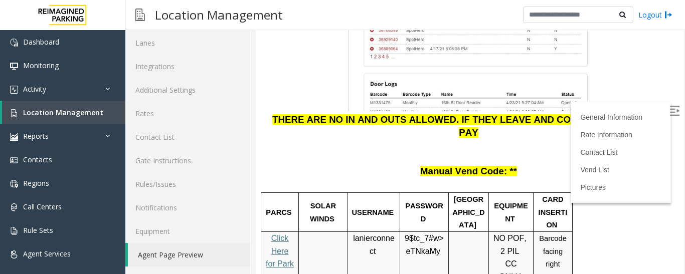
click at [372, 234] on span "lanierconnect" at bounding box center [374, 245] width 42 height 22
copy p "lanierconnect"
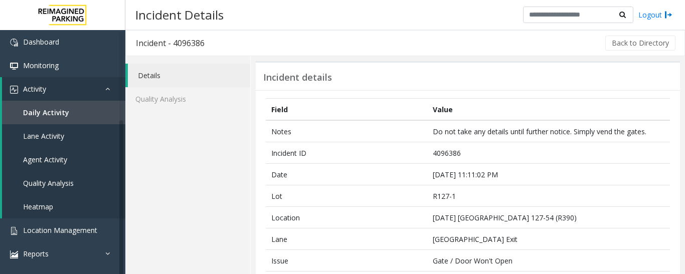
scroll to position [251, 0]
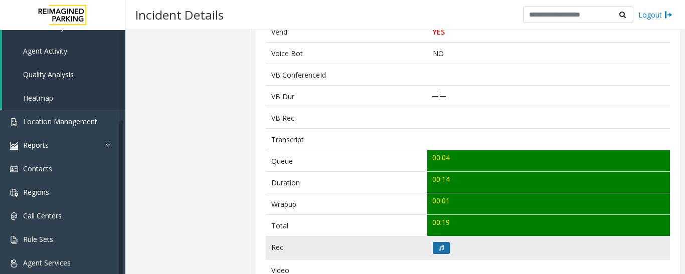
click at [440, 248] on icon at bounding box center [441, 248] width 5 height 6
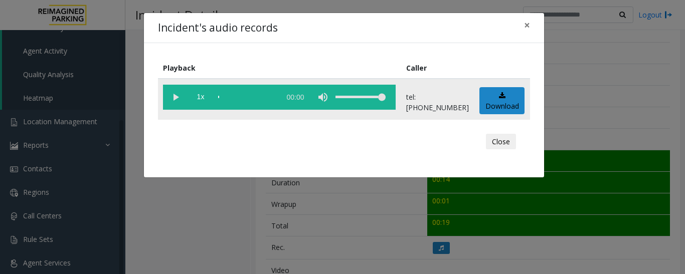
click at [180, 105] on vg-play-pause at bounding box center [175, 97] width 25 height 25
click at [498, 143] on button "Close" at bounding box center [501, 142] width 30 height 16
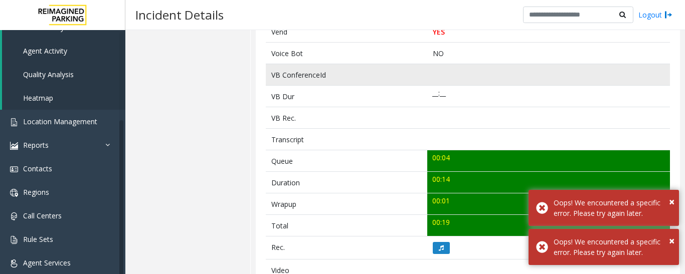
scroll to position [50, 0]
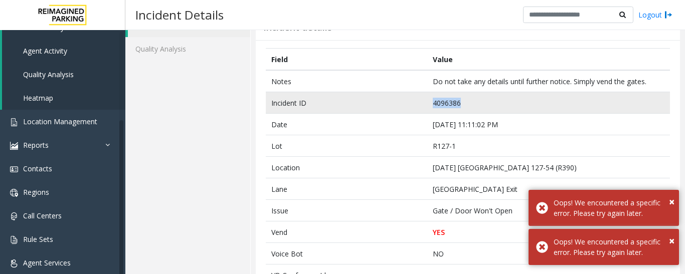
drag, startPoint x: 469, startPoint y: 104, endPoint x: 428, endPoint y: 106, distance: 40.6
click at [428, 106] on td "4096386" at bounding box center [548, 103] width 243 height 22
copy td "4096386"
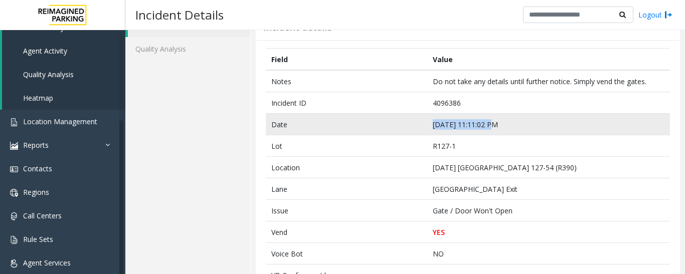
drag, startPoint x: 490, startPoint y: 124, endPoint x: 422, endPoint y: 130, distance: 68.5
click at [422, 130] on tr "Date [DATE] 11:11:02 PM" at bounding box center [468, 125] width 404 height 22
copy tr "[DATE] 11:11:02 PM"
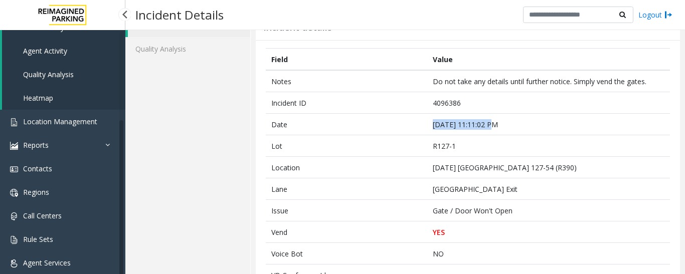
click at [68, 51] on link "Agent Activity" at bounding box center [63, 51] width 123 height 24
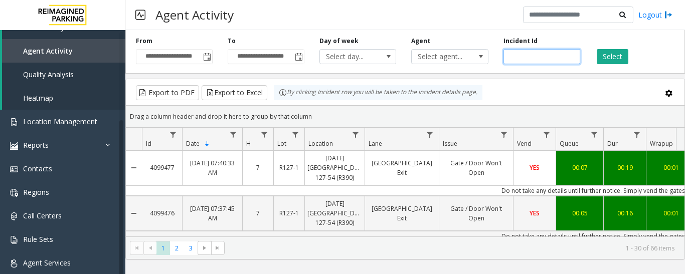
click at [535, 56] on input "number" at bounding box center [541, 56] width 77 height 15
paste input "*******"
type input "*******"
click at [632, 56] on div "Select" at bounding box center [633, 51] width 92 height 28
click at [620, 56] on button "Select" at bounding box center [612, 56] width 32 height 15
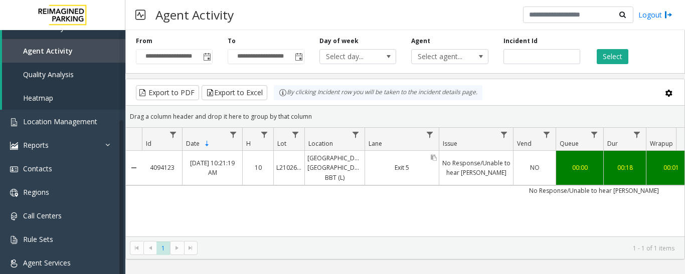
click at [398, 173] on div "Exit 5" at bounding box center [402, 168] width 74 height 34
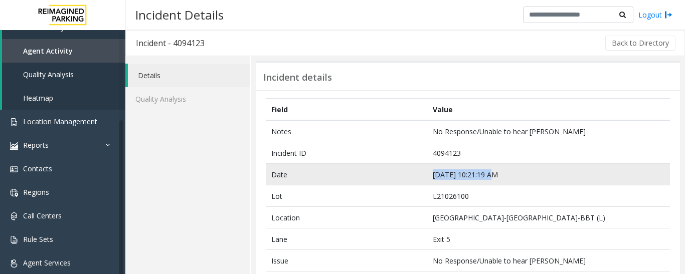
drag, startPoint x: 490, startPoint y: 171, endPoint x: 431, endPoint y: 176, distance: 59.3
click at [431, 176] on td "[DATE] 10:21:19 AM" at bounding box center [548, 175] width 243 height 22
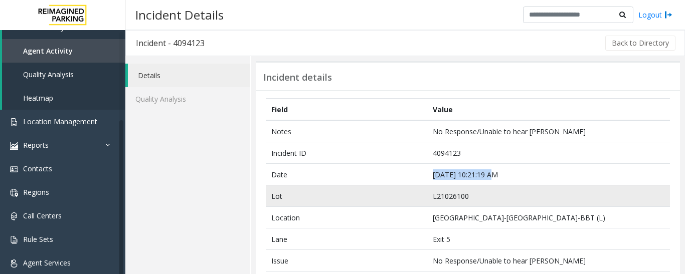
copy td "[DATE] 10:21:19 AM"
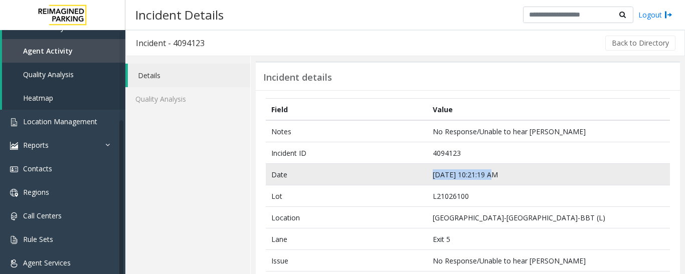
click at [539, 181] on td "[DATE] 10:21:19 AM" at bounding box center [548, 175] width 243 height 22
drag, startPoint x: 487, startPoint y: 176, endPoint x: 404, endPoint y: 181, distance: 83.3
click at [404, 181] on tr "Date [DATE] 10:21:19 AM" at bounding box center [468, 175] width 404 height 22
copy tr "[DATE] 10:21:19 AM"
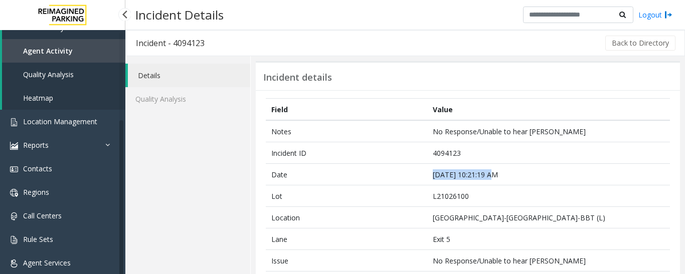
click at [52, 52] on span "Agent Activity" at bounding box center [48, 51] width 50 height 10
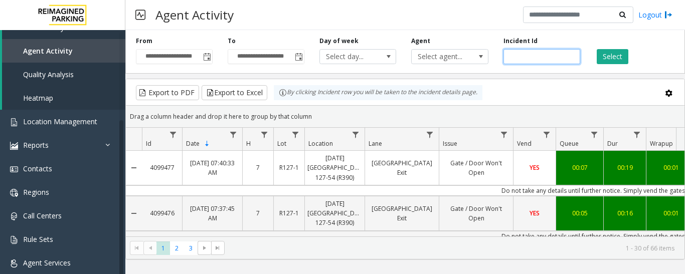
click at [517, 54] on input "number" at bounding box center [541, 56] width 77 height 15
paste input "*******"
type input "*******"
click at [616, 53] on button "Select" at bounding box center [612, 56] width 32 height 15
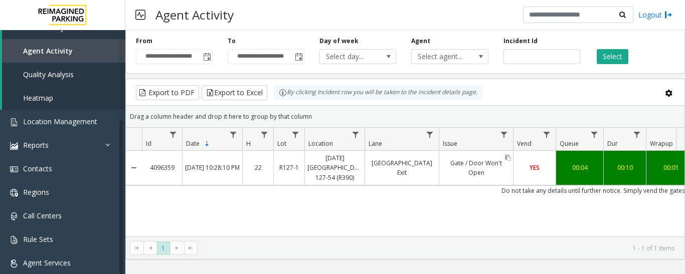
click at [458, 169] on link "Gate / Door Won't Open" at bounding box center [476, 168] width 74 height 24
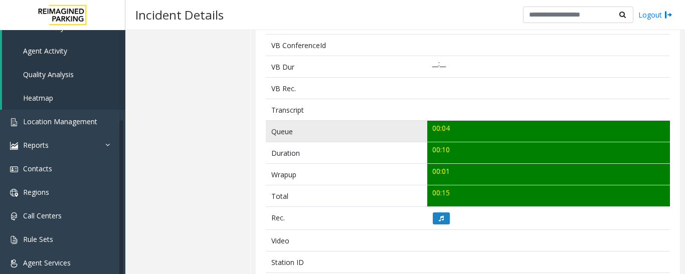
scroll to position [401, 0]
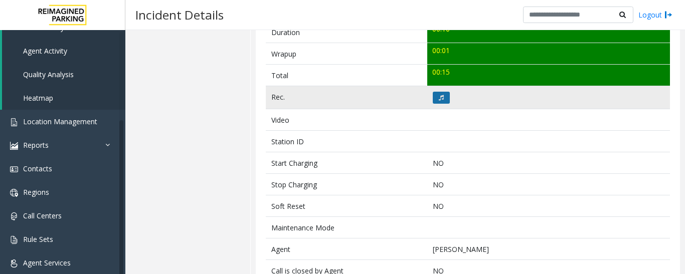
click at [441, 100] on button at bounding box center [441, 98] width 17 height 12
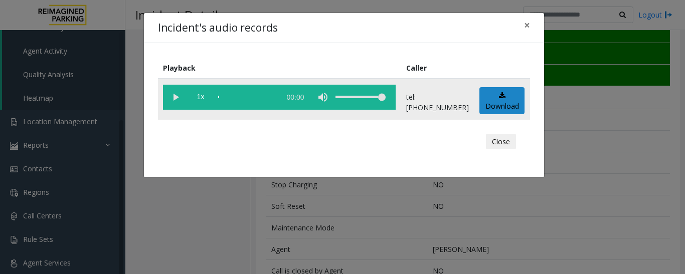
click at [170, 102] on vg-play-pause at bounding box center [175, 97] width 25 height 25
click at [494, 132] on div "Close" at bounding box center [344, 142] width 358 height 30
click at [495, 139] on button "Close" at bounding box center [501, 142] width 30 height 16
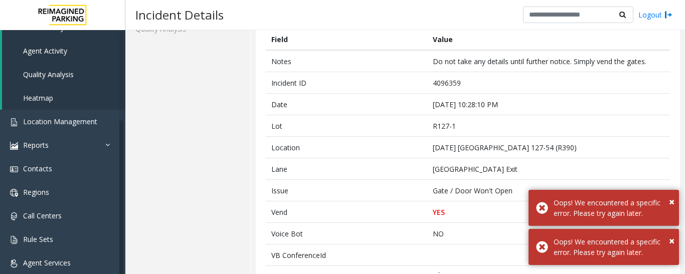
scroll to position [50, 0]
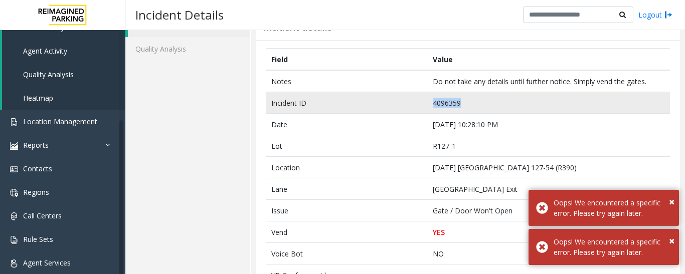
drag, startPoint x: 461, startPoint y: 100, endPoint x: 416, endPoint y: 107, distance: 45.7
click at [416, 107] on tr "Incident ID 4096359" at bounding box center [468, 103] width 404 height 22
copy tr "4096359"
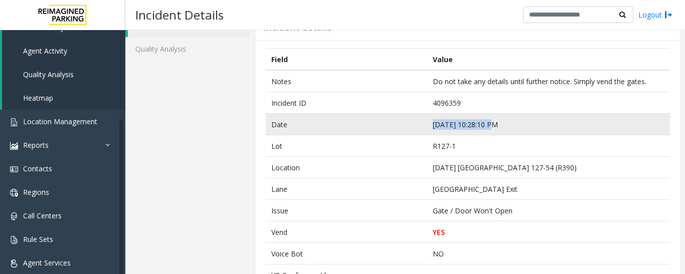
drag, startPoint x: 487, startPoint y: 123, endPoint x: 410, endPoint y: 127, distance: 76.8
click at [410, 127] on tr "Date [DATE] 10:28:10 PM" at bounding box center [468, 125] width 404 height 22
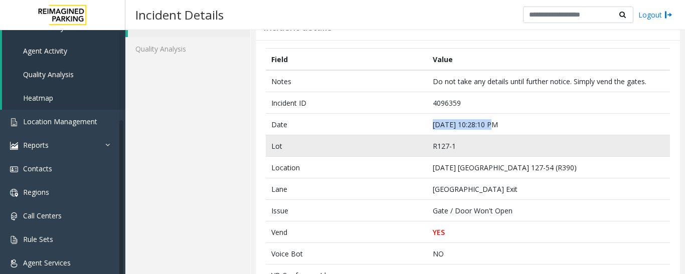
copy tr "[DATE] 10:28:10 PM"
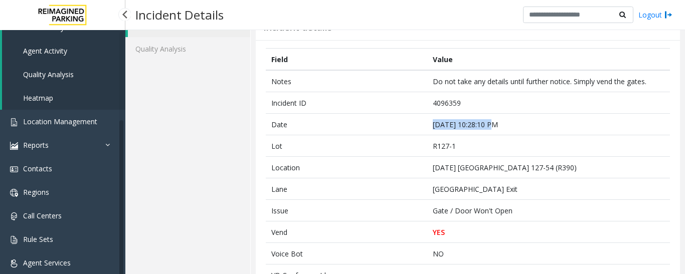
click at [60, 62] on link "Agent Activity" at bounding box center [63, 51] width 123 height 24
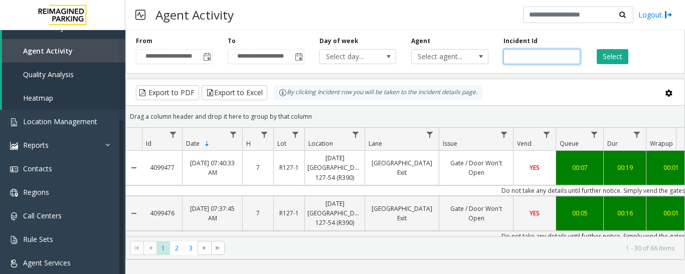
click at [554, 58] on input "number" at bounding box center [541, 56] width 77 height 15
paste input "*******"
type input "*******"
click at [608, 56] on button "Select" at bounding box center [612, 56] width 32 height 15
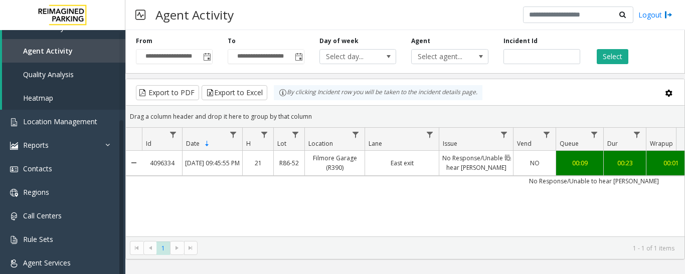
click at [462, 159] on link "No Response/Unable to hear [PERSON_NAME]" at bounding box center [476, 163] width 74 height 24
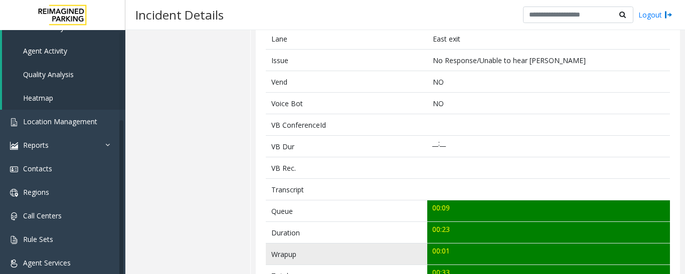
scroll to position [351, 0]
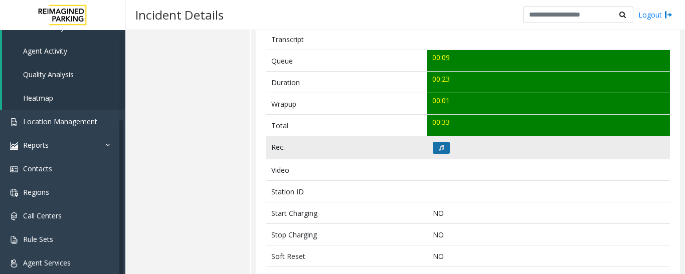
click at [438, 142] on button at bounding box center [441, 148] width 17 height 12
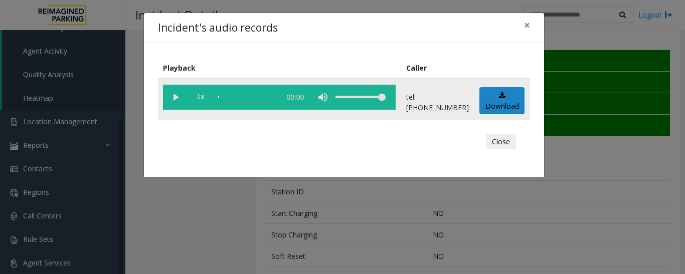
click at [178, 92] on vg-play-pause at bounding box center [175, 97] width 25 height 25
click at [498, 138] on button "Close" at bounding box center [501, 142] width 30 height 16
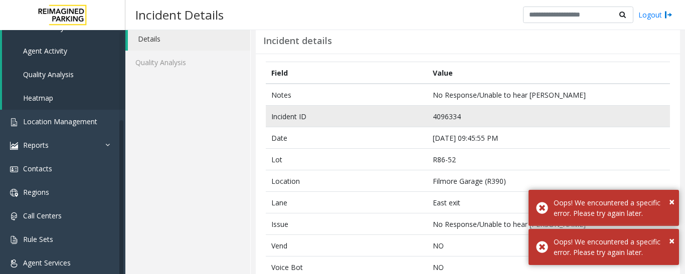
scroll to position [0, 0]
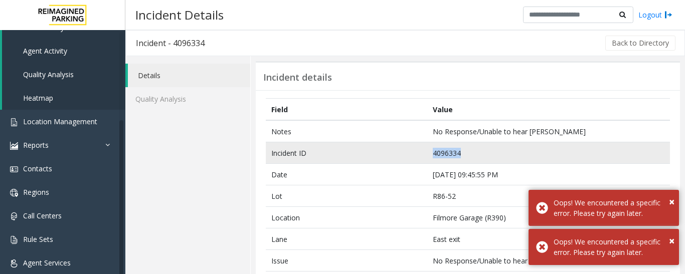
drag, startPoint x: 462, startPoint y: 154, endPoint x: 391, endPoint y: 149, distance: 71.3
click at [391, 149] on tr "Incident ID 4096334" at bounding box center [468, 153] width 404 height 22
copy tr "4096334"
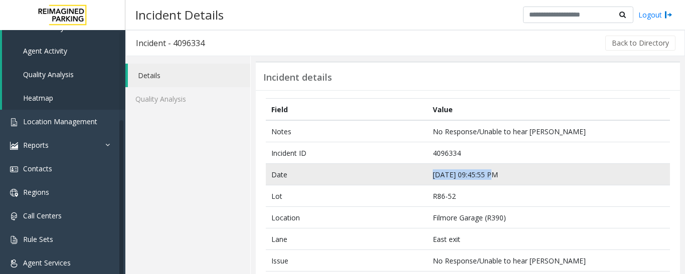
drag, startPoint x: 491, startPoint y: 171, endPoint x: 404, endPoint y: 174, distance: 86.3
click at [404, 174] on tr "Date [DATE] 09:45:55 PM" at bounding box center [468, 175] width 404 height 22
copy tr "[DATE] 09:45:55 PM"
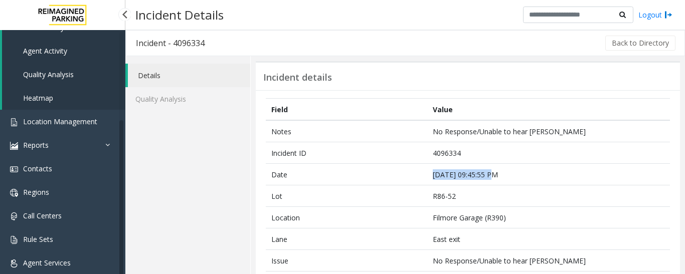
click at [63, 55] on span "Agent Activity" at bounding box center [45, 51] width 44 height 10
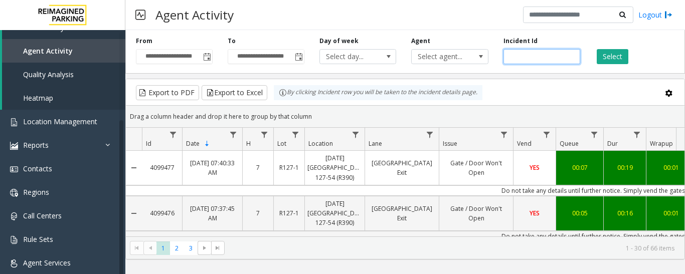
click at [530, 60] on input "number" at bounding box center [541, 56] width 77 height 15
paste input "*******"
type input "*******"
click at [617, 52] on button "Select" at bounding box center [612, 56] width 32 height 15
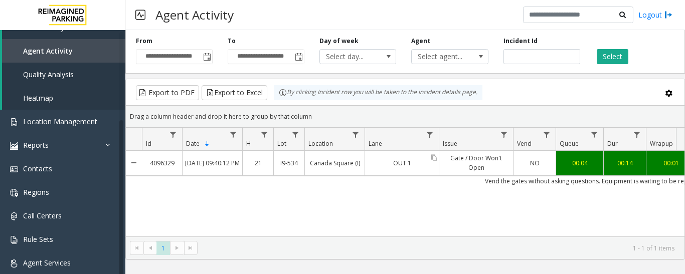
click at [420, 164] on link "OUT 1" at bounding box center [402, 163] width 74 height 15
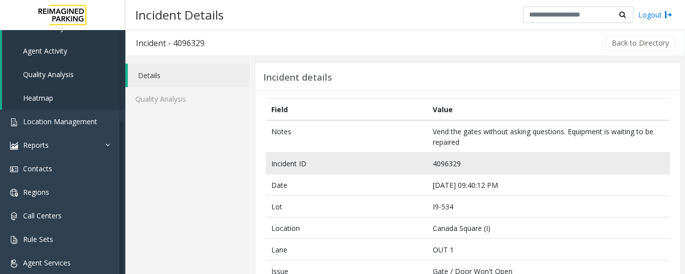
scroll to position [301, 0]
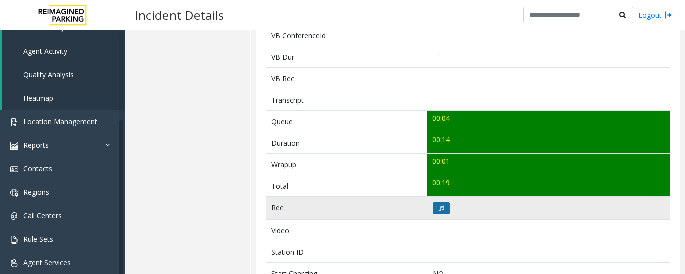
click at [441, 205] on button at bounding box center [441, 208] width 17 height 12
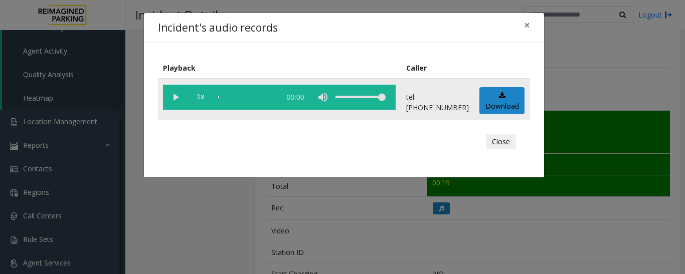
click at [178, 90] on vg-play-pause at bounding box center [175, 97] width 25 height 25
click at [522, 27] on button "×" at bounding box center [527, 25] width 20 height 25
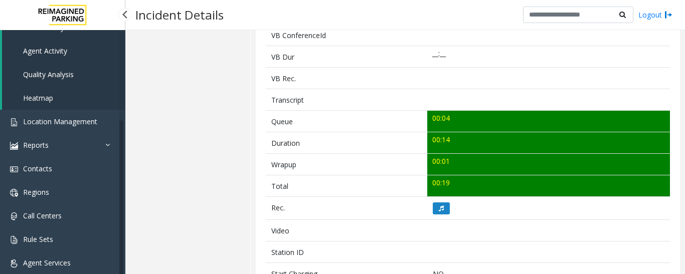
click at [64, 48] on span "Agent Activity" at bounding box center [45, 51] width 44 height 10
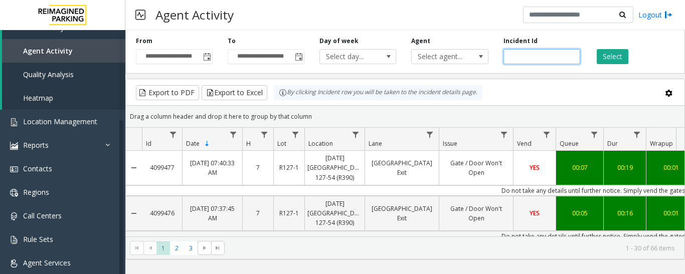
click at [524, 52] on input "number" at bounding box center [541, 56] width 77 height 15
paste input "*******"
type input "*******"
click at [640, 55] on div "Select" at bounding box center [633, 51] width 92 height 28
click at [613, 50] on button "Select" at bounding box center [612, 56] width 32 height 15
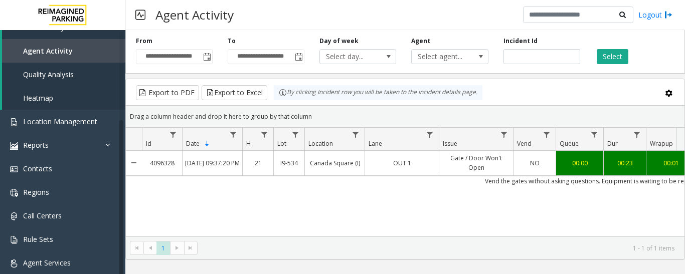
click at [390, 178] on td "Vend the gates without asking questions. Equipment is waiting to be repaired" at bounding box center [594, 181] width 904 height 10
click at [397, 159] on link "OUT 1" at bounding box center [402, 163] width 74 height 15
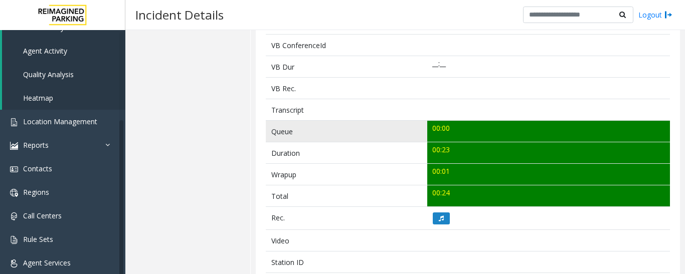
scroll to position [401, 0]
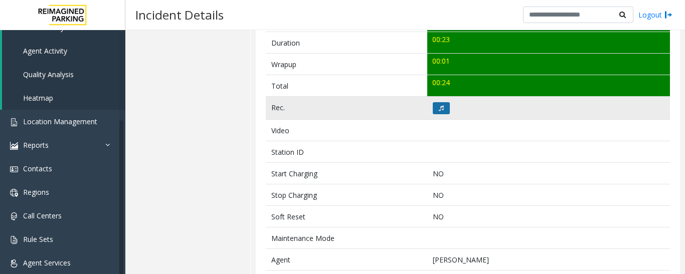
click at [439, 105] on icon at bounding box center [441, 108] width 5 height 6
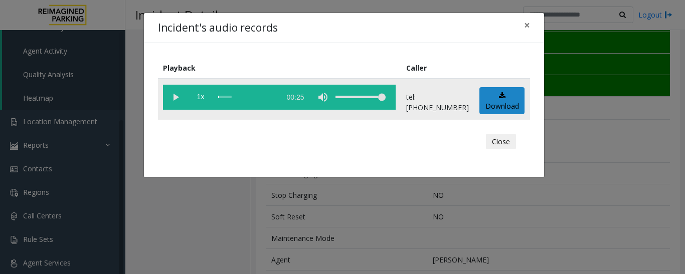
click at [175, 100] on vg-play-pause at bounding box center [175, 97] width 25 height 25
click at [224, 99] on div "scrub bar" at bounding box center [246, 97] width 57 height 25
click at [511, 144] on button "Close" at bounding box center [501, 142] width 30 height 16
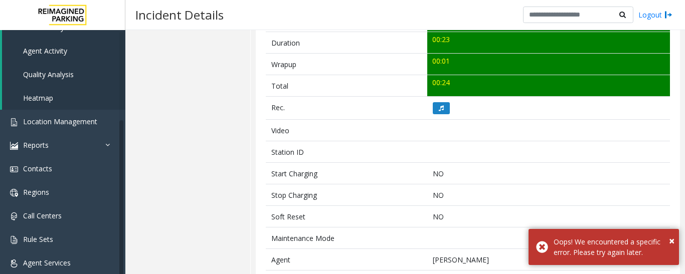
scroll to position [150, 0]
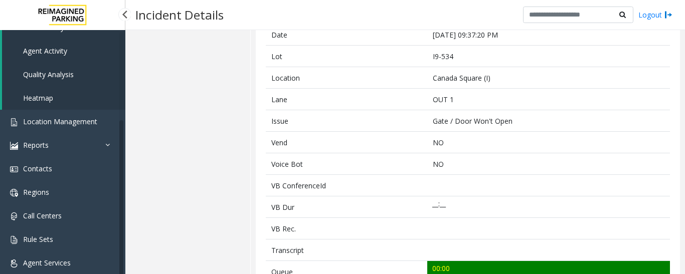
click at [53, 49] on span "Agent Activity" at bounding box center [45, 51] width 44 height 10
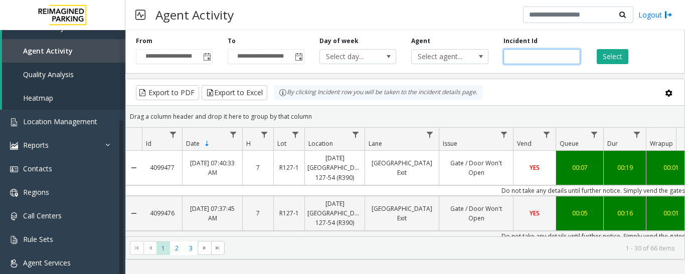
click at [543, 60] on input "number" at bounding box center [541, 56] width 77 height 15
paste input "*******"
type input "*******"
click at [601, 62] on button "Select" at bounding box center [612, 56] width 32 height 15
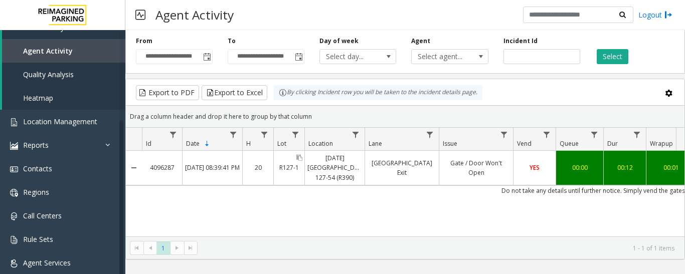
click at [292, 180] on div "R127-1" at bounding box center [289, 168] width 31 height 34
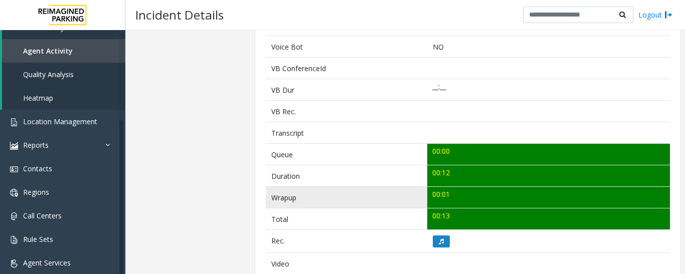
scroll to position [351, 0]
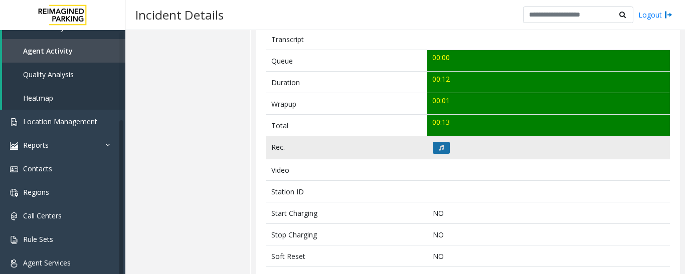
click at [439, 150] on icon at bounding box center [441, 148] width 5 height 6
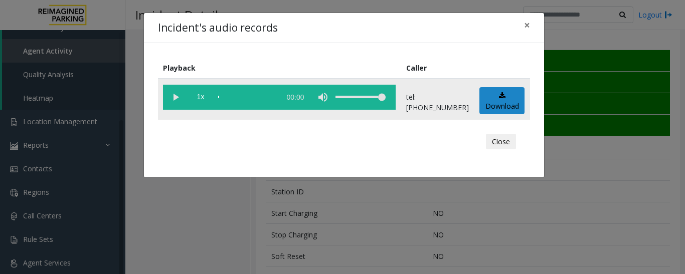
click at [175, 96] on vg-play-pause at bounding box center [175, 97] width 25 height 25
click at [509, 144] on button "Close" at bounding box center [501, 142] width 30 height 16
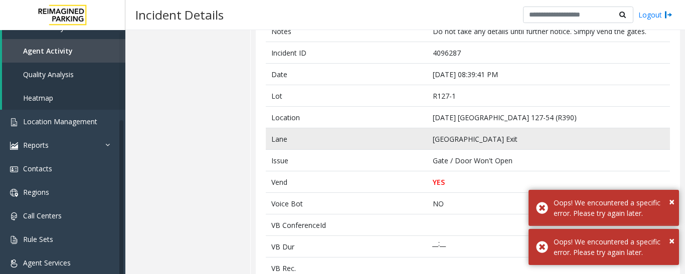
scroll to position [0, 0]
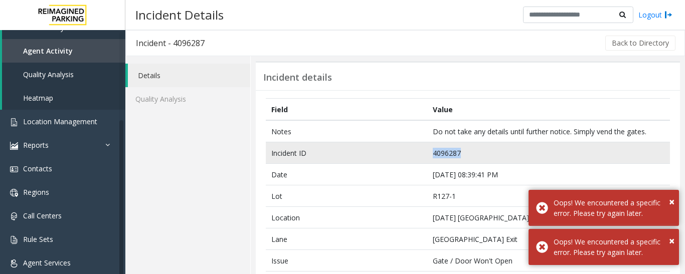
drag, startPoint x: 456, startPoint y: 157, endPoint x: 404, endPoint y: 155, distance: 51.7
click at [404, 155] on tr "Incident ID 4096287" at bounding box center [468, 153] width 404 height 22
copy tr "4096287"
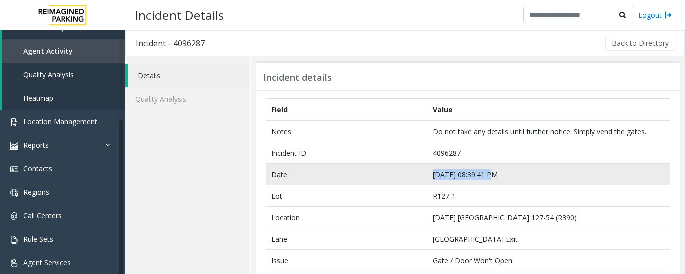
drag, startPoint x: 486, startPoint y: 174, endPoint x: 412, endPoint y: 181, distance: 74.1
click at [412, 181] on tr "Date [DATE] 08:39:41 PM" at bounding box center [468, 175] width 404 height 22
copy tr "[DATE] 08:39:41 PM"
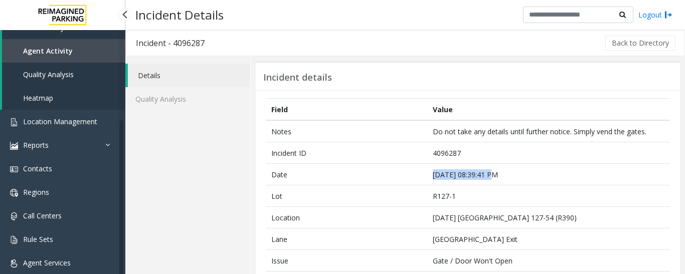
click at [60, 50] on span "Agent Activity" at bounding box center [48, 51] width 50 height 10
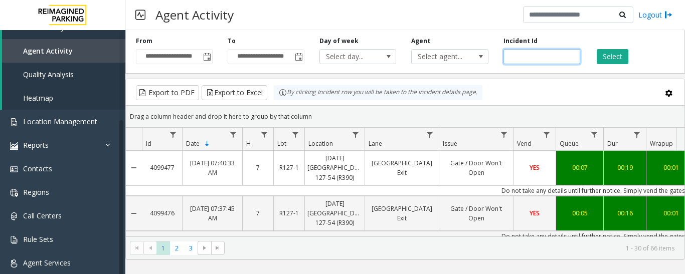
click at [556, 58] on input "number" at bounding box center [541, 56] width 77 height 15
paste input "*******"
type input "*******"
click at [596, 61] on button "Select" at bounding box center [612, 56] width 32 height 15
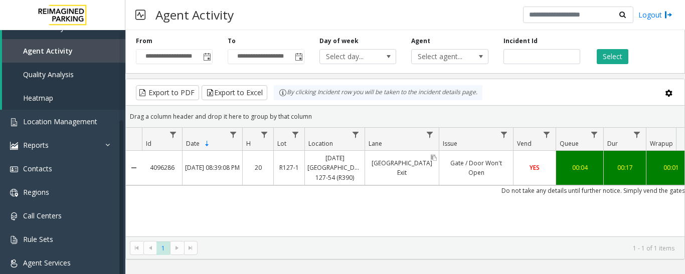
click at [399, 167] on link "[GEOGRAPHIC_DATA] Exit" at bounding box center [402, 168] width 74 height 24
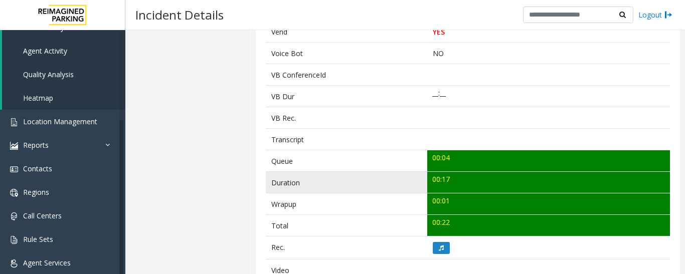
scroll to position [401, 0]
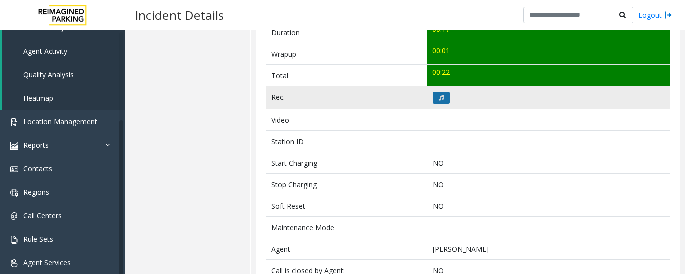
click at [439, 103] on button at bounding box center [441, 98] width 17 height 12
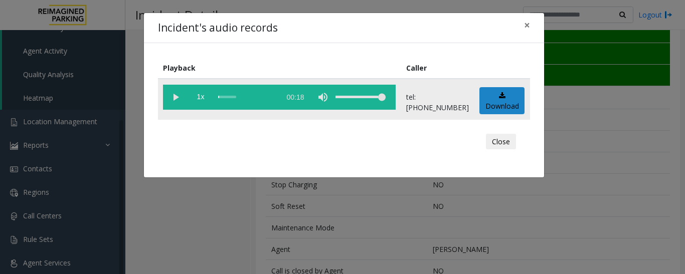
click at [177, 91] on vg-play-pause at bounding box center [175, 97] width 25 height 25
click at [496, 139] on button "Close" at bounding box center [501, 142] width 30 height 16
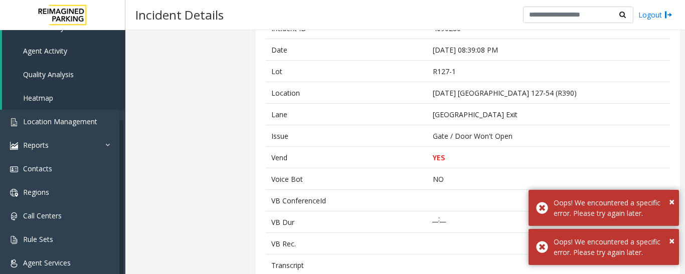
scroll to position [0, 0]
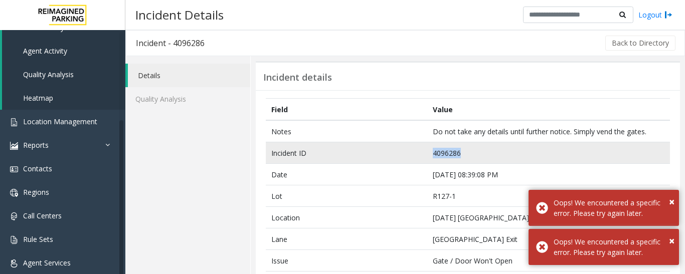
drag, startPoint x: 458, startPoint y: 153, endPoint x: 403, endPoint y: 153, distance: 54.6
click at [403, 153] on tr "Incident ID 4096286" at bounding box center [468, 153] width 404 height 22
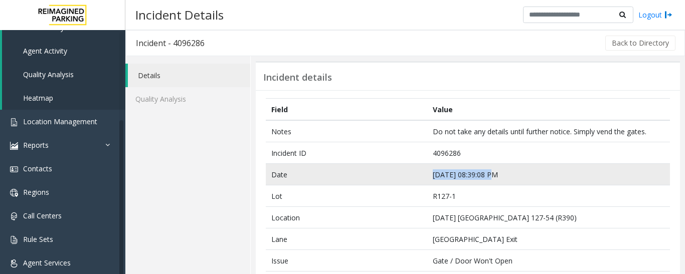
drag, startPoint x: 492, startPoint y: 175, endPoint x: 372, endPoint y: 180, distance: 119.4
click at [372, 180] on tr "Date [DATE] 08:39:08 PM" at bounding box center [468, 175] width 404 height 22
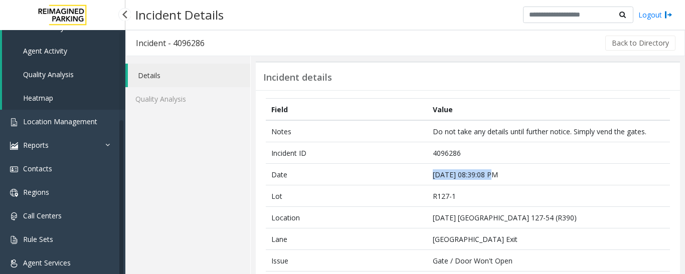
click at [60, 52] on span "Agent Activity" at bounding box center [45, 51] width 44 height 10
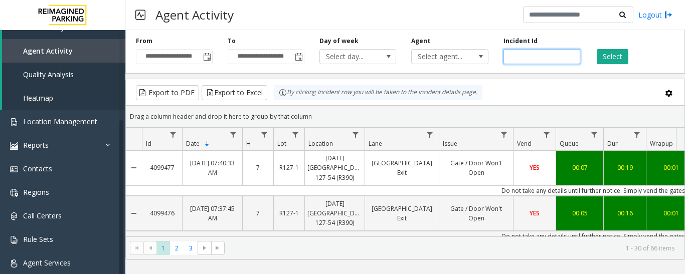
click at [549, 58] on input "number" at bounding box center [541, 56] width 77 height 15
paste input "*******"
type input "*******"
click at [601, 63] on button "Select" at bounding box center [612, 56] width 32 height 15
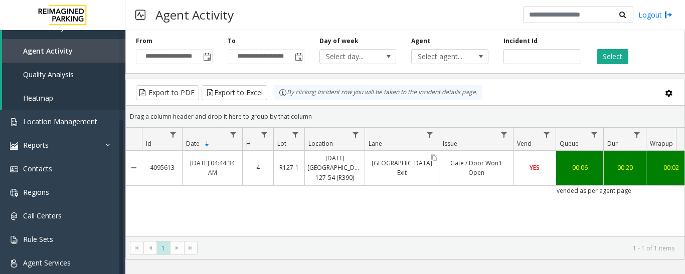
click at [409, 176] on div "[GEOGRAPHIC_DATA] Exit" at bounding box center [402, 168] width 74 height 34
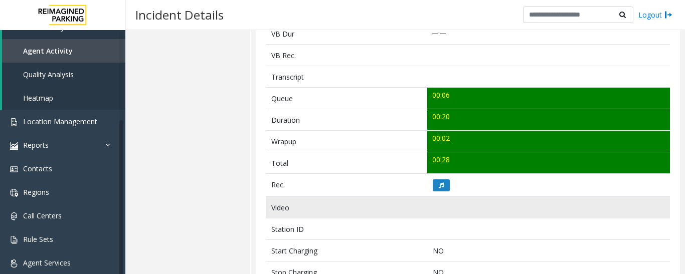
scroll to position [351, 0]
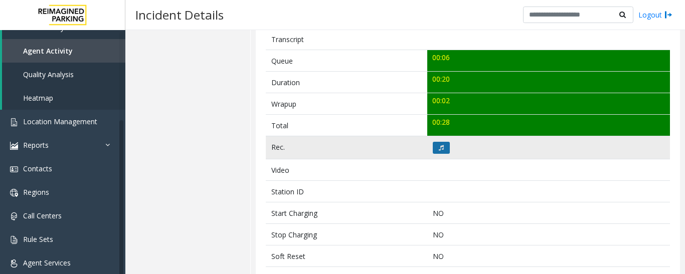
click at [434, 149] on button at bounding box center [441, 148] width 17 height 12
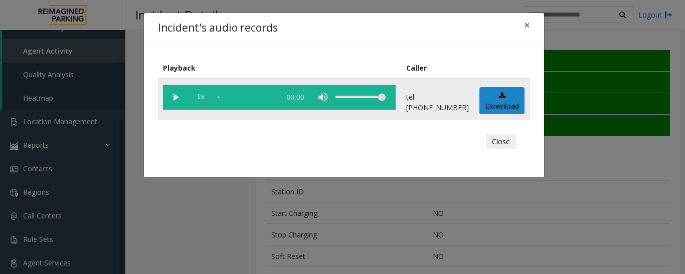
click at [164, 93] on vg-play-pause at bounding box center [175, 97] width 25 height 25
click at [492, 138] on button "Close" at bounding box center [501, 142] width 30 height 16
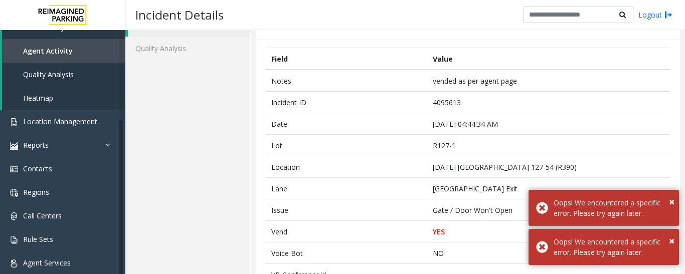
scroll to position [50, 0]
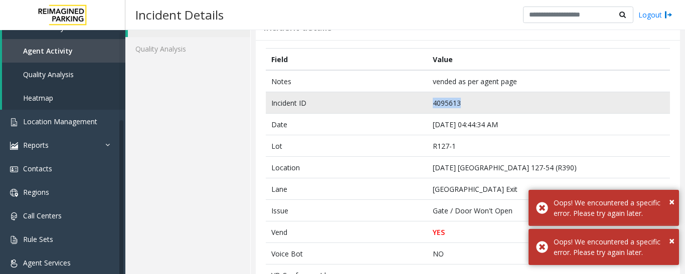
drag, startPoint x: 458, startPoint y: 105, endPoint x: 400, endPoint y: 105, distance: 57.6
click at [400, 105] on tr "Incident ID 4095613" at bounding box center [468, 103] width 404 height 22
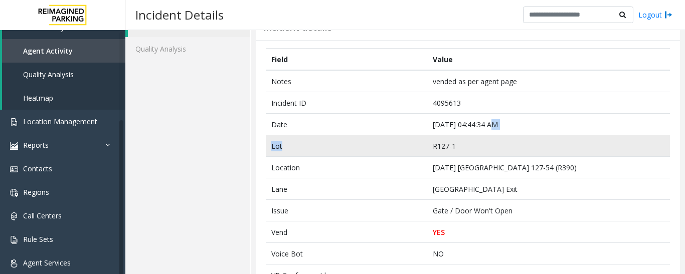
drag, startPoint x: 493, startPoint y: 124, endPoint x: 408, endPoint y: 136, distance: 85.5
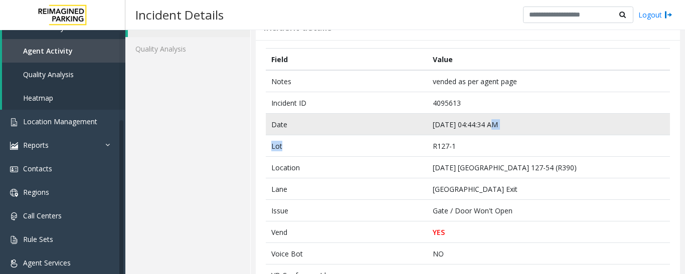
click at [489, 127] on td "[DATE] 04:44:34 AM" at bounding box center [548, 125] width 243 height 22
drag, startPoint x: 489, startPoint y: 127, endPoint x: 435, endPoint y: 134, distance: 54.6
click at [435, 134] on td "[DATE] 04:44:34 AM" at bounding box center [548, 125] width 243 height 22
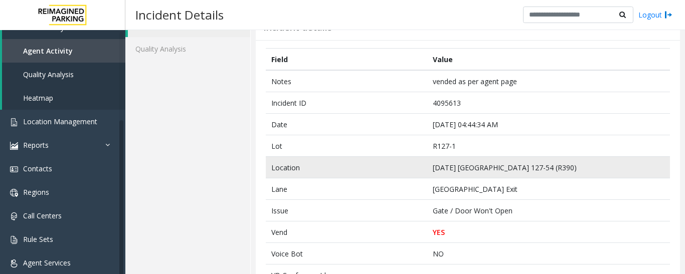
click at [305, 172] on td "Location" at bounding box center [346, 168] width 161 height 22
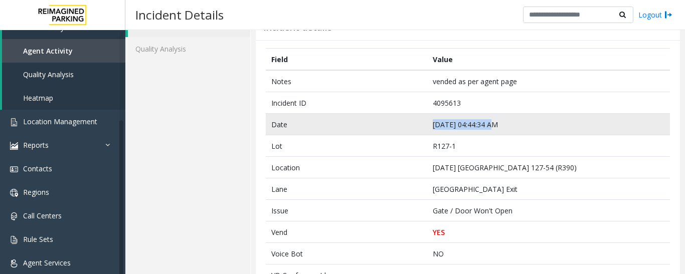
drag, startPoint x: 489, startPoint y: 126, endPoint x: 424, endPoint y: 126, distance: 65.2
click at [424, 126] on tr "Date [DATE] 04:44:34 AM" at bounding box center [468, 125] width 404 height 22
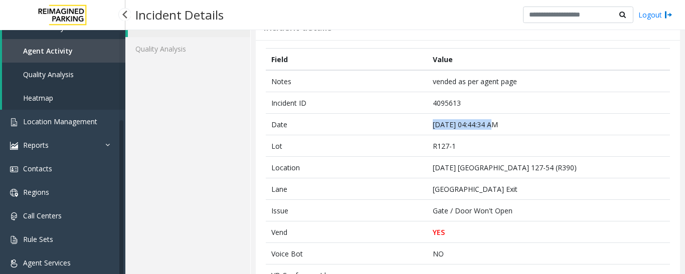
click at [32, 46] on link "Agent Activity" at bounding box center [63, 51] width 123 height 24
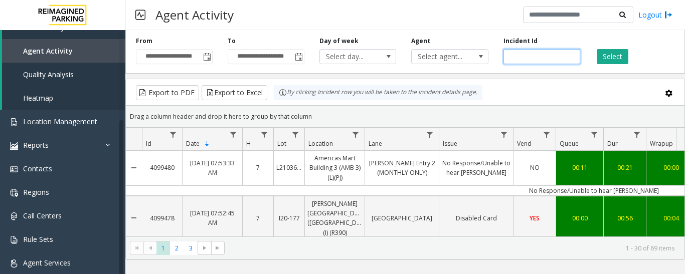
click at [526, 59] on input "number" at bounding box center [541, 56] width 77 height 15
paste input "*******"
type input "*******"
click at [614, 51] on button "Select" at bounding box center [612, 56] width 32 height 15
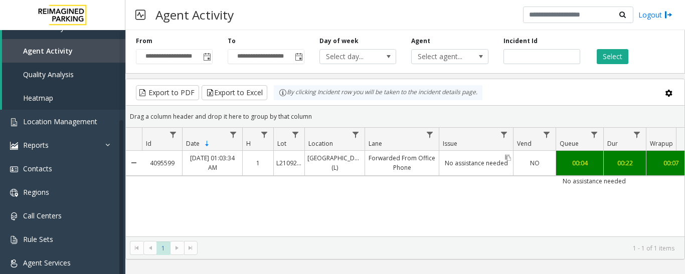
click at [442, 158] on link "No assistance needed" at bounding box center [476, 163] width 74 height 15
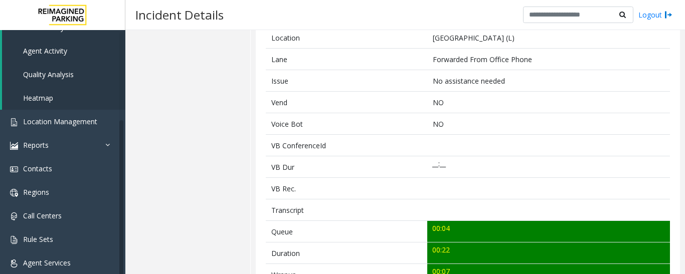
scroll to position [251, 0]
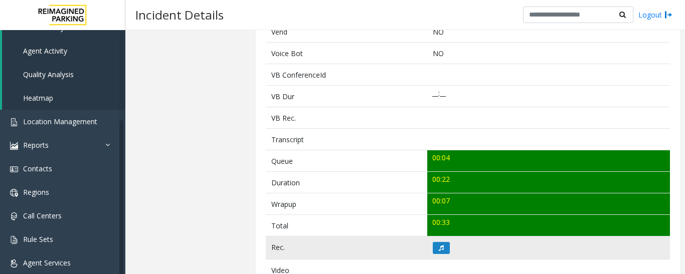
click at [438, 255] on td at bounding box center [548, 248] width 243 height 23
click at [439, 250] on icon at bounding box center [441, 248] width 5 height 6
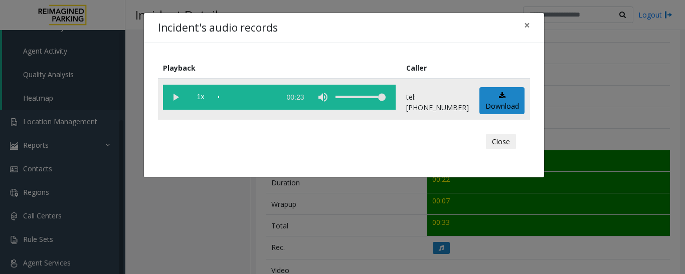
click at [180, 100] on vg-play-pause at bounding box center [175, 97] width 25 height 25
click at [514, 142] on button "Close" at bounding box center [501, 142] width 30 height 16
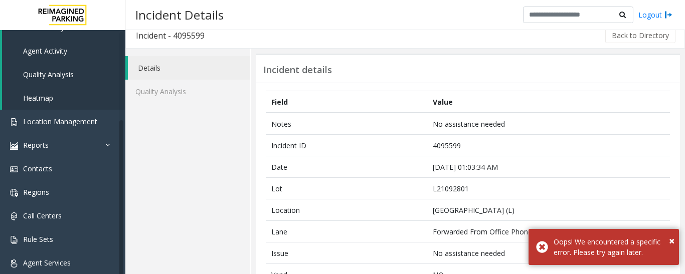
scroll to position [0, 0]
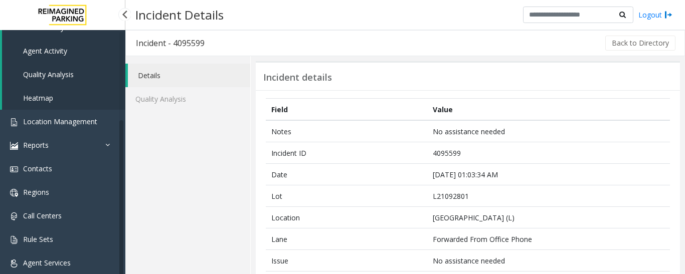
click at [48, 52] on span "Agent Activity" at bounding box center [45, 51] width 44 height 10
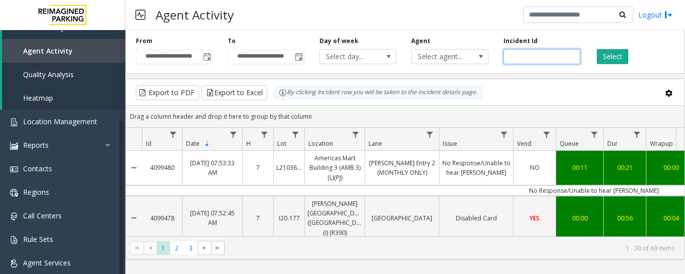
click at [536, 55] on input "number" at bounding box center [541, 56] width 77 height 15
paste input "*******"
type input "*******"
click at [613, 59] on button "Select" at bounding box center [612, 56] width 32 height 15
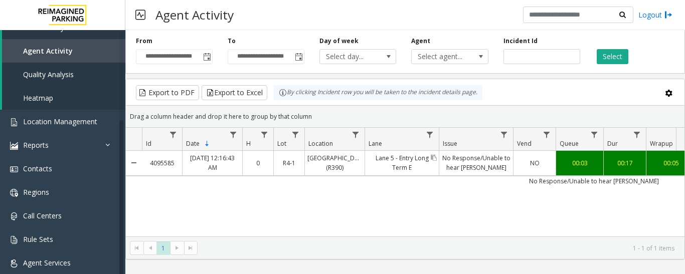
click at [437, 169] on link "Lane 5 - Entry Long Term E" at bounding box center [402, 163] width 74 height 24
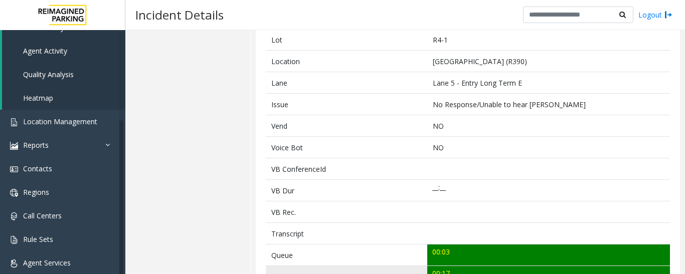
scroll to position [251, 0]
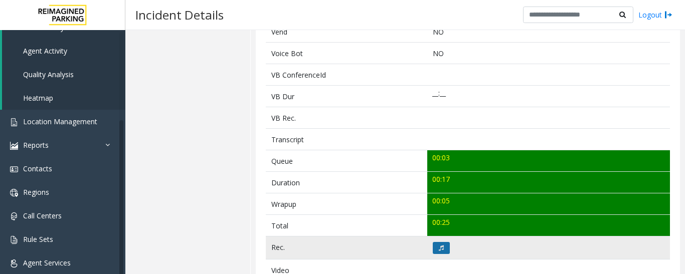
click at [435, 246] on button at bounding box center [441, 248] width 17 height 12
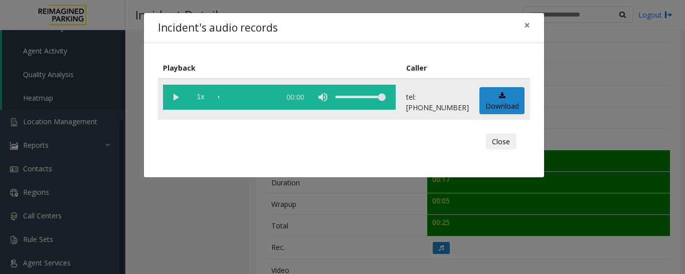
click at [176, 92] on vg-play-pause at bounding box center [175, 97] width 25 height 25
click at [222, 96] on div "scrub bar" at bounding box center [246, 97] width 57 height 25
click at [178, 93] on vg-play-pause at bounding box center [175, 97] width 25 height 25
click at [490, 140] on button "Close" at bounding box center [501, 142] width 30 height 16
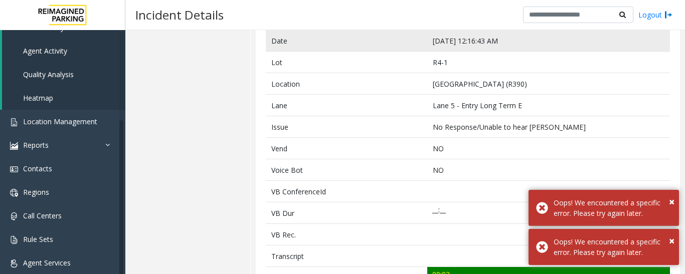
scroll to position [50, 0]
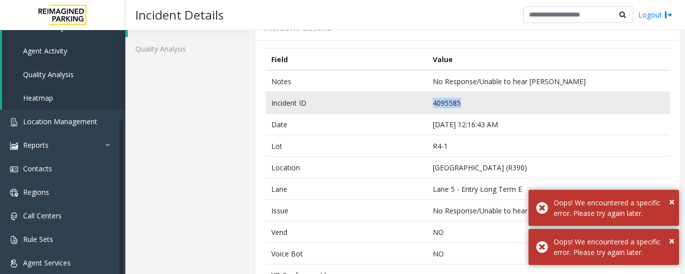
drag, startPoint x: 470, startPoint y: 99, endPoint x: 417, endPoint y: 103, distance: 52.8
click at [417, 103] on tr "Incident ID 4095585" at bounding box center [468, 103] width 404 height 22
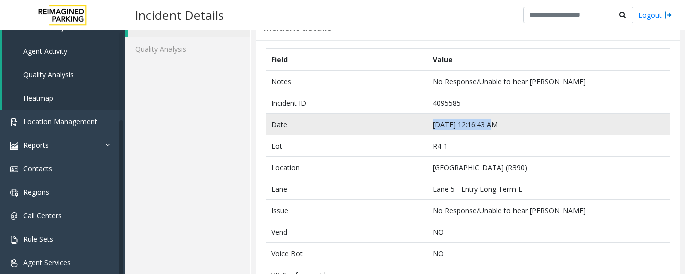
drag, startPoint x: 486, startPoint y: 128, endPoint x: 425, endPoint y: 129, distance: 61.2
click at [427, 129] on td "[DATE] 12:16:43 AM" at bounding box center [548, 125] width 243 height 22
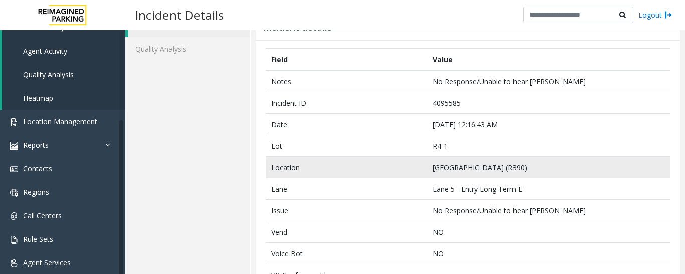
drag, startPoint x: 465, startPoint y: 174, endPoint x: 479, endPoint y: 158, distance: 21.6
click at [467, 173] on td "[GEOGRAPHIC_DATA] (R390)" at bounding box center [548, 168] width 243 height 22
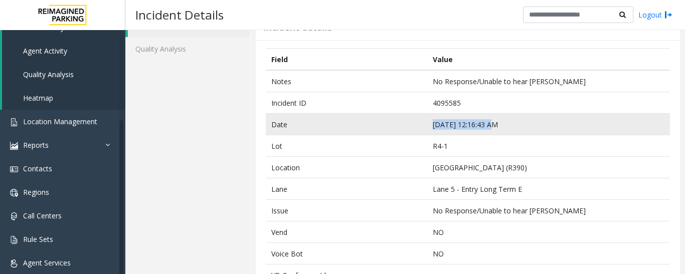
drag, startPoint x: 493, startPoint y: 122, endPoint x: 429, endPoint y: 125, distance: 64.2
click at [429, 125] on td "[DATE] 12:16:43 AM" at bounding box center [548, 125] width 243 height 22
click at [476, 126] on td "[DATE] 12:16:43 AM" at bounding box center [548, 125] width 243 height 22
drag, startPoint x: 501, startPoint y: 122, endPoint x: 428, endPoint y: 126, distance: 73.3
click at [428, 126] on td "[DATE] 12:16:43 AM" at bounding box center [548, 125] width 243 height 22
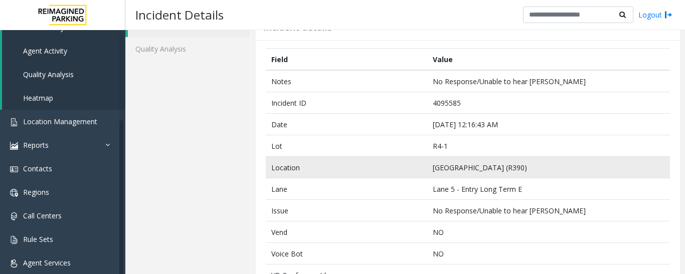
click at [516, 165] on td "[GEOGRAPHIC_DATA] (R390)" at bounding box center [548, 168] width 243 height 22
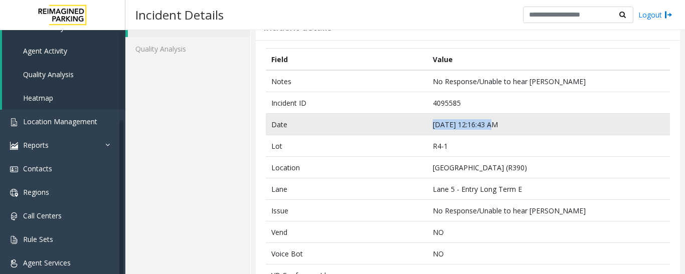
drag, startPoint x: 489, startPoint y: 125, endPoint x: 413, endPoint y: 133, distance: 76.2
click at [413, 133] on tr "Date [DATE] 12:16:43 AM" at bounding box center [468, 125] width 404 height 22
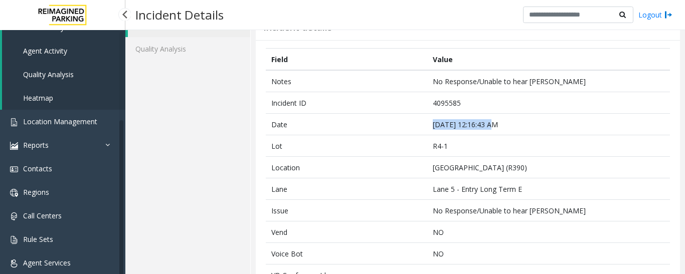
click at [54, 55] on span "Agent Activity" at bounding box center [45, 51] width 44 height 10
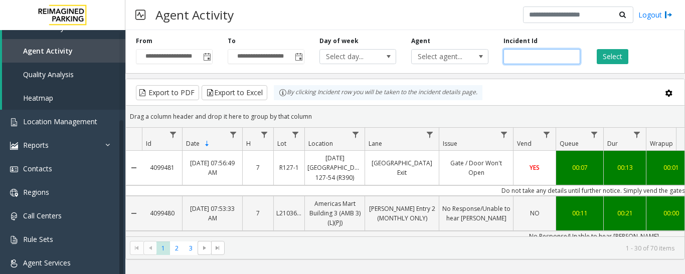
click at [518, 55] on input "number" at bounding box center [541, 56] width 77 height 15
paste input "*******"
type input "*******"
click at [613, 63] on button "Select" at bounding box center [612, 56] width 32 height 15
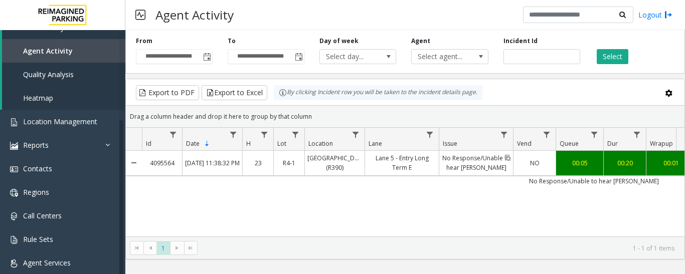
click at [461, 163] on link "No Response/Unable to hear [PERSON_NAME]" at bounding box center [476, 163] width 74 height 24
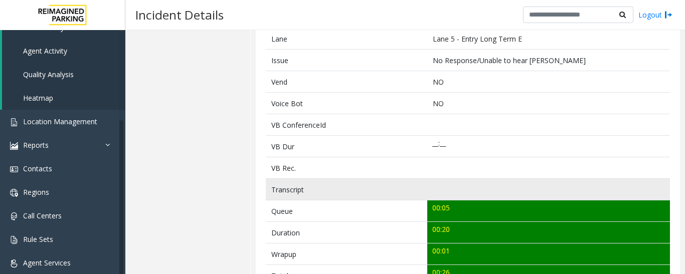
scroll to position [351, 0]
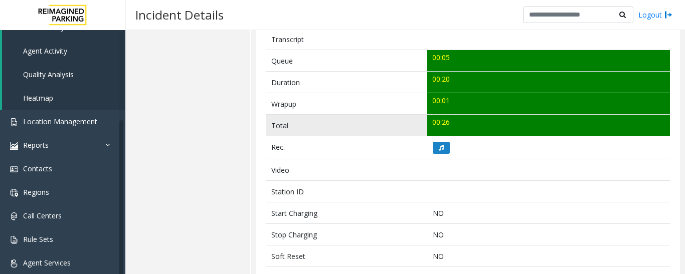
click at [440, 135] on td "00:26" at bounding box center [548, 126] width 243 height 22
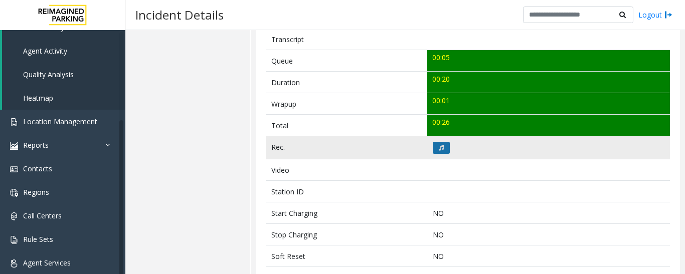
click at [440, 150] on icon at bounding box center [441, 148] width 5 height 6
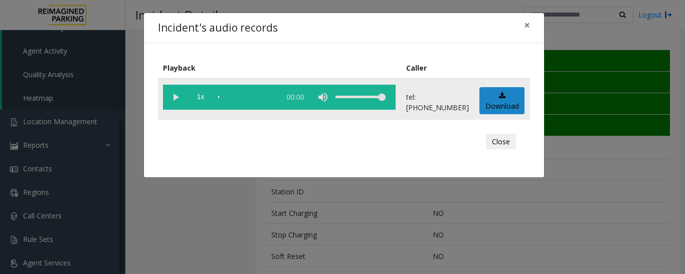
click at [174, 98] on vg-play-pause at bounding box center [175, 97] width 25 height 25
click at [508, 140] on button "Close" at bounding box center [501, 142] width 30 height 16
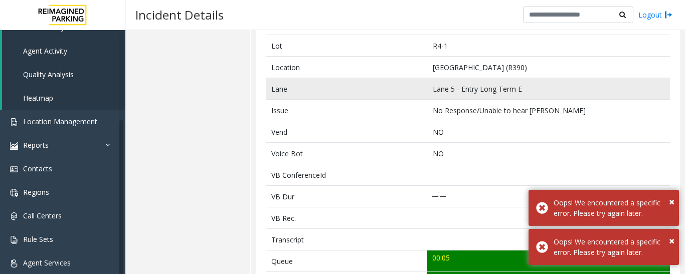
scroll to position [50, 0]
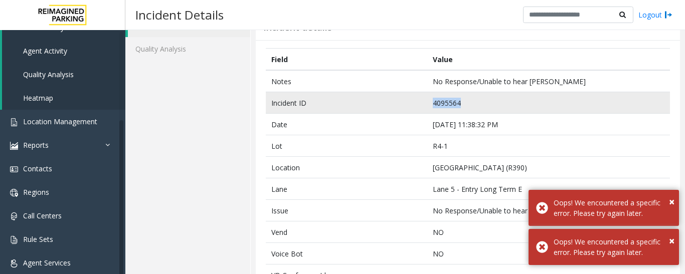
drag, startPoint x: 459, startPoint y: 103, endPoint x: 386, endPoint y: 105, distance: 72.7
click at [386, 105] on tr "Incident ID 4095564" at bounding box center [468, 103] width 404 height 22
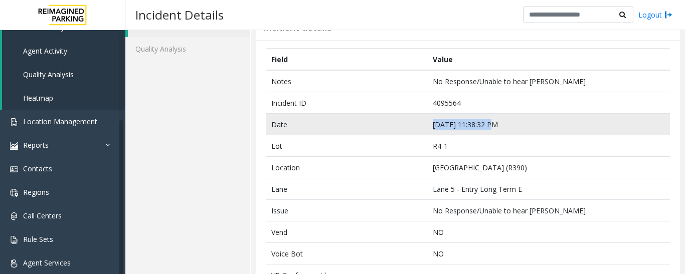
drag, startPoint x: 486, startPoint y: 123, endPoint x: 431, endPoint y: 133, distance: 55.9
click at [431, 133] on td "[DATE] 11:38:32 PM" at bounding box center [548, 125] width 243 height 22
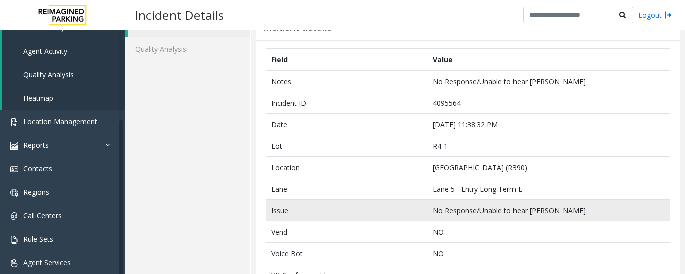
click at [508, 217] on td "No Response/Unable to hear [PERSON_NAME]" at bounding box center [548, 211] width 243 height 22
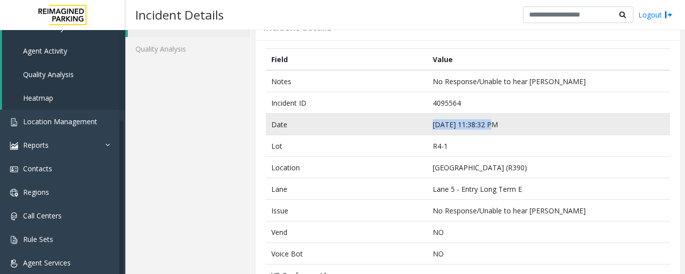
drag, startPoint x: 489, startPoint y: 123, endPoint x: 382, endPoint y: 120, distance: 106.3
click at [382, 120] on tr "Date [DATE] 11:38:32 PM" at bounding box center [468, 125] width 404 height 22
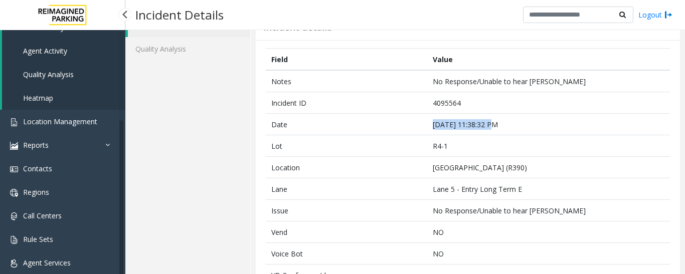
click at [57, 53] on span "Agent Activity" at bounding box center [45, 51] width 44 height 10
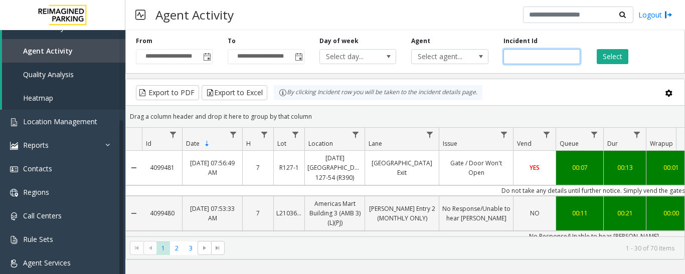
click at [525, 52] on input "number" at bounding box center [541, 56] width 77 height 15
paste input "*******"
type input "*******"
click at [610, 56] on button "Select" at bounding box center [612, 56] width 32 height 15
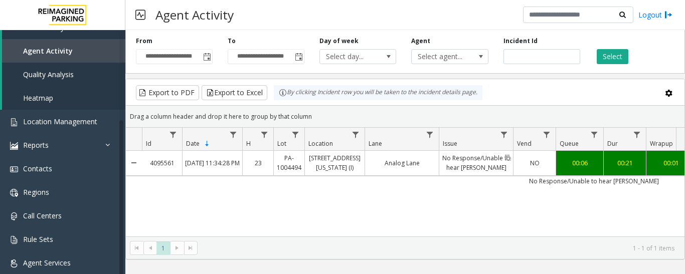
click at [482, 160] on link "No Response/Unable to hear [PERSON_NAME]" at bounding box center [476, 163] width 74 height 24
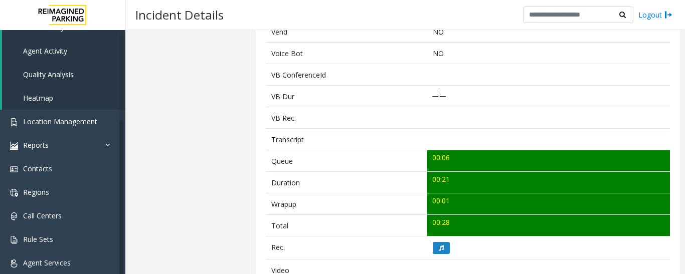
scroll to position [401, 0]
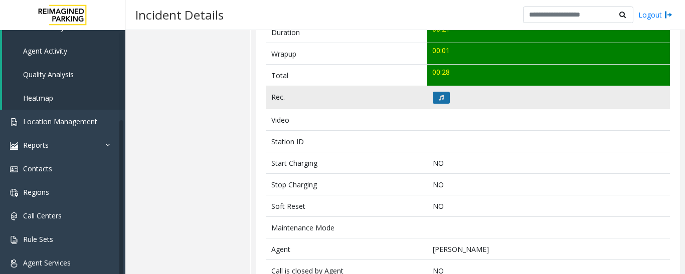
click at [441, 98] on button at bounding box center [441, 98] width 17 height 12
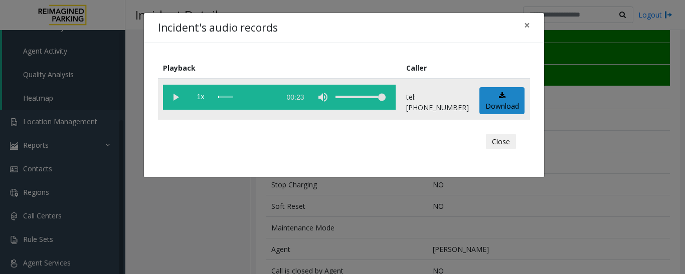
click at [175, 97] on vg-play-pause at bounding box center [175, 97] width 25 height 25
click at [510, 140] on button "Close" at bounding box center [501, 142] width 30 height 16
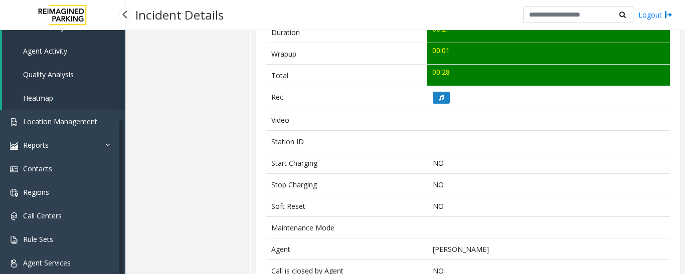
click at [44, 45] on link "Agent Activity" at bounding box center [63, 51] width 123 height 24
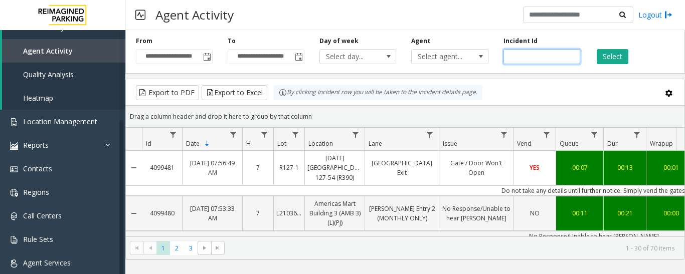
click at [545, 59] on input "number" at bounding box center [541, 56] width 77 height 15
paste input "*******"
type input "*******"
click at [605, 51] on button "Select" at bounding box center [612, 56] width 32 height 15
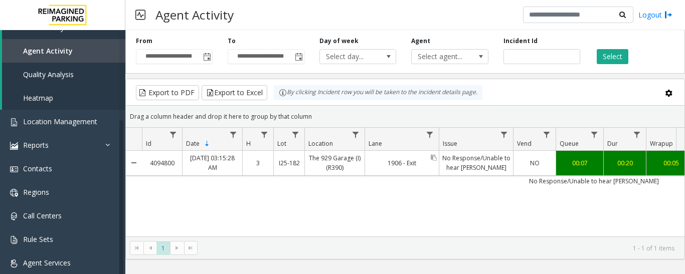
click at [400, 162] on link "1906 - Exit" at bounding box center [402, 163] width 74 height 15
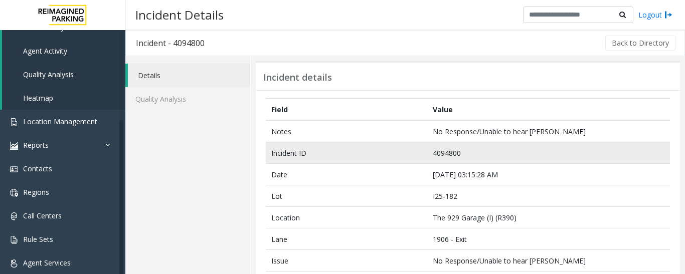
scroll to position [251, 0]
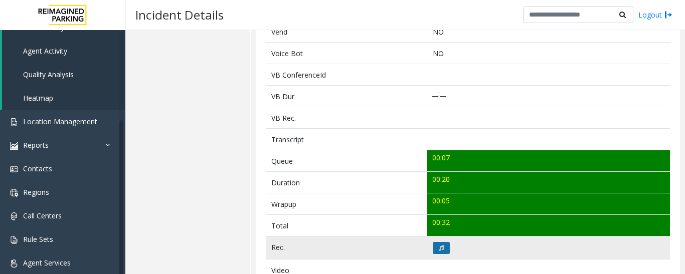
click at [435, 252] on button at bounding box center [441, 248] width 17 height 12
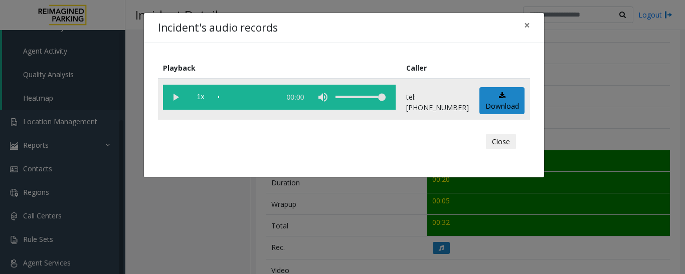
click at [172, 93] on vg-play-pause at bounding box center [175, 97] width 25 height 25
click at [510, 147] on button "Close" at bounding box center [501, 142] width 30 height 16
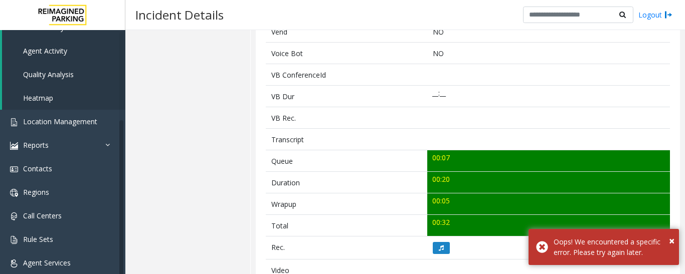
scroll to position [0, 0]
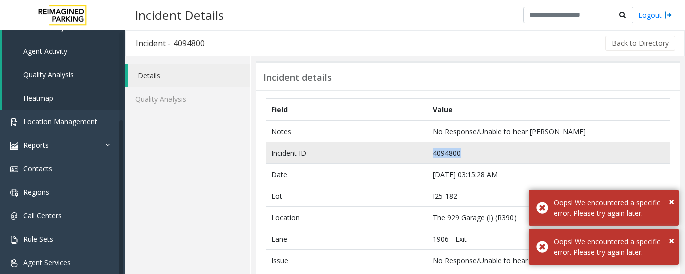
drag, startPoint x: 459, startPoint y: 154, endPoint x: 389, endPoint y: 155, distance: 69.2
click at [389, 155] on tr "Incident ID 4094800" at bounding box center [468, 153] width 404 height 22
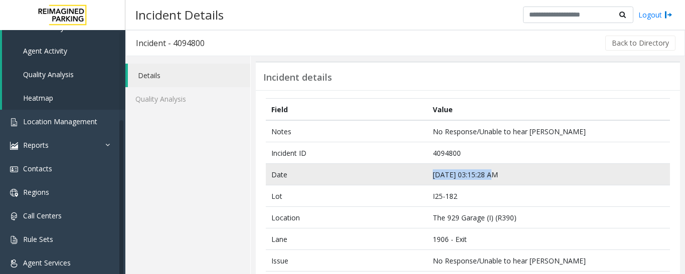
drag, startPoint x: 487, startPoint y: 176, endPoint x: 418, endPoint y: 181, distance: 69.8
click at [418, 181] on tr "Date [DATE] 03:15:28 AM" at bounding box center [468, 175] width 404 height 22
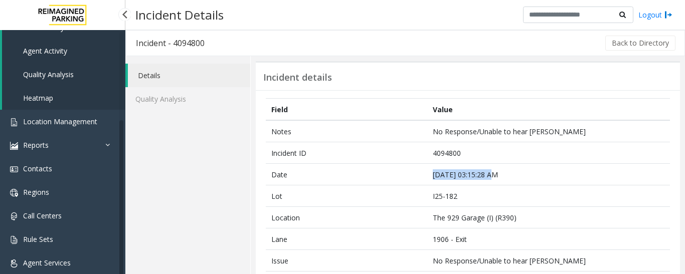
click at [68, 50] on link "Agent Activity" at bounding box center [63, 51] width 123 height 24
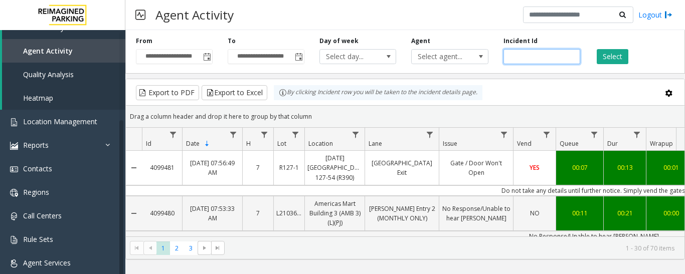
click at [540, 55] on input "number" at bounding box center [541, 56] width 77 height 15
paste input "*******"
type input "*******"
click at [614, 56] on button "Select" at bounding box center [612, 56] width 32 height 15
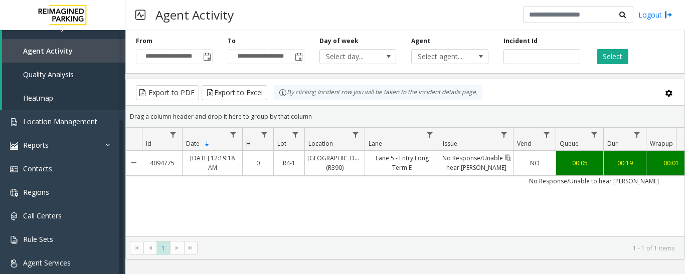
click at [485, 172] on link "No Response/Unable to hear [PERSON_NAME]" at bounding box center [476, 163] width 74 height 24
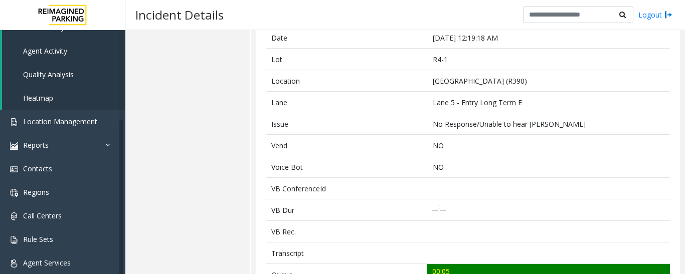
scroll to position [251, 0]
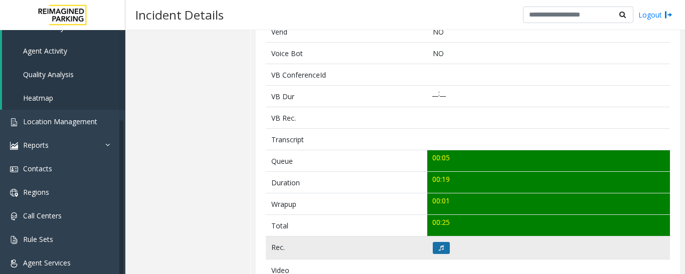
click at [446, 250] on td at bounding box center [548, 248] width 243 height 23
click at [443, 250] on button at bounding box center [441, 248] width 17 height 12
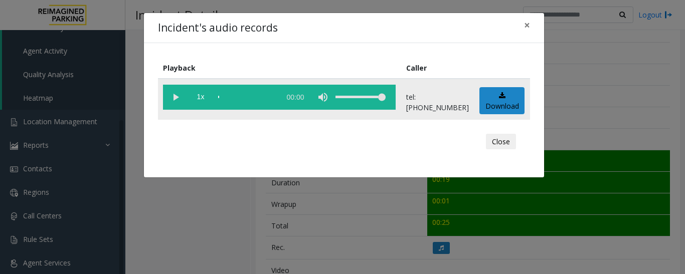
click at [168, 96] on vg-play-pause at bounding box center [175, 97] width 25 height 25
drag, startPoint x: 494, startPoint y: 140, endPoint x: 480, endPoint y: 133, distance: 15.5
click at [494, 140] on button "Close" at bounding box center [501, 142] width 30 height 16
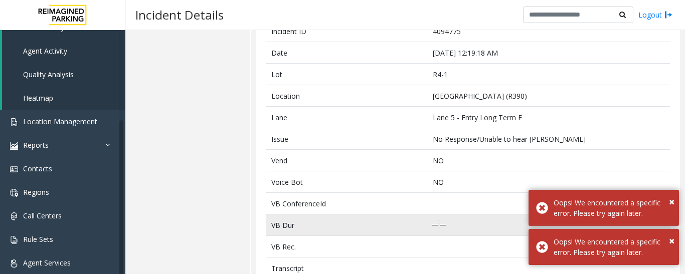
scroll to position [50, 0]
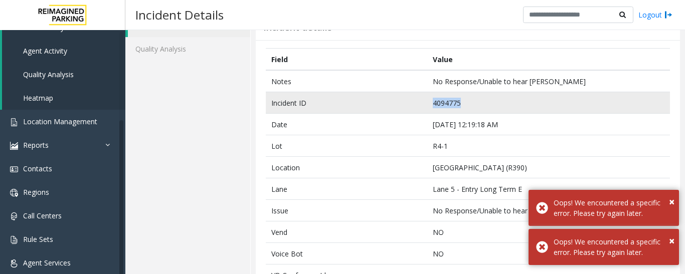
drag, startPoint x: 467, startPoint y: 104, endPoint x: 398, endPoint y: 104, distance: 68.7
click at [398, 104] on tr "Incident ID 4094775" at bounding box center [468, 103] width 404 height 22
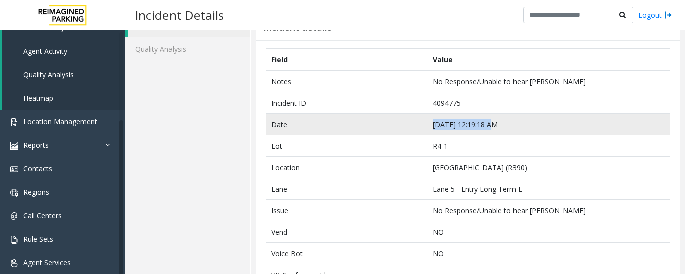
drag, startPoint x: 495, startPoint y: 123, endPoint x: 385, endPoint y: 126, distance: 109.8
click at [385, 126] on tr "Date [DATE] 12:19:18 AM" at bounding box center [468, 125] width 404 height 22
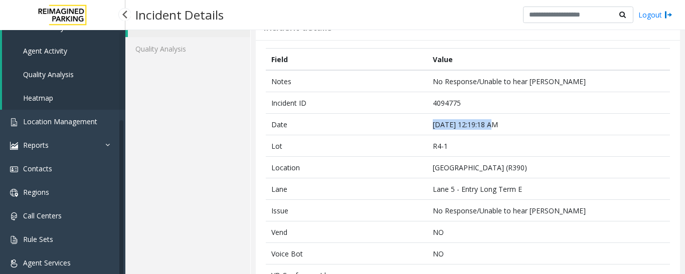
click at [59, 59] on link "Agent Activity" at bounding box center [63, 51] width 123 height 24
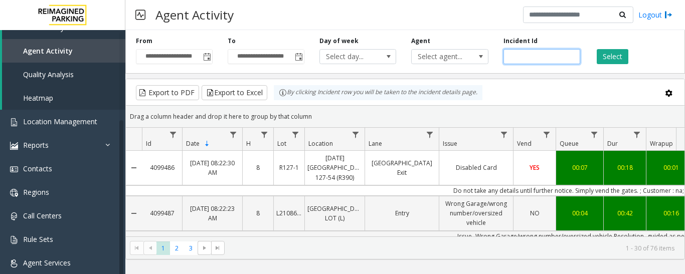
click at [528, 59] on input "number" at bounding box center [541, 56] width 77 height 15
paste input "*******"
type input "*******"
click at [601, 62] on button "Select" at bounding box center [612, 56] width 32 height 15
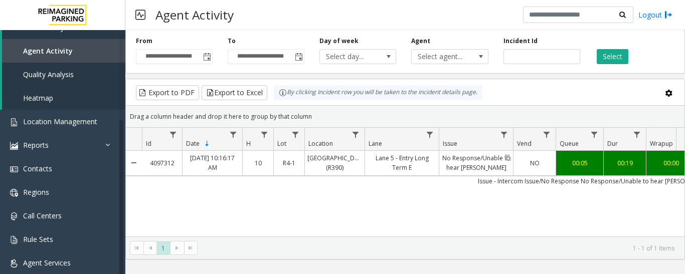
click at [496, 162] on link "No Response/Unable to hear [PERSON_NAME]" at bounding box center [476, 163] width 74 height 24
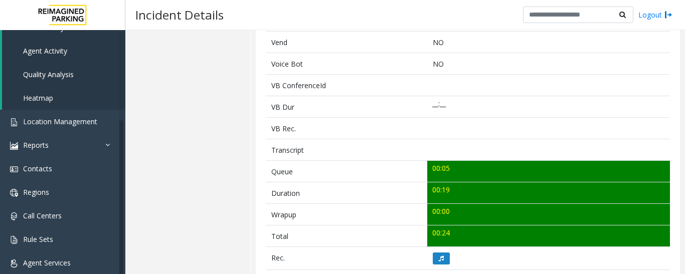
scroll to position [401, 0]
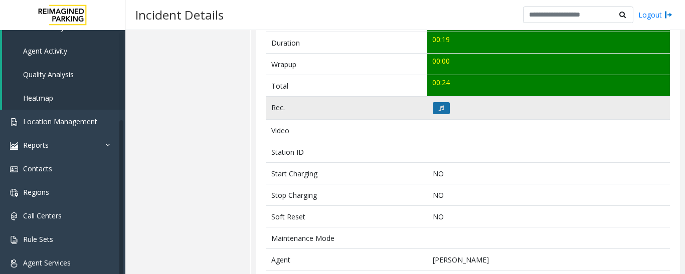
click at [440, 106] on icon at bounding box center [441, 108] width 5 height 6
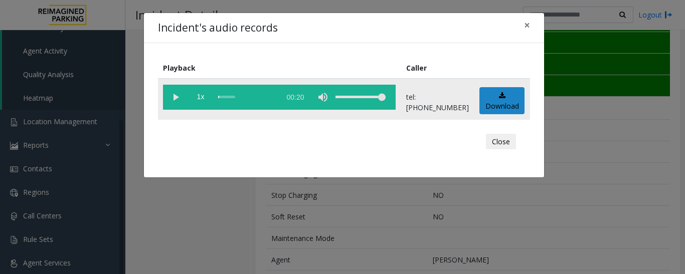
click at [180, 99] on vg-play-pause at bounding box center [175, 97] width 25 height 25
click at [499, 144] on button "Close" at bounding box center [501, 142] width 30 height 16
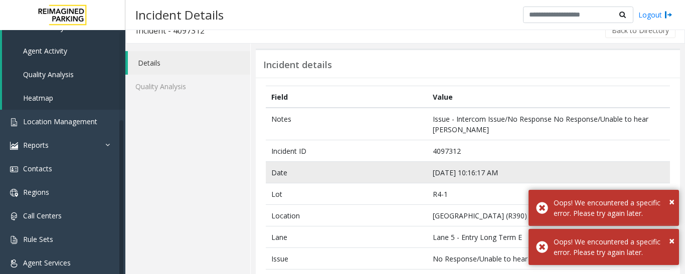
scroll to position [0, 0]
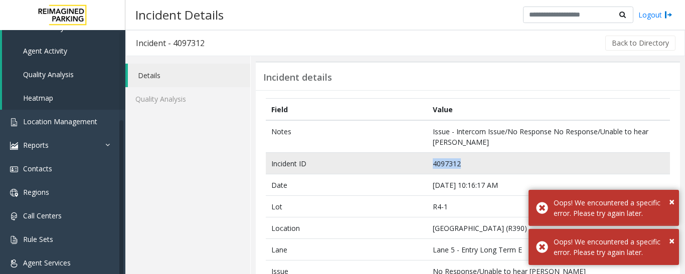
drag, startPoint x: 460, startPoint y: 160, endPoint x: 396, endPoint y: 166, distance: 64.0
click at [396, 166] on tr "Incident ID 4097312" at bounding box center [468, 164] width 404 height 22
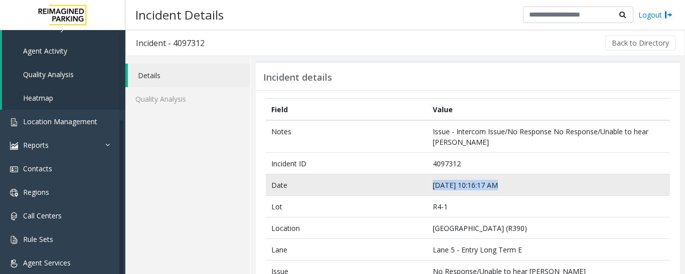
drag, startPoint x: 493, startPoint y: 184, endPoint x: 377, endPoint y: 186, distance: 115.8
click at [377, 186] on tr "Date [DATE] 10:16:17 AM" at bounding box center [468, 185] width 404 height 22
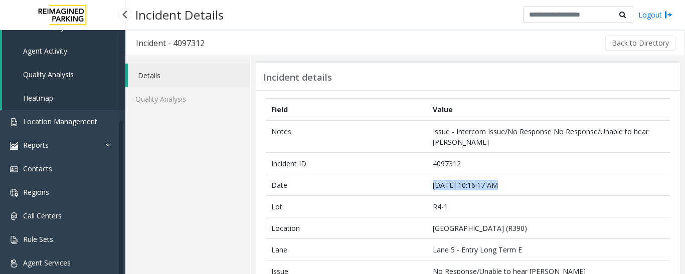
click at [43, 52] on span "Agent Activity" at bounding box center [45, 51] width 44 height 10
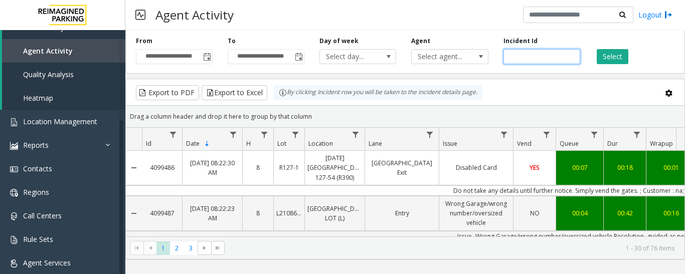
click at [513, 54] on input "number" at bounding box center [541, 56] width 77 height 15
paste input "*******"
type input "*******"
click at [598, 57] on button "Select" at bounding box center [612, 56] width 32 height 15
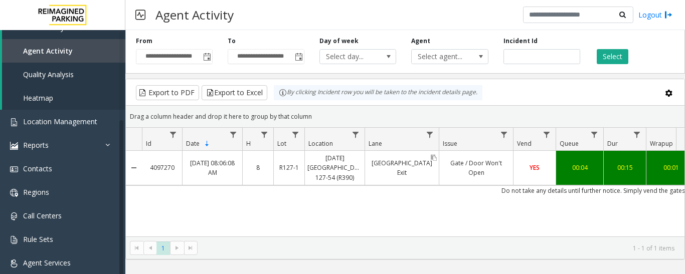
click at [419, 156] on div "[GEOGRAPHIC_DATA] Exit" at bounding box center [402, 168] width 74 height 34
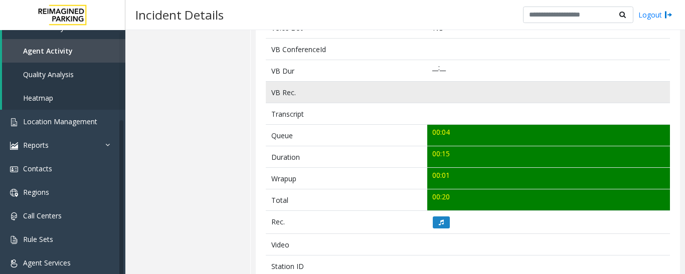
scroll to position [401, 0]
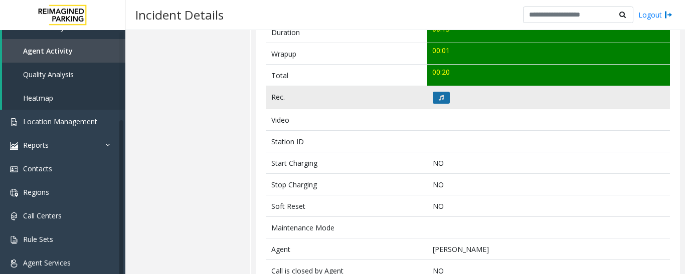
click at [443, 102] on button at bounding box center [441, 98] width 17 height 12
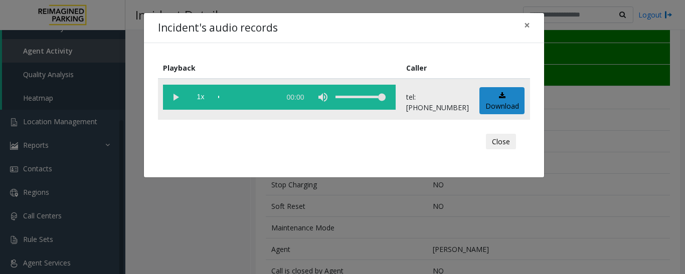
click at [179, 100] on vg-play-pause at bounding box center [175, 97] width 25 height 25
click at [488, 139] on button "Close" at bounding box center [501, 142] width 30 height 16
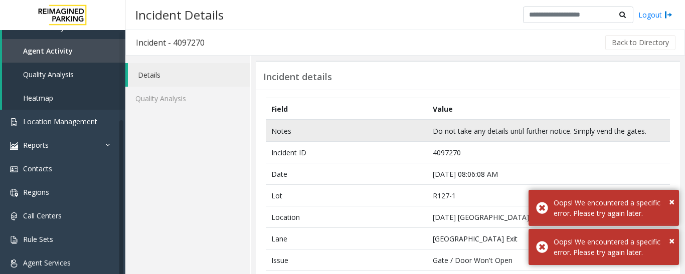
scroll to position [0, 0]
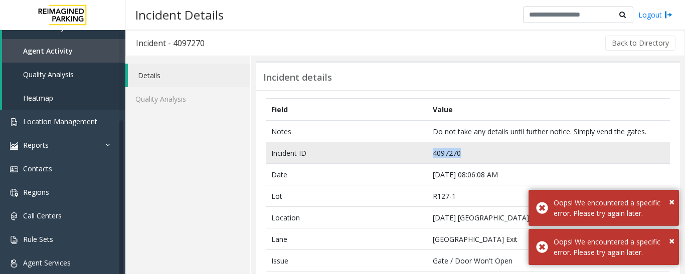
drag, startPoint x: 462, startPoint y: 152, endPoint x: 400, endPoint y: 151, distance: 61.7
click at [400, 151] on tr "Incident ID 4097270" at bounding box center [468, 153] width 404 height 22
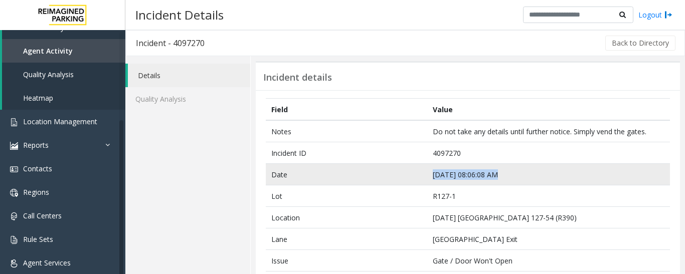
drag, startPoint x: 492, startPoint y: 176, endPoint x: 428, endPoint y: 179, distance: 64.8
click at [428, 179] on td "[DATE] 08:06:08 AM" at bounding box center [548, 175] width 243 height 22
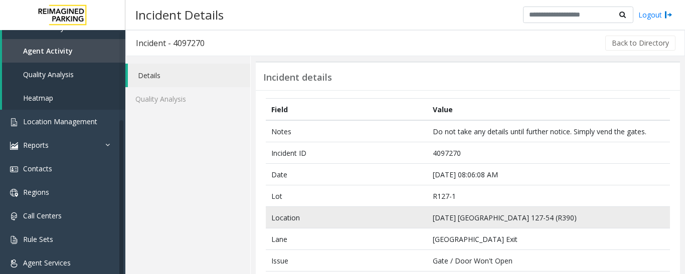
click at [524, 212] on td "[DATE] [GEOGRAPHIC_DATA] 127-54 (R390)" at bounding box center [548, 218] width 243 height 22
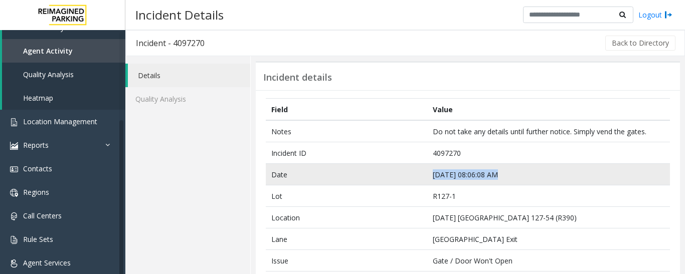
drag, startPoint x: 497, startPoint y: 177, endPoint x: 409, endPoint y: 179, distance: 88.2
click at [409, 179] on tr "Date [DATE] 08:06:08 AM" at bounding box center [468, 175] width 404 height 22
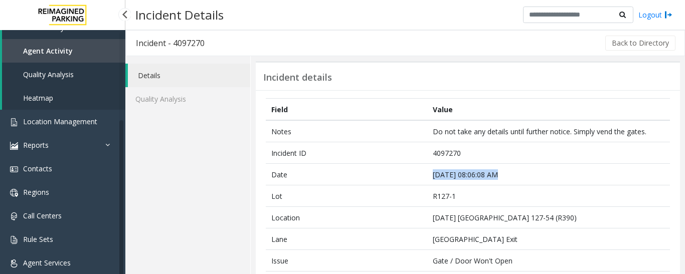
click at [65, 49] on span "Agent Activity" at bounding box center [48, 51] width 50 height 10
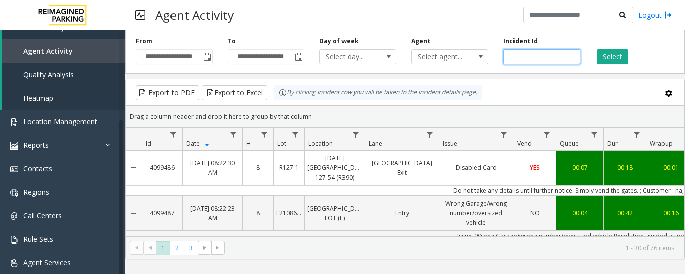
click at [529, 56] on input "number" at bounding box center [541, 56] width 77 height 15
paste input "*******"
type input "*******"
click at [606, 53] on button "Select" at bounding box center [612, 56] width 32 height 15
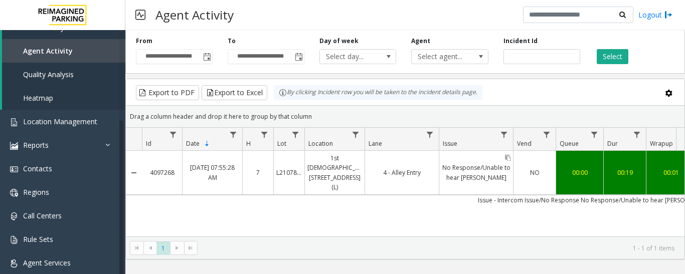
click at [490, 176] on link "No Response/Unable to hear [PERSON_NAME]" at bounding box center [476, 172] width 74 height 24
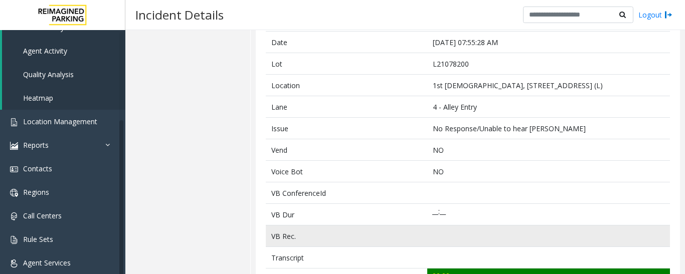
scroll to position [251, 0]
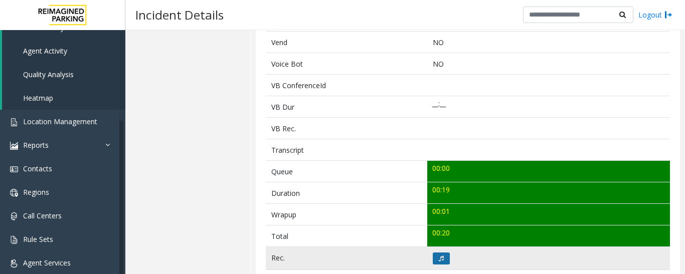
click at [441, 262] on button at bounding box center [441, 259] width 17 height 12
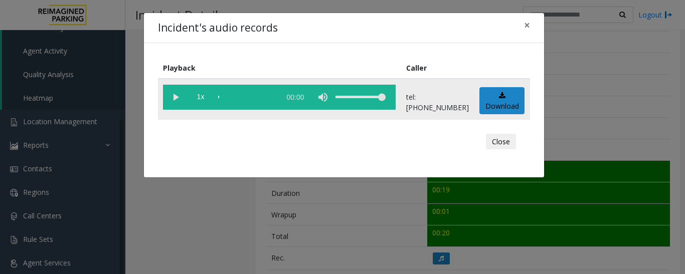
click at [172, 97] on vg-play-pause at bounding box center [175, 97] width 25 height 25
click at [512, 139] on button "Close" at bounding box center [501, 142] width 30 height 16
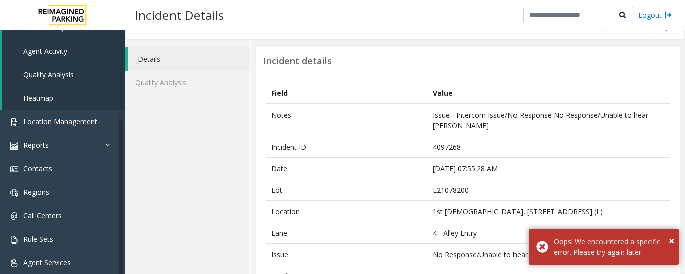
scroll to position [0, 0]
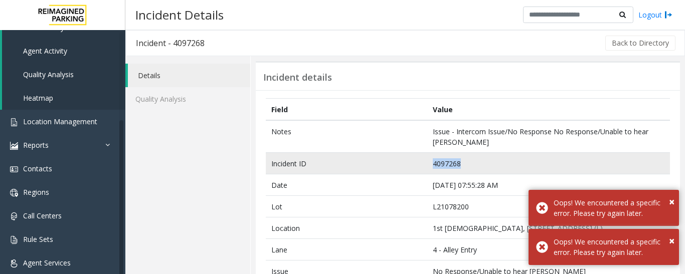
drag, startPoint x: 460, startPoint y: 164, endPoint x: 407, endPoint y: 167, distance: 52.7
click at [407, 167] on tr "Incident ID 4097268" at bounding box center [468, 164] width 404 height 22
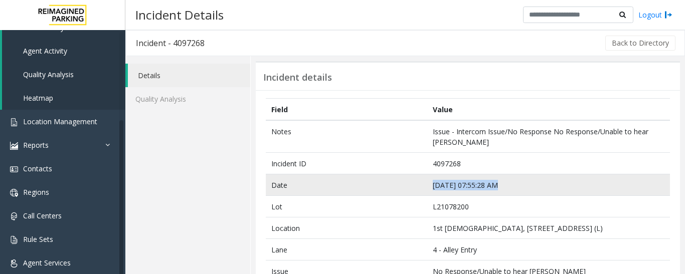
drag, startPoint x: 492, startPoint y: 183, endPoint x: 396, endPoint y: 189, distance: 95.9
click at [396, 189] on tr "Date [DATE] 07:55:28 AM" at bounding box center [468, 185] width 404 height 22
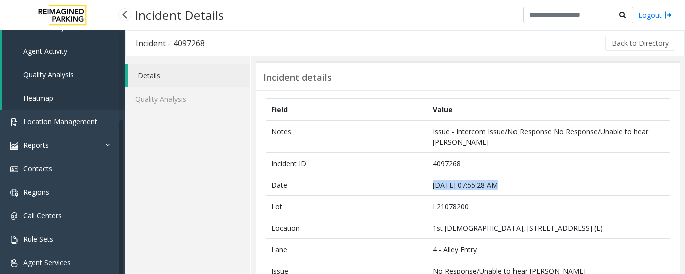
click at [54, 54] on span "Agent Activity" at bounding box center [45, 51] width 44 height 10
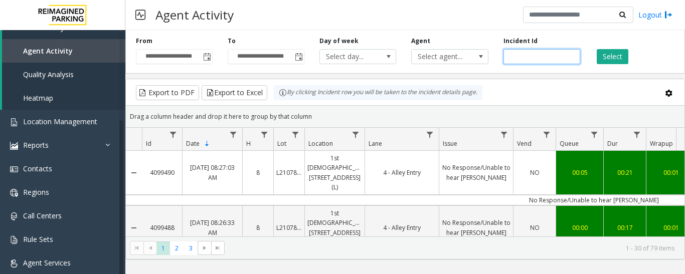
click at [536, 58] on input "number" at bounding box center [541, 56] width 77 height 15
paste input "*******"
type input "*******"
click at [613, 64] on button "Select" at bounding box center [612, 56] width 32 height 15
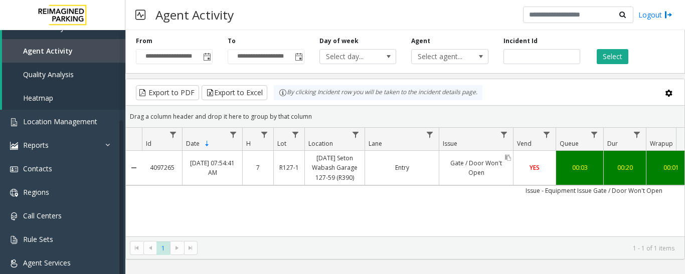
click at [459, 170] on link "Gate / Door Won't Open" at bounding box center [476, 168] width 74 height 24
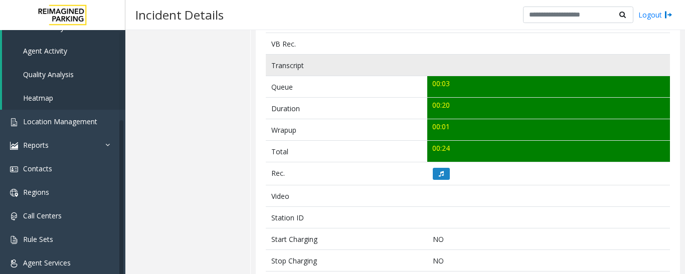
scroll to position [401, 0]
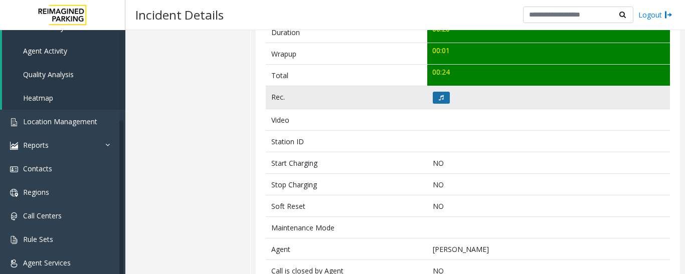
click at [441, 101] on button at bounding box center [441, 98] width 17 height 12
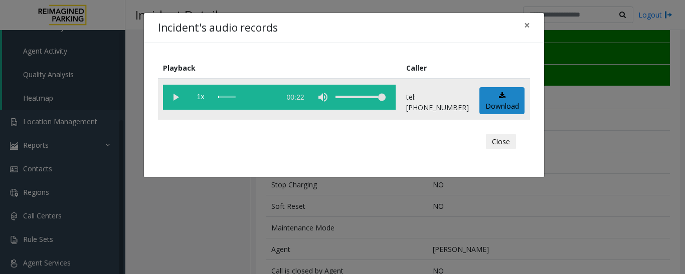
click at [171, 99] on vg-play-pause at bounding box center [175, 97] width 25 height 25
click at [498, 151] on div "Close" at bounding box center [344, 142] width 358 height 30
click at [498, 137] on button "Close" at bounding box center [501, 142] width 30 height 16
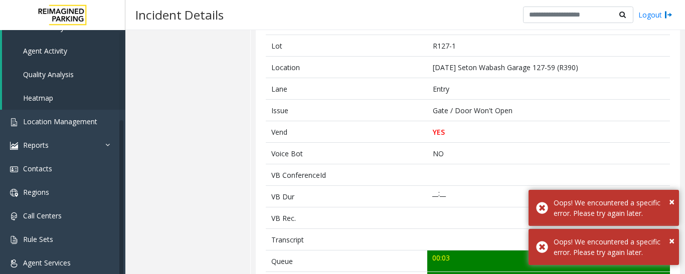
scroll to position [50, 0]
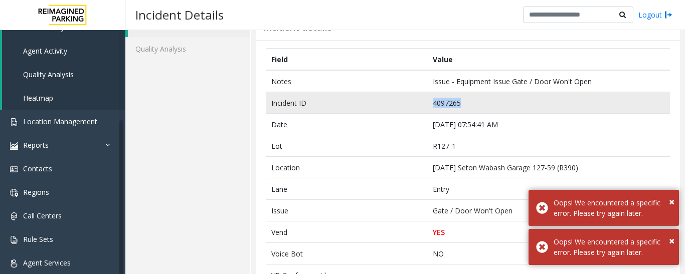
drag, startPoint x: 456, startPoint y: 103, endPoint x: 381, endPoint y: 100, distance: 74.3
click at [381, 100] on tr "Incident ID 4097265" at bounding box center [468, 103] width 404 height 22
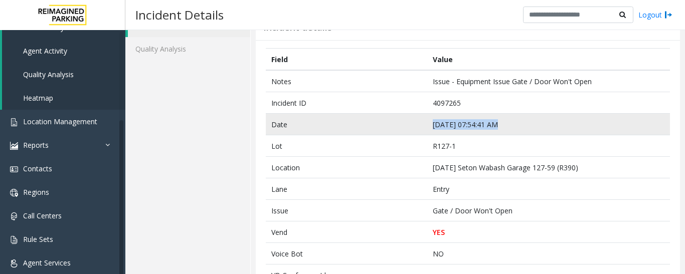
drag, startPoint x: 494, startPoint y: 125, endPoint x: 409, endPoint y: 125, distance: 85.2
click at [409, 125] on tr "Date [DATE] 07:54:41 AM" at bounding box center [468, 125] width 404 height 22
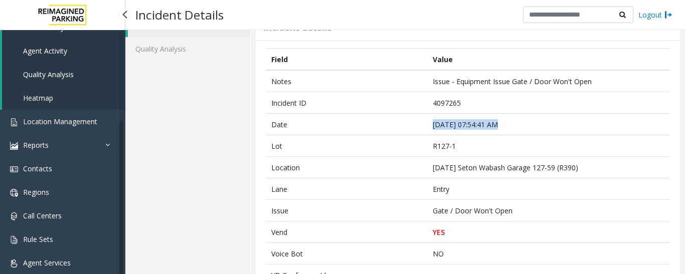
click at [49, 54] on span "Agent Activity" at bounding box center [45, 51] width 44 height 10
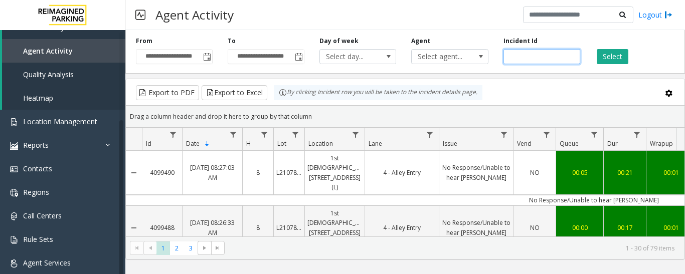
click at [545, 58] on input "number" at bounding box center [541, 56] width 77 height 15
paste input "*******"
type input "*******"
click at [599, 61] on button "Select" at bounding box center [612, 56] width 32 height 15
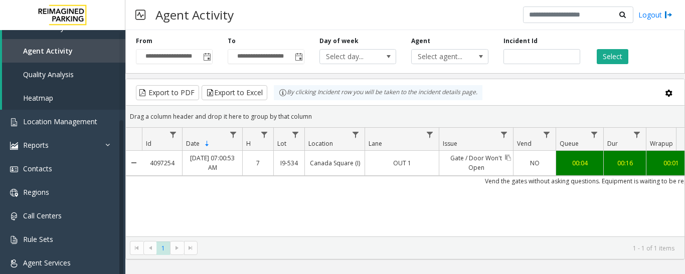
click at [471, 160] on link "Gate / Door Won't Open" at bounding box center [476, 163] width 74 height 24
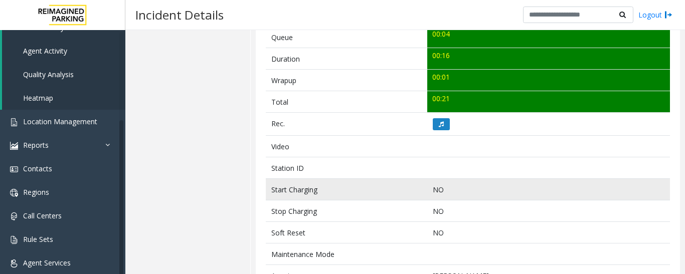
scroll to position [401, 0]
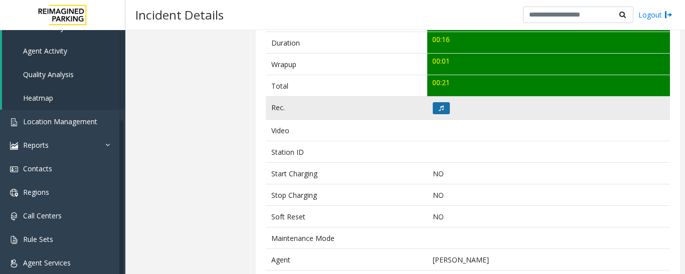
click at [434, 112] on button at bounding box center [441, 108] width 17 height 12
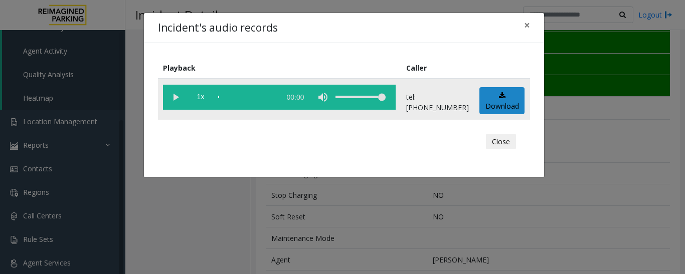
click at [175, 101] on vg-play-pause at bounding box center [175, 97] width 25 height 25
click at [498, 142] on button "Close" at bounding box center [501, 142] width 30 height 16
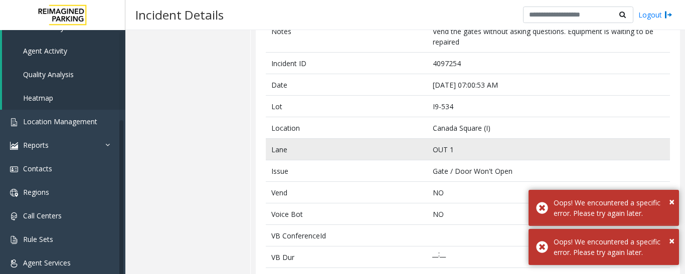
scroll to position [0, 0]
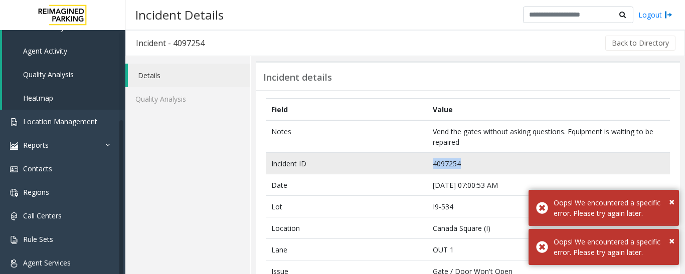
drag, startPoint x: 457, startPoint y: 160, endPoint x: 385, endPoint y: 158, distance: 72.2
click at [385, 158] on tr "Incident ID 4097254" at bounding box center [468, 164] width 404 height 22
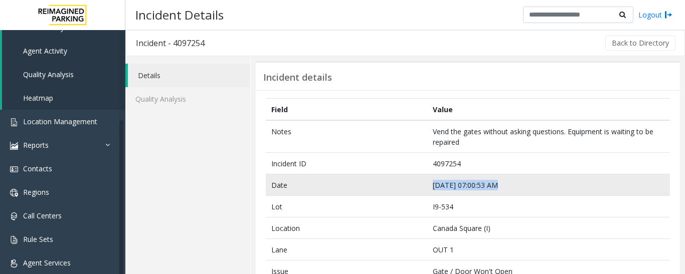
drag, startPoint x: 492, startPoint y: 185, endPoint x: 394, endPoint y: 186, distance: 97.7
click at [394, 186] on tr "Date [DATE] 07:00:53 AM" at bounding box center [468, 185] width 404 height 22
